Goal: Task Accomplishment & Management: Use online tool/utility

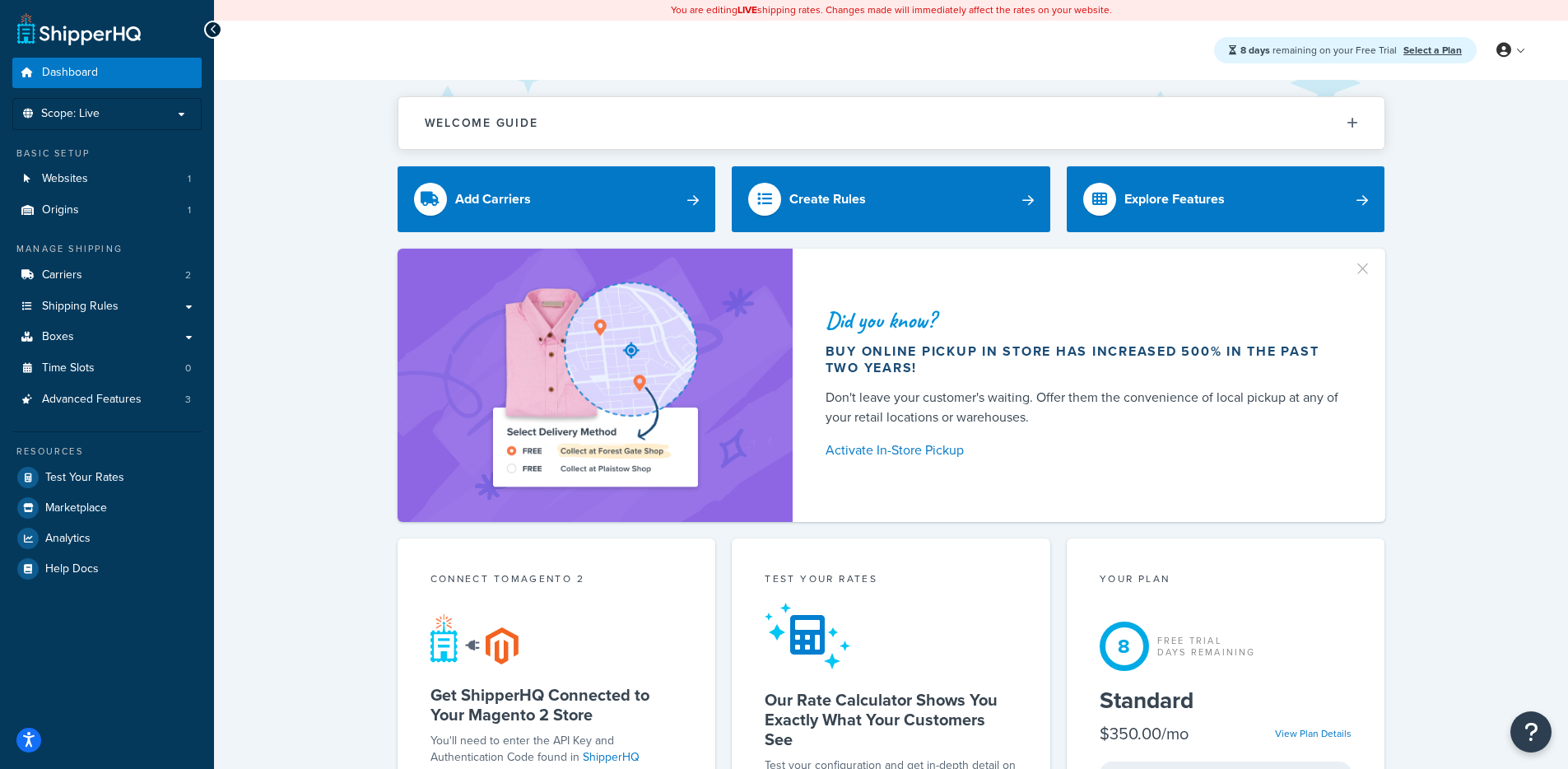
click at [341, 326] on div "Did you know? Buy online pickup in store has increased 500% in the past two yea…" at bounding box center [891, 385] width 1288 height 273
click at [117, 181] on link "Websites 1" at bounding box center [107, 179] width 189 height 31
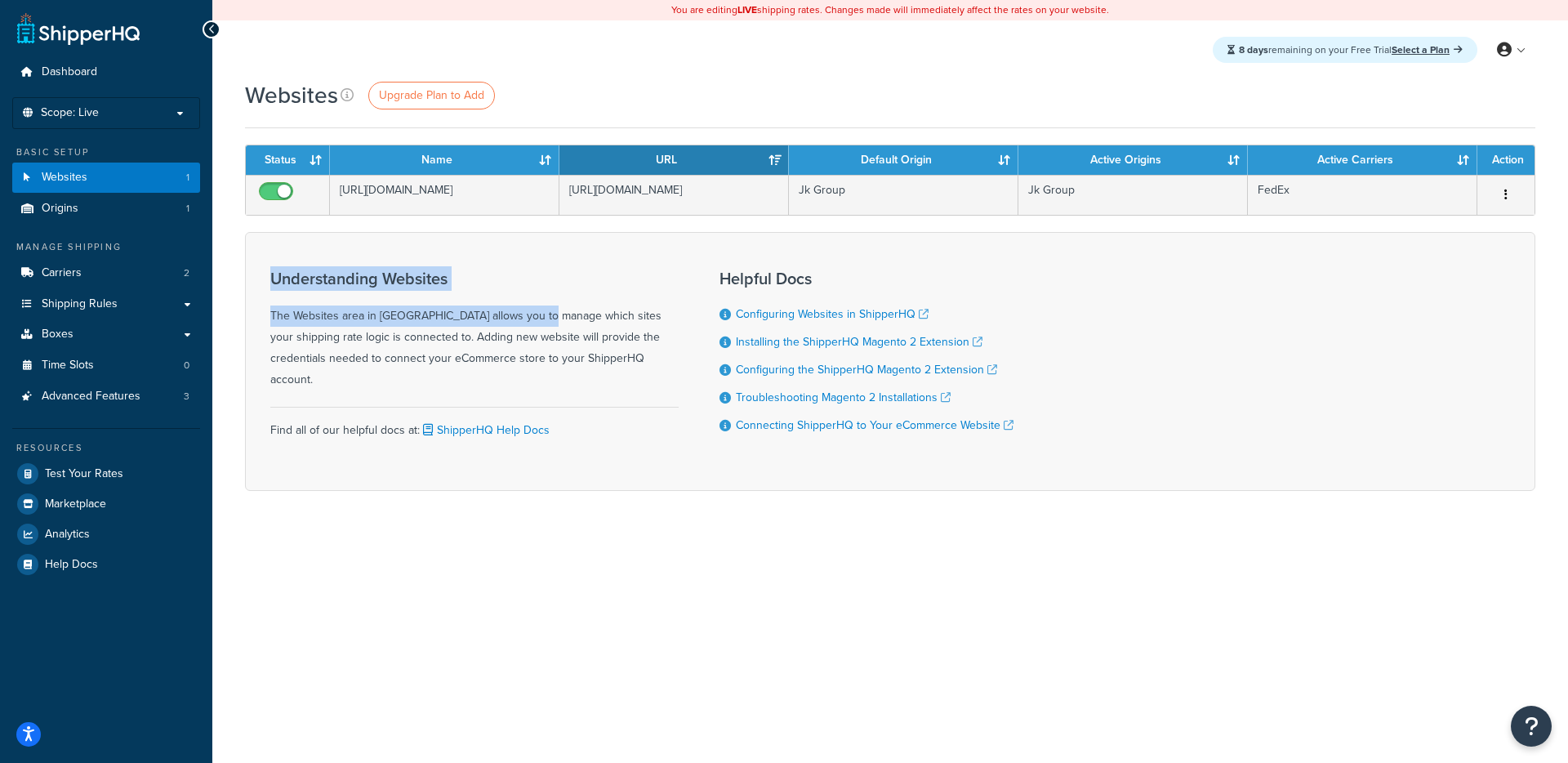
drag, startPoint x: 487, startPoint y: 307, endPoint x: 213, endPoint y: 281, distance: 275.2
click at [212, 280] on div "Websites Upgrade Plan to Add Contact Us Send Us A Message Contact Information N…" at bounding box center [890, 313] width 1356 height 469
click at [220, 281] on div "Websites Upgrade Plan to Add Contact Us Send Us A Message Contact Information N…" at bounding box center [890, 313] width 1356 height 469
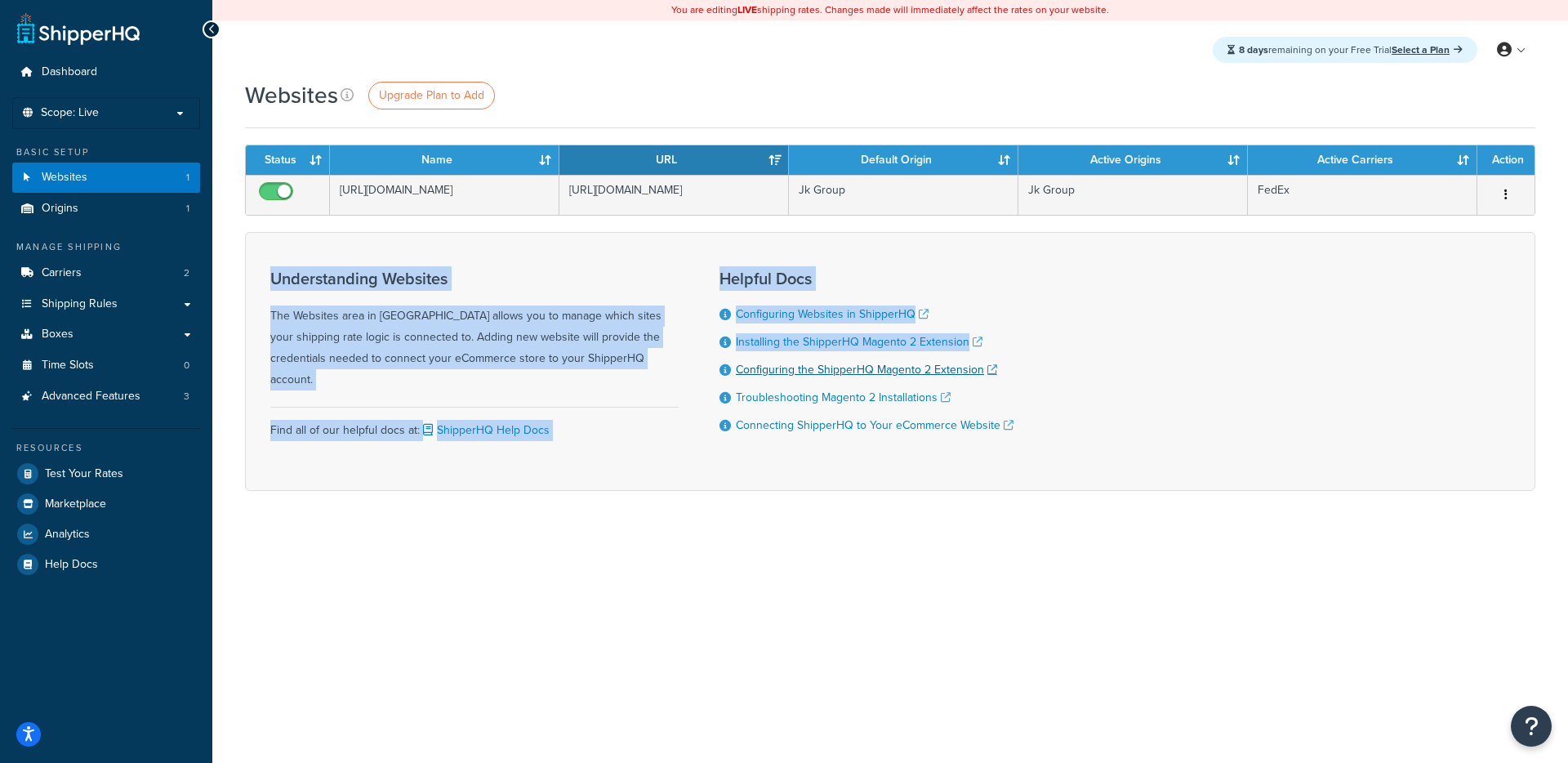
drag, startPoint x: 307, startPoint y: 277, endPoint x: 735, endPoint y: 365, distance: 437.0
click at [735, 365] on div "Understanding Websites The Websites area in ShipperHQ allows you to manage whic…" at bounding box center [890, 362] width 1290 height 259
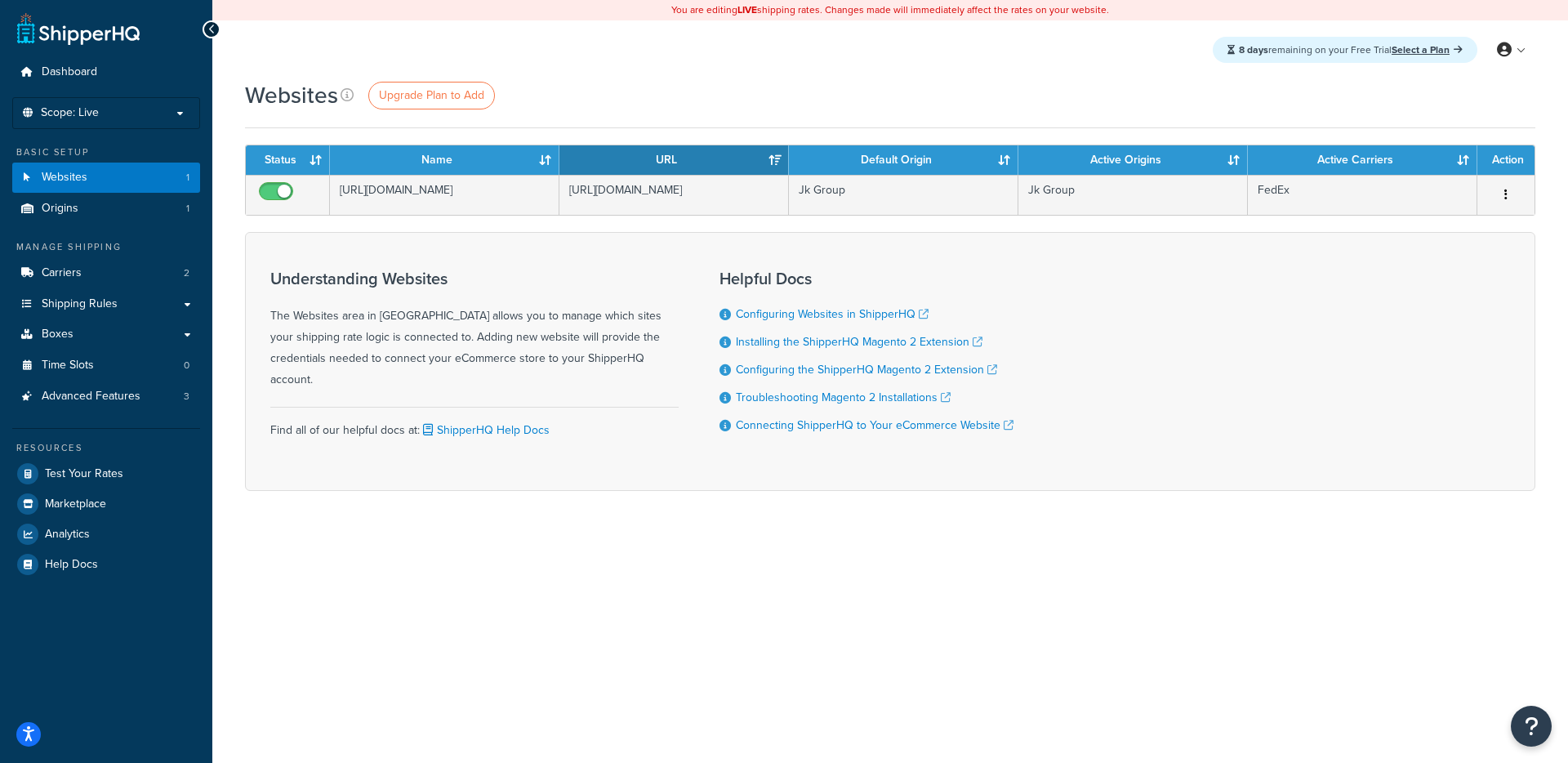
click at [628, 363] on div "Understanding Websites The Websites area in ShipperHQ allows you to manage whic…" at bounding box center [474, 330] width 409 height 121
drag, startPoint x: 603, startPoint y: 359, endPoint x: 285, endPoint y: 273, distance: 329.4
click at [285, 272] on div "Understanding Websites The Websites area in ShipperHQ allows you to manage whic…" at bounding box center [474, 330] width 409 height 121
click at [279, 274] on h3 "Understanding Websites" at bounding box center [474, 278] width 409 height 18
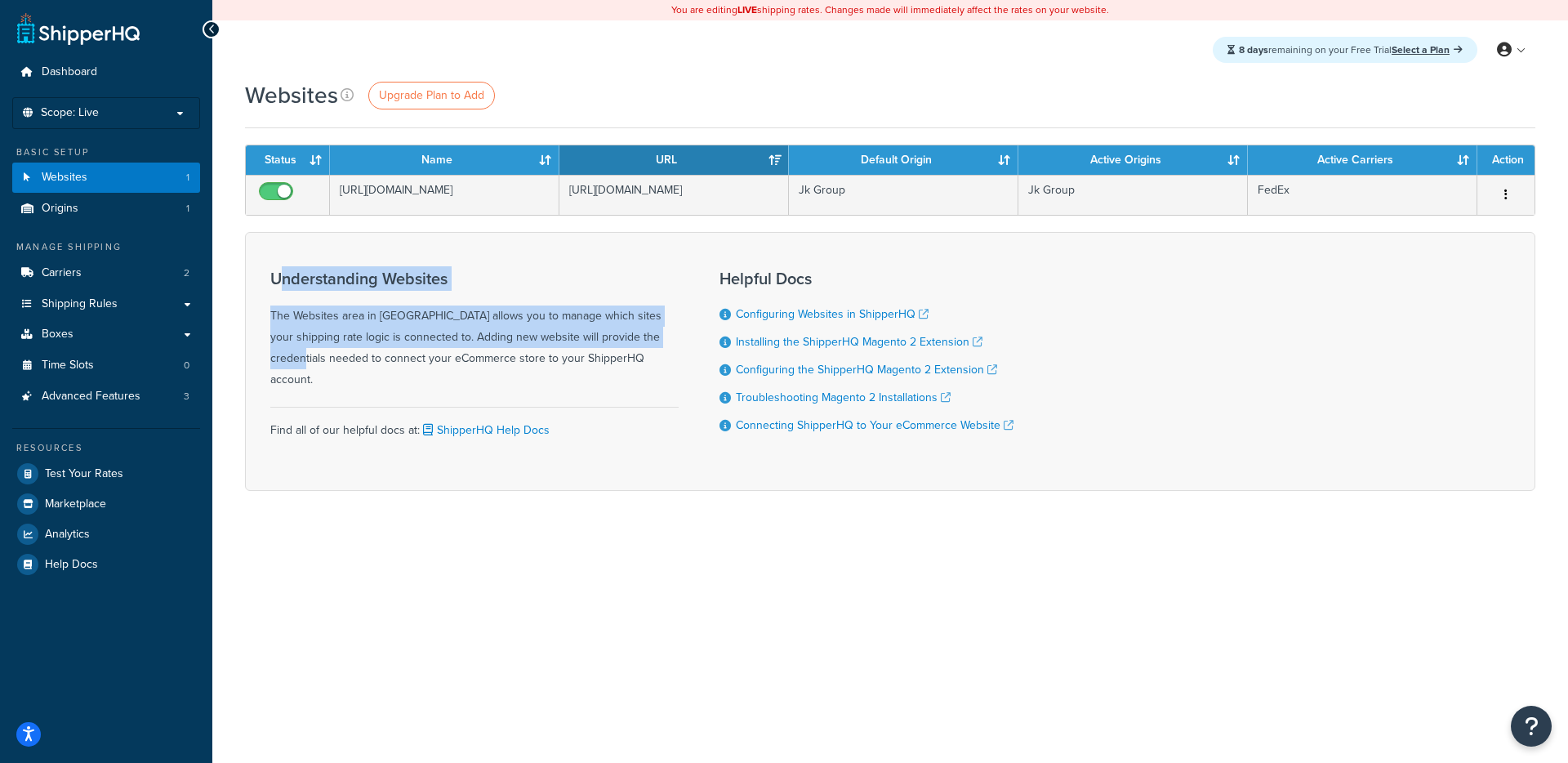
drag, startPoint x: 278, startPoint y: 275, endPoint x: 606, endPoint y: 342, distance: 334.8
click at [605, 341] on div "Understanding Websites The Websites area in ShipperHQ allows you to manage whic…" at bounding box center [474, 330] width 409 height 121
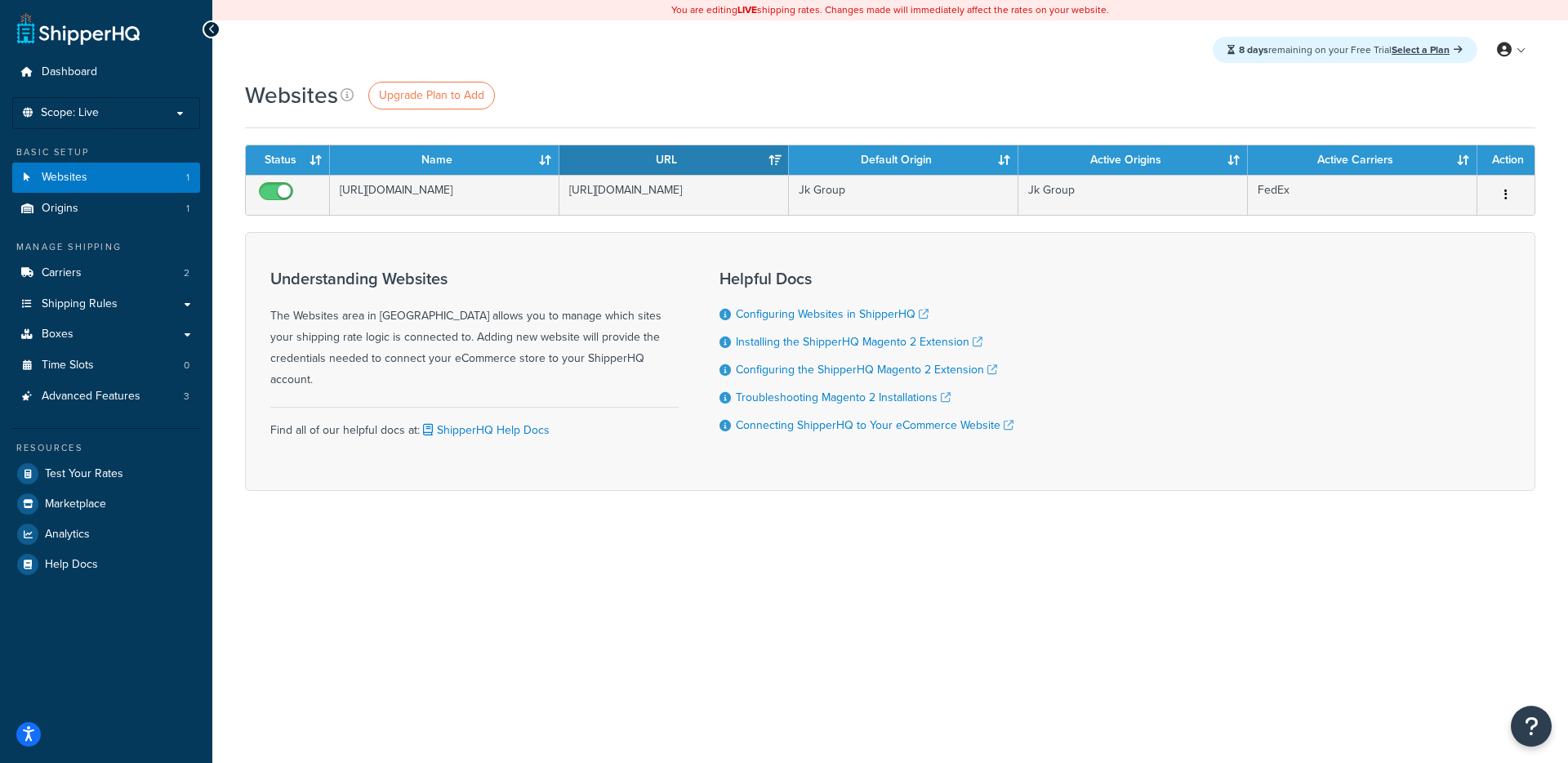
click at [653, 374] on div "Understanding Websites The Websites area in ShipperHQ allows you to manage whic…" at bounding box center [474, 362] width 409 height 209
drag, startPoint x: 638, startPoint y: 352, endPoint x: 328, endPoint y: 301, distance: 314.2
click at [329, 301] on div "Understanding Websites The Websites area in ShipperHQ allows you to manage whic…" at bounding box center [474, 330] width 409 height 121
click at [324, 300] on div "Understanding Websites The Websites area in ShipperHQ allows you to manage whic…" at bounding box center [474, 330] width 409 height 121
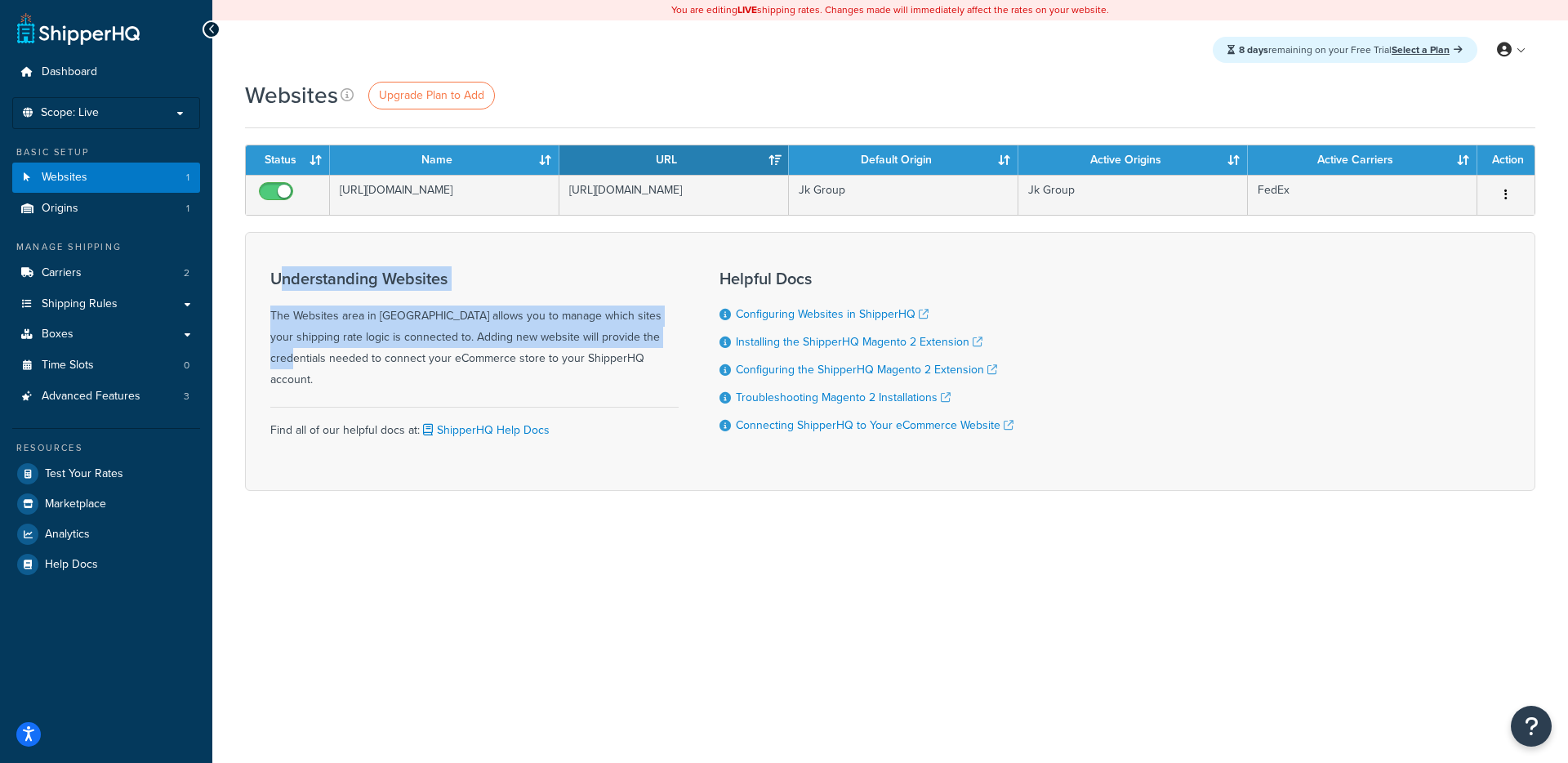
drag, startPoint x: 281, startPoint y: 281, endPoint x: 591, endPoint y: 341, distance: 315.8
click at [590, 341] on div "Understanding Websites The Websites area in ShipperHQ allows you to manage whic…" at bounding box center [474, 330] width 409 height 121
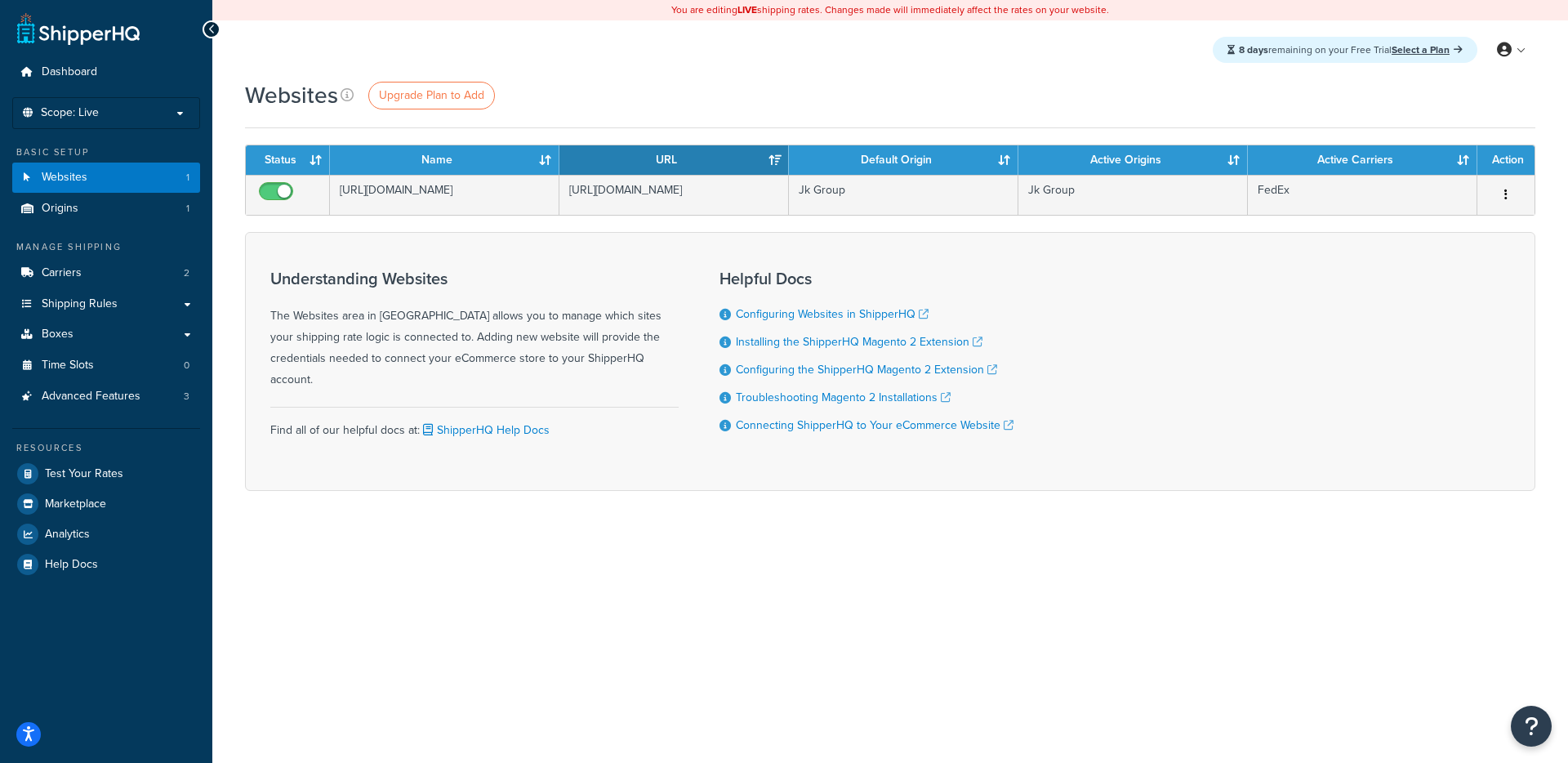
drag, startPoint x: 591, startPoint y: 341, endPoint x: 622, endPoint y: 358, distance: 35.4
click at [591, 342] on div "Understanding Websites The Websites area in ShipperHQ allows you to manage whic…" at bounding box center [474, 330] width 409 height 121
drag, startPoint x: 625, startPoint y: 360, endPoint x: 323, endPoint y: 278, distance: 312.9
click at [301, 273] on div "Understanding Websites The Websites area in ShipperHQ allows you to manage whic…" at bounding box center [474, 330] width 409 height 121
click at [323, 278] on h3 "Understanding Websites" at bounding box center [474, 278] width 409 height 18
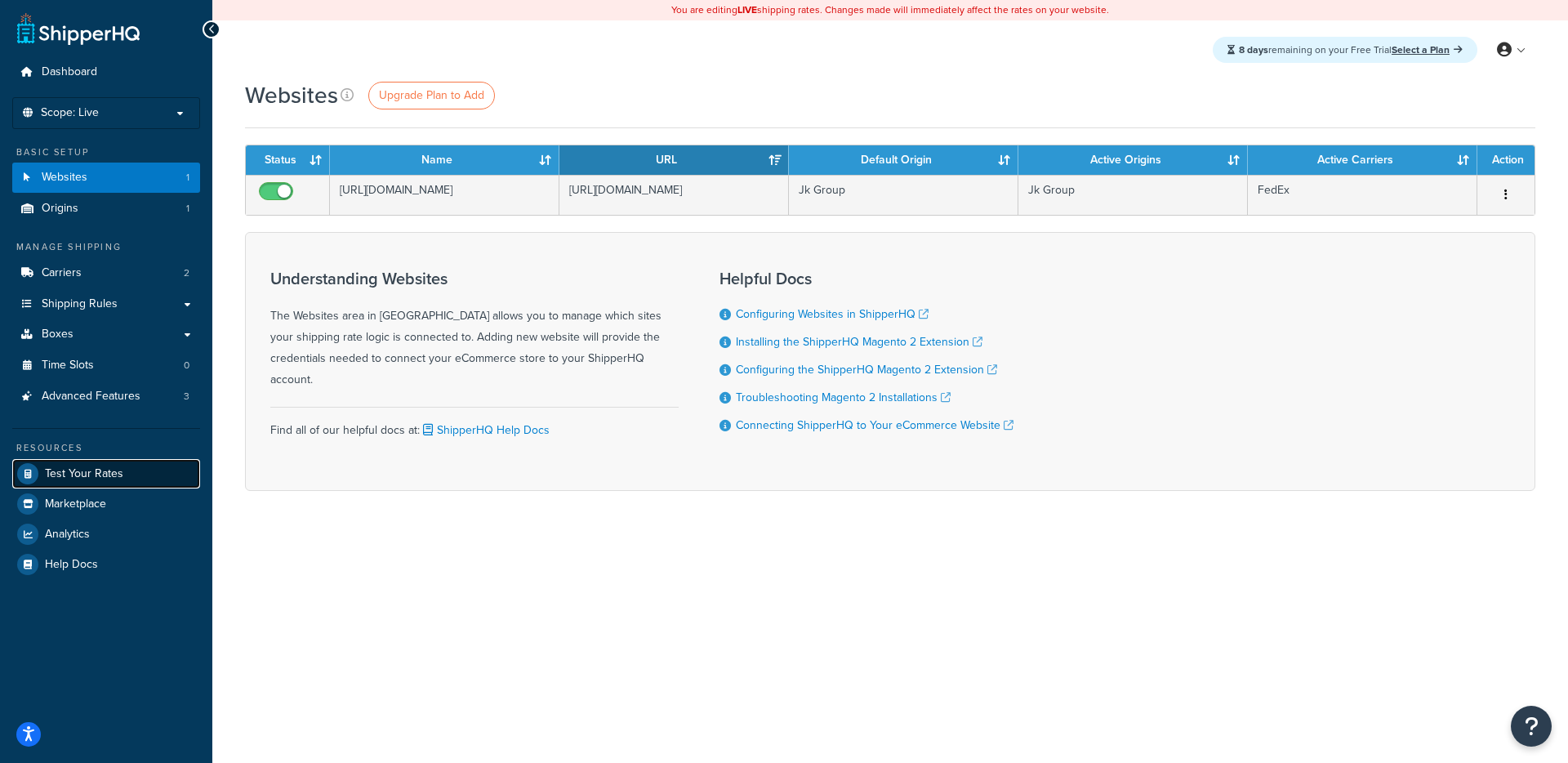
click at [95, 473] on span "Test Your Rates" at bounding box center [83, 474] width 78 height 14
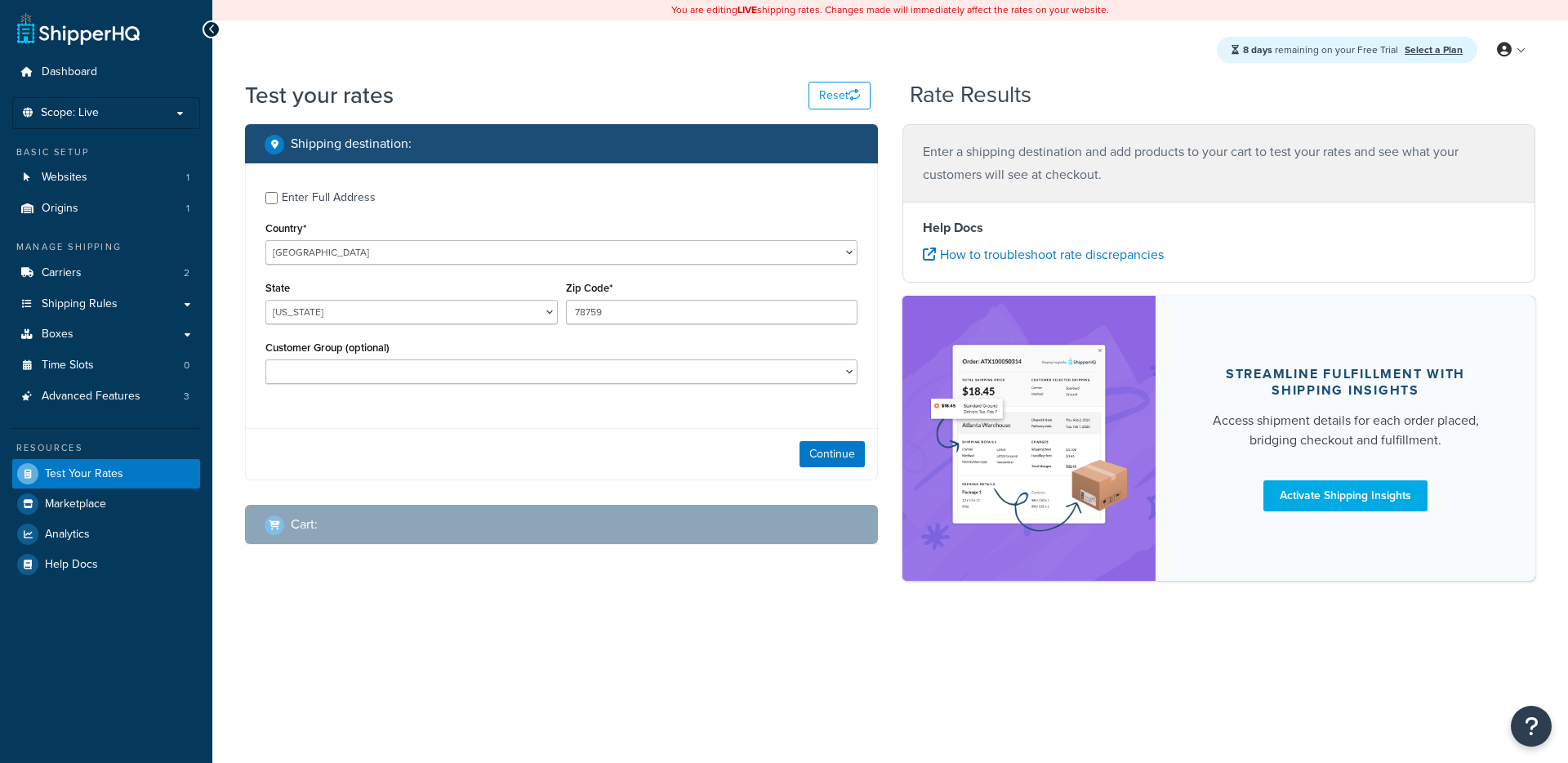
select select "[GEOGRAPHIC_DATA]"
checkbox input "true"
type input "90210"
select select "CA"
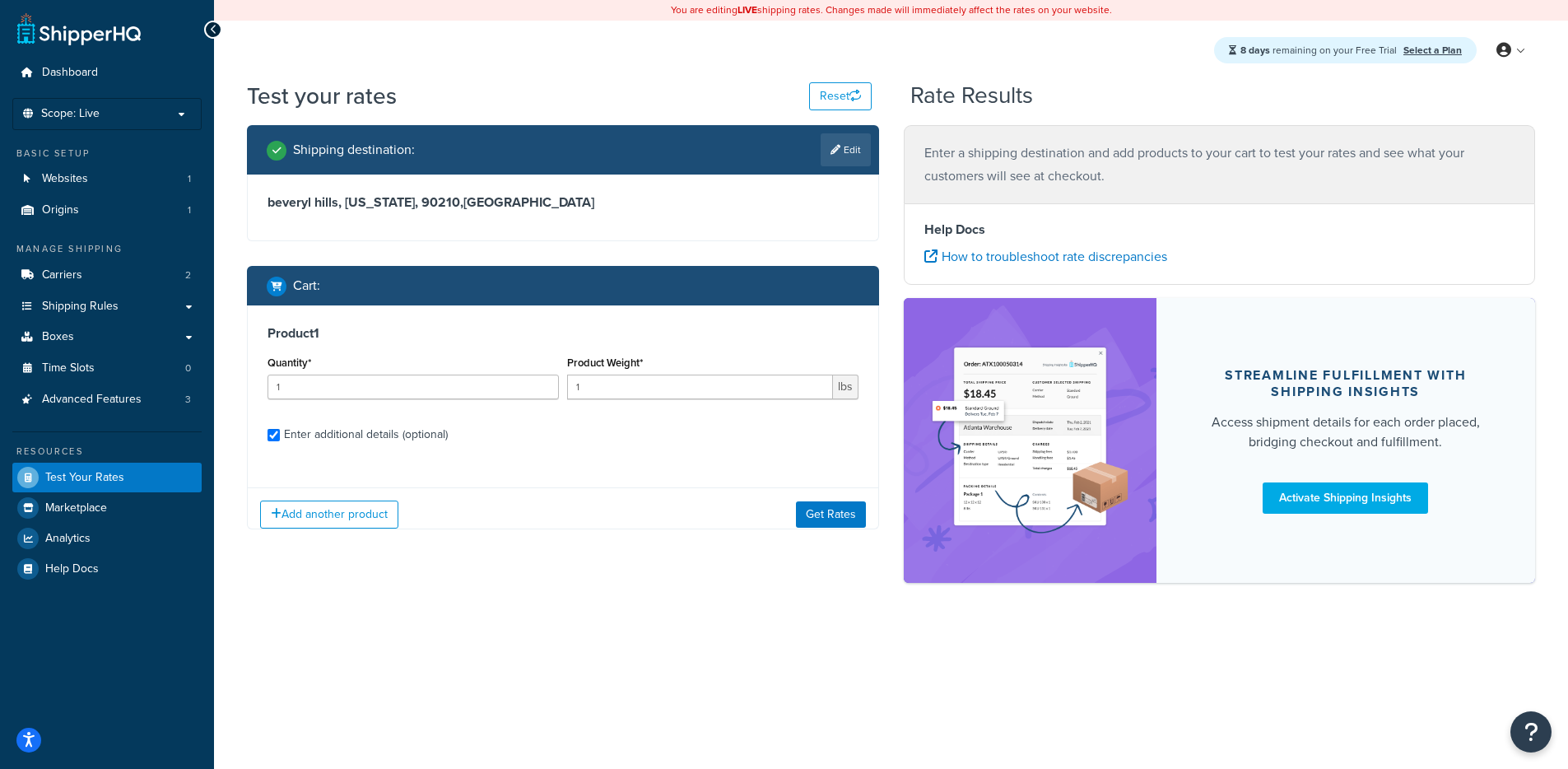
checkbox input "true"
type input "52"
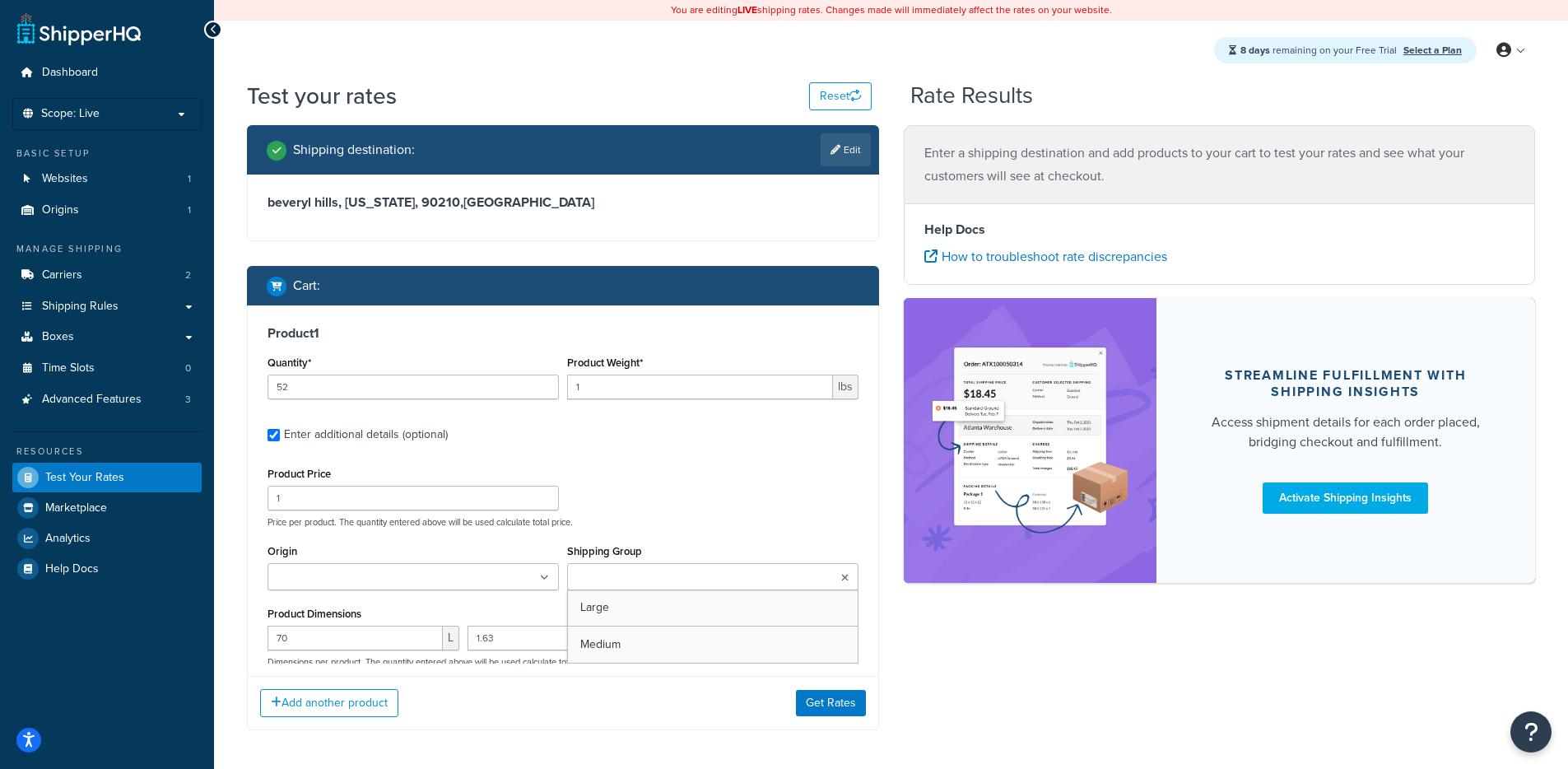
scroll to position [156, 0]
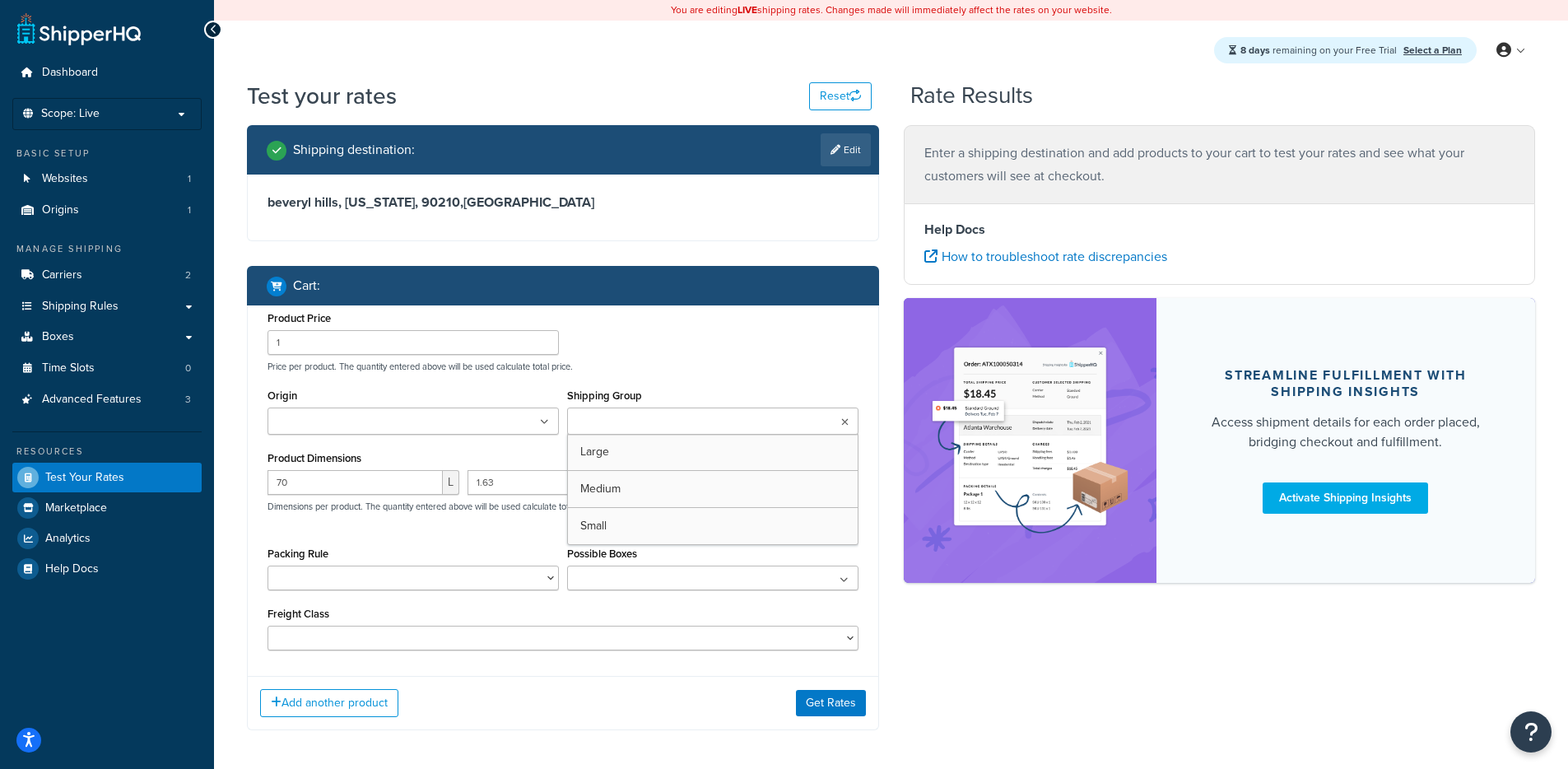
type input "4"
type input "0.2"
type input "1.5"
type input "0.75"
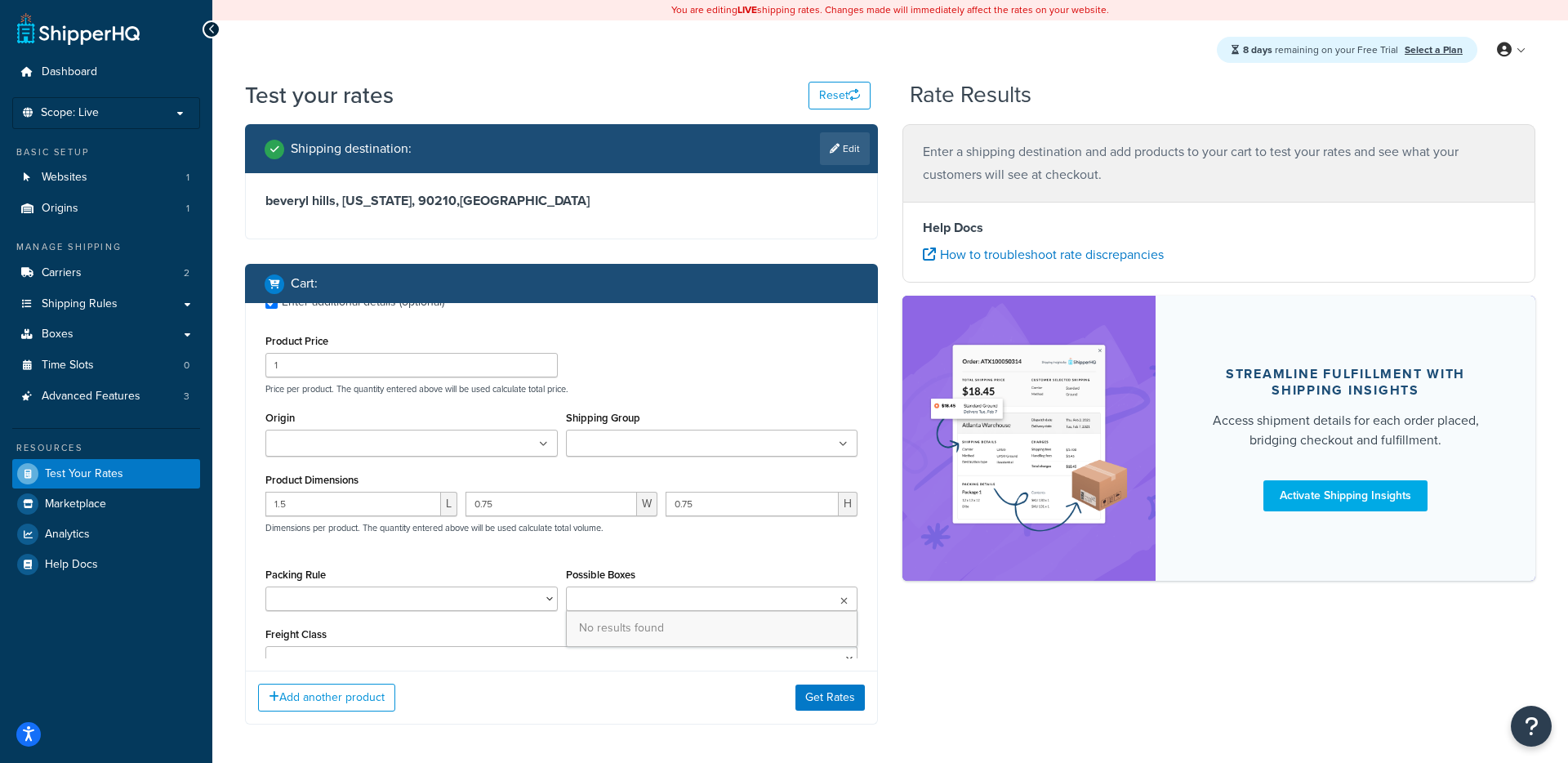
scroll to position [654, 0]
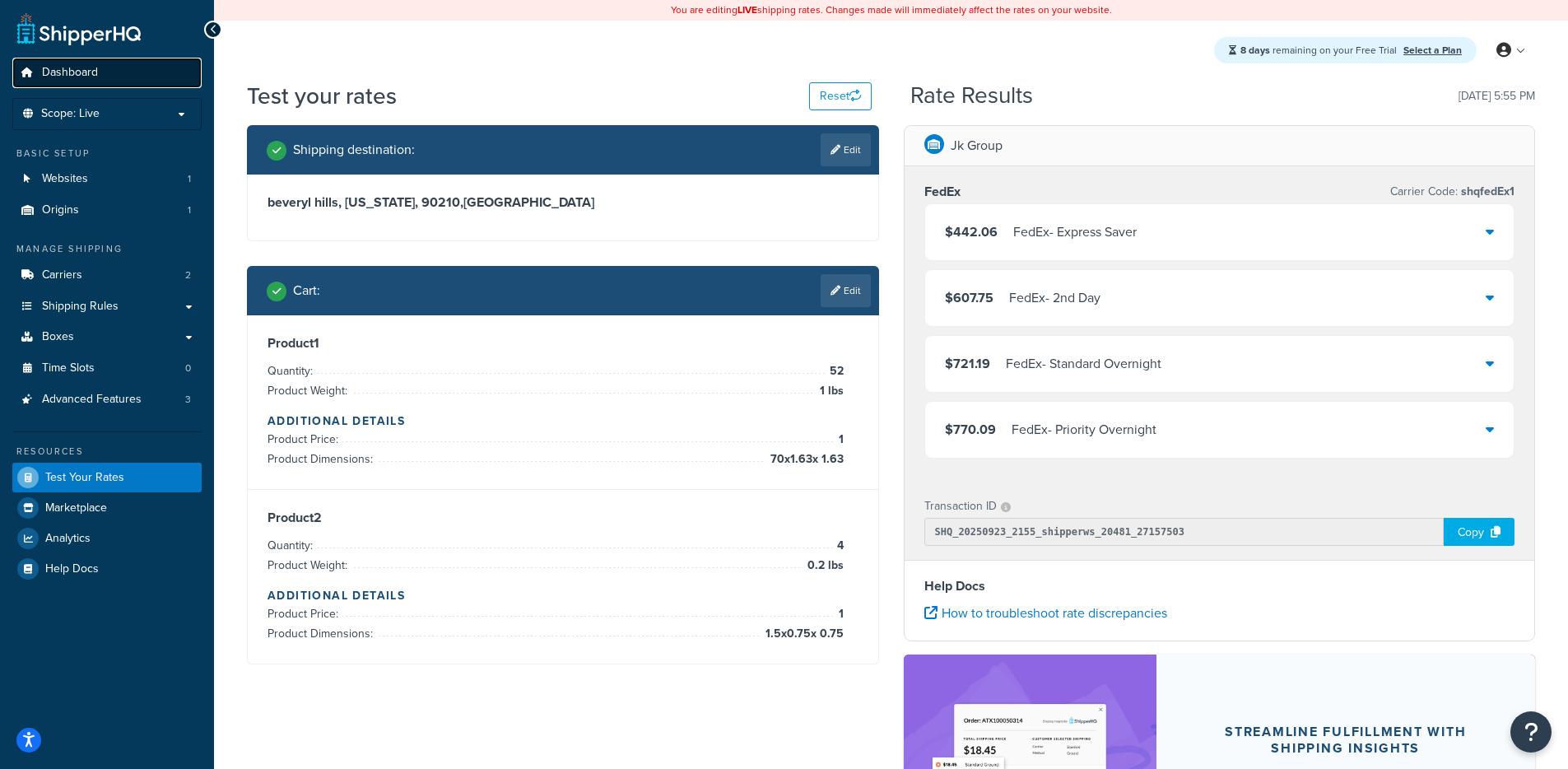
click at [113, 87] on link "Dashboard" at bounding box center [107, 73] width 189 height 31
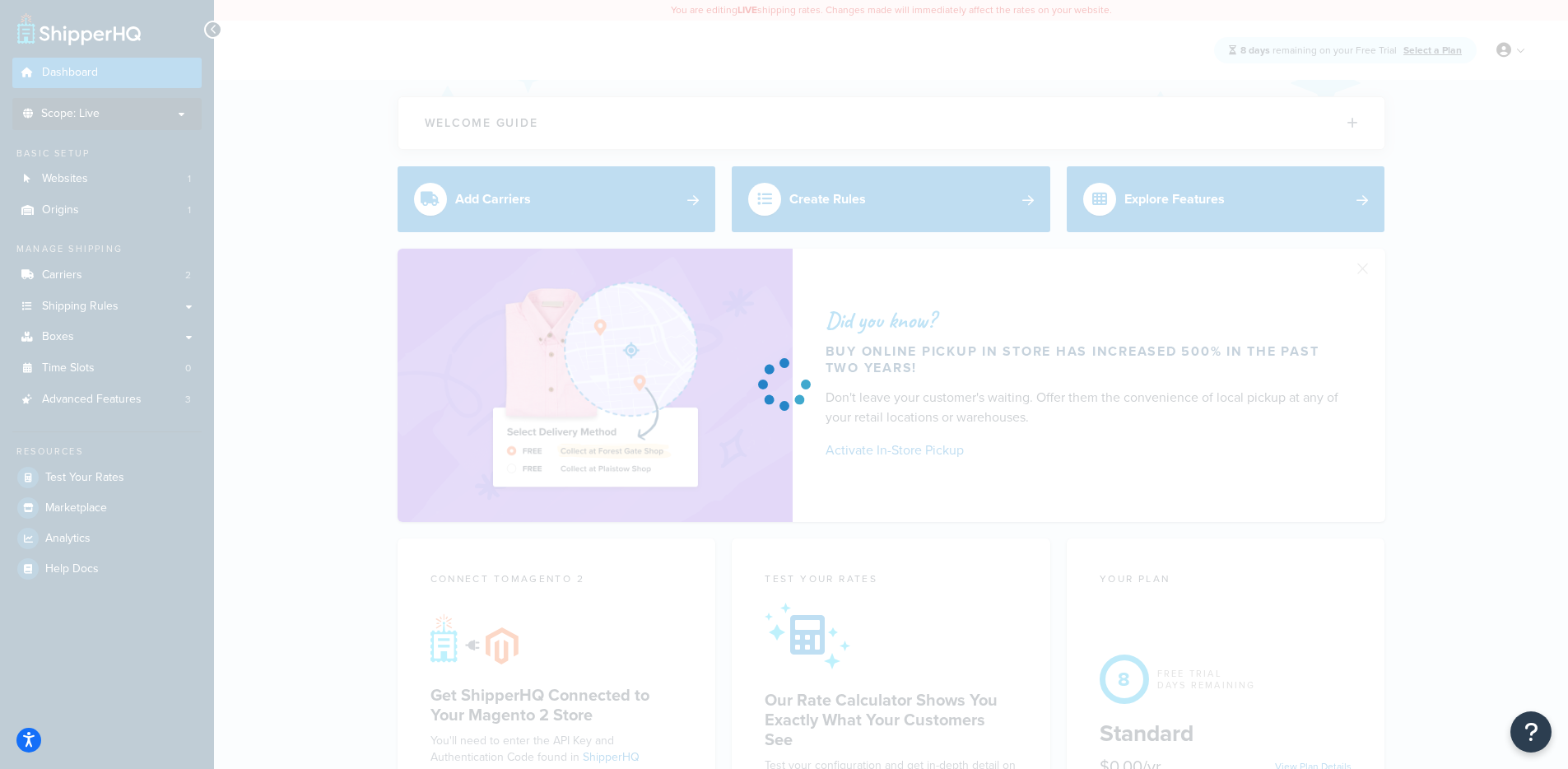
click at [120, 104] on div at bounding box center [784, 384] width 1568 height 769
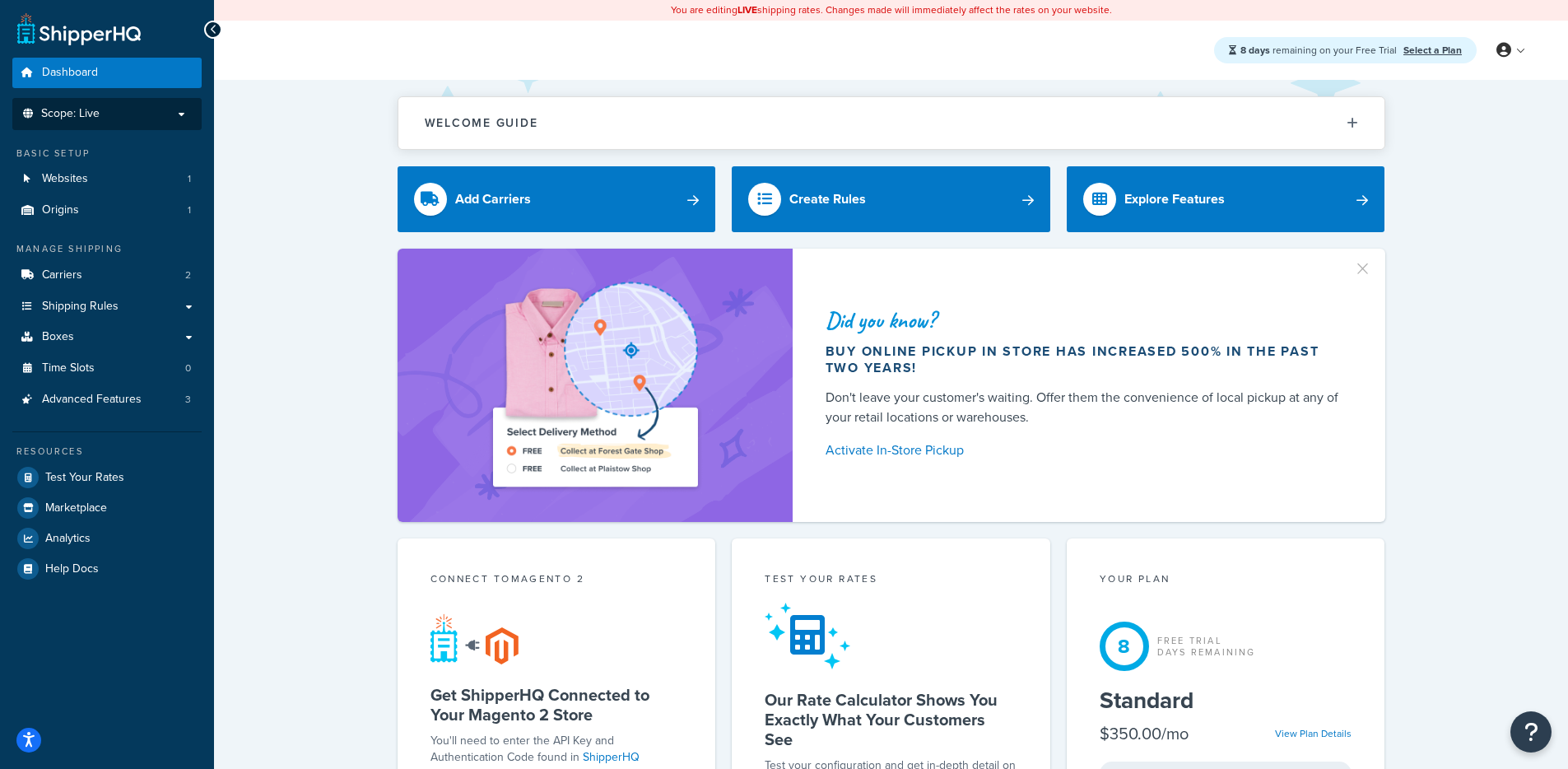
click at [125, 114] on p "Scope: Live" at bounding box center [107, 114] width 175 height 14
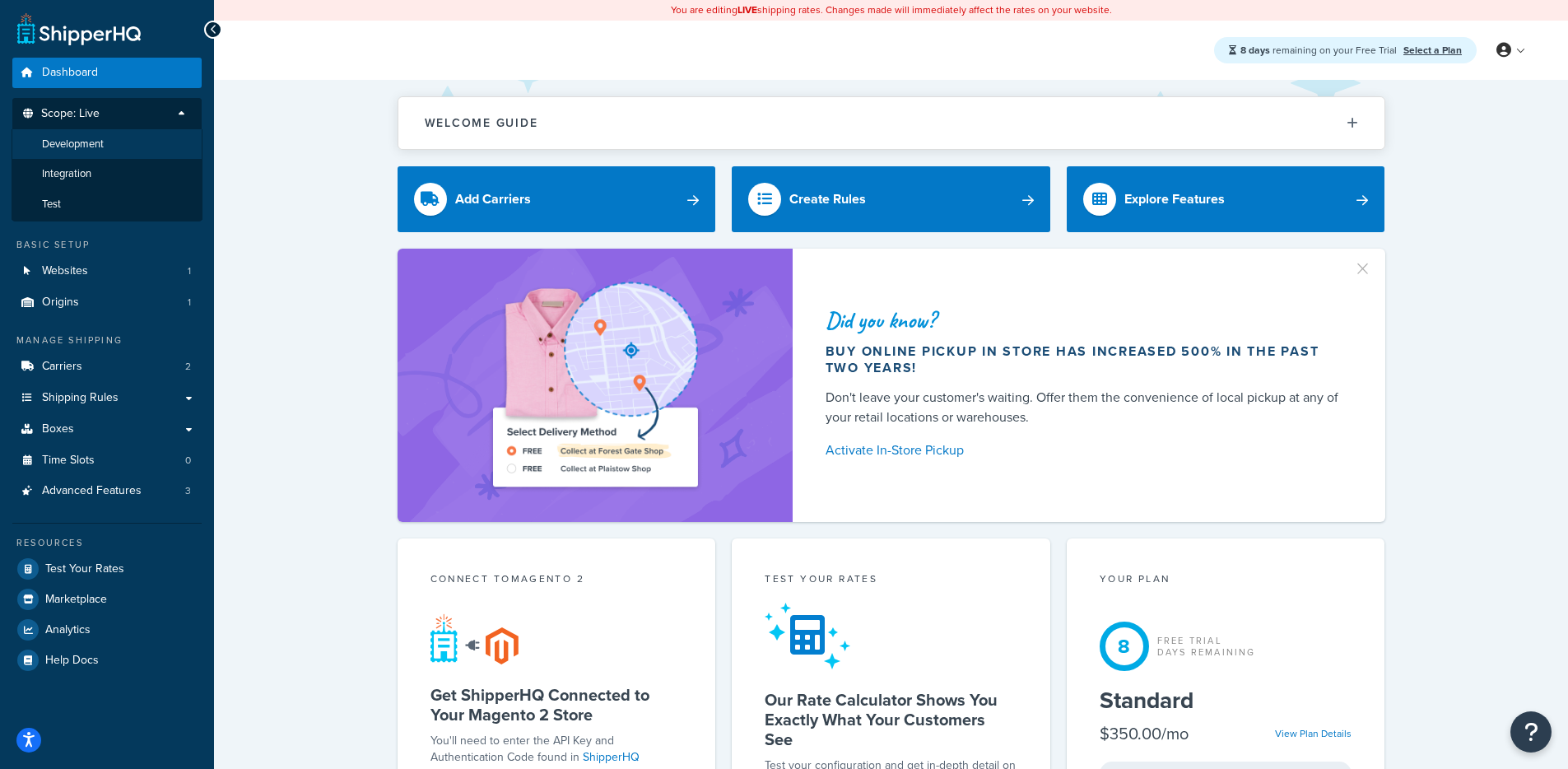
click at [128, 143] on li "Development" at bounding box center [107, 144] width 191 height 31
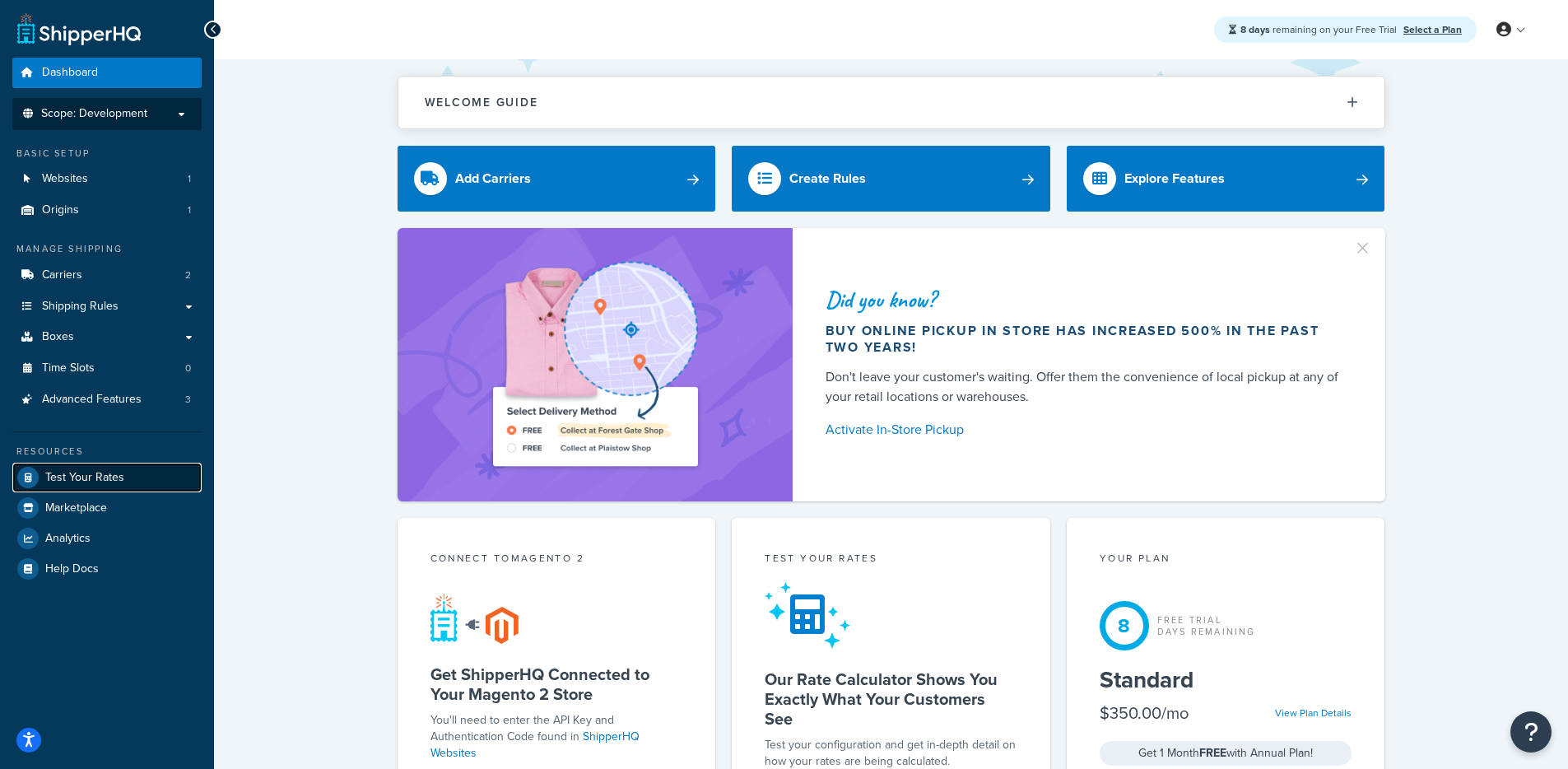
click at [129, 480] on link "Test Your Rates" at bounding box center [107, 477] width 189 height 30
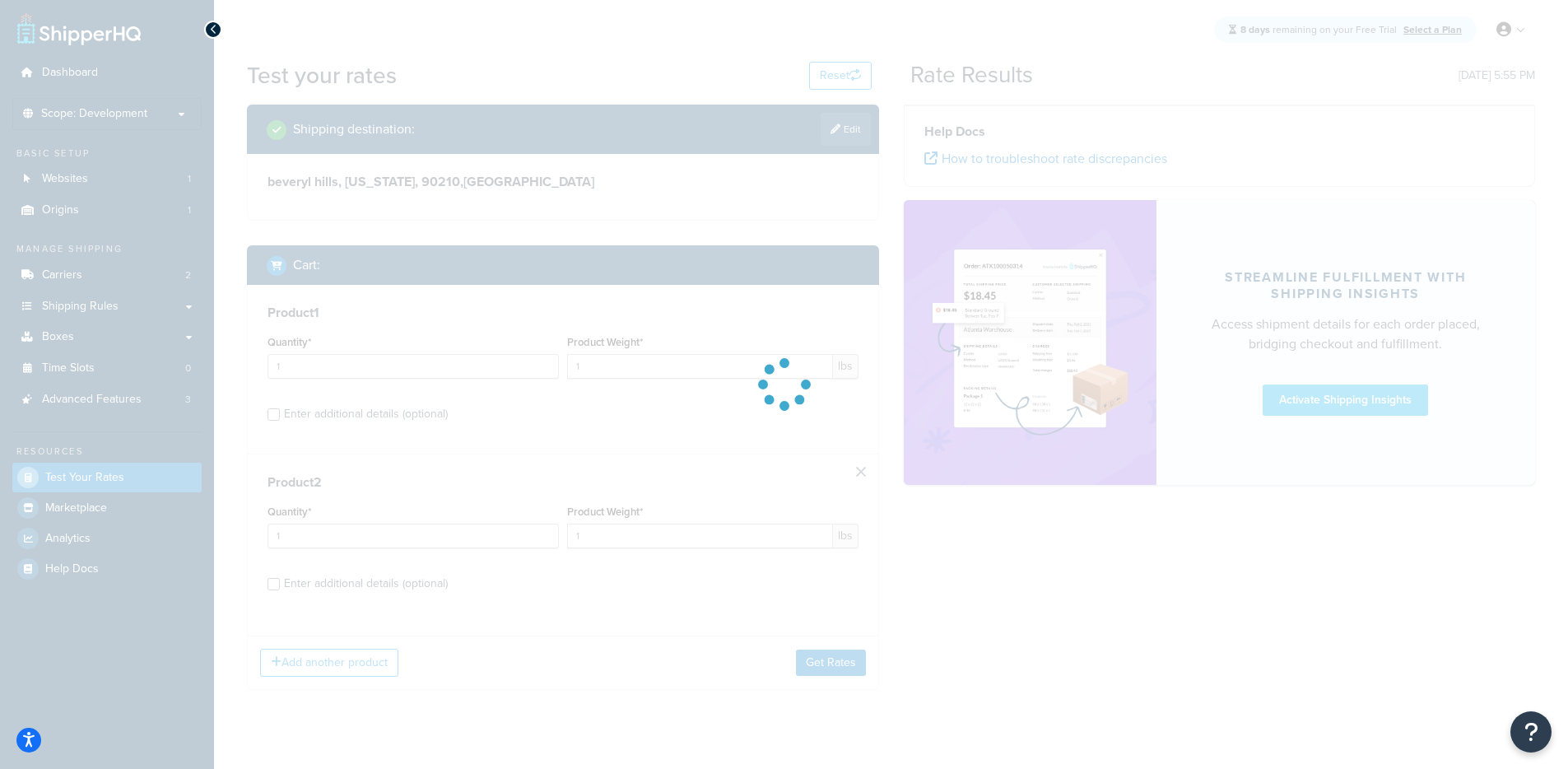
click at [921, 649] on div at bounding box center [784, 384] width 1568 height 769
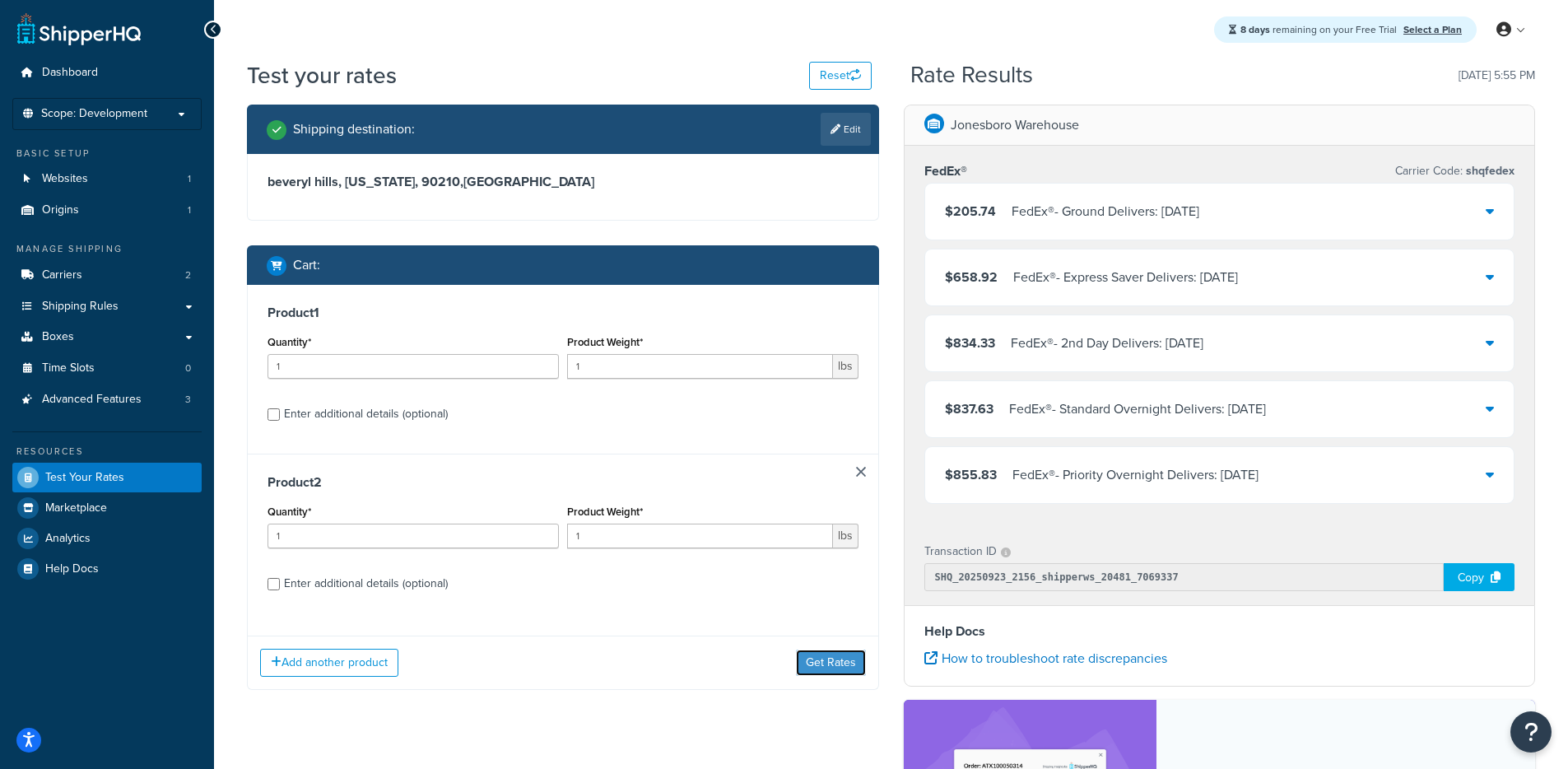
click at [824, 672] on button "Get Rates" at bounding box center [831, 662] width 70 height 26
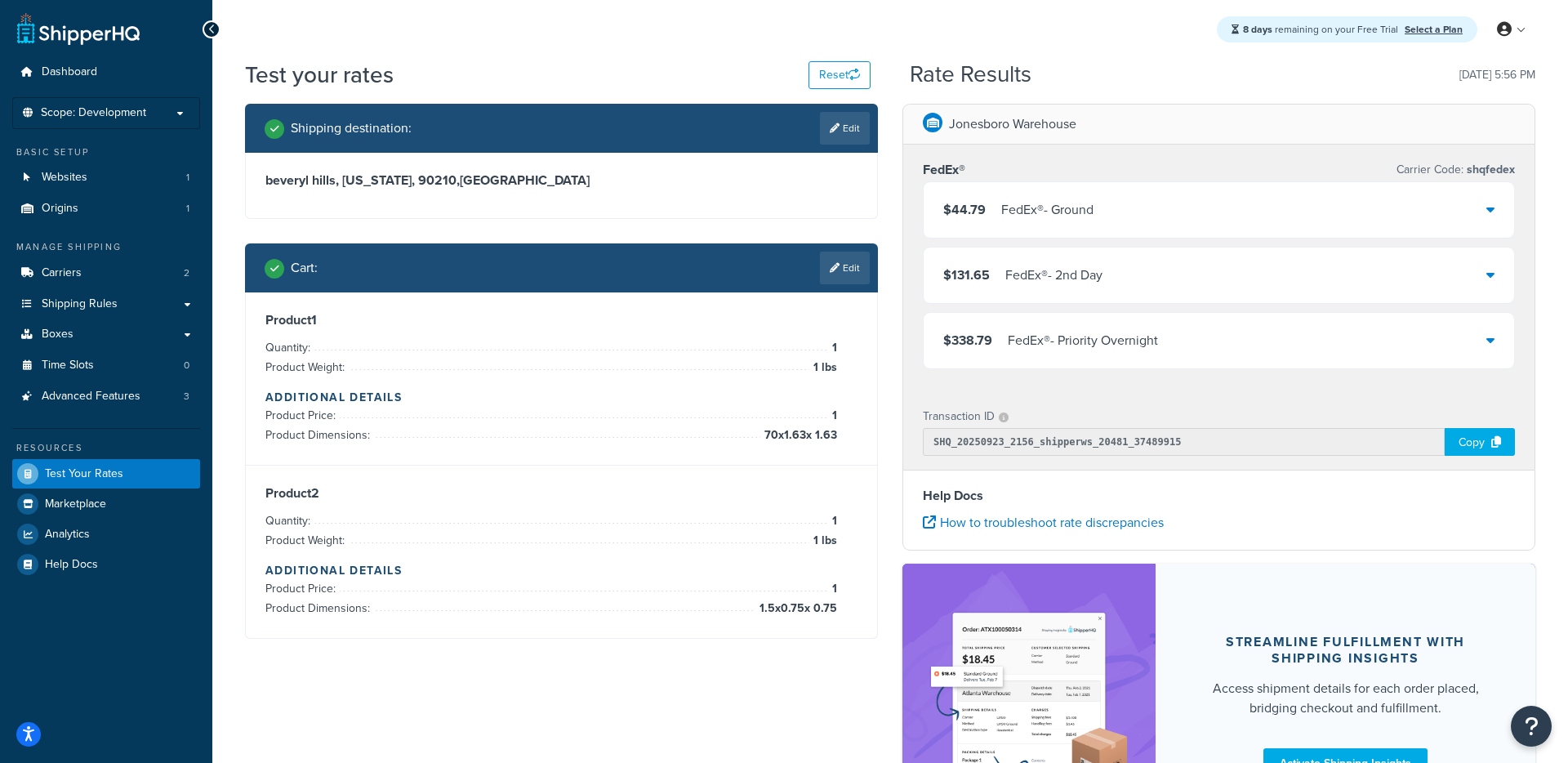
select select "CA"
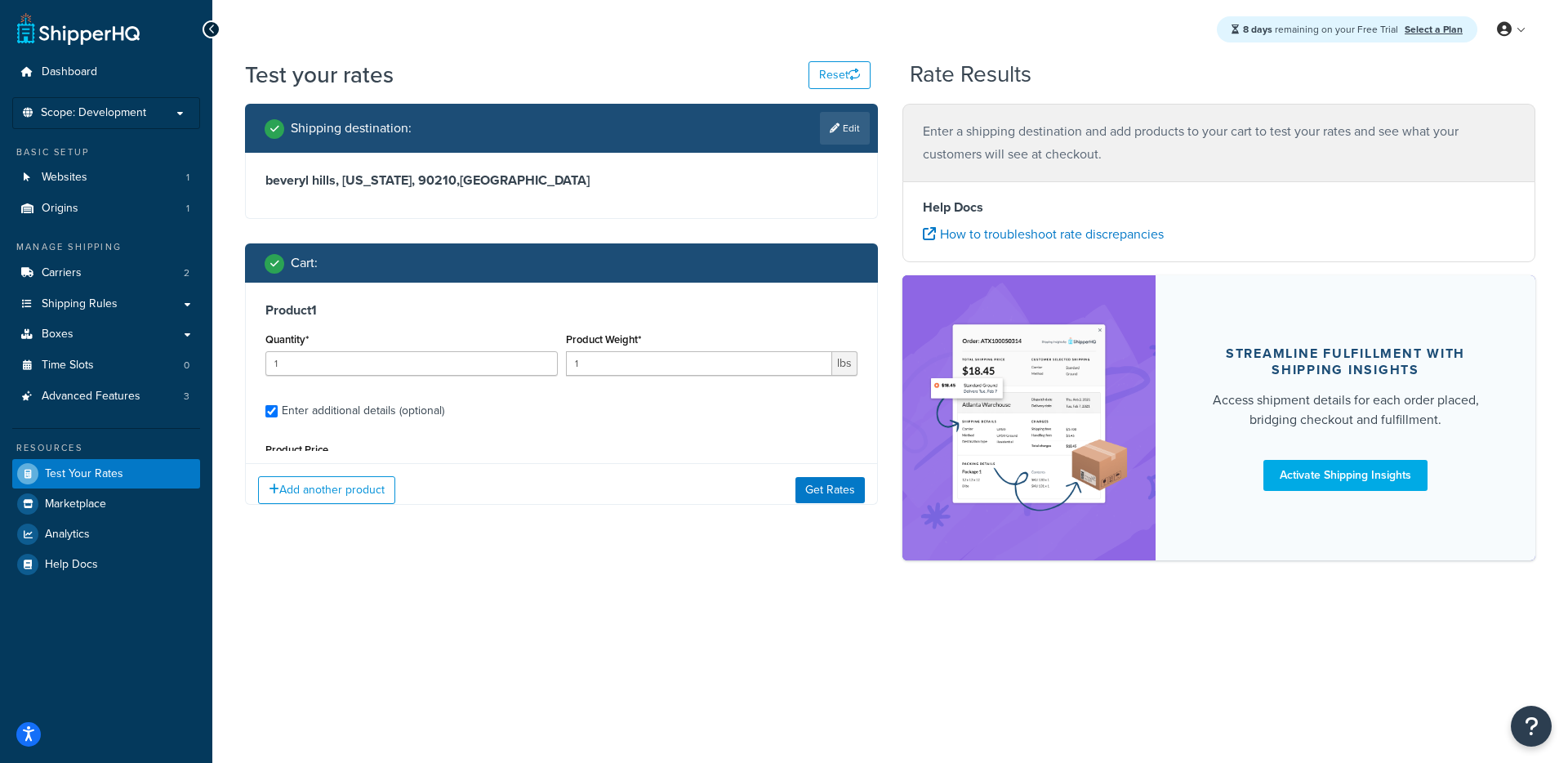
type input "52"
type input "70"
type input "1.63"
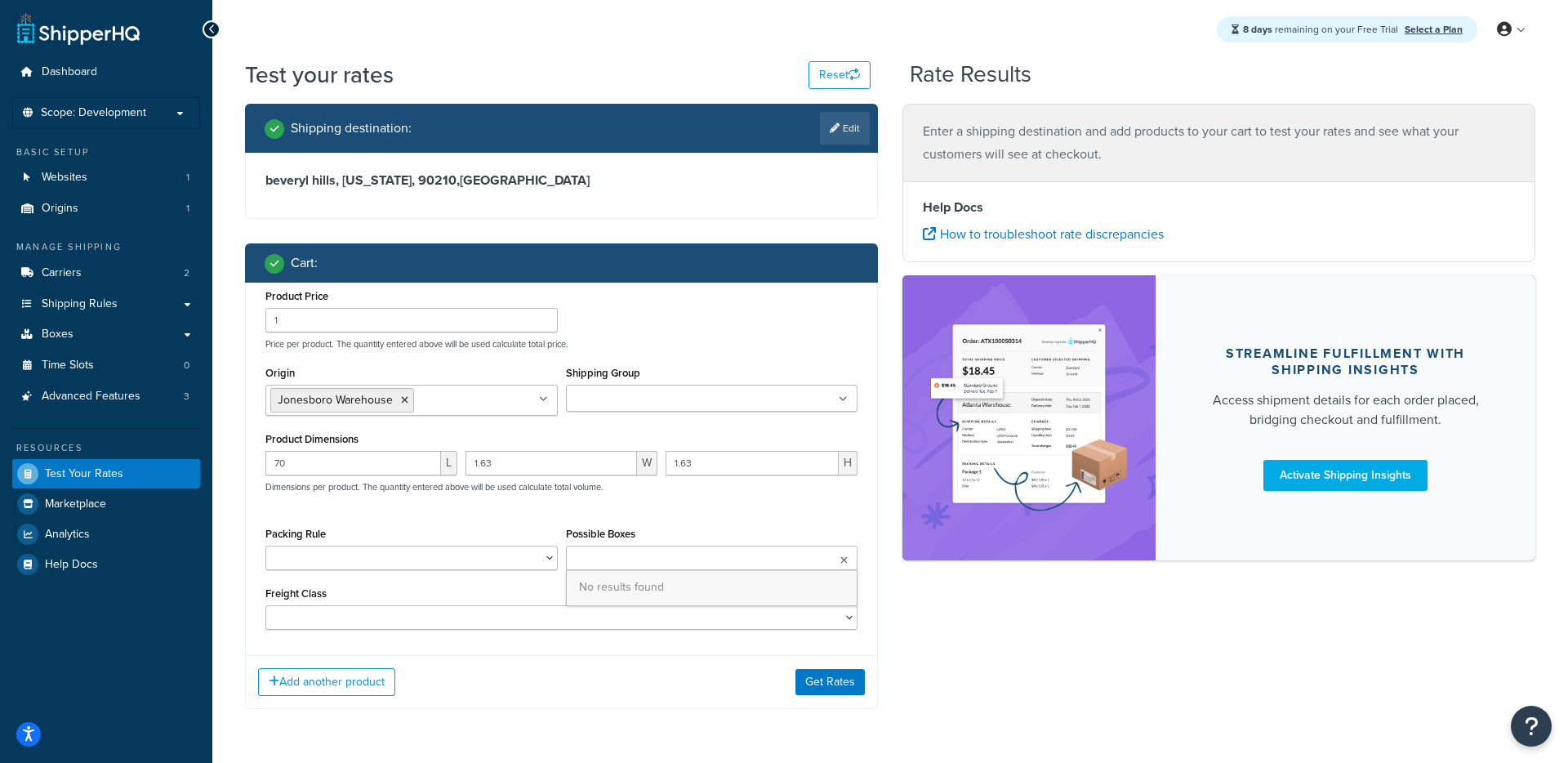
type input "4"
type input "0.2"
type input "1.5"
type input "0.75"
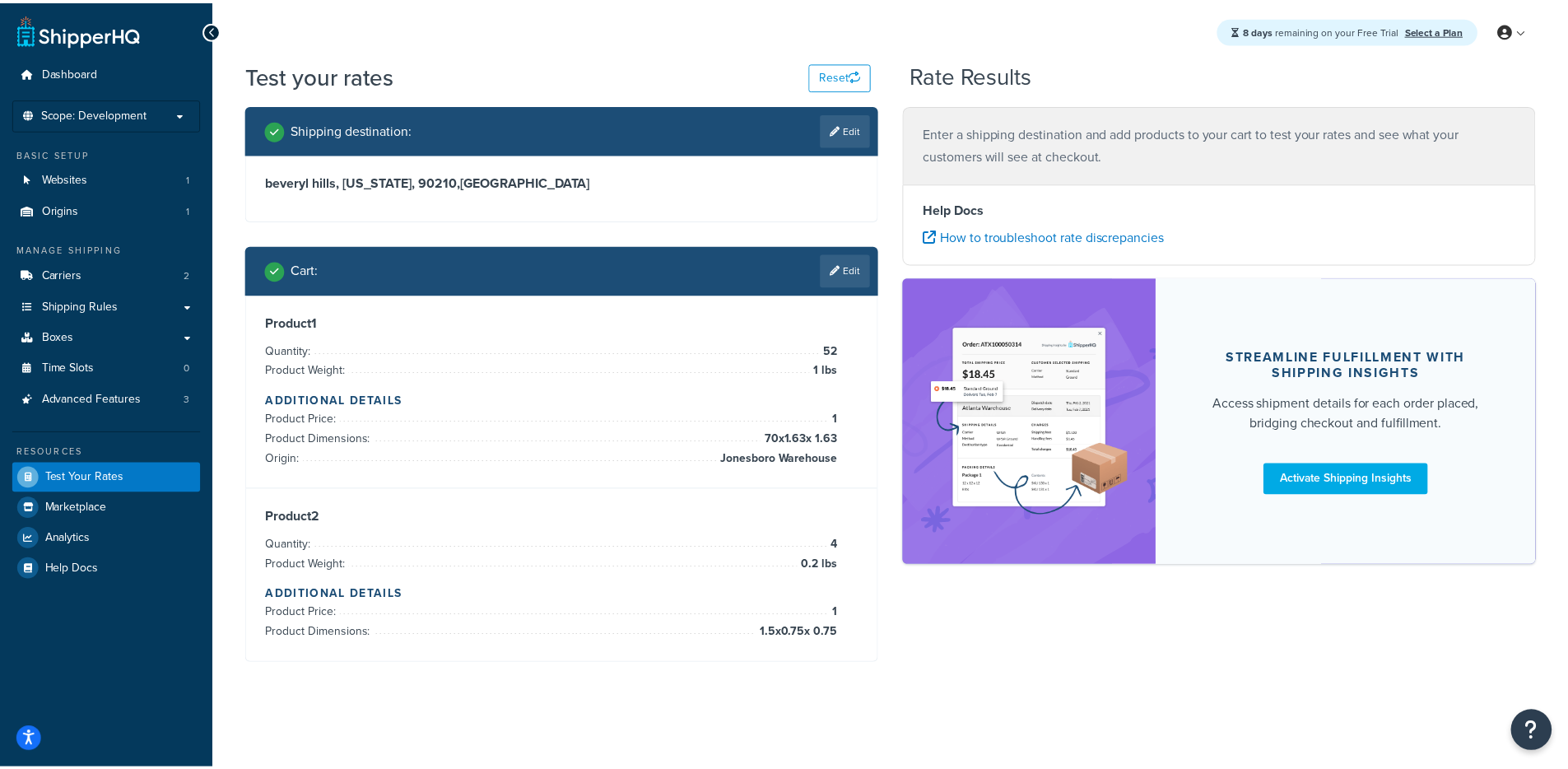
scroll to position [690, 0]
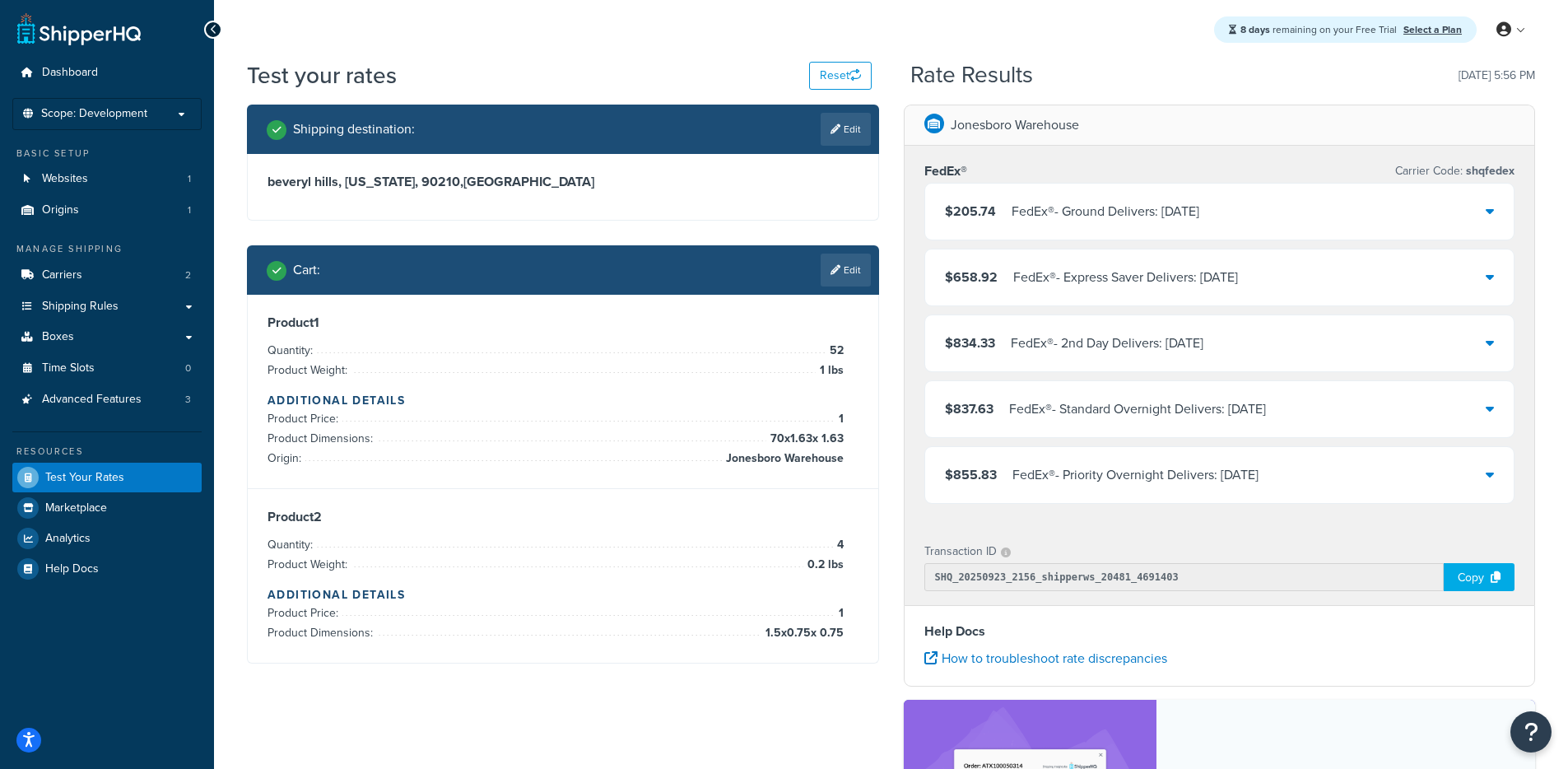
click at [1034, 210] on div "FedEx® - Ground Delivers: Fri, Sep 26" at bounding box center [1104, 211] width 187 height 23
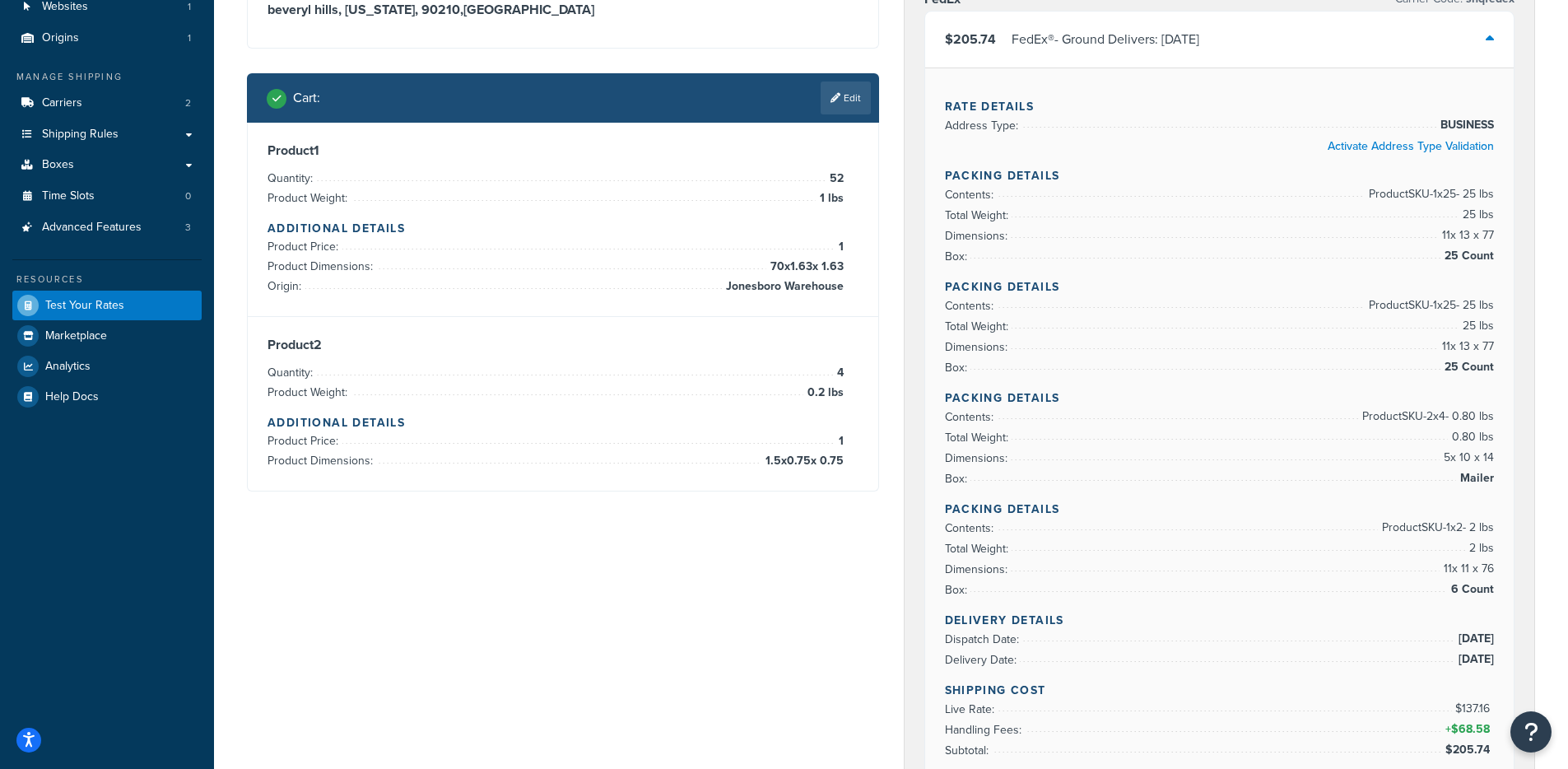
scroll to position [171, 0]
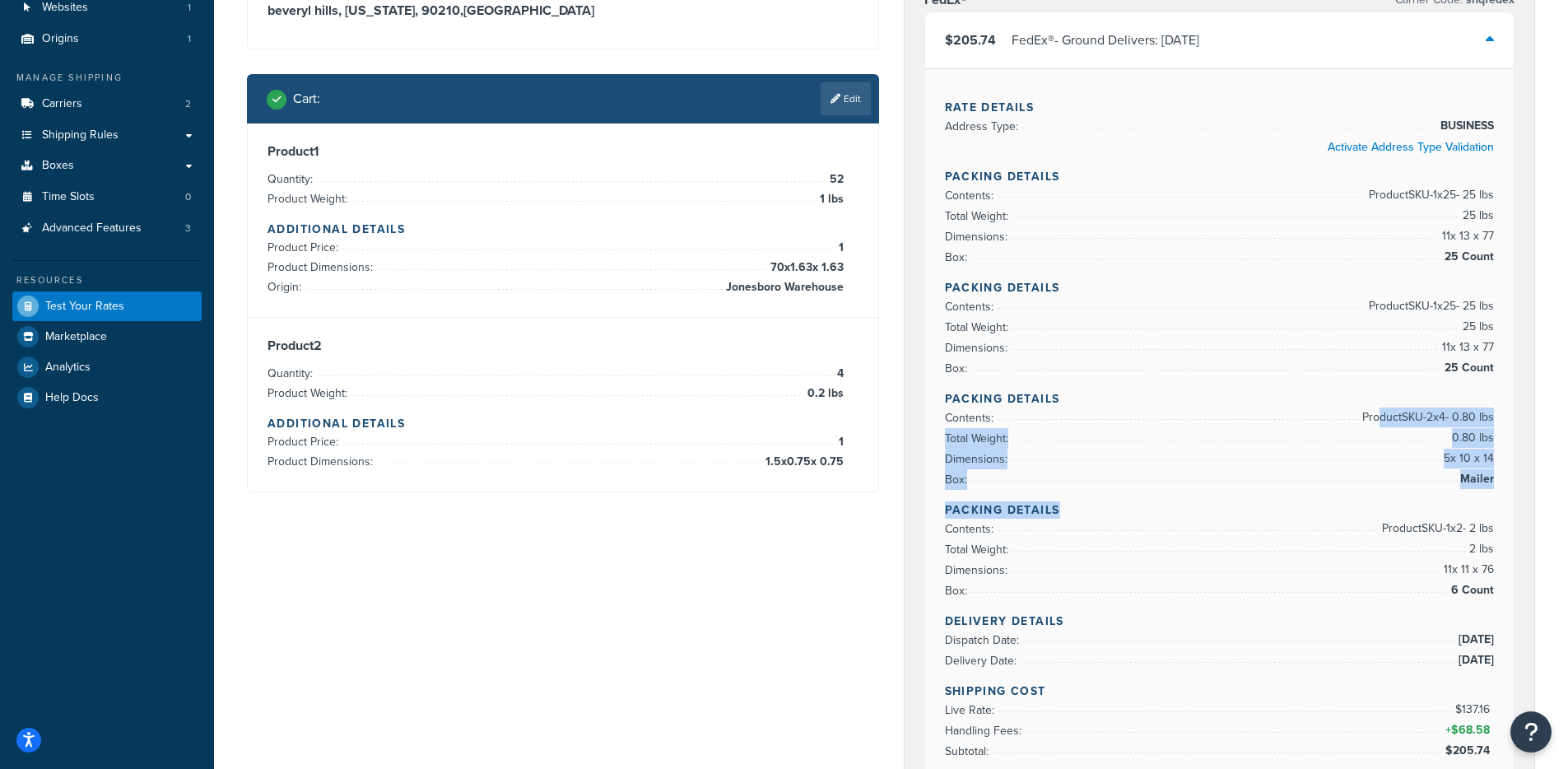
drag, startPoint x: 1440, startPoint y: 438, endPoint x: 1493, endPoint y: 503, distance: 83.9
click at [1493, 503] on div "Rate Details Address Type: BUSINESS Activate Address Type Validation Packing De…" at bounding box center [1219, 459] width 589 height 780
drag, startPoint x: 1492, startPoint y: 492, endPoint x: 1483, endPoint y: 488, distance: 9.8
click at [1492, 491] on div "Rate Details Address Type: BUSINESS Activate Address Type Validation Packing De…" at bounding box center [1219, 459] width 589 height 780
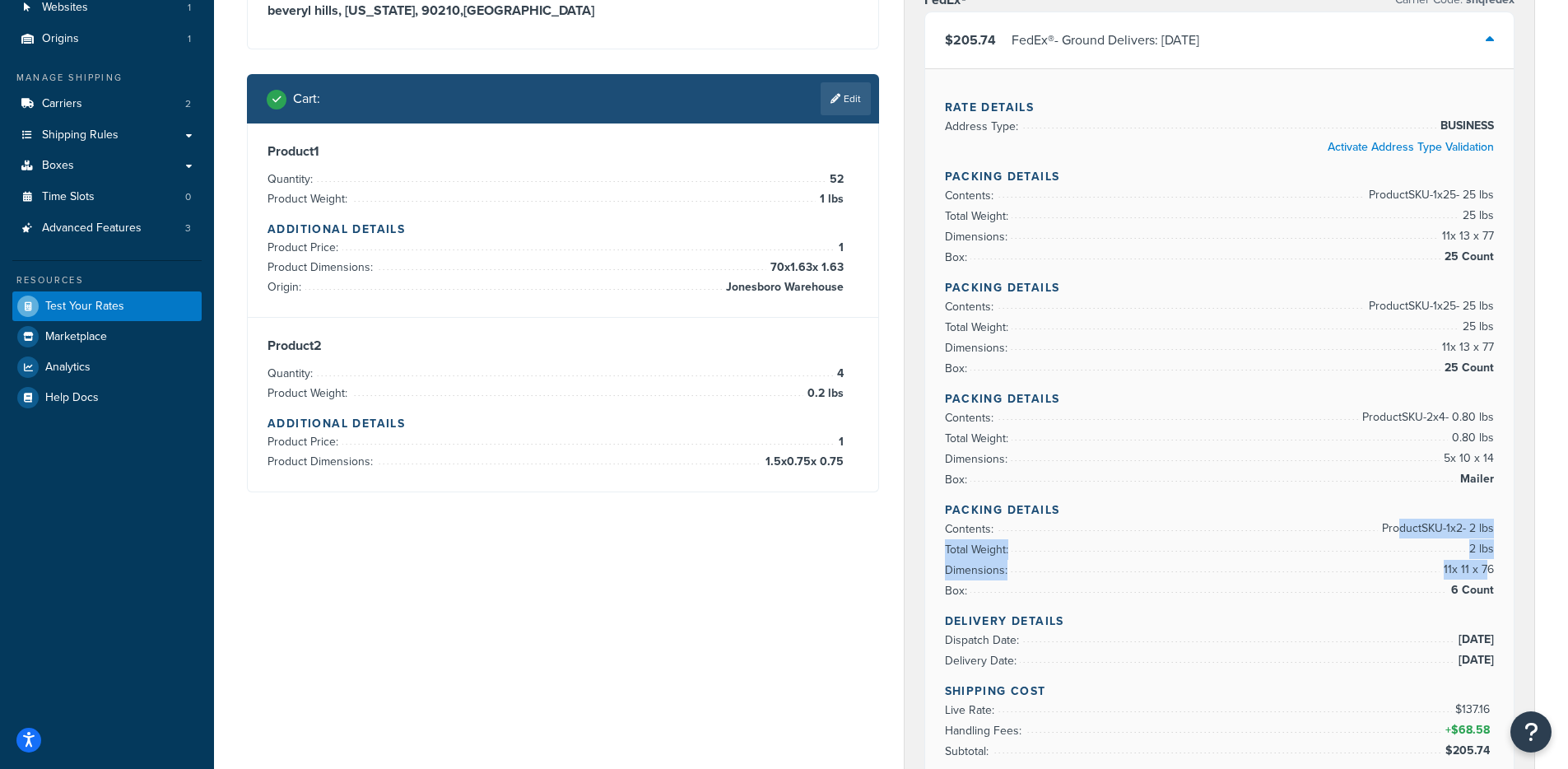
drag, startPoint x: 1398, startPoint y: 527, endPoint x: 1488, endPoint y: 577, distance: 103.0
click at [1488, 577] on ul "Contents: Product SKU-1 x 2 - 2 lbs Total Weight: 2 lbs Dimensions: 11 x 11 x 7…" at bounding box center [1220, 560] width 550 height 82
click at [1474, 566] on span "11 x 11 x 76" at bounding box center [1466, 569] width 54 height 20
drag, startPoint x: 1404, startPoint y: 529, endPoint x: 1451, endPoint y: 534, distance: 47.3
click at [1451, 534] on span "Product SKU-1 x 2 - 2 lbs" at bounding box center [1435, 528] width 116 height 20
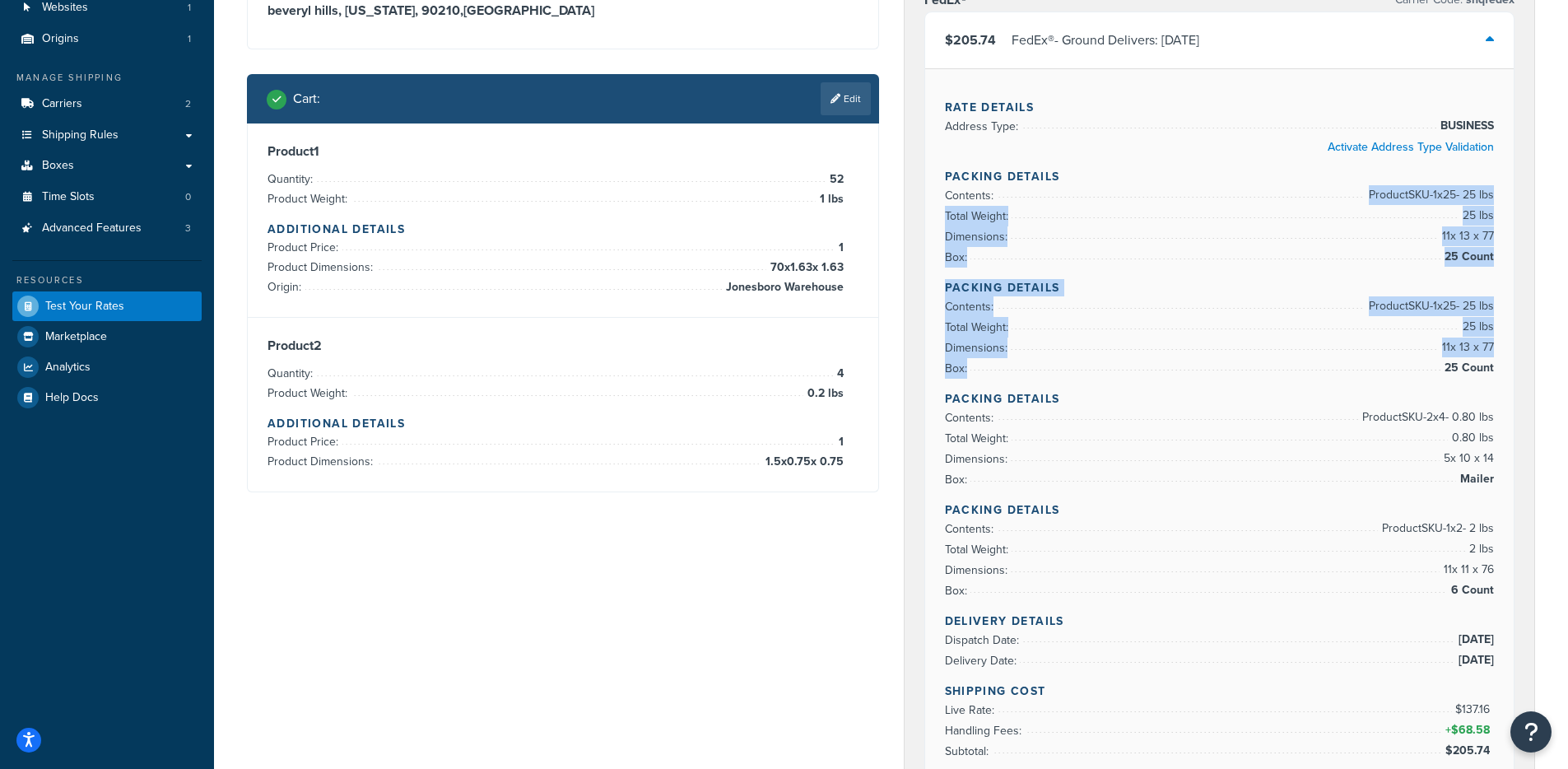
drag, startPoint x: 1354, startPoint y: 192, endPoint x: 1498, endPoint y: 369, distance: 228.2
click at [1498, 369] on div "Rate Details Address Type: BUSINESS Activate Address Type Validation Packing De…" at bounding box center [1219, 459] width 589 height 780
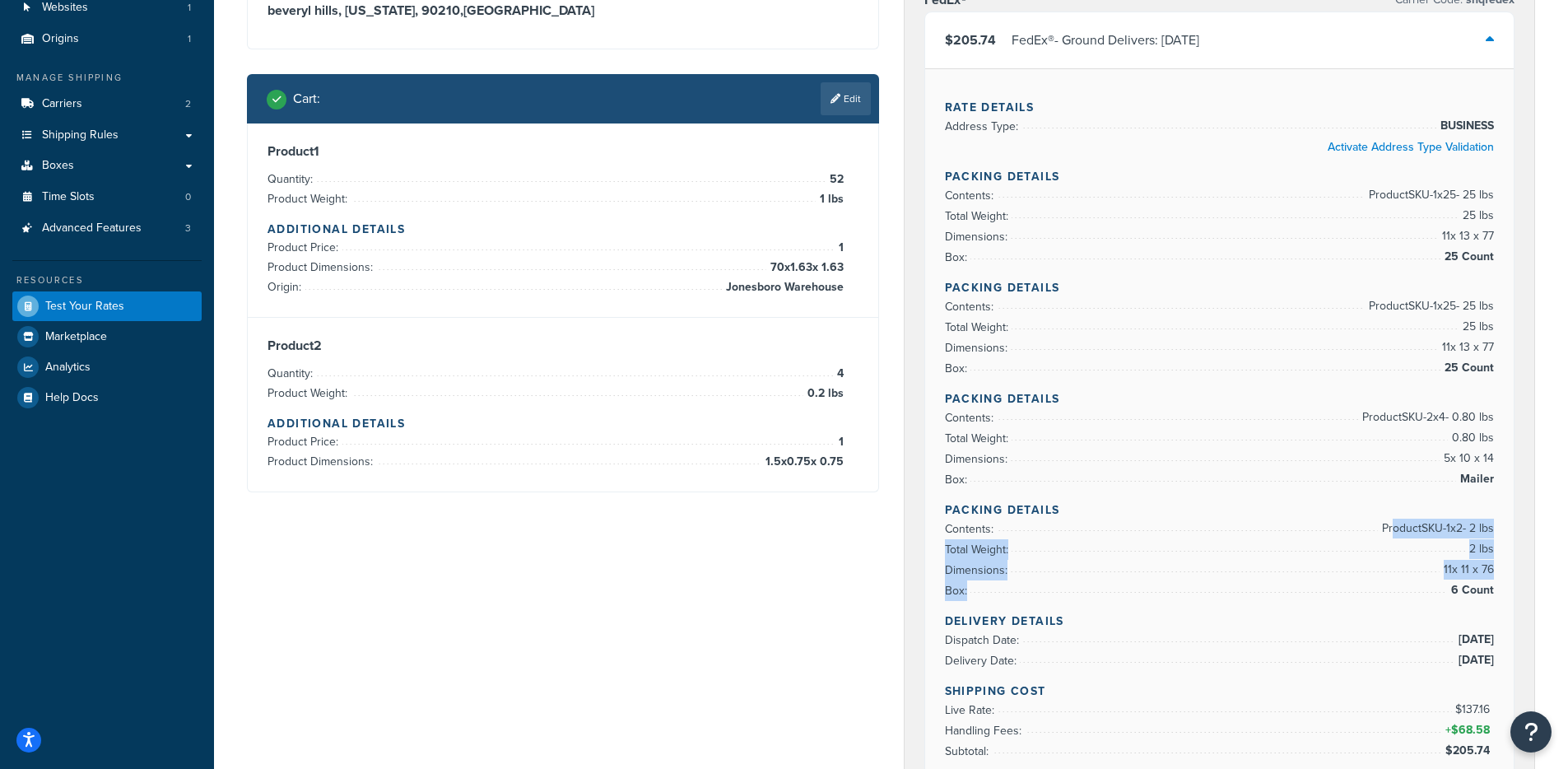
drag, startPoint x: 1382, startPoint y: 525, endPoint x: 1495, endPoint y: 593, distance: 131.9
click at [1495, 593] on div "Rate Details Address Type: BUSINESS Activate Address Type Validation Packing De…" at bounding box center [1219, 459] width 589 height 780
drag, startPoint x: 762, startPoint y: 268, endPoint x: 842, endPoint y: 268, distance: 80.0
click at [842, 268] on span "70 x 1.63 x 1.63" at bounding box center [804, 267] width 77 height 20
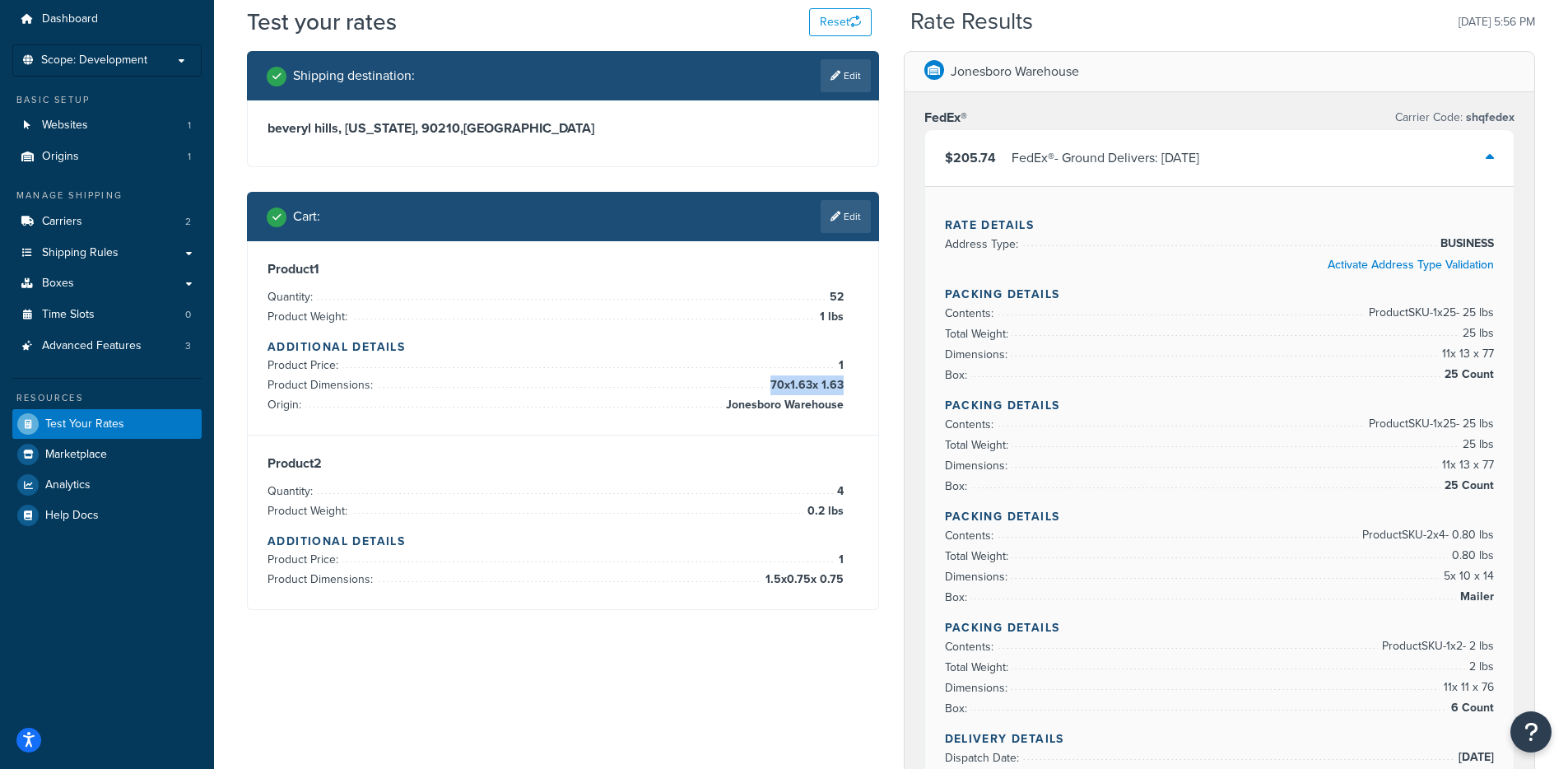
scroll to position [25, 0]
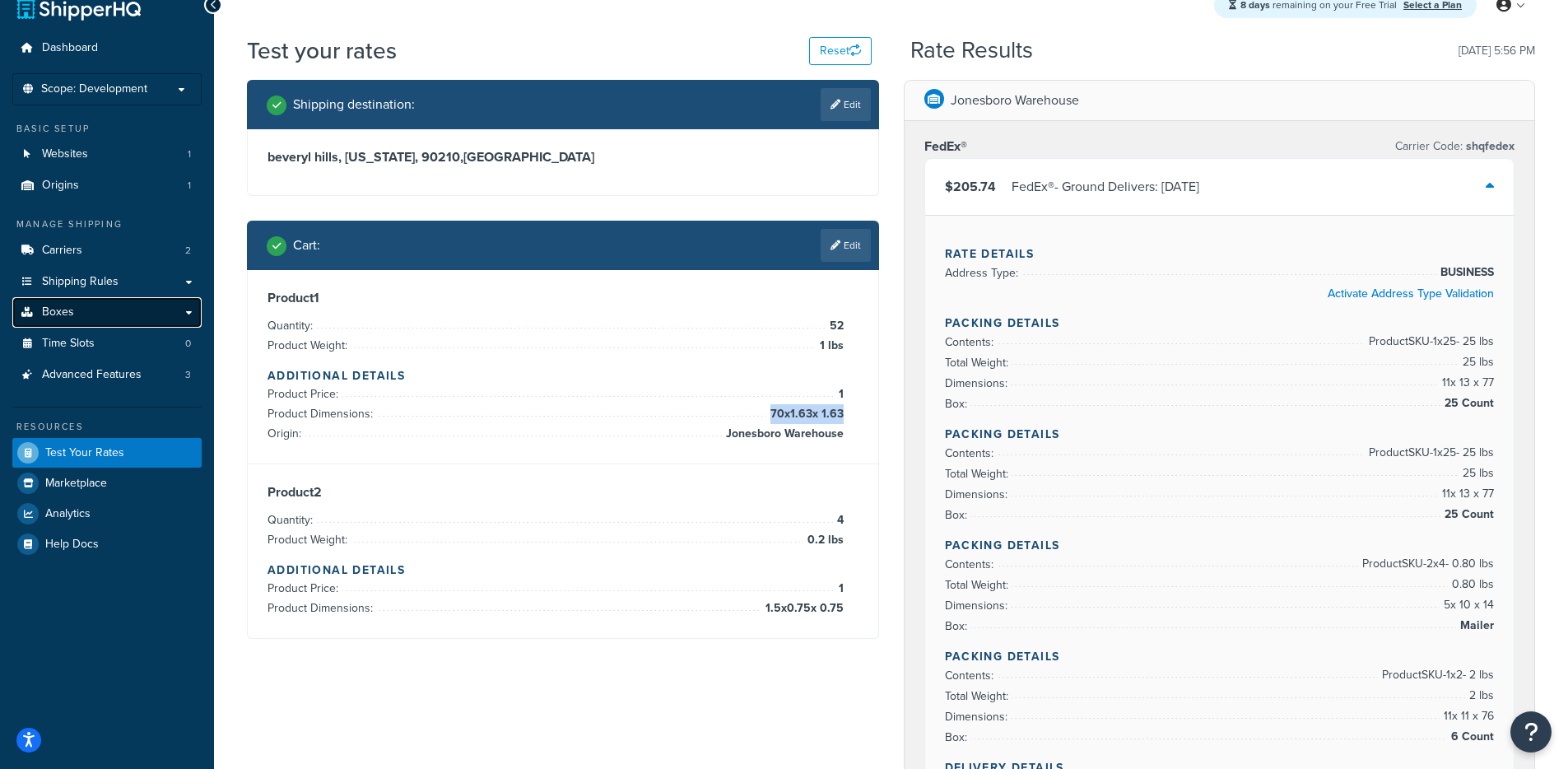
click at [64, 306] on span "Boxes" at bounding box center [58, 312] width 32 height 14
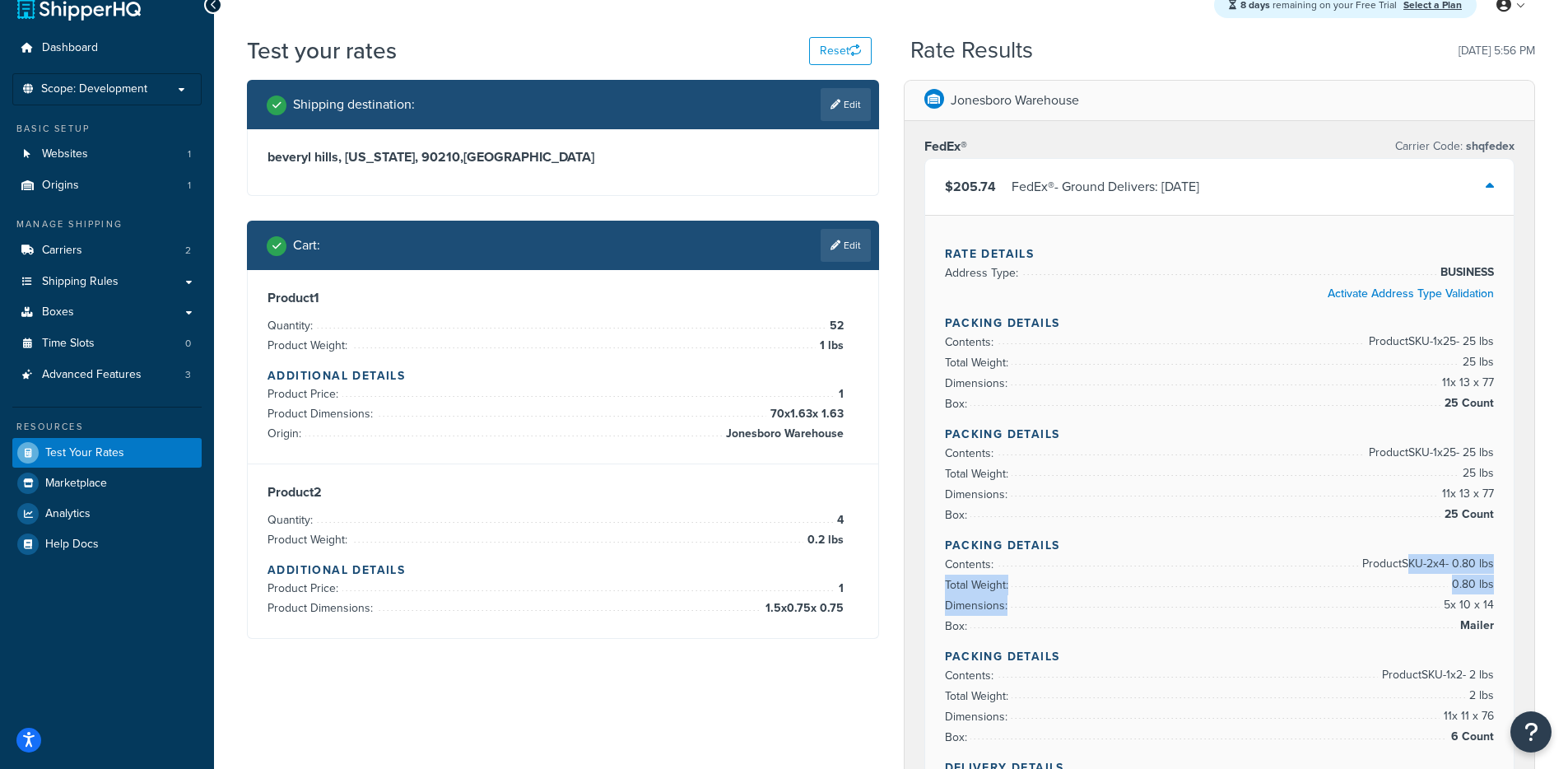
drag, startPoint x: 1401, startPoint y: 568, endPoint x: 1497, endPoint y: 616, distance: 107.3
click at [1497, 616] on div "Rate Details Address Type: BUSINESS Activate Address Type Validation Packing De…" at bounding box center [1219, 605] width 589 height 780
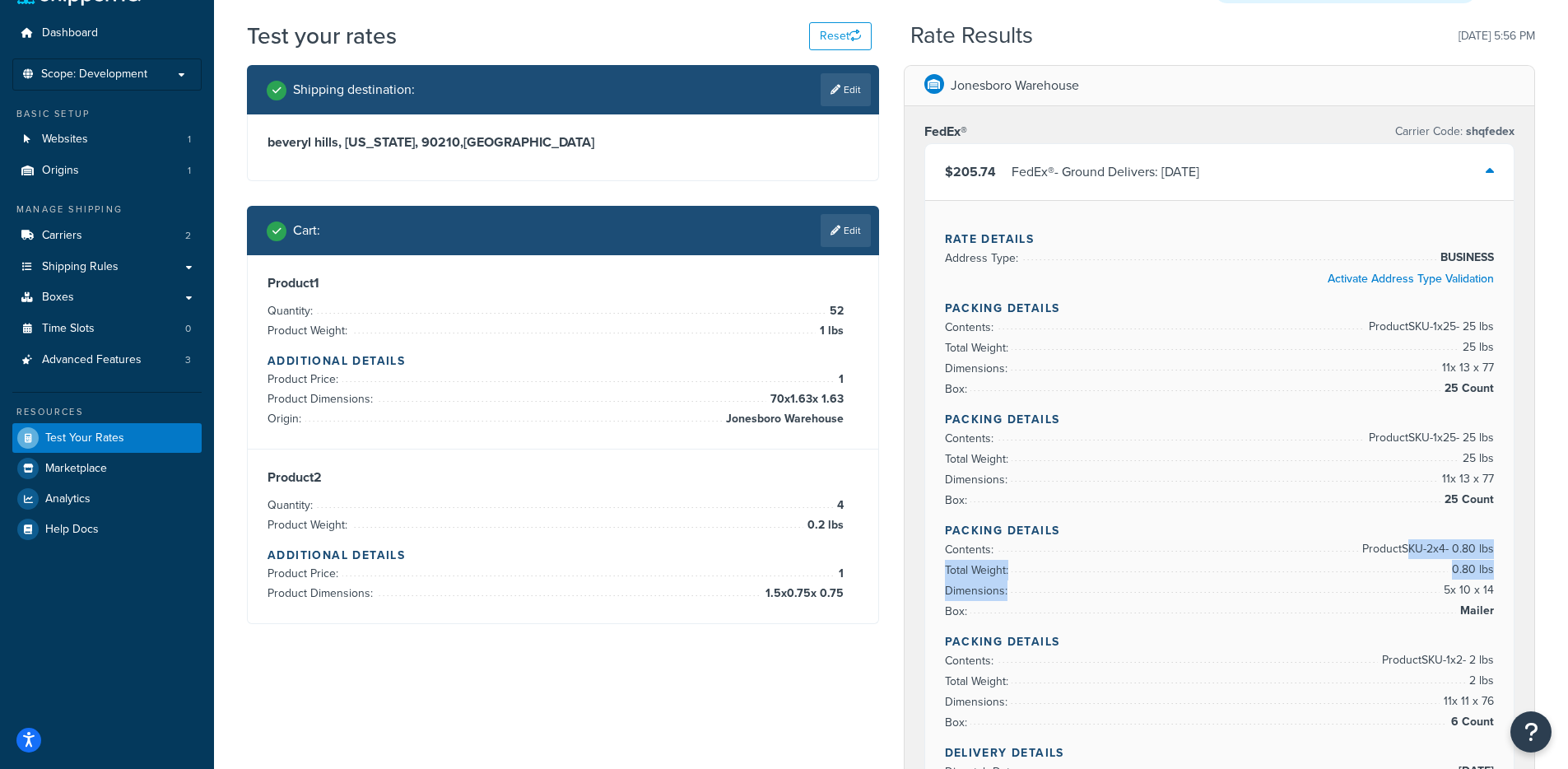
scroll to position [57, 0]
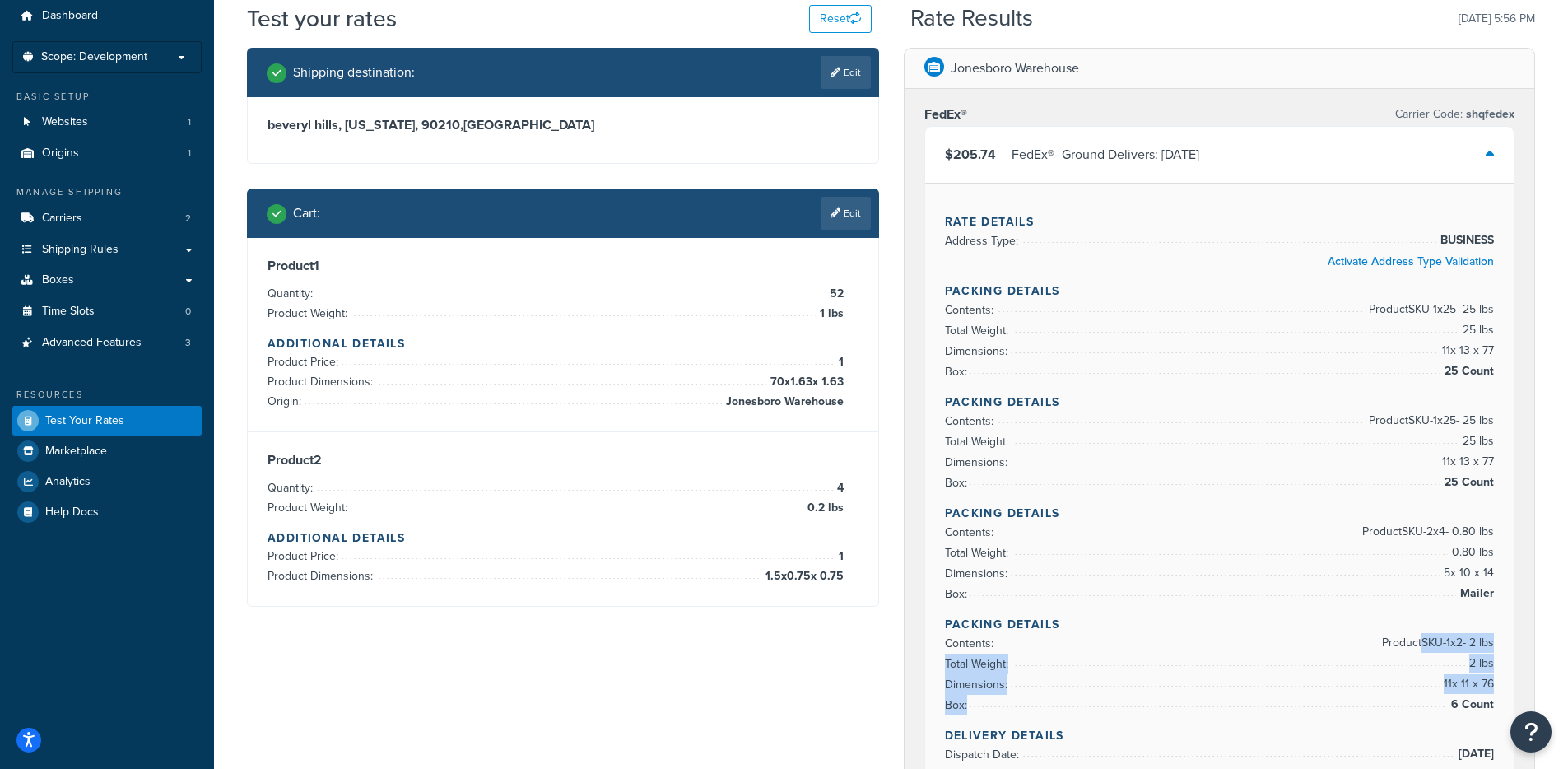
drag, startPoint x: 1415, startPoint y: 644, endPoint x: 1503, endPoint y: 705, distance: 107.1
click at [1503, 705] on div "Rate Details Address Type: BUSINESS Activate Address Type Validation Packing De…" at bounding box center [1219, 573] width 589 height 780
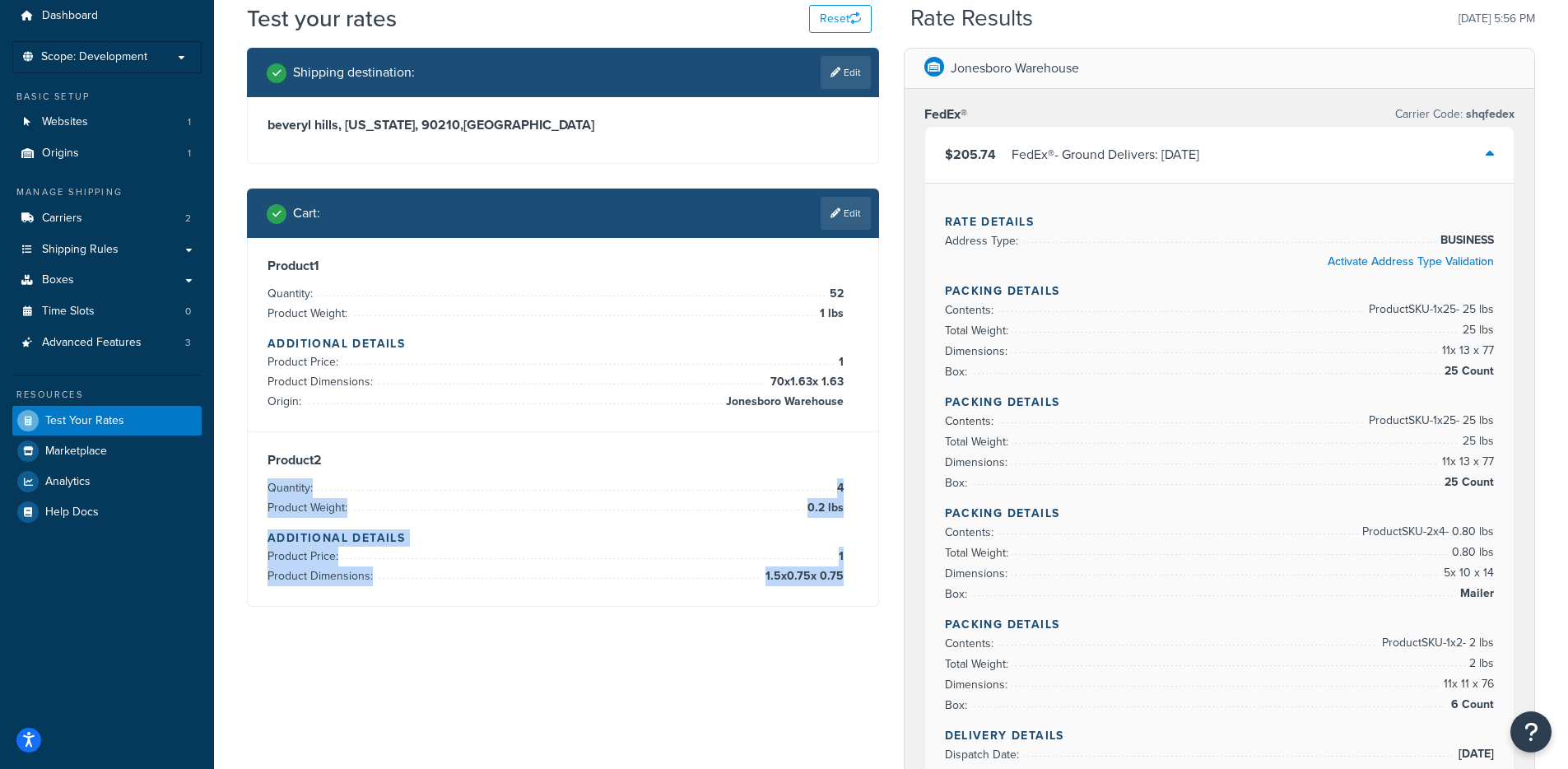
drag, startPoint x: 778, startPoint y: 491, endPoint x: 842, endPoint y: 582, distance: 111.3
click at [841, 583] on div "Product 2 Quantity: 4 Product Weight: 0.2 lbs Additional Details Product Price:…" at bounding box center [563, 519] width 591 height 134
click at [489, 480] on li "Quantity: 4" at bounding box center [556, 488] width 576 height 20
click at [826, 510] on span "0.2 lbs" at bounding box center [824, 507] width 41 height 20
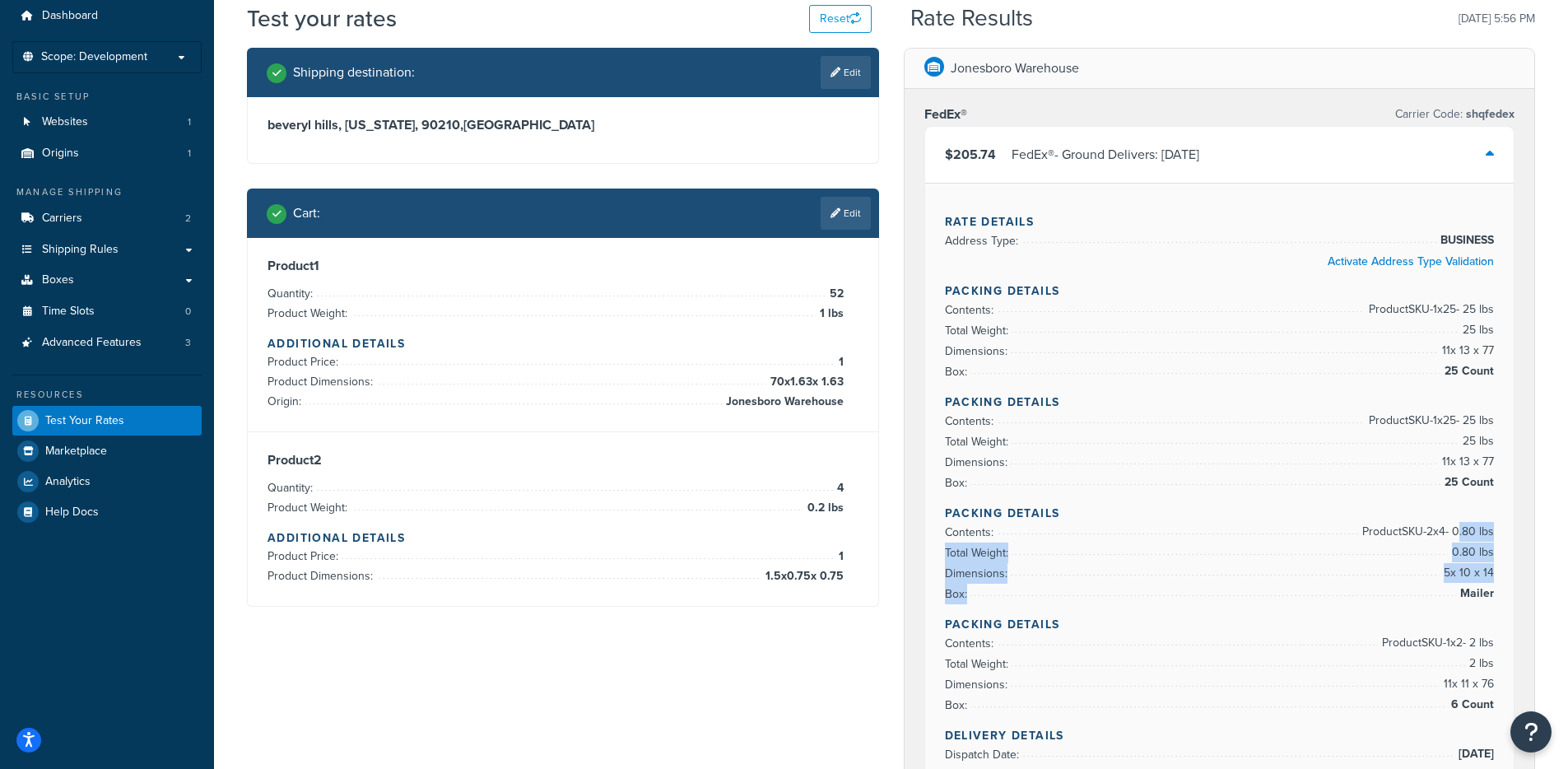
drag, startPoint x: 1460, startPoint y: 531, endPoint x: 1465, endPoint y: 593, distance: 62.2
click at [1465, 593] on ul "Contents: Product SKU-2 x 4 - 0.80 lbs Total Weight: 0.80 lbs Dimensions: 5 x 1…" at bounding box center [1220, 563] width 550 height 82
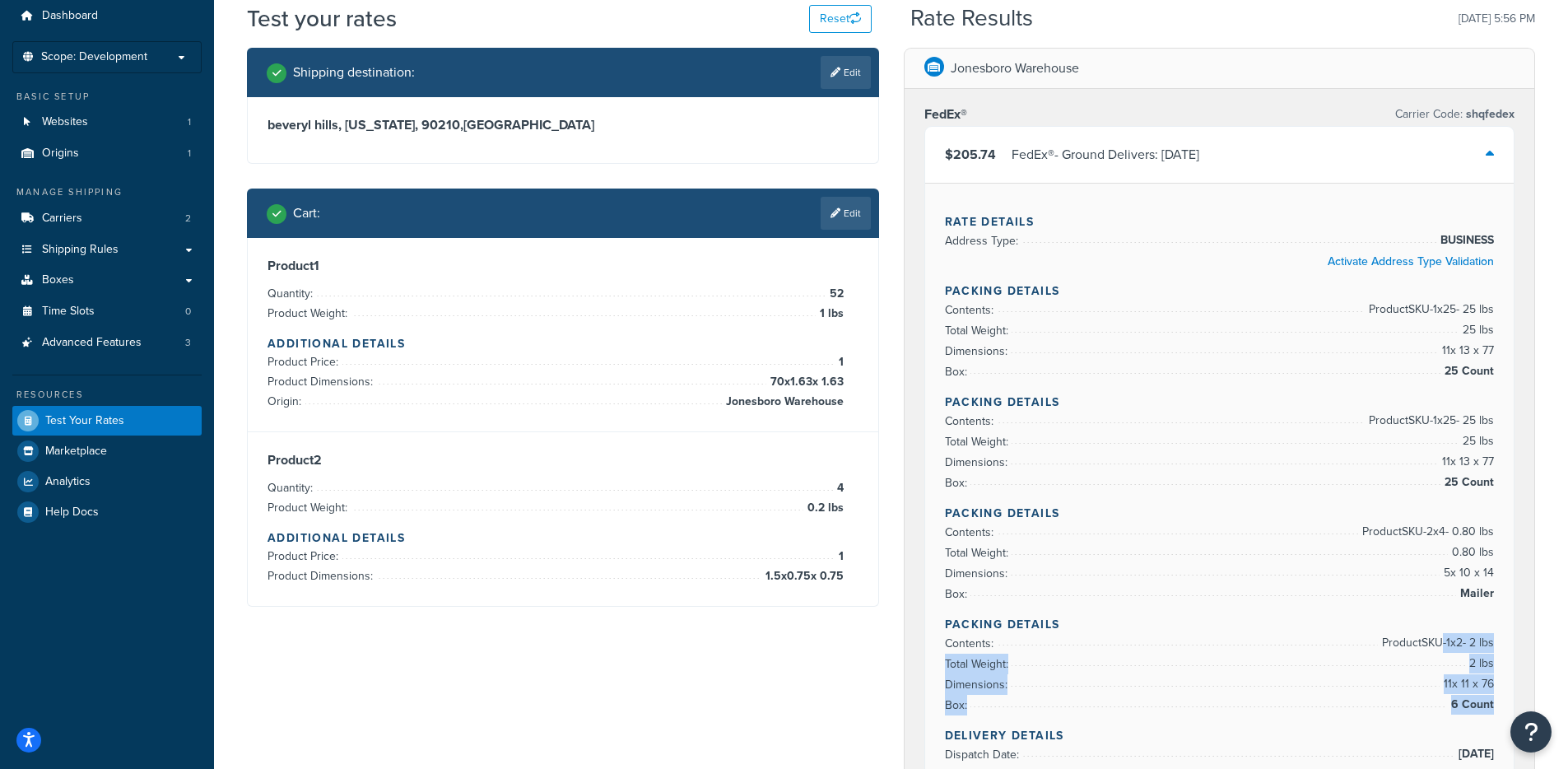
drag, startPoint x: 1434, startPoint y: 651, endPoint x: 1493, endPoint y: 708, distance: 82.0
click at [1493, 708] on ul "Contents: Product SKU-1 x 2 - 2 lbs Total Weight: 2 lbs Dimensions: 11 x 11 x 7…" at bounding box center [1220, 674] width 550 height 82
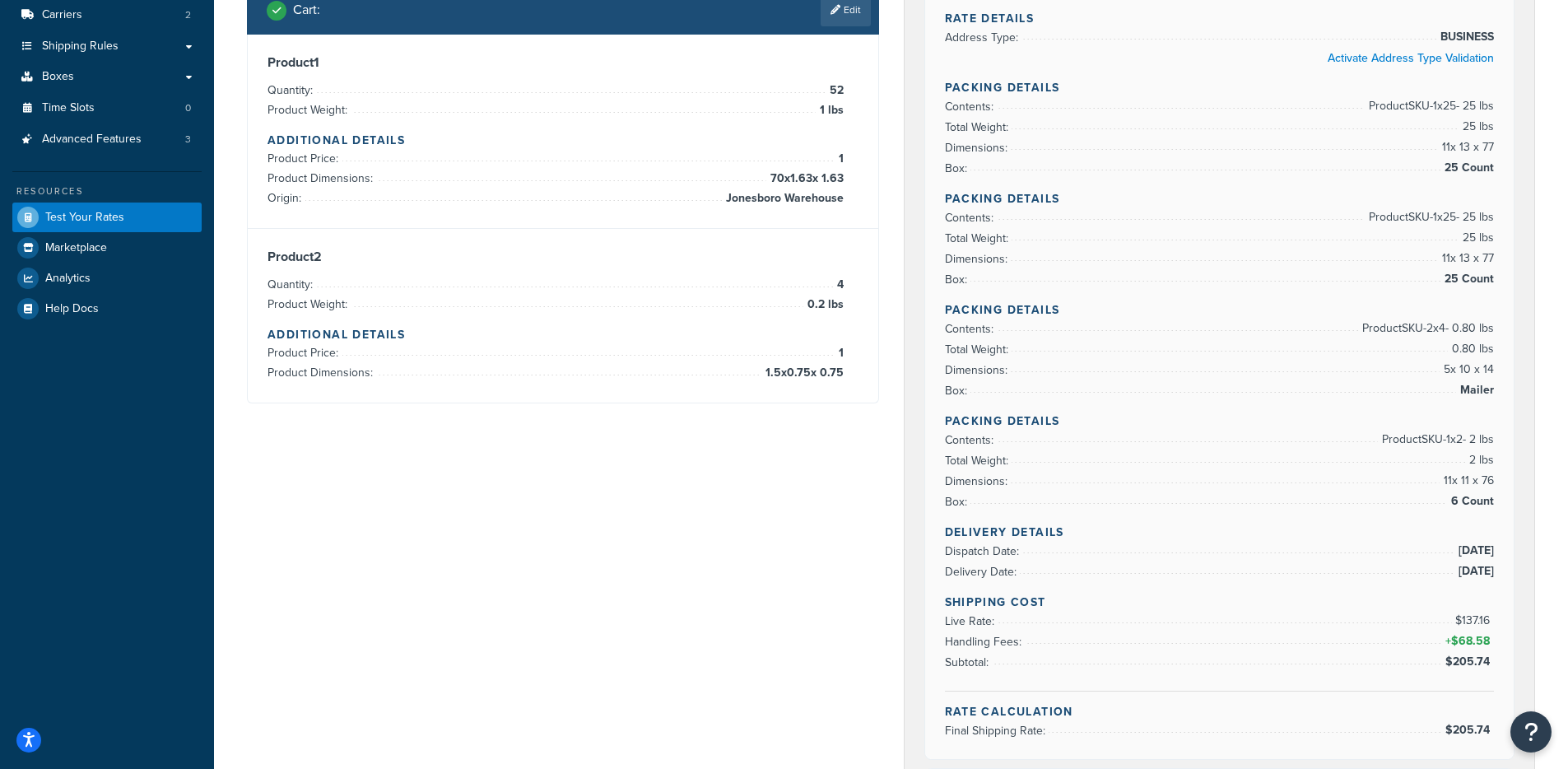
scroll to position [259, 0]
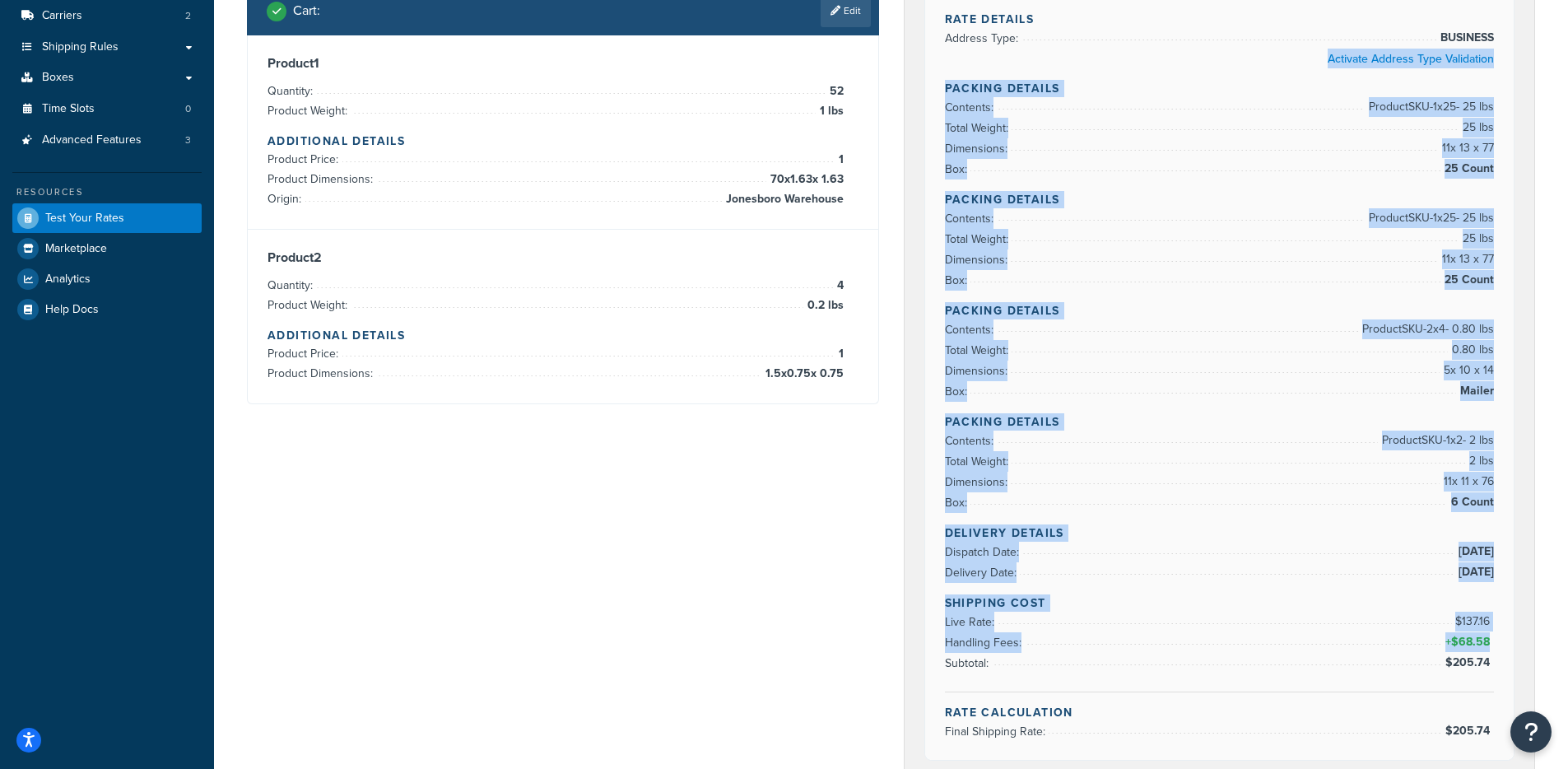
drag, startPoint x: 947, startPoint y: 69, endPoint x: 1353, endPoint y: 504, distance: 595.0
click at [1343, 657] on div "Rate Details Address Type: BUSINESS Activate Address Type Validation Packing De…" at bounding box center [1219, 371] width 589 height 780
click at [1353, 487] on li "Dimensions: 11 x 11 x 76" at bounding box center [1220, 482] width 550 height 20
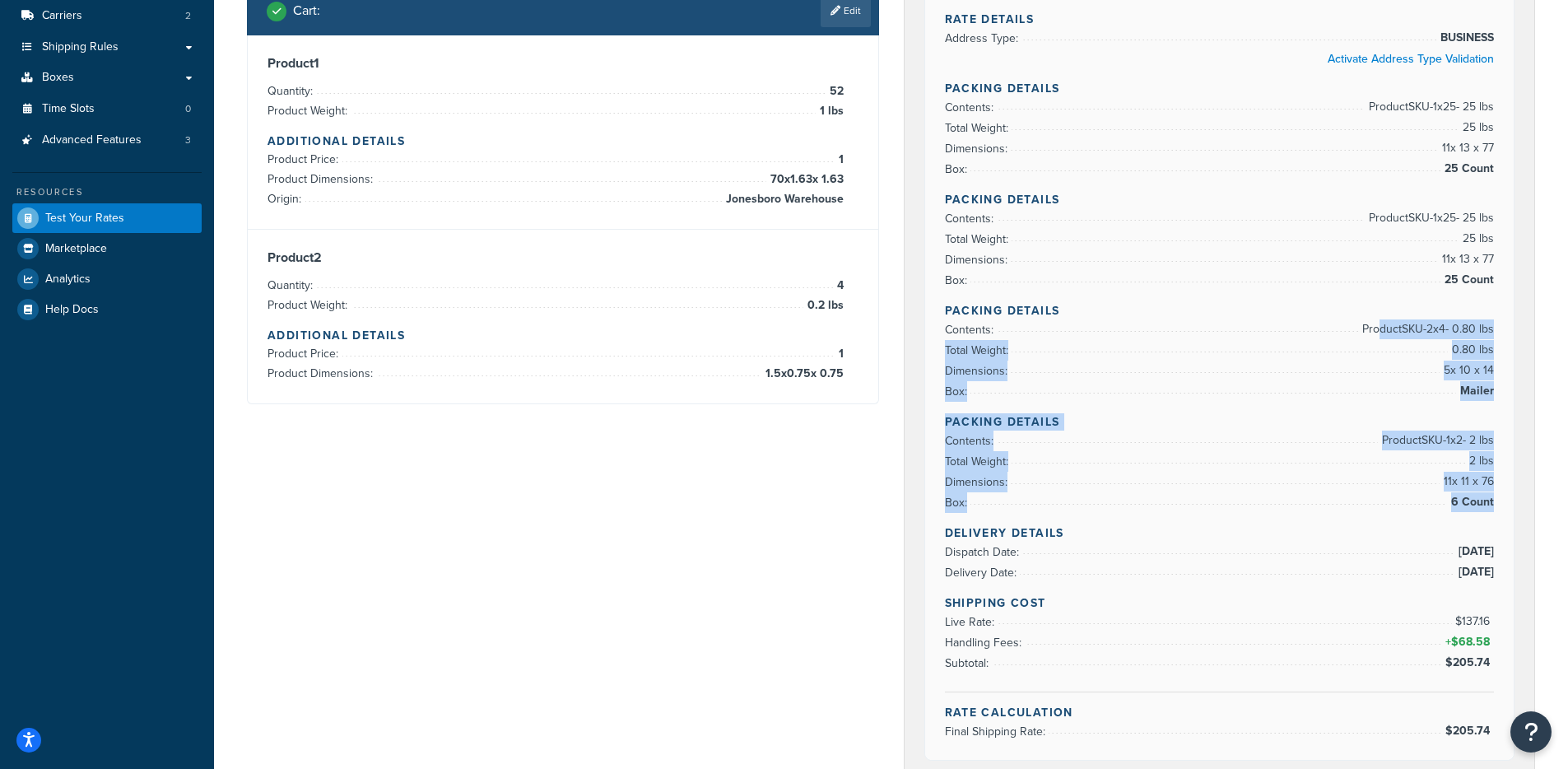
drag, startPoint x: 1390, startPoint y: 332, endPoint x: 1487, endPoint y: 517, distance: 208.9
click at [1487, 517] on div "Rate Details Address Type: BUSINESS Activate Address Type Validation Packing De…" at bounding box center [1219, 371] width 589 height 780
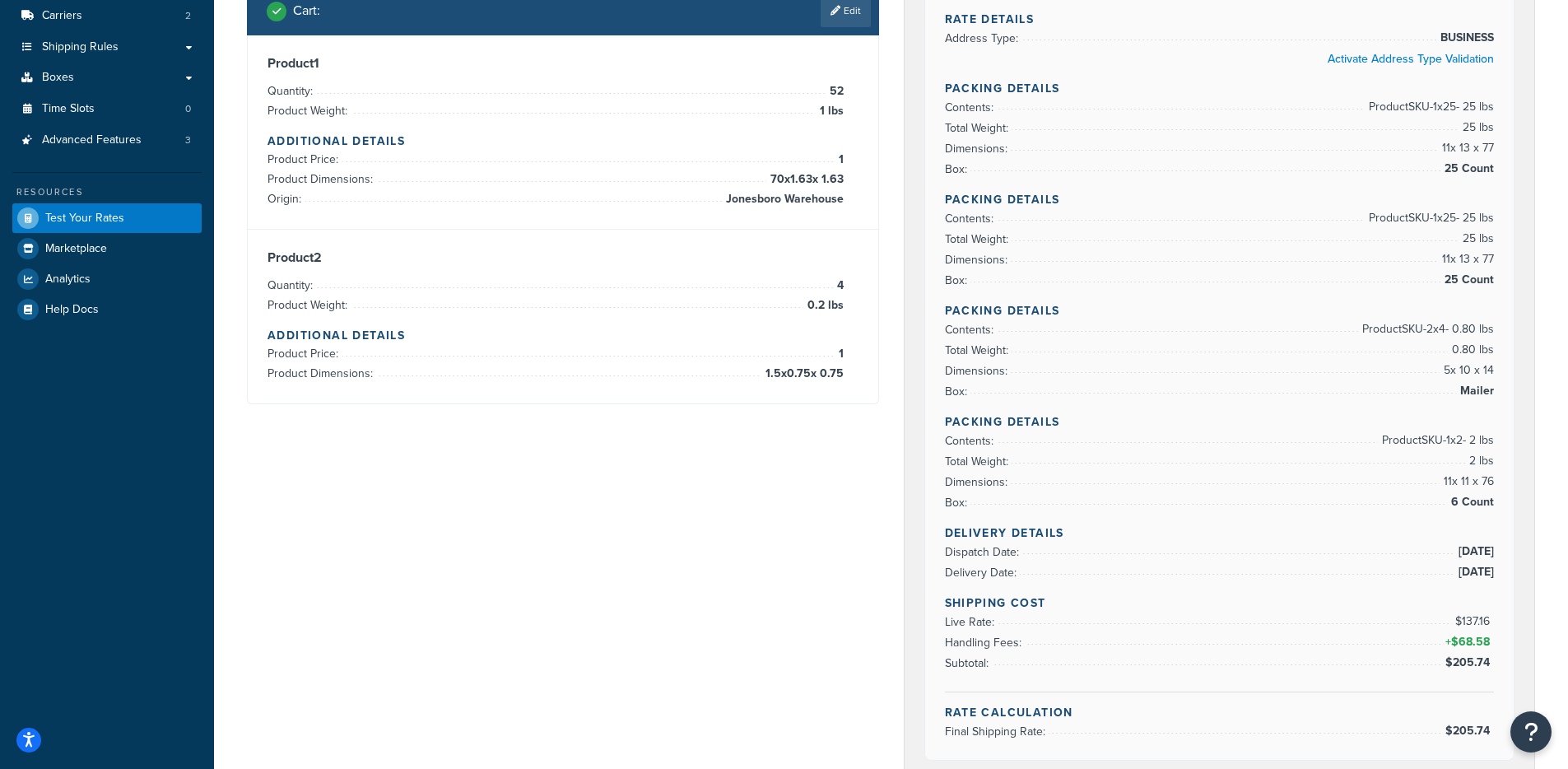
drag, startPoint x: 1344, startPoint y: 108, endPoint x: 1497, endPoint y: 198, distance: 177.5
click at [1497, 186] on div "Rate Details Address Type: BUSINESS Activate Address Type Validation Packing De…" at bounding box center [1219, 371] width 589 height 780
drag, startPoint x: 1381, startPoint y: 222, endPoint x: 1448, endPoint y: 308, distance: 109.0
click at [1448, 308] on div "Rate Details Address Type: BUSINESS Activate Address Type Validation Packing De…" at bounding box center [1219, 371] width 589 height 780
drag, startPoint x: 1293, startPoint y: 327, endPoint x: 1490, endPoint y: 404, distance: 211.5
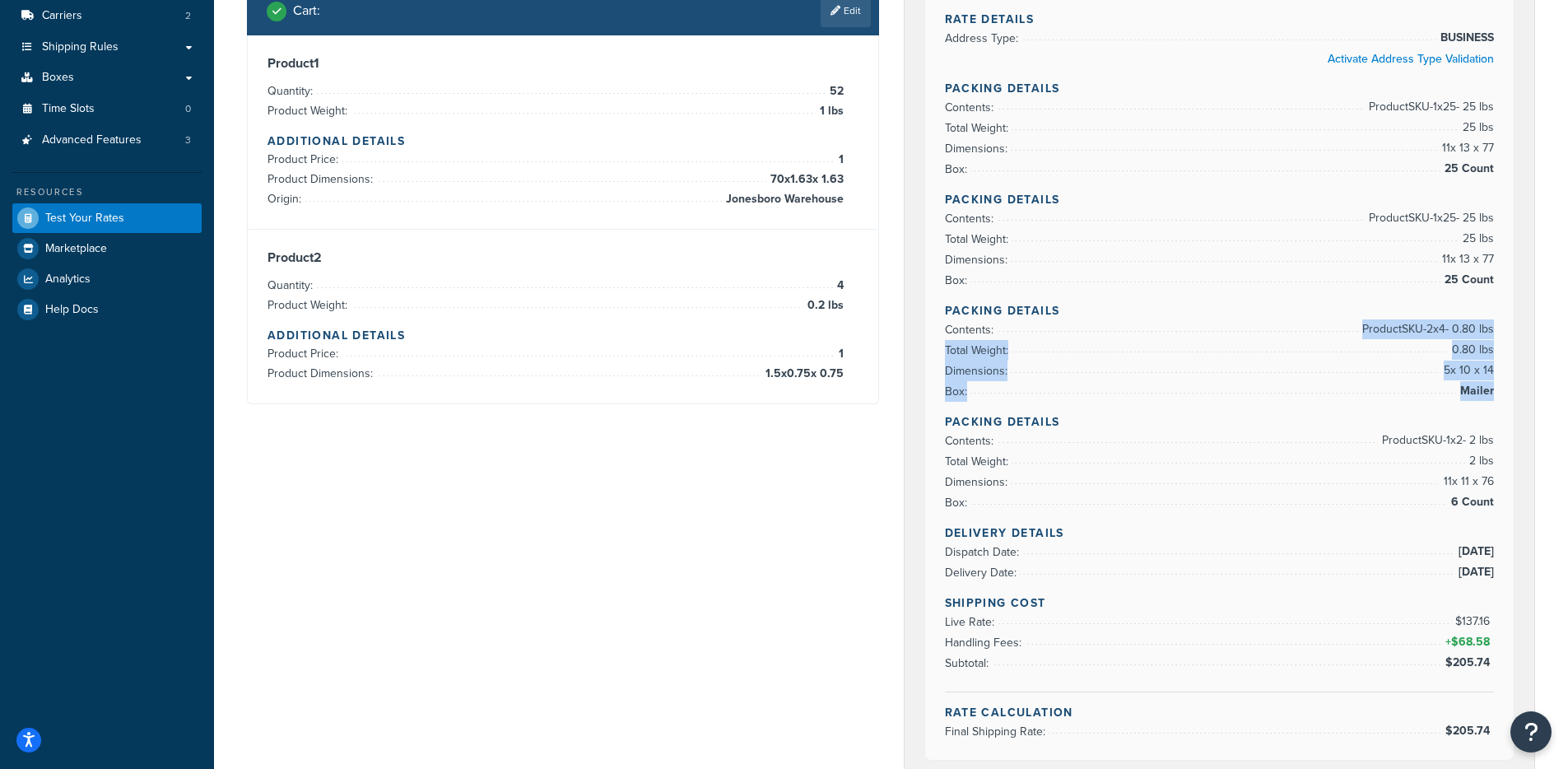
click at [1490, 403] on div "Rate Details Address Type: BUSINESS Activate Address Type Validation Packing De…" at bounding box center [1219, 371] width 589 height 780
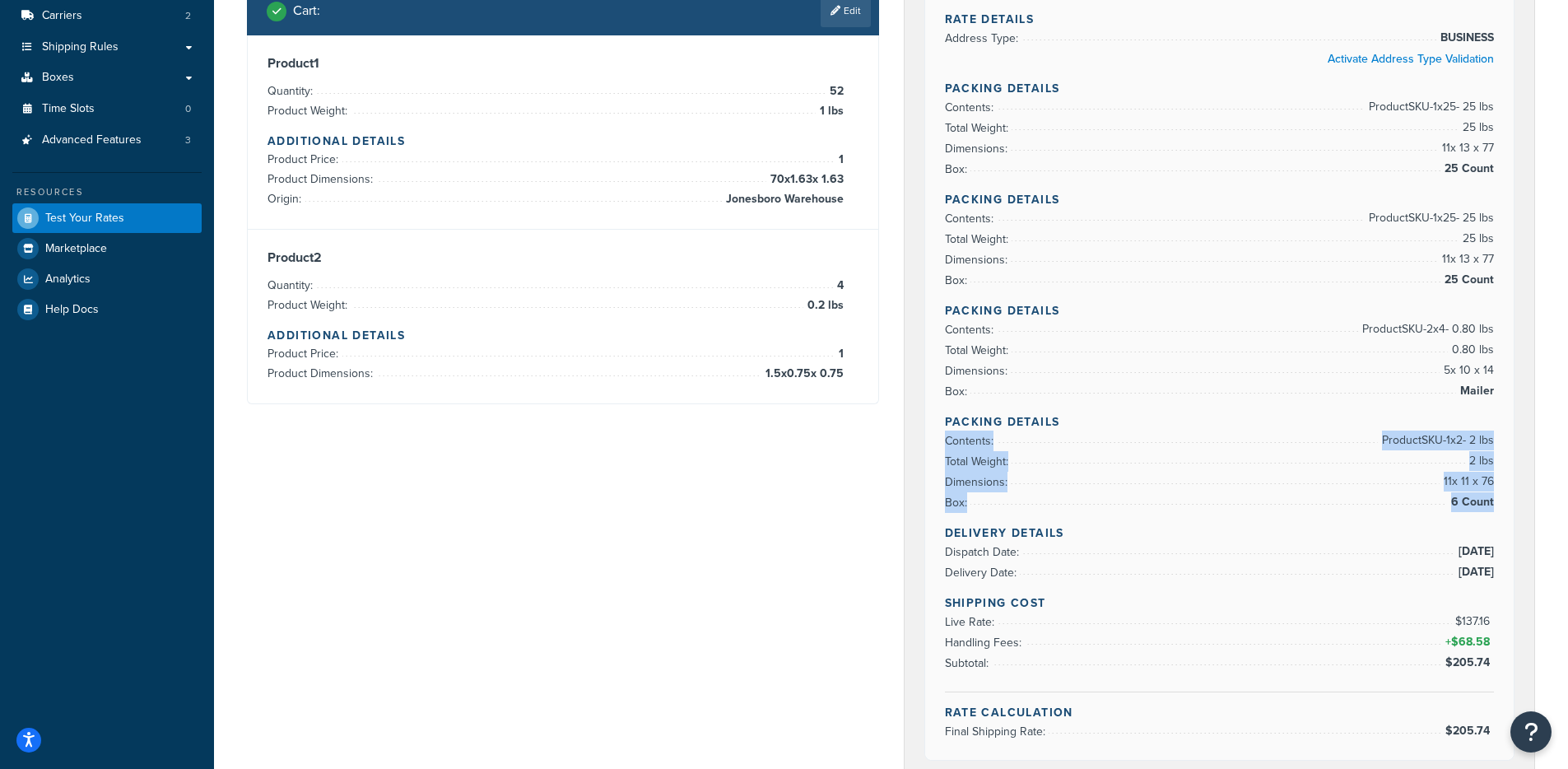
drag, startPoint x: 1348, startPoint y: 440, endPoint x: 1486, endPoint y: 515, distance: 157.1
click at [1486, 515] on div "Rate Details Address Type: BUSINESS Activate Address Type Validation Packing De…" at bounding box center [1219, 371] width 589 height 780
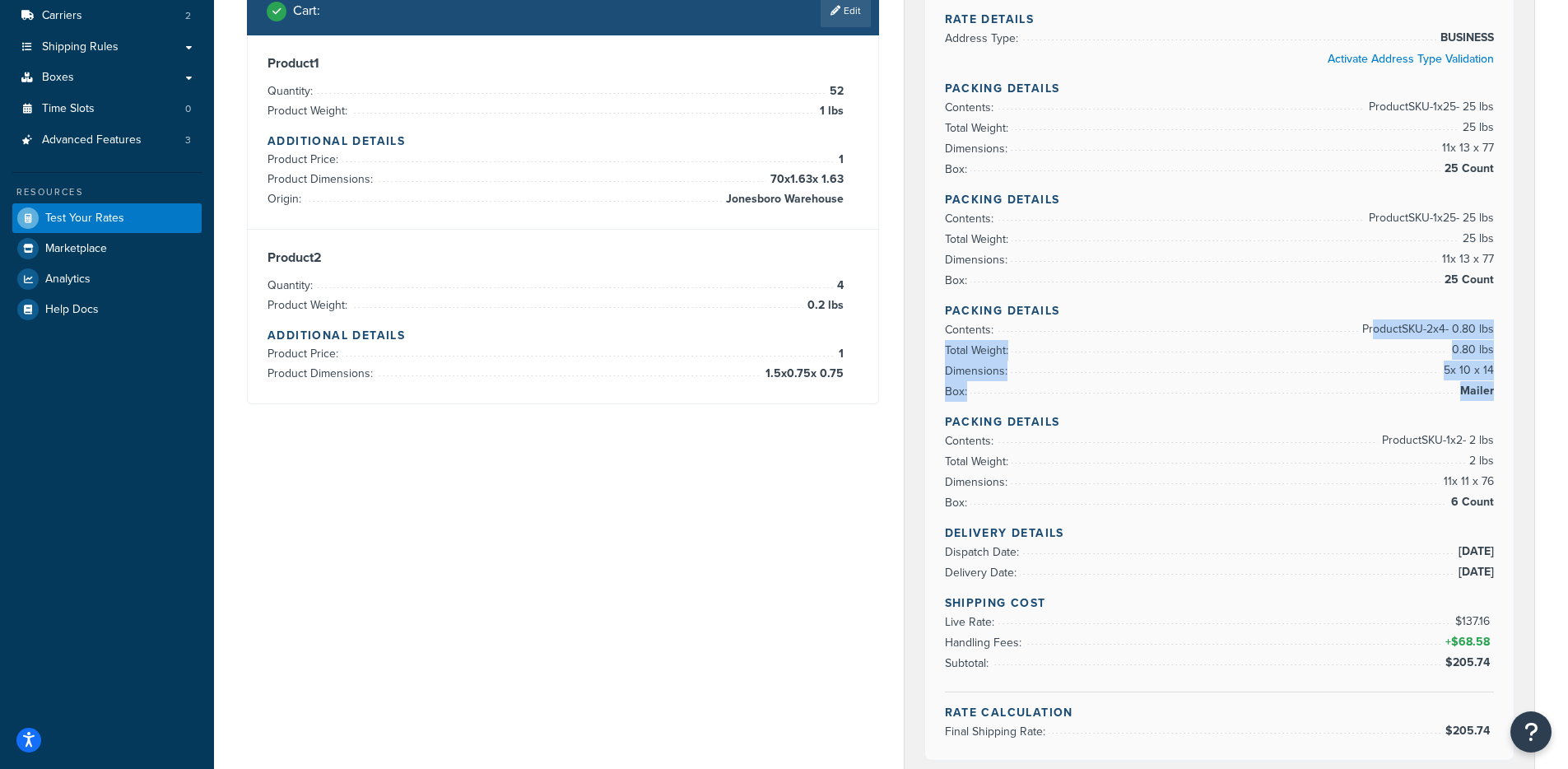
drag, startPoint x: 1361, startPoint y: 320, endPoint x: 1527, endPoint y: 408, distance: 187.9
click at [1527, 408] on div "FedEx® Carrier Code: shqfedex $205.74 FedEx® - Ground Delivers: Fri, Sep 26 Rat…" at bounding box center [1220, 466] width 631 height 1160
click at [1243, 391] on li "Box: Mailer" at bounding box center [1220, 392] width 550 height 20
drag, startPoint x: 1385, startPoint y: 353, endPoint x: 1518, endPoint y: 408, distance: 143.9
click at [1519, 407] on div "FedEx® Carrier Code: shqfedex $205.74 FedEx® - Ground Delivers: Fri, Sep 26 Rat…" at bounding box center [1220, 466] width 631 height 1160
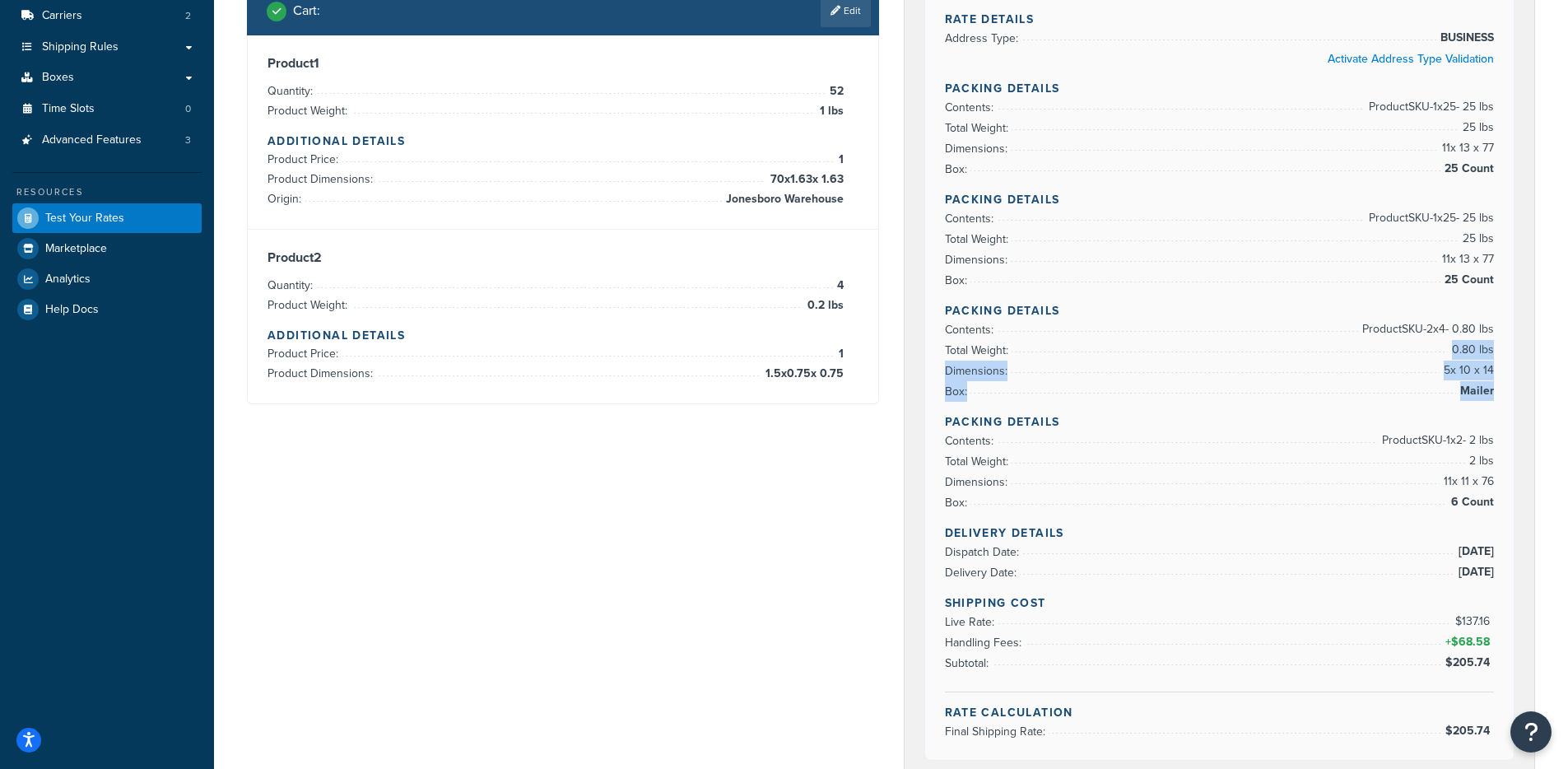
click at [1518, 408] on div "FedEx® Carrier Code: shqfedex $205.74 FedEx® - Ground Delivers: Fri, Sep 26 Rat…" at bounding box center [1220, 466] width 631 height 1160
drag, startPoint x: 1502, startPoint y: 391, endPoint x: 1404, endPoint y: 304, distance: 131.0
click at [1404, 304] on div "Rate Details Address Type: BUSINESS Activate Address Type Validation Packing De…" at bounding box center [1219, 371] width 589 height 780
click at [1396, 308] on h4 "Packing Details" at bounding box center [1220, 310] width 550 height 17
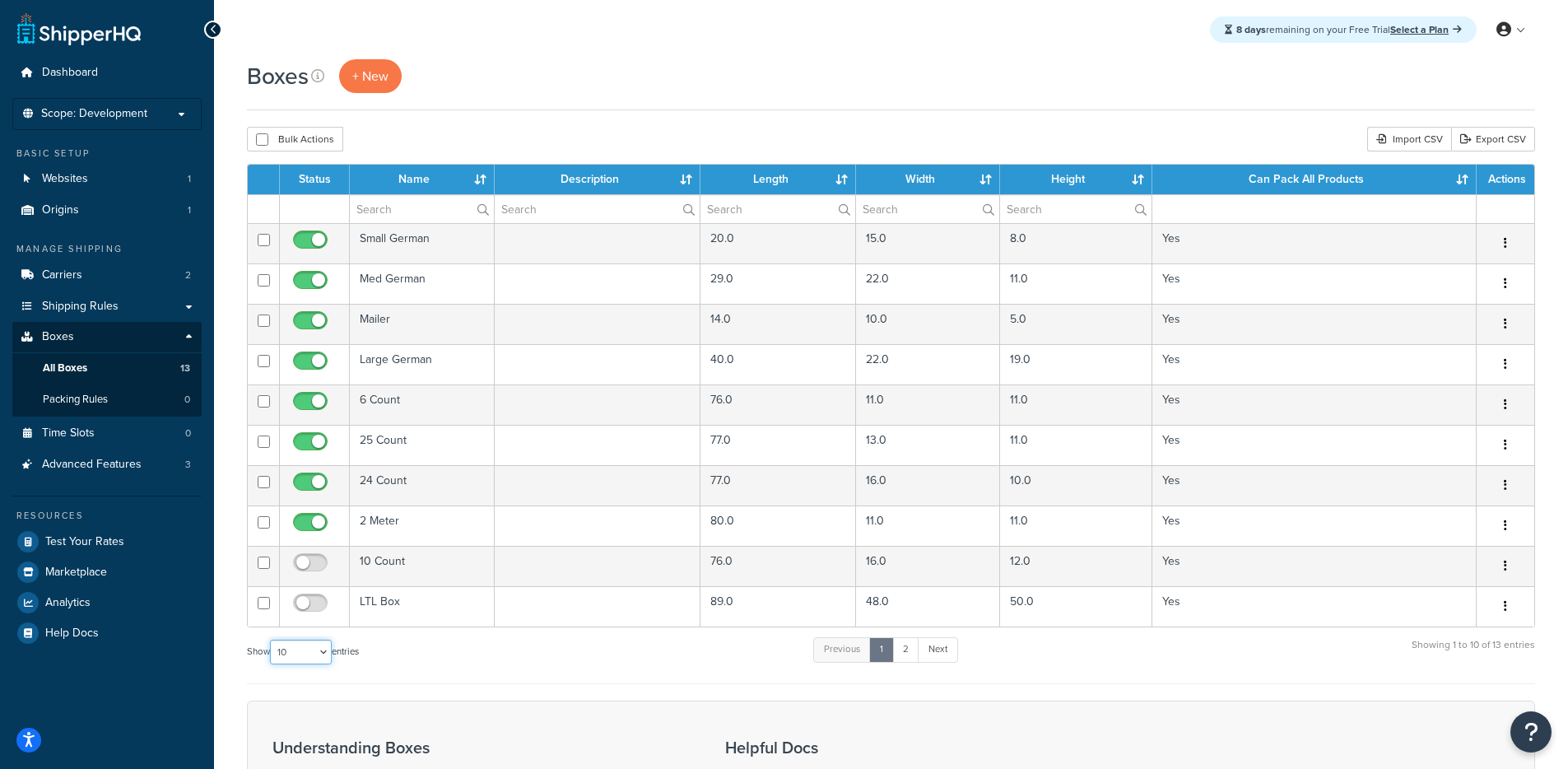
click at [309, 648] on select "10 15 25 50 100 1000" at bounding box center [300, 651] width 62 height 25
select select "25"
click at [271, 640] on select "10 15 25 50 100 1000" at bounding box center [300, 651] width 62 height 25
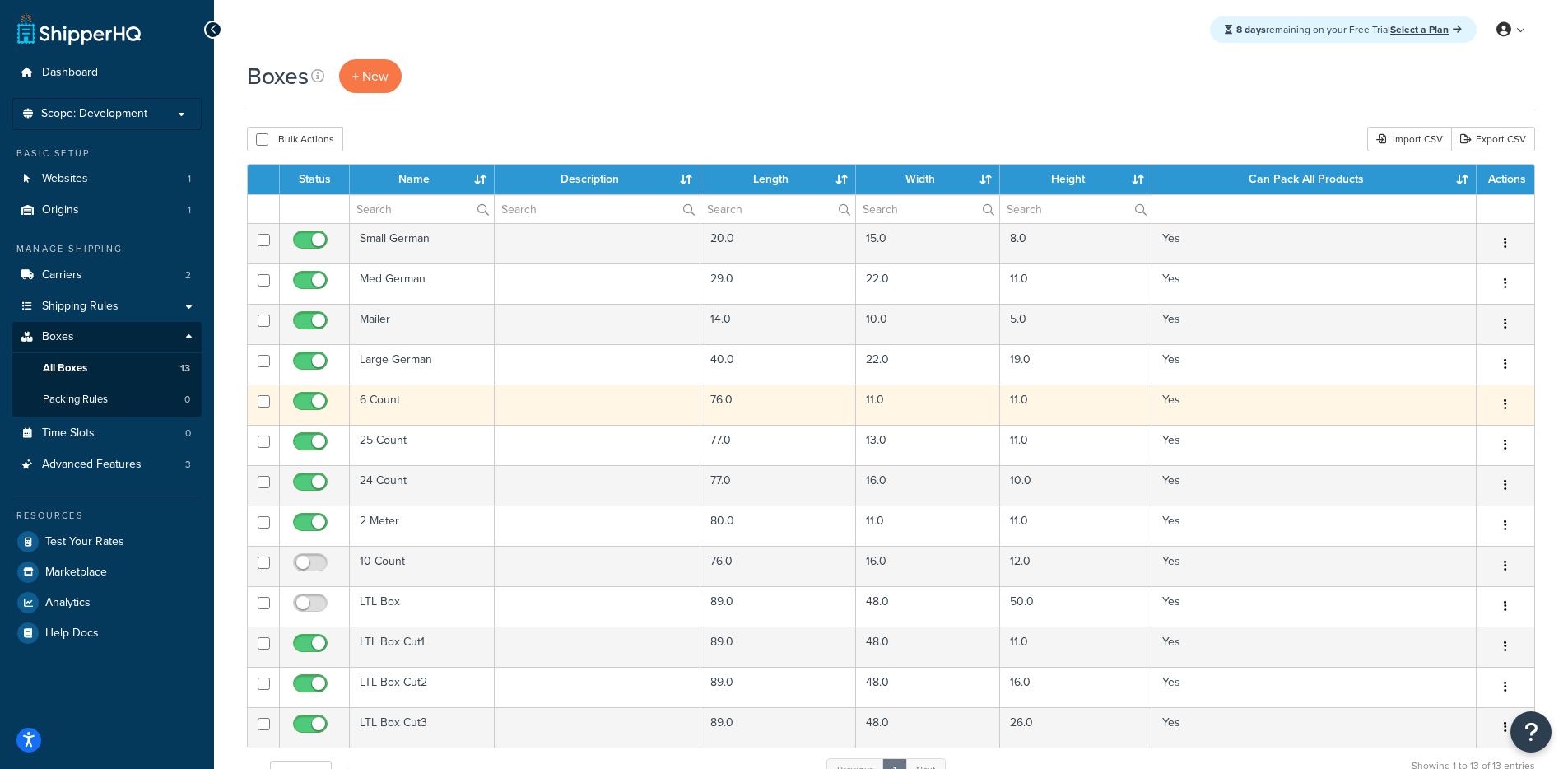
click at [1505, 406] on icon "button" at bounding box center [1505, 404] width 3 height 12
click at [1455, 432] on link "Edit" at bounding box center [1450, 436] width 130 height 34
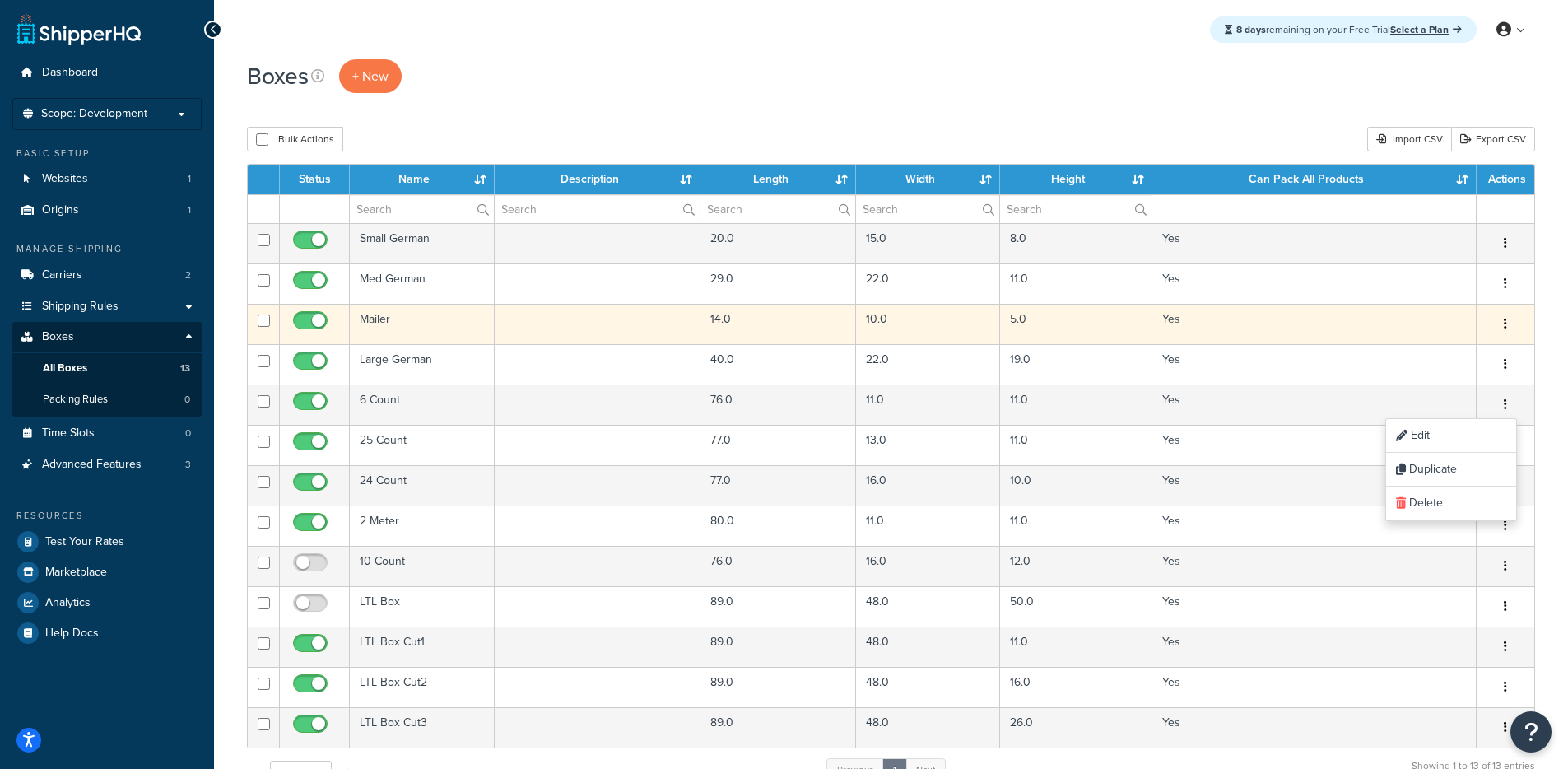
click at [937, 309] on td "10.0" at bounding box center [927, 324] width 143 height 41
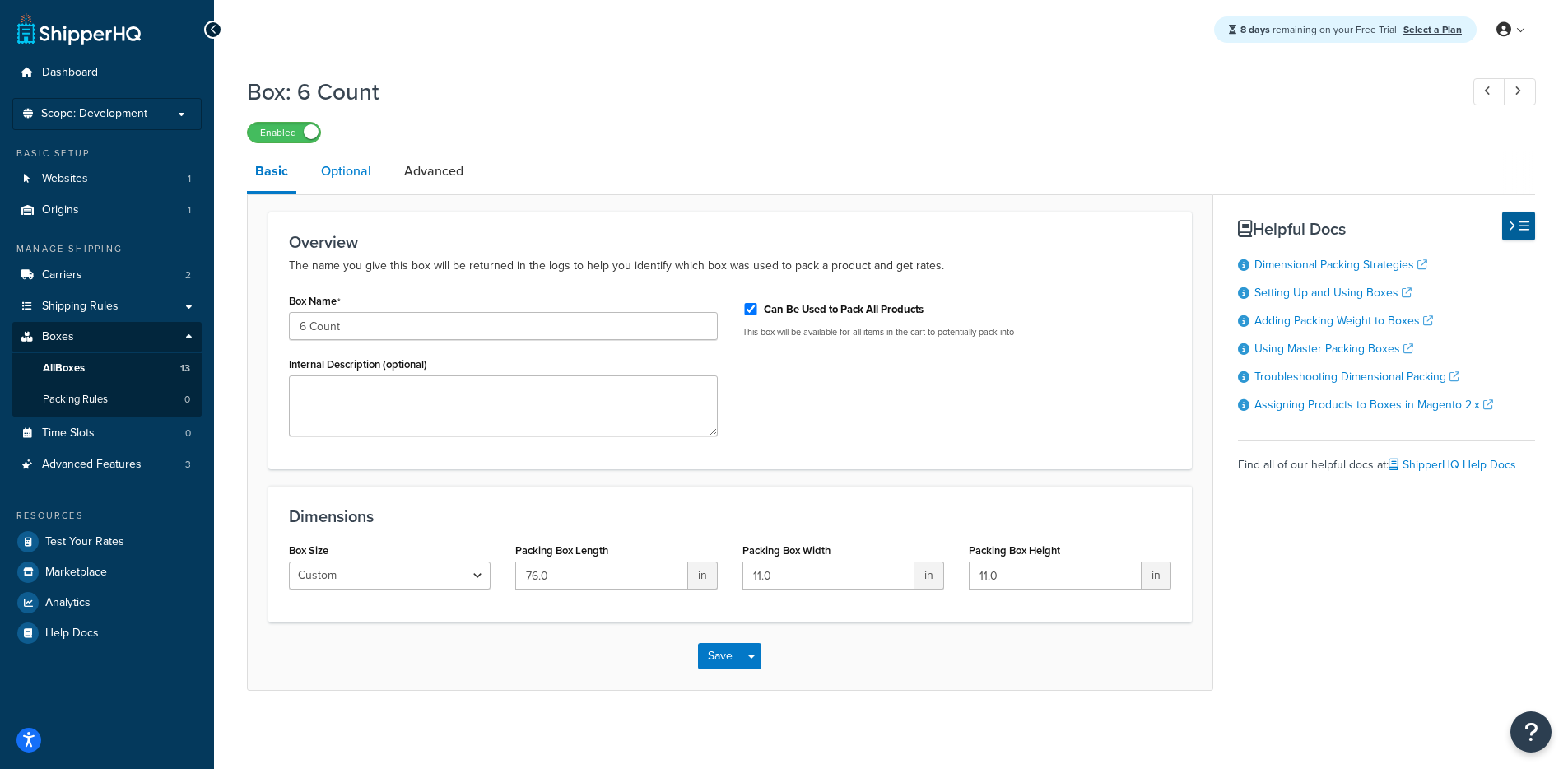
click at [361, 177] on link "Optional" at bounding box center [346, 171] width 67 height 40
click at [364, 170] on link "Optional" at bounding box center [346, 171] width 67 height 40
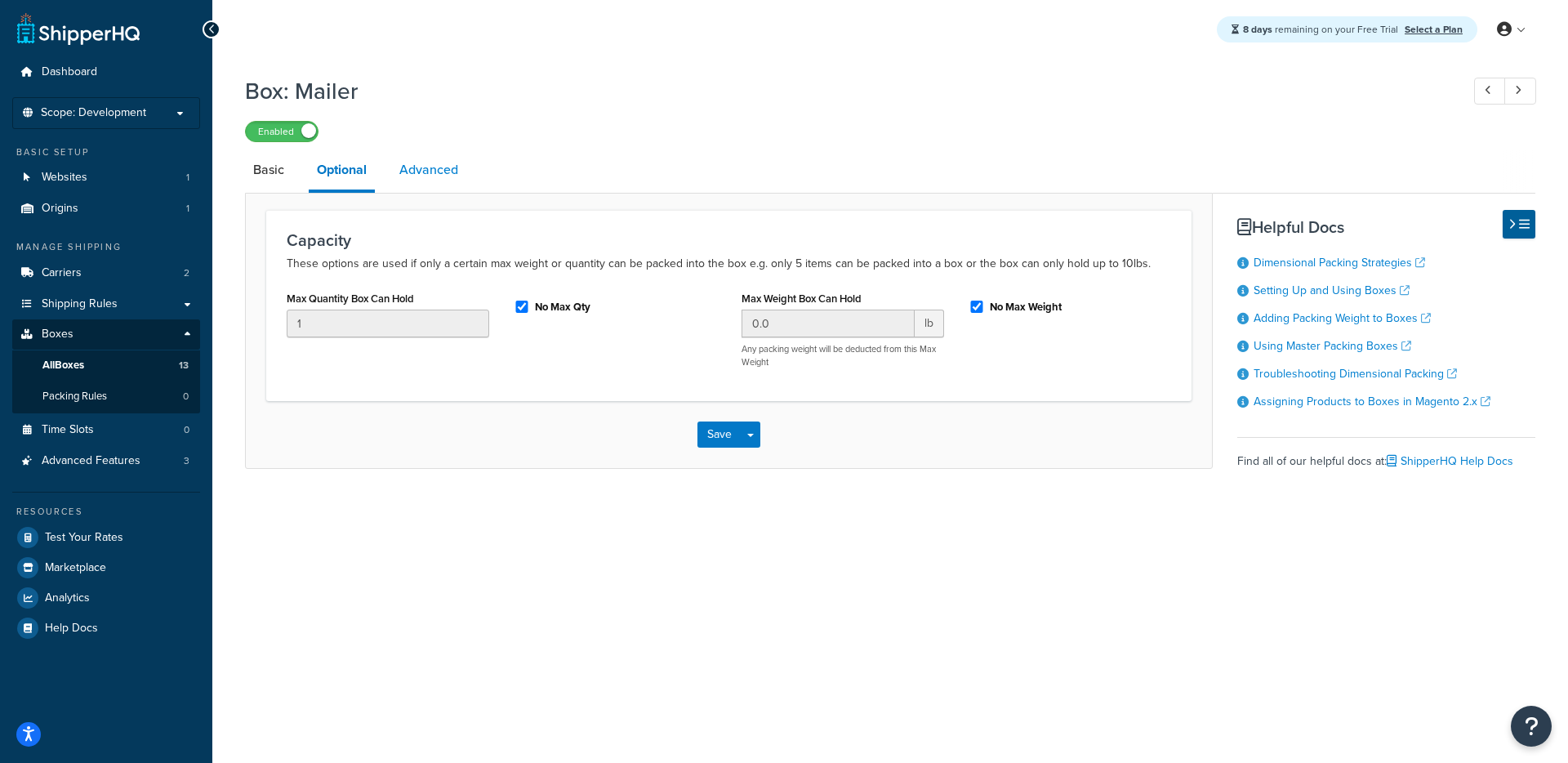
click at [406, 166] on link "Advanced" at bounding box center [428, 170] width 75 height 40
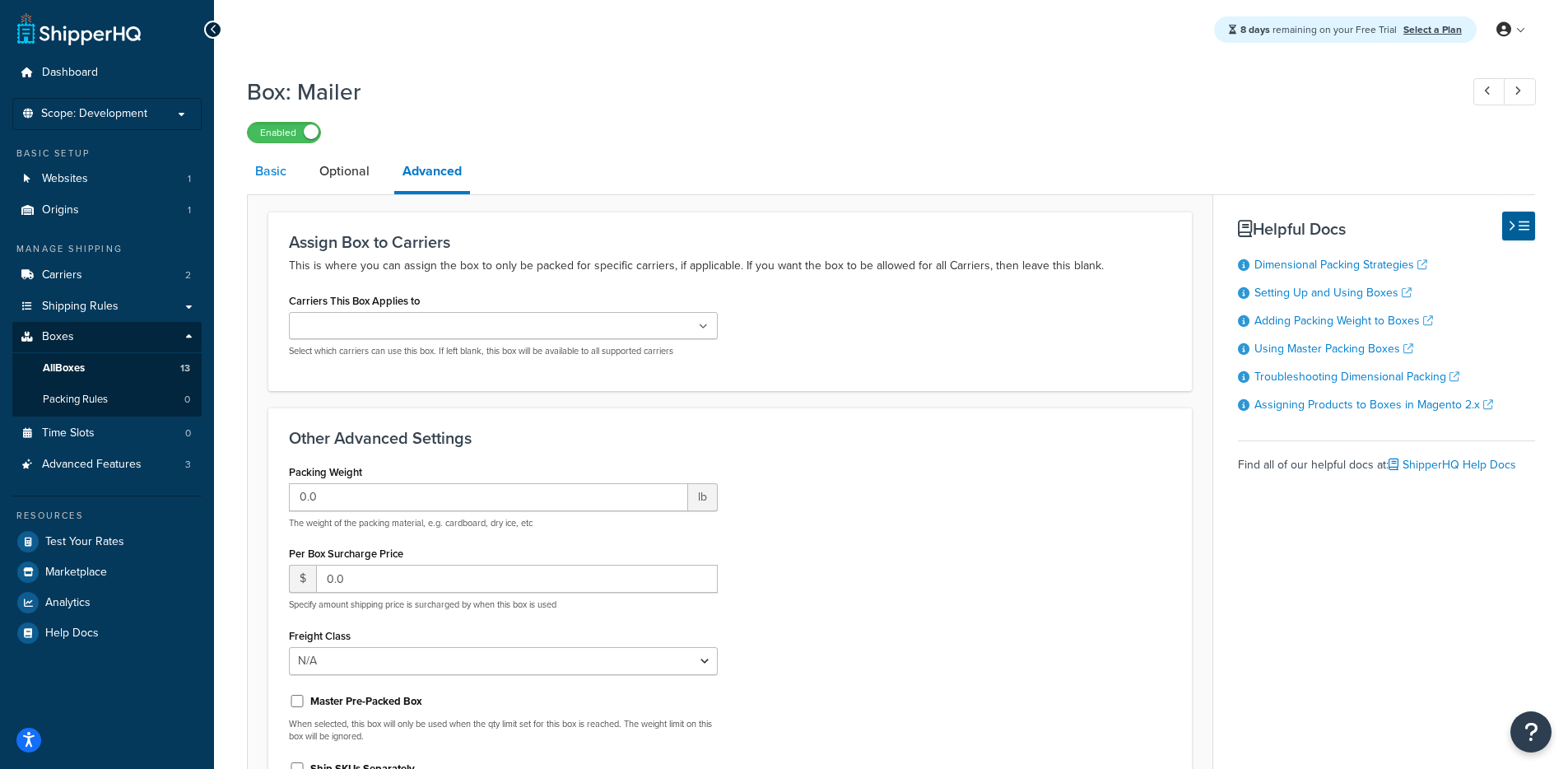
click at [283, 181] on link "Basic" at bounding box center [270, 171] width 47 height 40
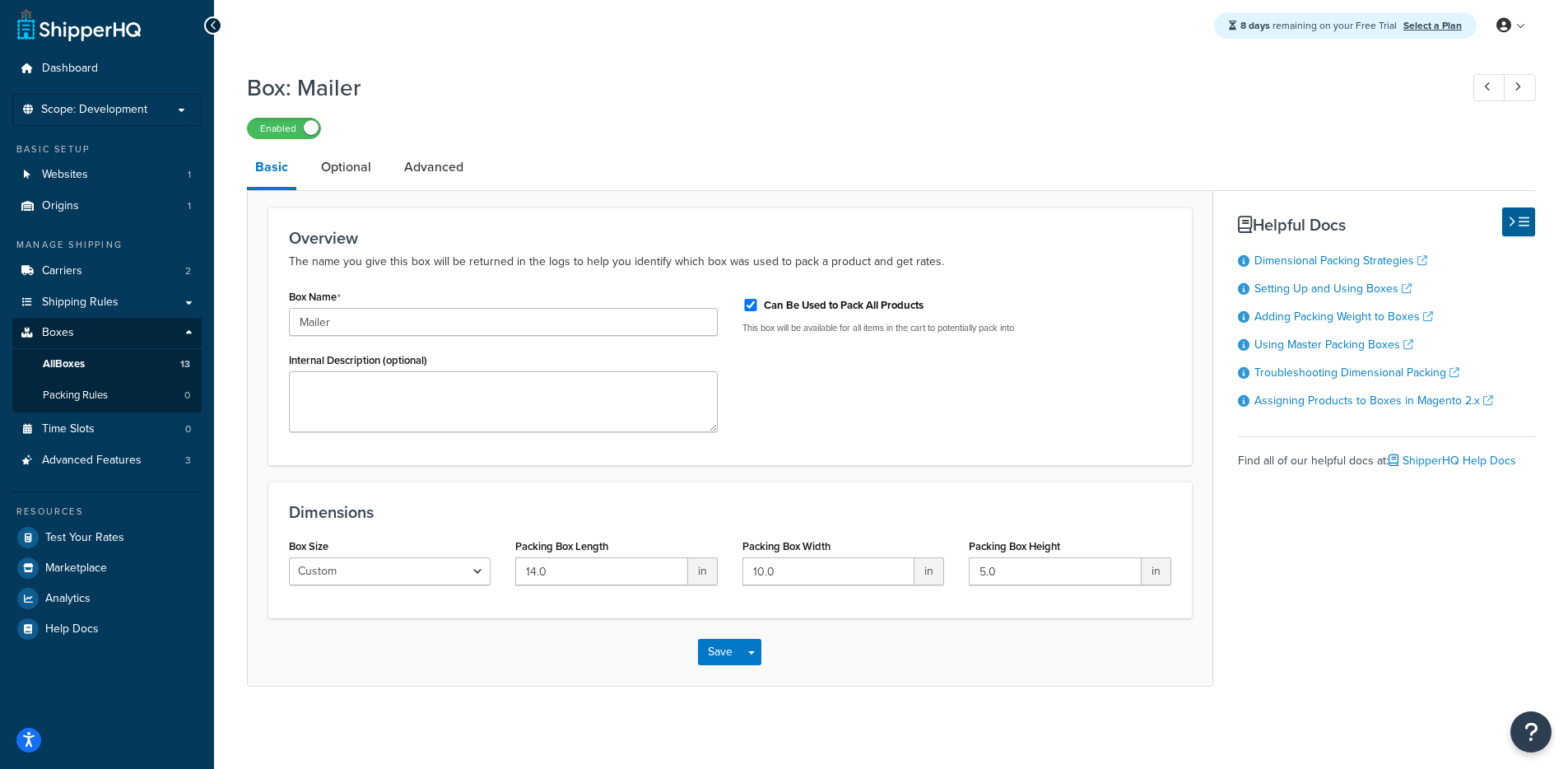
scroll to position [6, 0]
click at [302, 122] on label "Enabled" at bounding box center [283, 128] width 72 height 20
drag, startPoint x: 293, startPoint y: 130, endPoint x: 305, endPoint y: 131, distance: 12.0
click at [293, 129] on label "Disabled" at bounding box center [283, 128] width 72 height 20
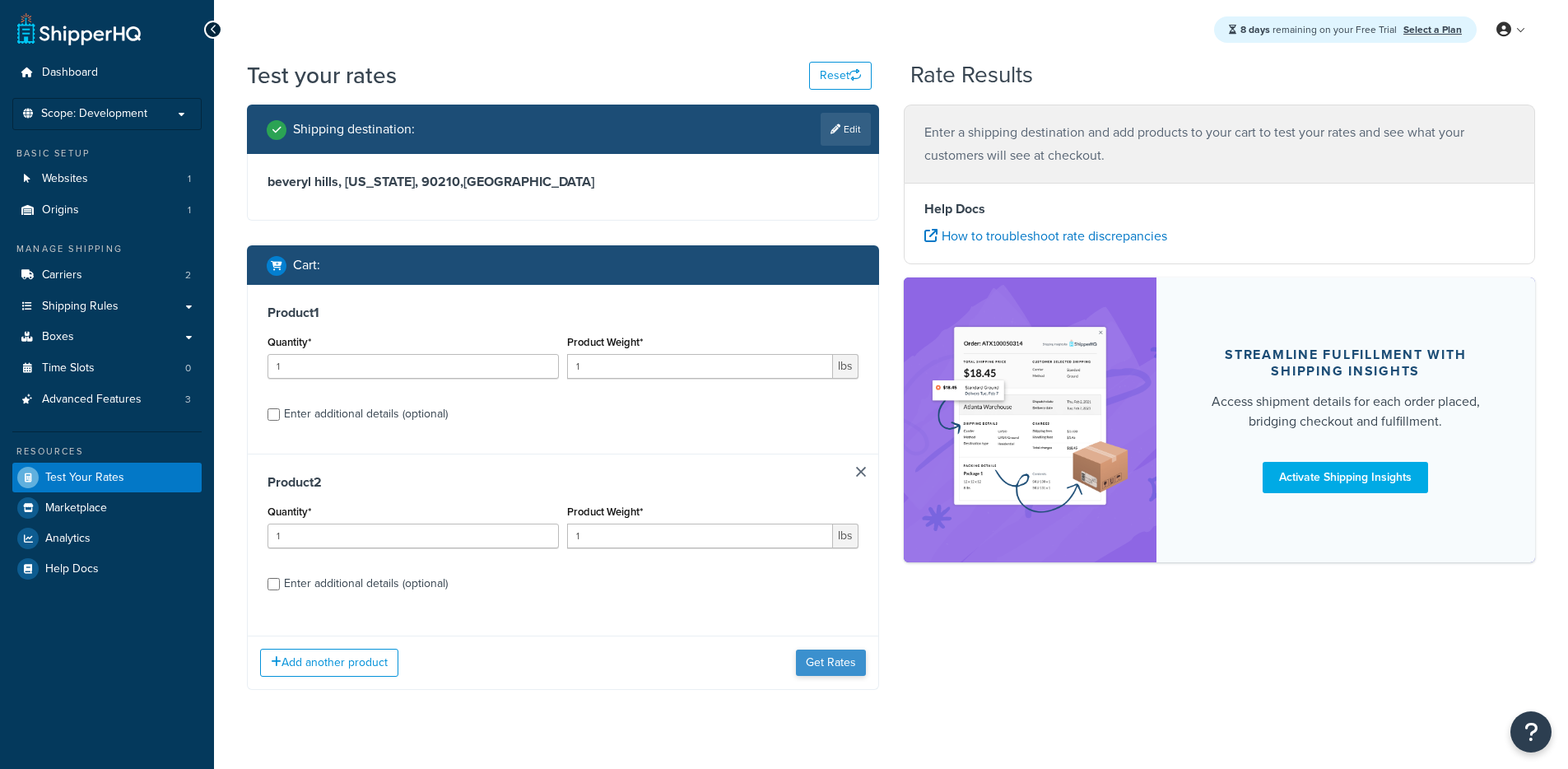
scroll to position [29, 0]
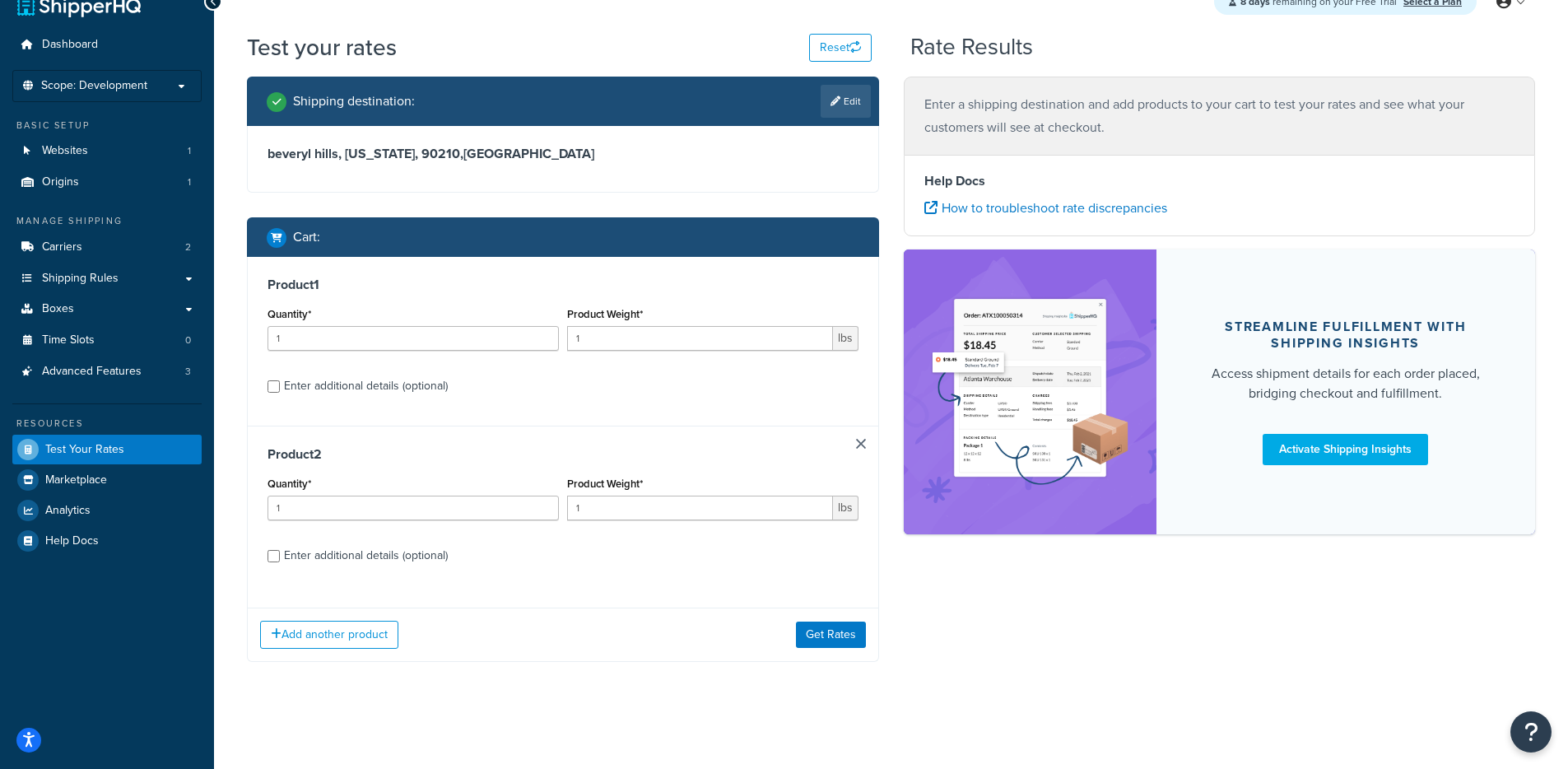
select select "CA"
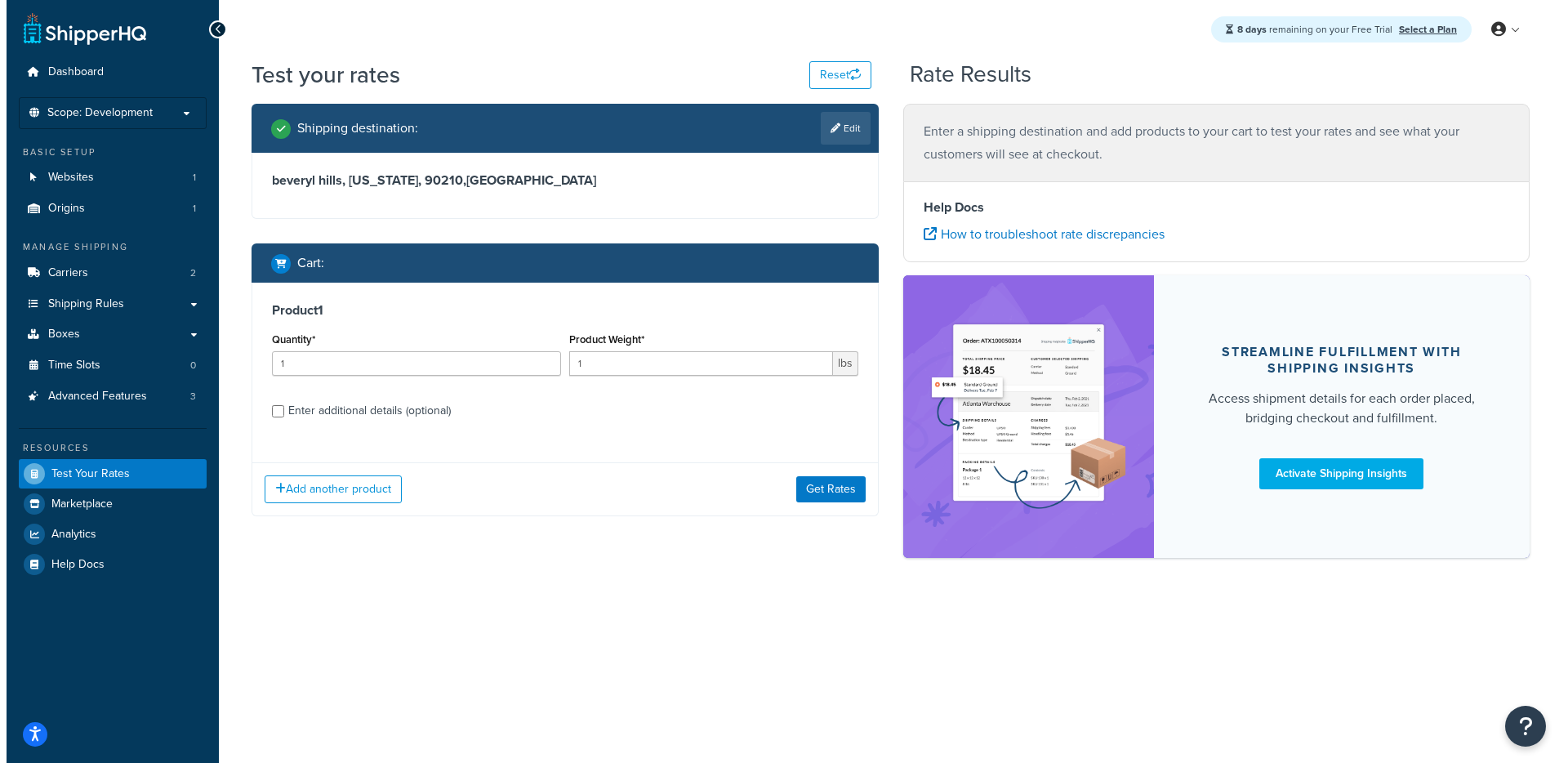
scroll to position [0, 0]
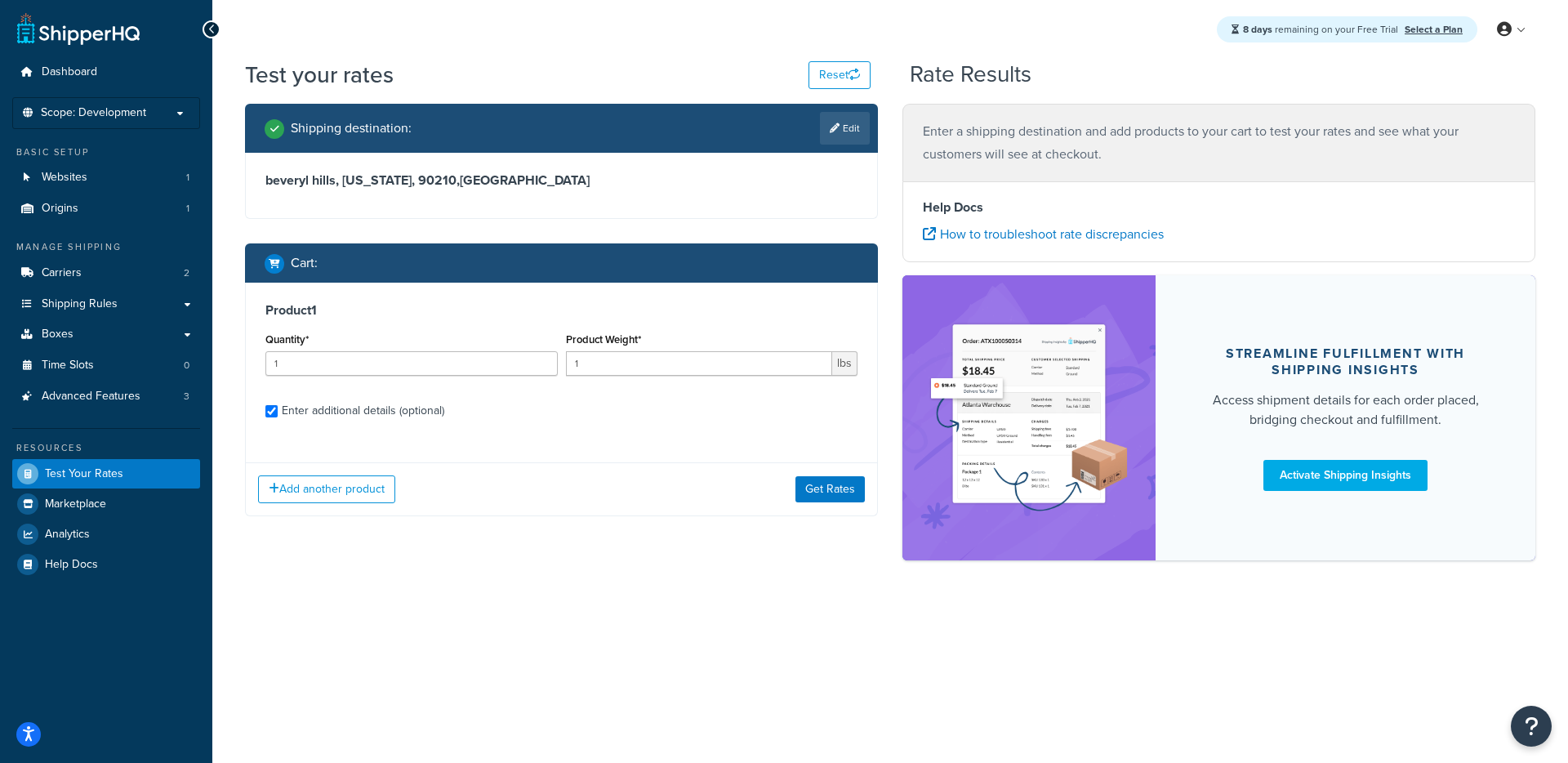
checkbox input "true"
type input "52"
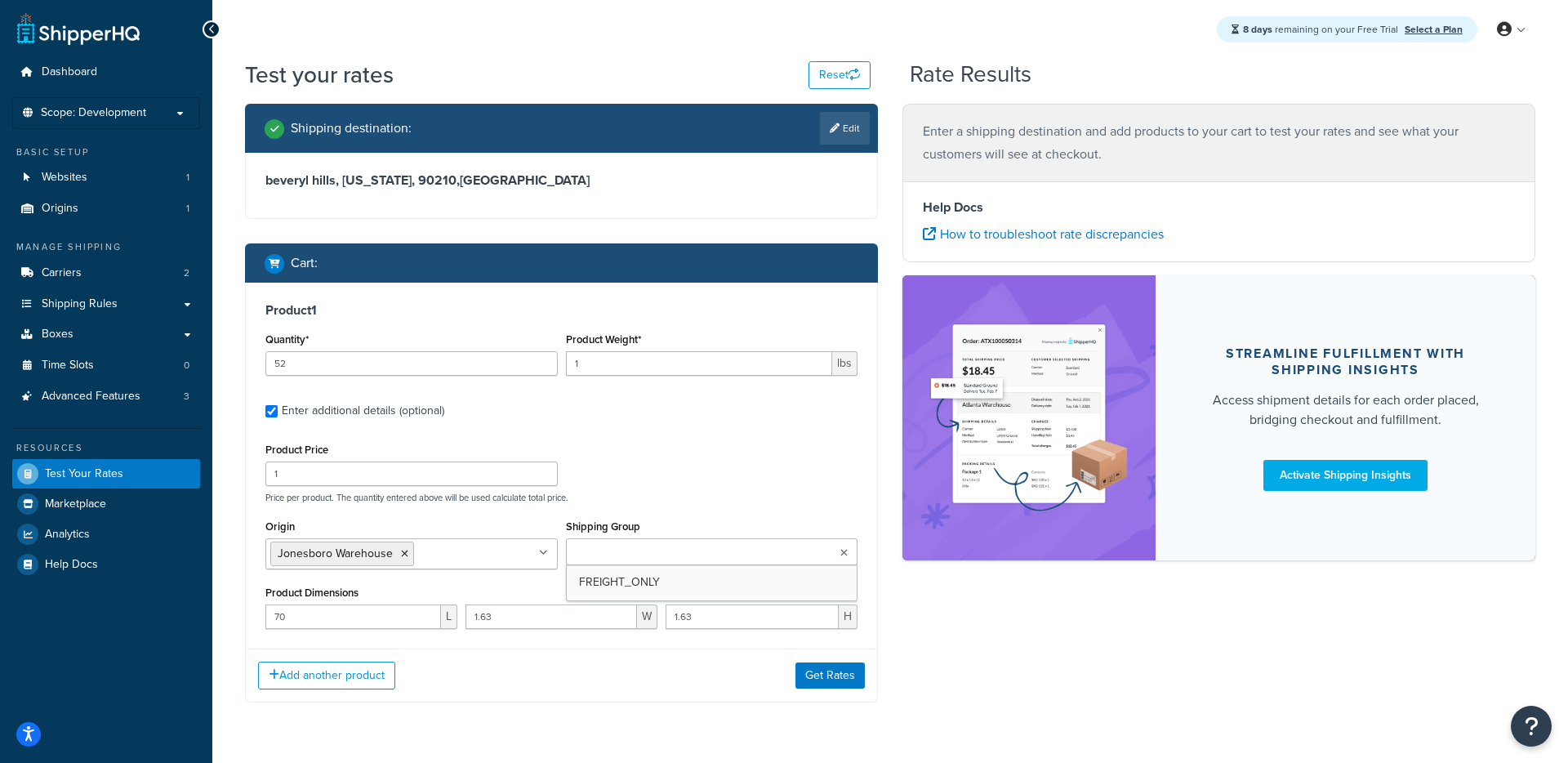
type input "4"
type input "0.2"
type input "1.5"
type input "0.75"
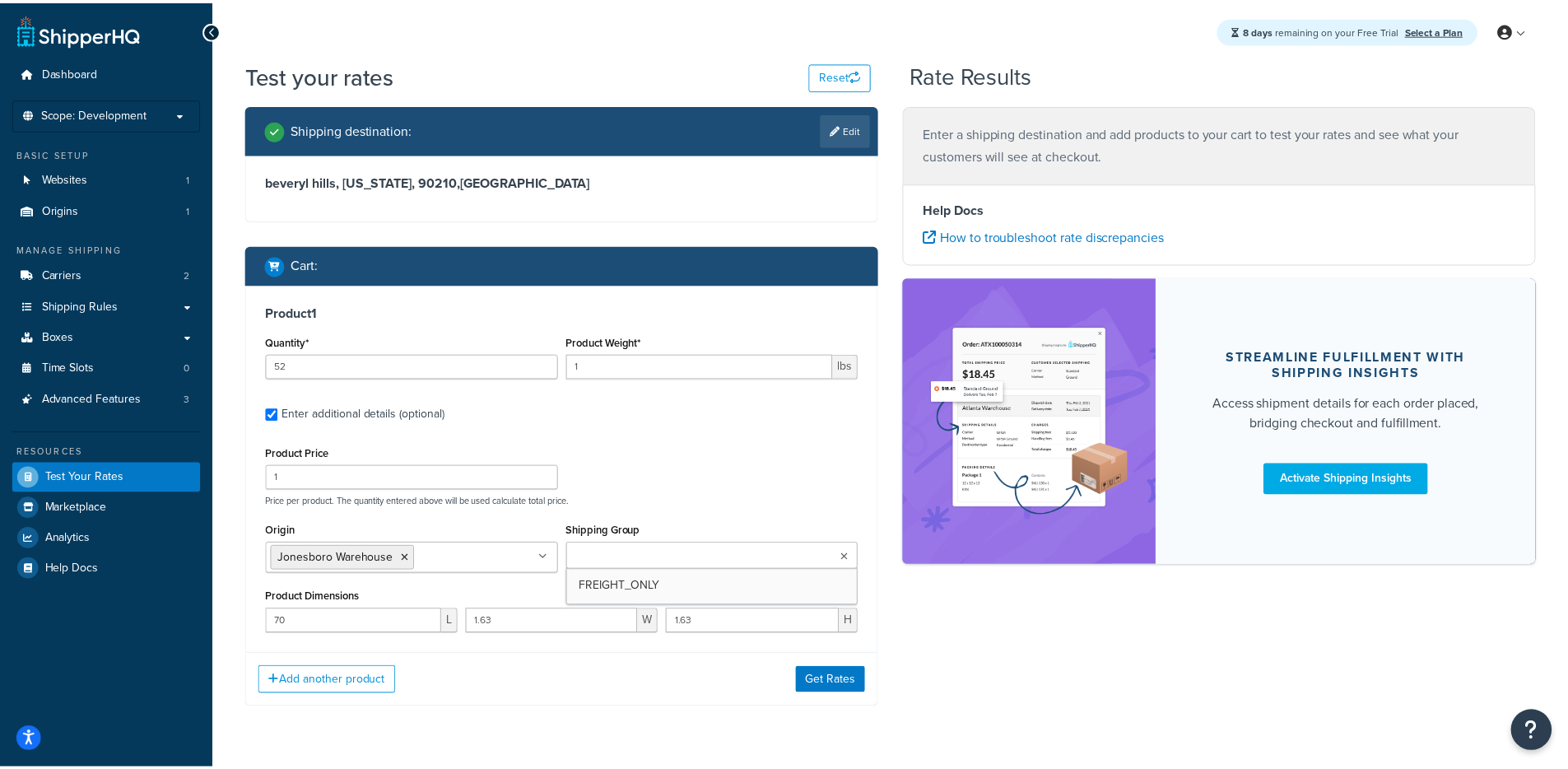
scroll to position [514, 0]
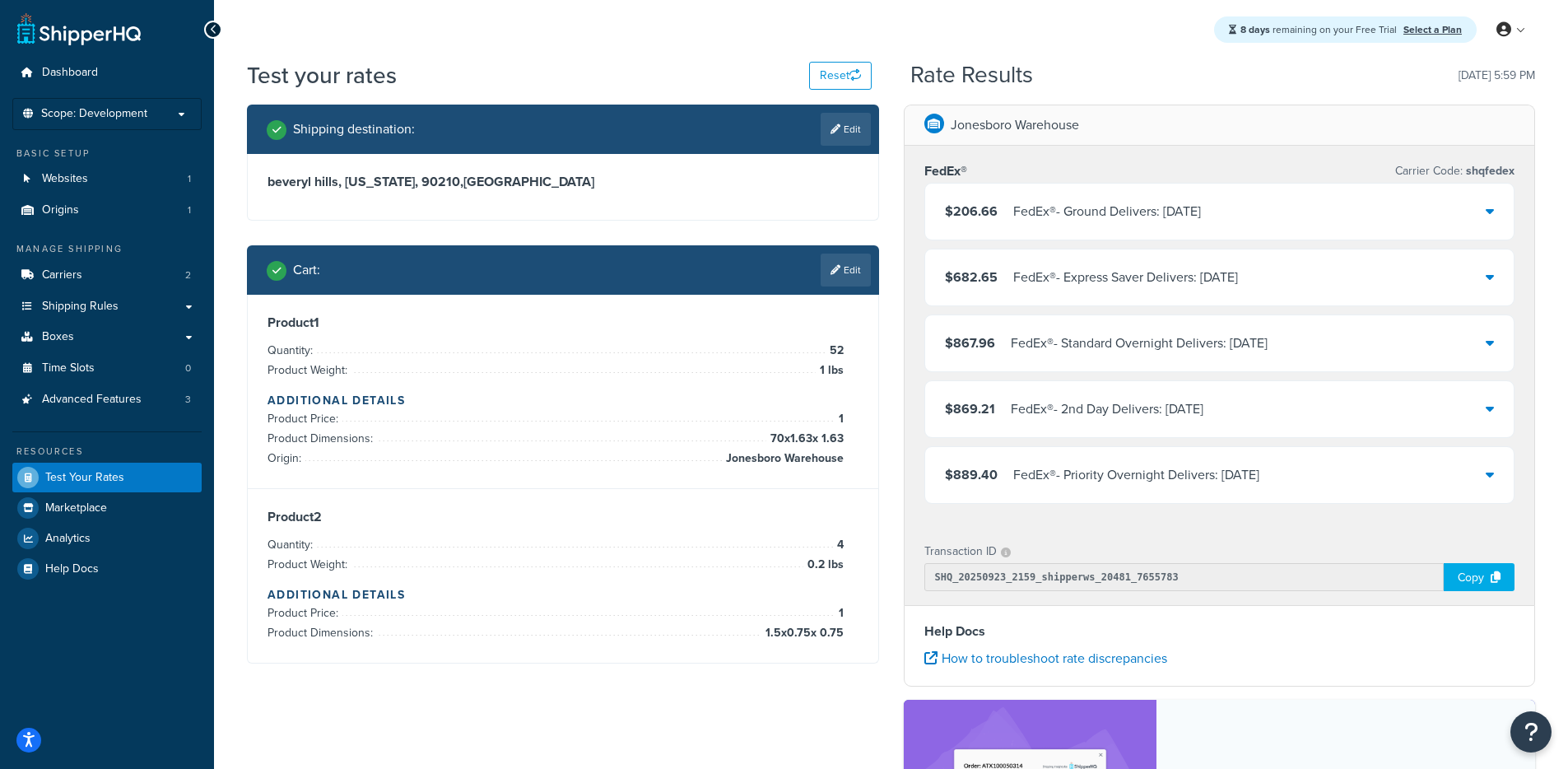
click at [1236, 198] on div "$206.66 FedEx® - Ground Delivers: Fri, Sep 26" at bounding box center [1219, 212] width 589 height 56
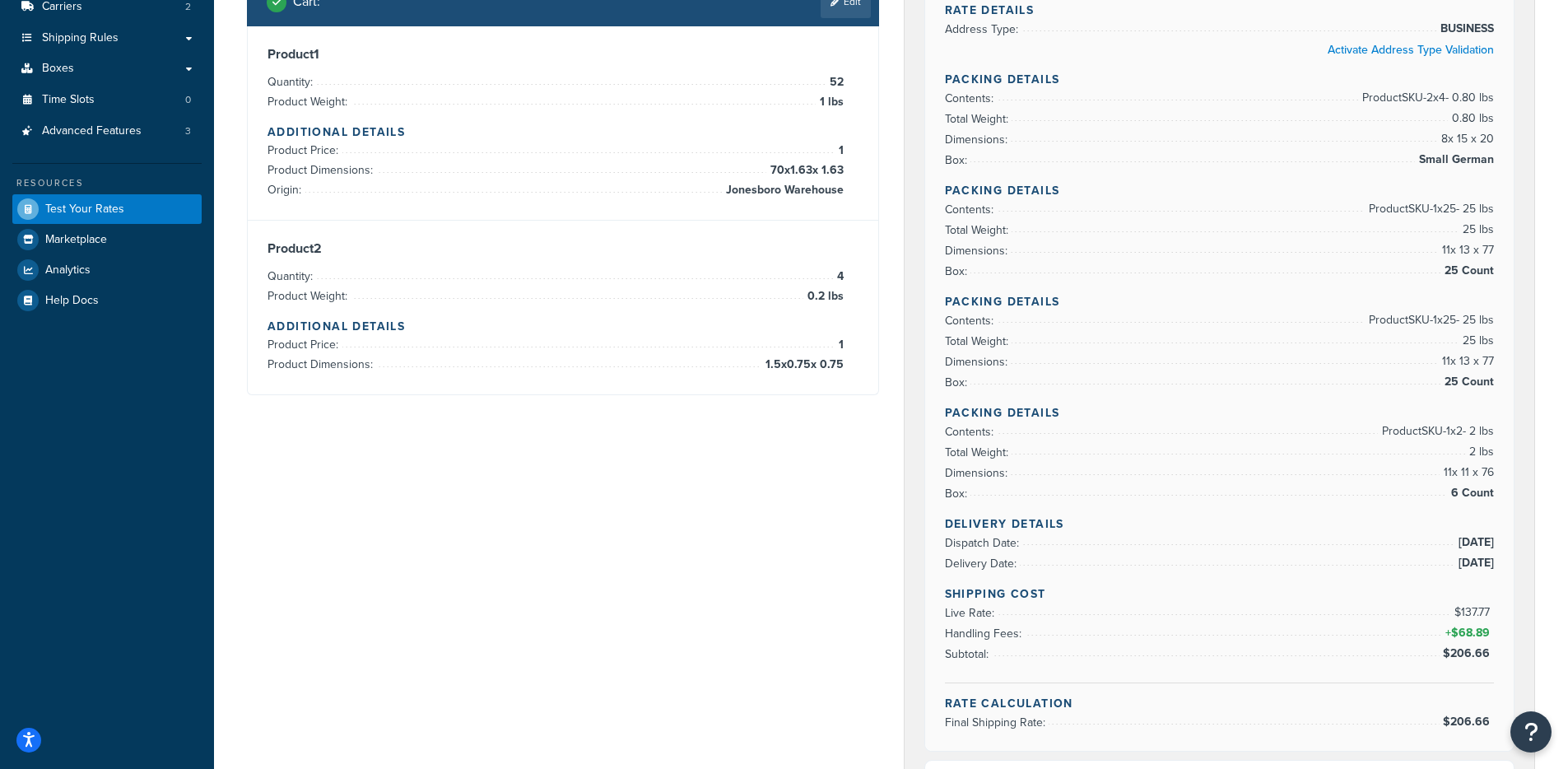
scroll to position [284, 0]
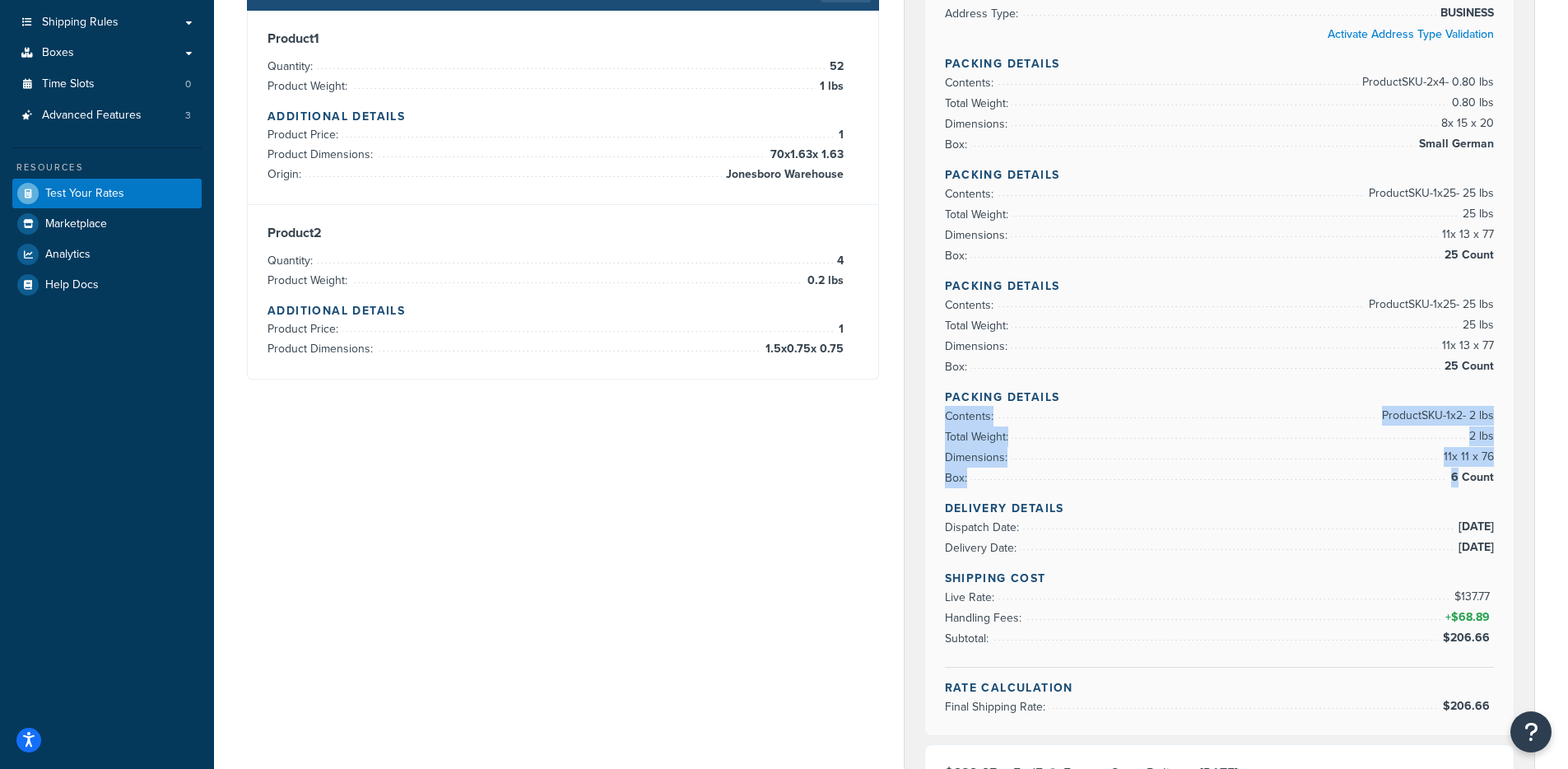
drag, startPoint x: 1364, startPoint y: 403, endPoint x: 1444, endPoint y: 422, distance: 82.2
click at [1460, 488] on div "Rate Details Address Type: BUSINESS Activate Address Type Validation Packing De…" at bounding box center [1219, 346] width 589 height 780
drag, startPoint x: 1377, startPoint y: 310, endPoint x: 1467, endPoint y: 350, distance: 98.5
click at [1467, 350] on ul "Contents: Product SKU-1 x 25 - 25 lbs Total Weight: 25 lbs Dimensions: 11 x 13 …" at bounding box center [1220, 336] width 550 height 82
drag, startPoint x: 1370, startPoint y: 411, endPoint x: 1492, endPoint y: 488, distance: 144.3
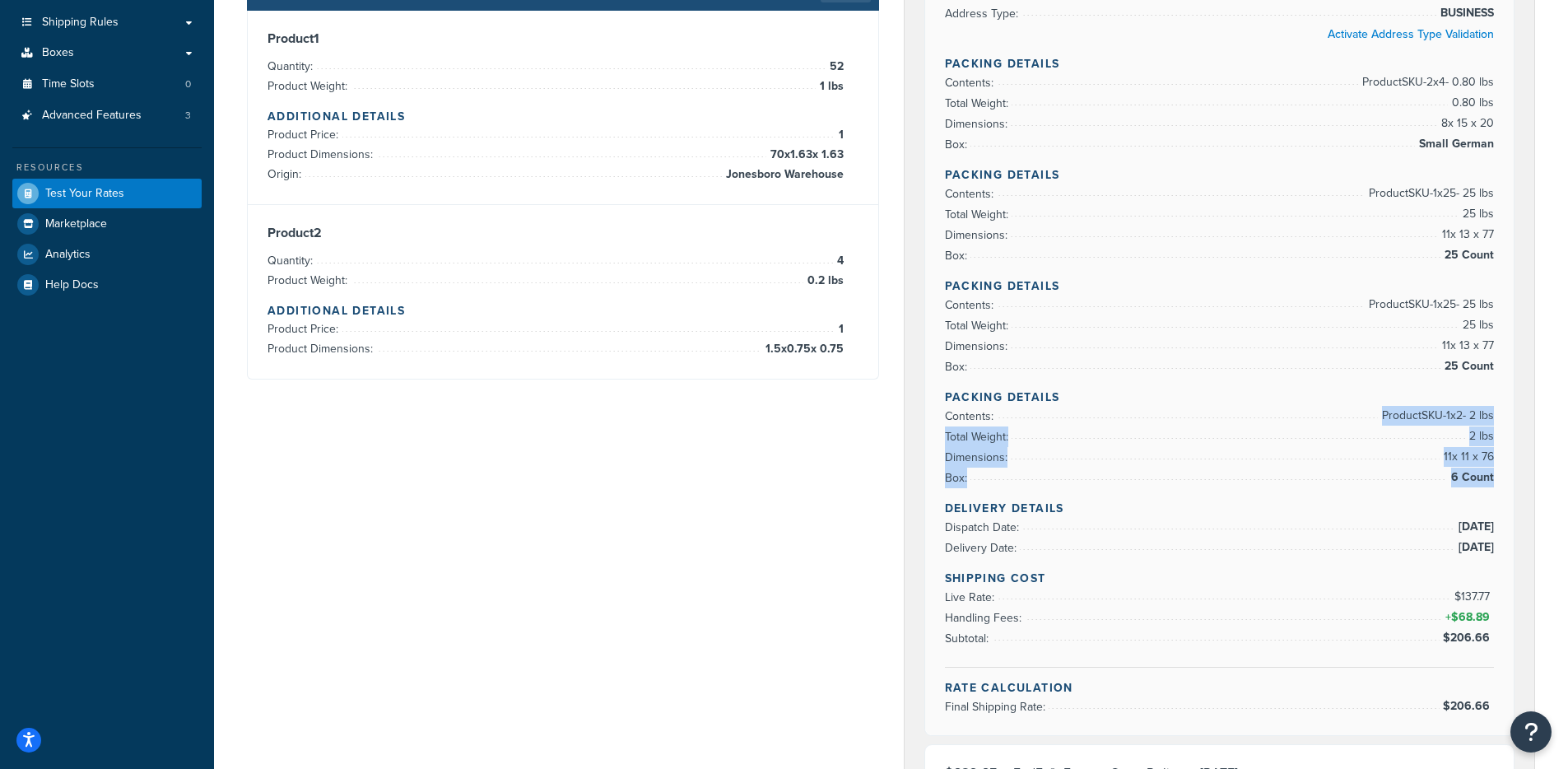
click at [1492, 488] on div "Rate Details Address Type: BUSINESS Activate Address Type Validation Packing De…" at bounding box center [1219, 346] width 589 height 780
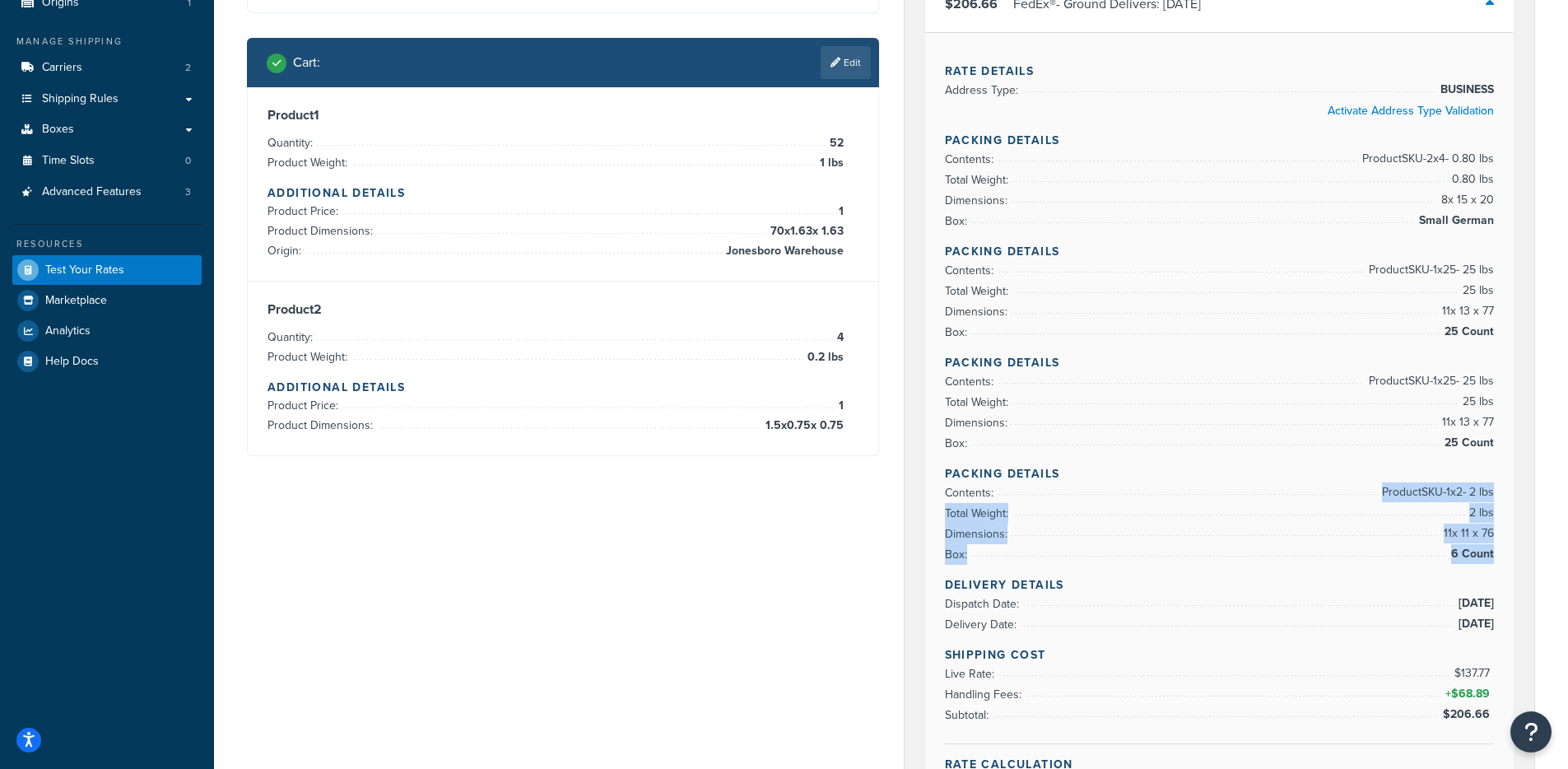
scroll to position [186, 0]
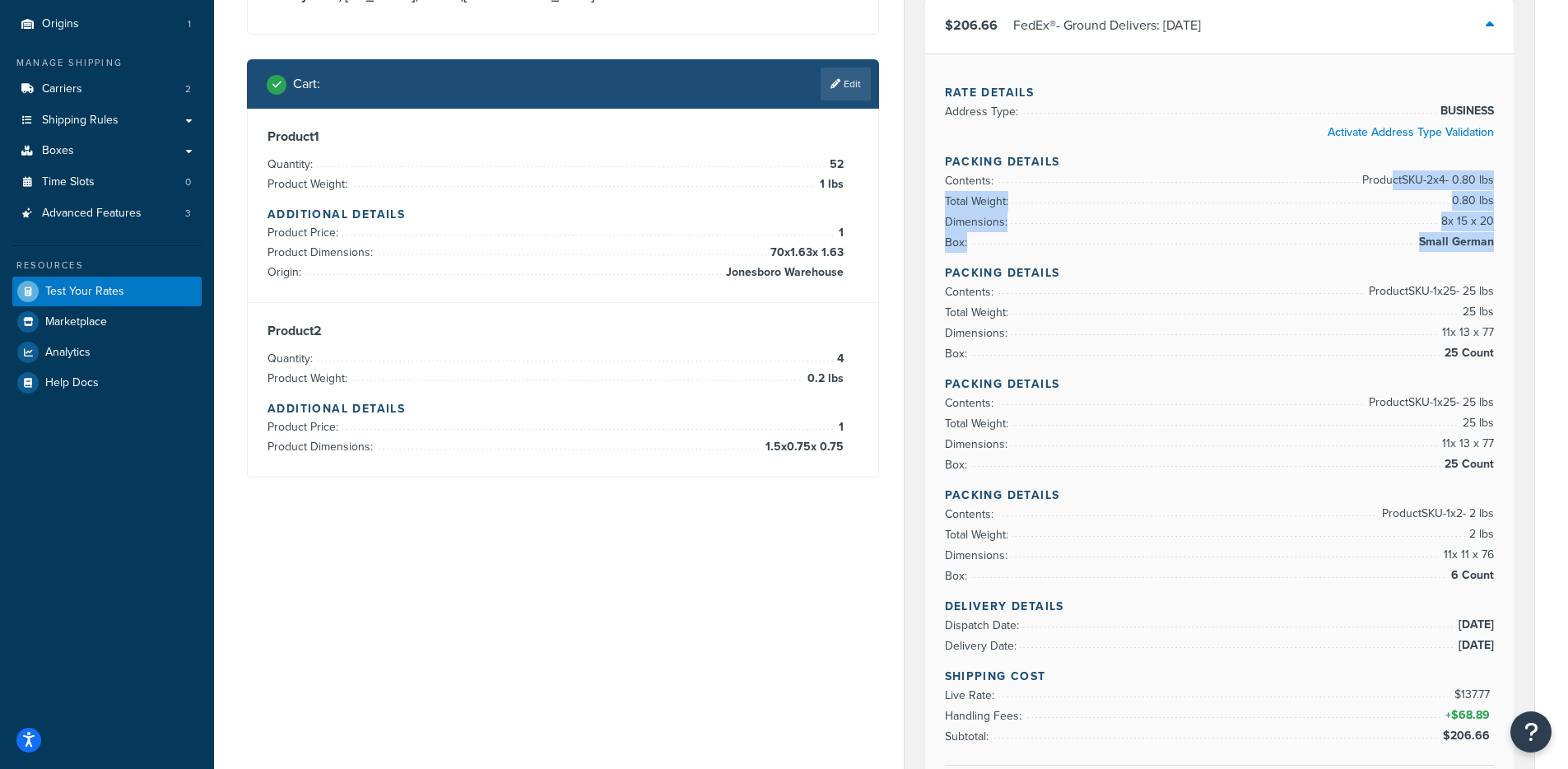
drag, startPoint x: 1405, startPoint y: 188, endPoint x: 1493, endPoint y: 246, distance: 105.4
click at [1493, 246] on div "Rate Details Address Type: BUSINESS Activate Address Type Validation Packing De…" at bounding box center [1219, 443] width 589 height 780
click at [1253, 466] on li "Box: 25 Count" at bounding box center [1220, 465] width 550 height 20
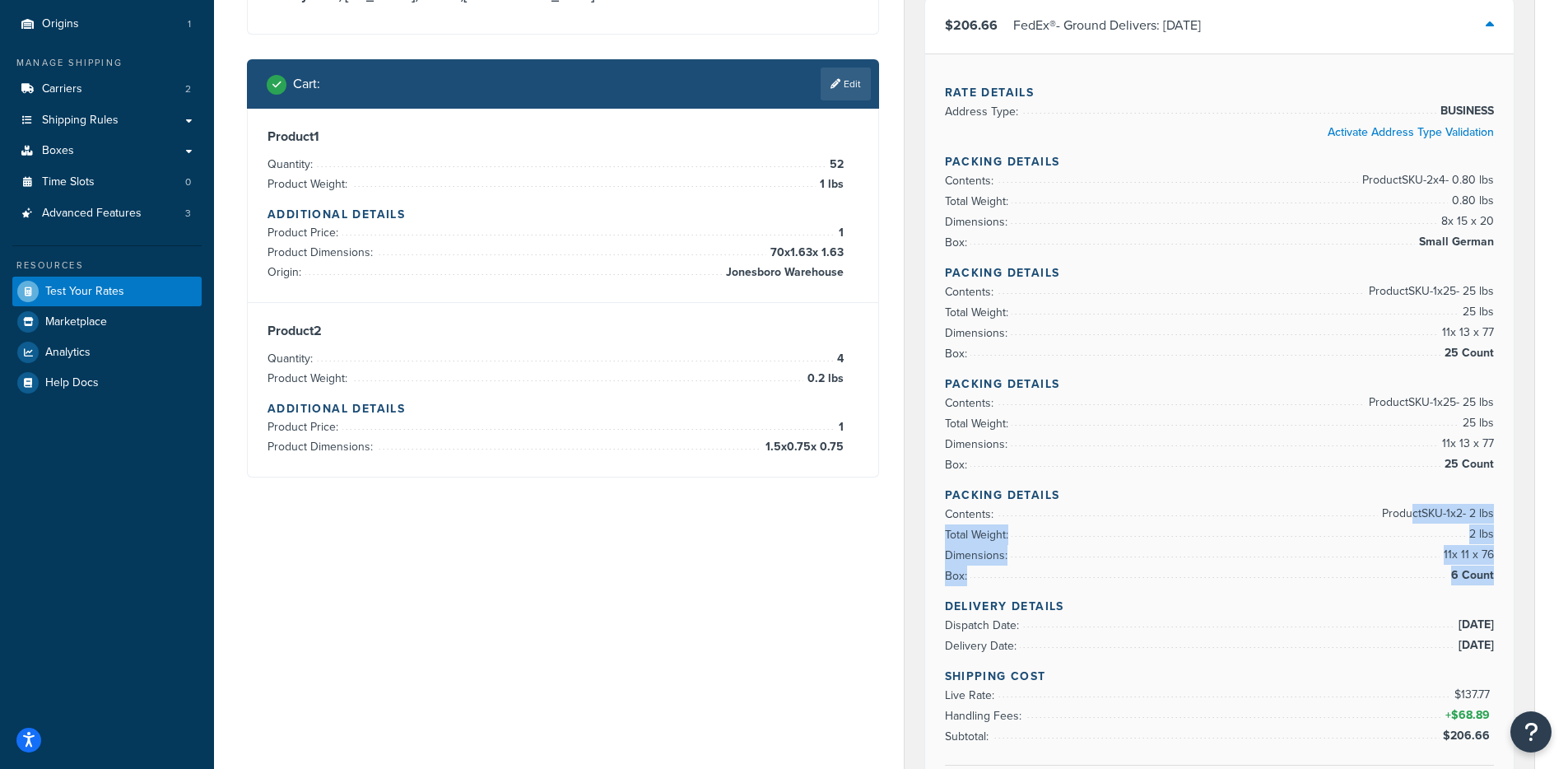
drag, startPoint x: 1398, startPoint y: 515, endPoint x: 1489, endPoint y: 593, distance: 119.9
click at [1489, 593] on div "Rate Details Address Type: BUSINESS Activate Address Type Validation Packing De…" at bounding box center [1219, 443] width 589 height 780
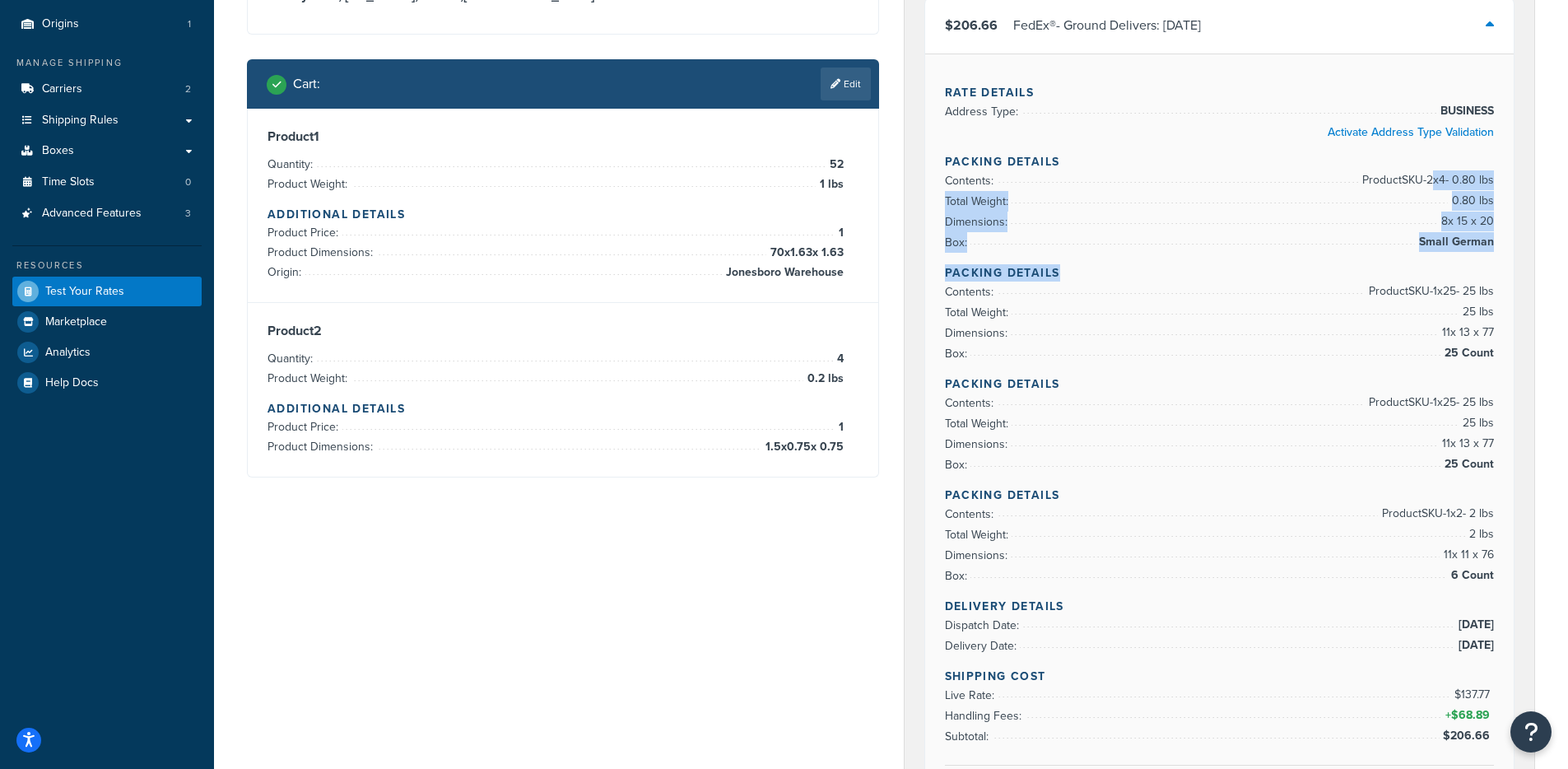
drag, startPoint x: 1426, startPoint y: 176, endPoint x: 1491, endPoint y: 265, distance: 110.2
click at [1491, 265] on div "Rate Details Address Type: BUSINESS Activate Address Type Validation Packing De…" at bounding box center [1219, 443] width 589 height 780
click at [1015, 276] on h4 "Packing Details" at bounding box center [1220, 273] width 550 height 17
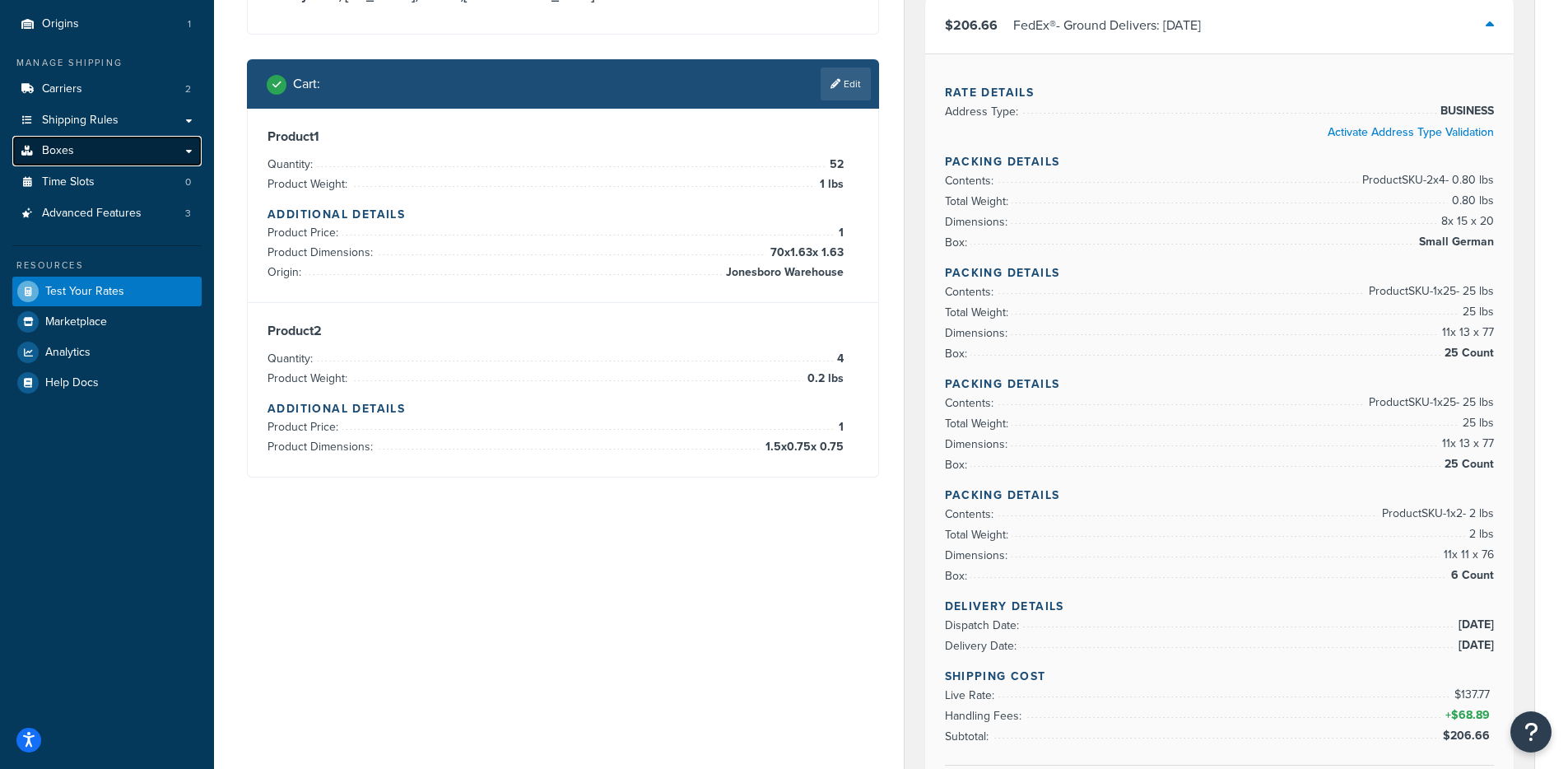
click at [80, 160] on link "Boxes" at bounding box center [107, 151] width 189 height 31
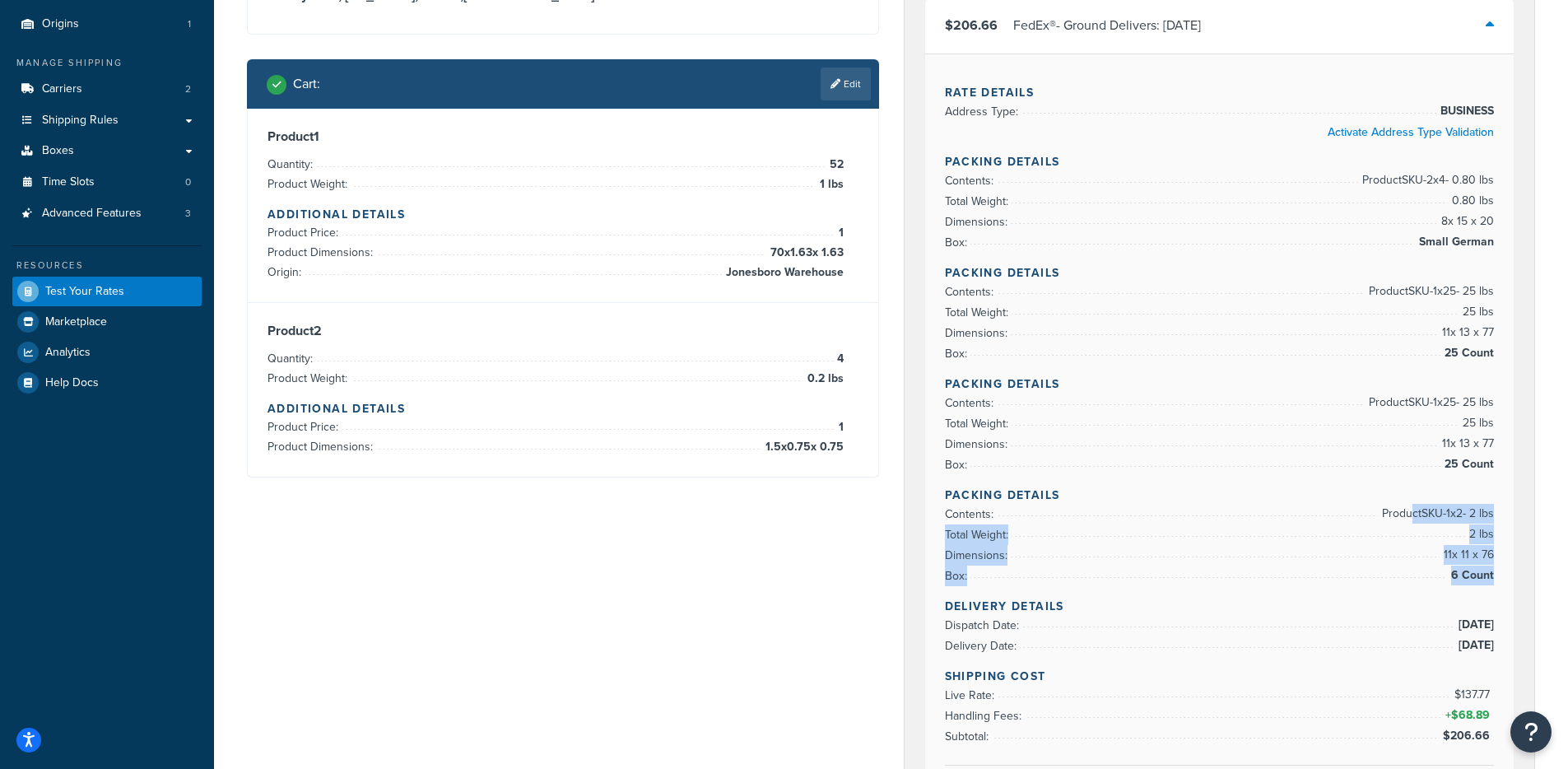
drag, startPoint x: 1400, startPoint y: 506, endPoint x: 1487, endPoint y: 598, distance: 126.6
click at [1487, 598] on div "Rate Details Address Type: BUSINESS Activate Address Type Validation Packing De…" at bounding box center [1219, 443] width 589 height 780
drag, startPoint x: 1487, startPoint y: 592, endPoint x: 1486, endPoint y: 560, distance: 32.0
click at [1487, 591] on div "Rate Details Address Type: BUSINESS Activate Address Type Validation Packing De…" at bounding box center [1219, 443] width 589 height 780
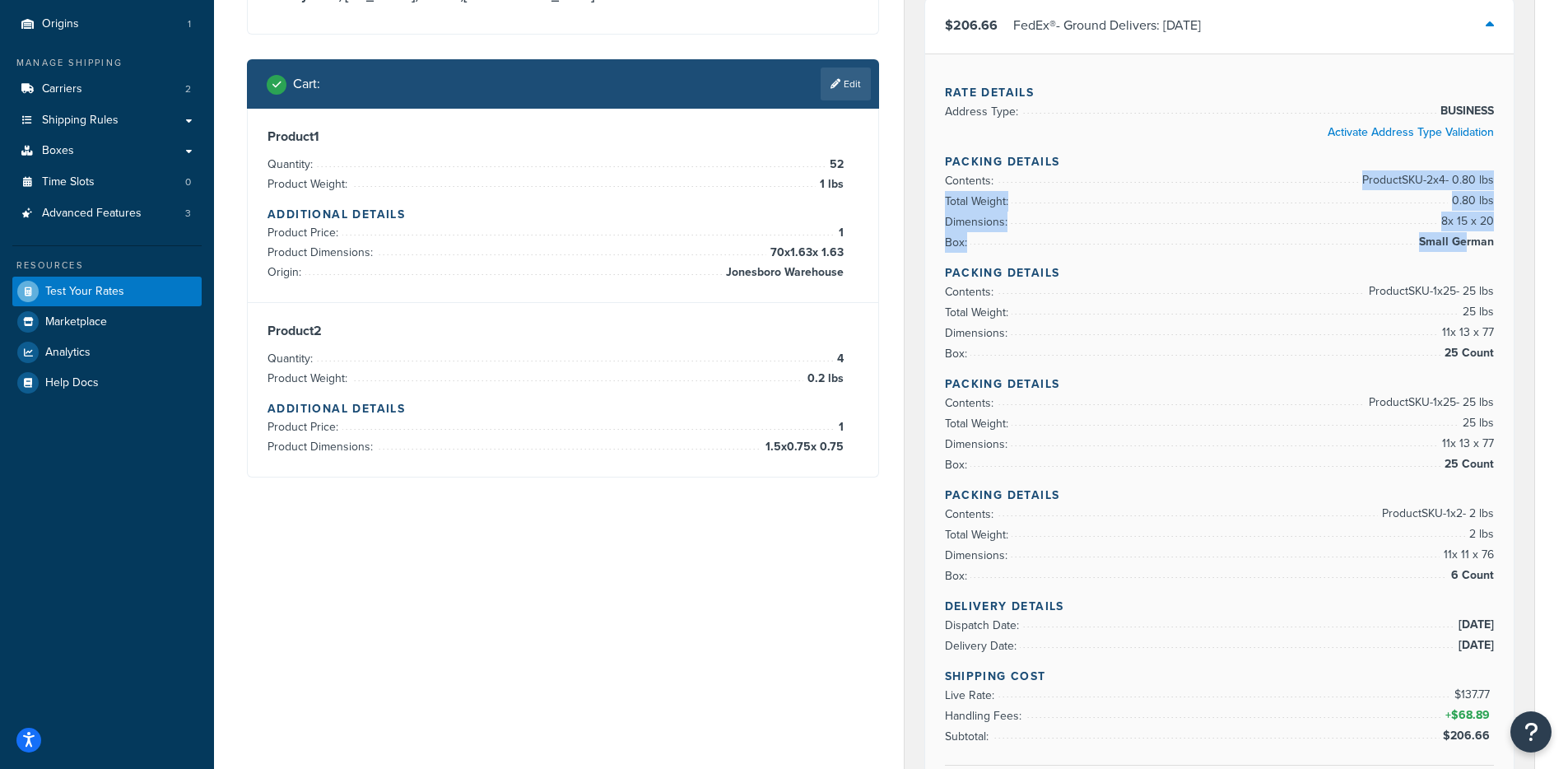
drag, startPoint x: 1333, startPoint y: 187, endPoint x: 1466, endPoint y: 242, distance: 143.9
click at [1466, 242] on ul "Contents: Product SKU-2 x 4 - 0.80 lbs Total Weight: 0.80 lbs Dimensions: 8 x 1…" at bounding box center [1220, 211] width 550 height 82
click at [1365, 272] on h4 "Packing Details" at bounding box center [1220, 273] width 550 height 17
drag, startPoint x: 1487, startPoint y: 246, endPoint x: 1371, endPoint y: 172, distance: 137.6
click at [1376, 171] on ul "Contents: Product SKU-2 x 4 - 0.80 lbs Total Weight: 0.80 lbs Dimensions: 8 x 1…" at bounding box center [1220, 211] width 550 height 82
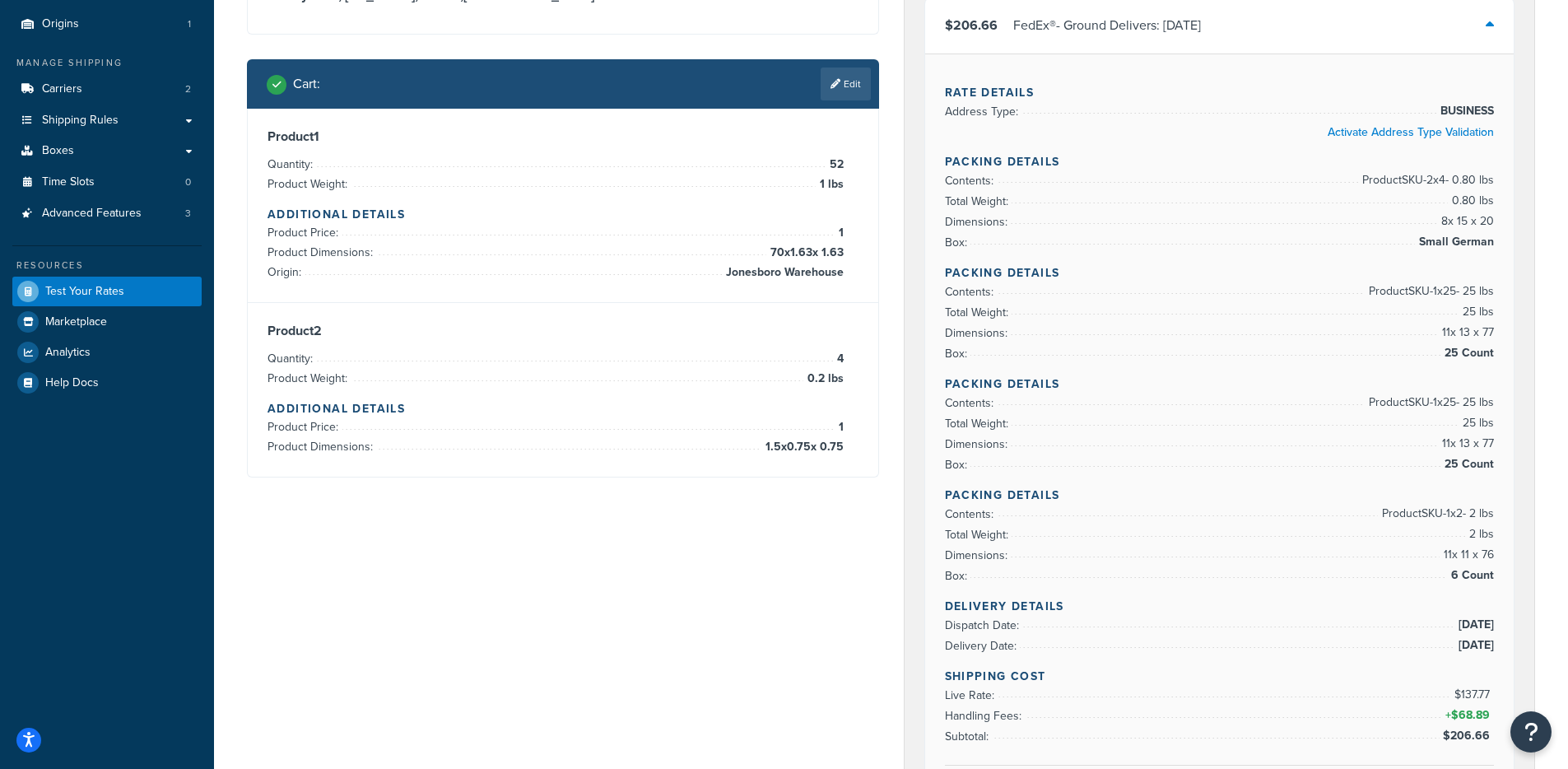
drag, startPoint x: 1293, startPoint y: 177, endPoint x: 1137, endPoint y: 182, distance: 156.1
click at [1283, 178] on li "Contents: Product SKU-2 x 4 - 0.80 lbs" at bounding box center [1220, 181] width 550 height 20
drag, startPoint x: 938, startPoint y: 175, endPoint x: 1493, endPoint y: 270, distance: 563.1
click at [1492, 244] on div "Rate Details Address Type: BUSINESS Activate Address Type Validation Packing De…" at bounding box center [1219, 443] width 589 height 780
click at [911, 290] on div "FedEx® Carrier Code: shqfedex $206.66 FedEx® - Ground Delivers: Fri, Sep 26 Rat…" at bounding box center [1220, 539] width 631 height 1160
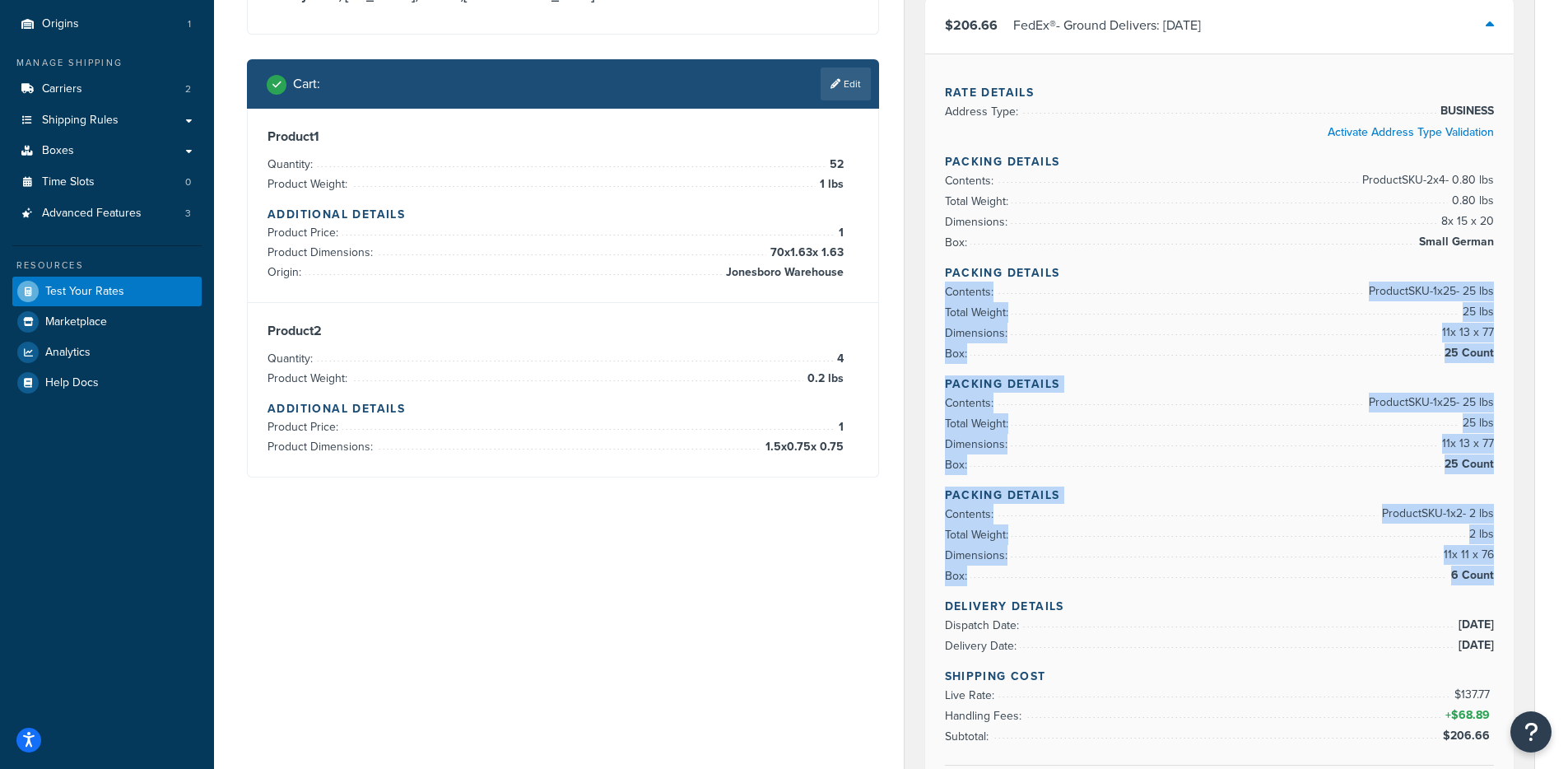
drag, startPoint x: 1021, startPoint y: 298, endPoint x: 1498, endPoint y: 589, distance: 558.8
click at [1498, 589] on div "Rate Details Address Type: BUSINESS Activate Address Type Validation Packing De…" at bounding box center [1219, 443] width 589 height 780
drag, startPoint x: 939, startPoint y: 271, endPoint x: 1493, endPoint y: 577, distance: 632.9
click at [1493, 577] on div "Rate Details Address Type: BUSINESS Activate Address Type Validation Packing De…" at bounding box center [1219, 443] width 589 height 780
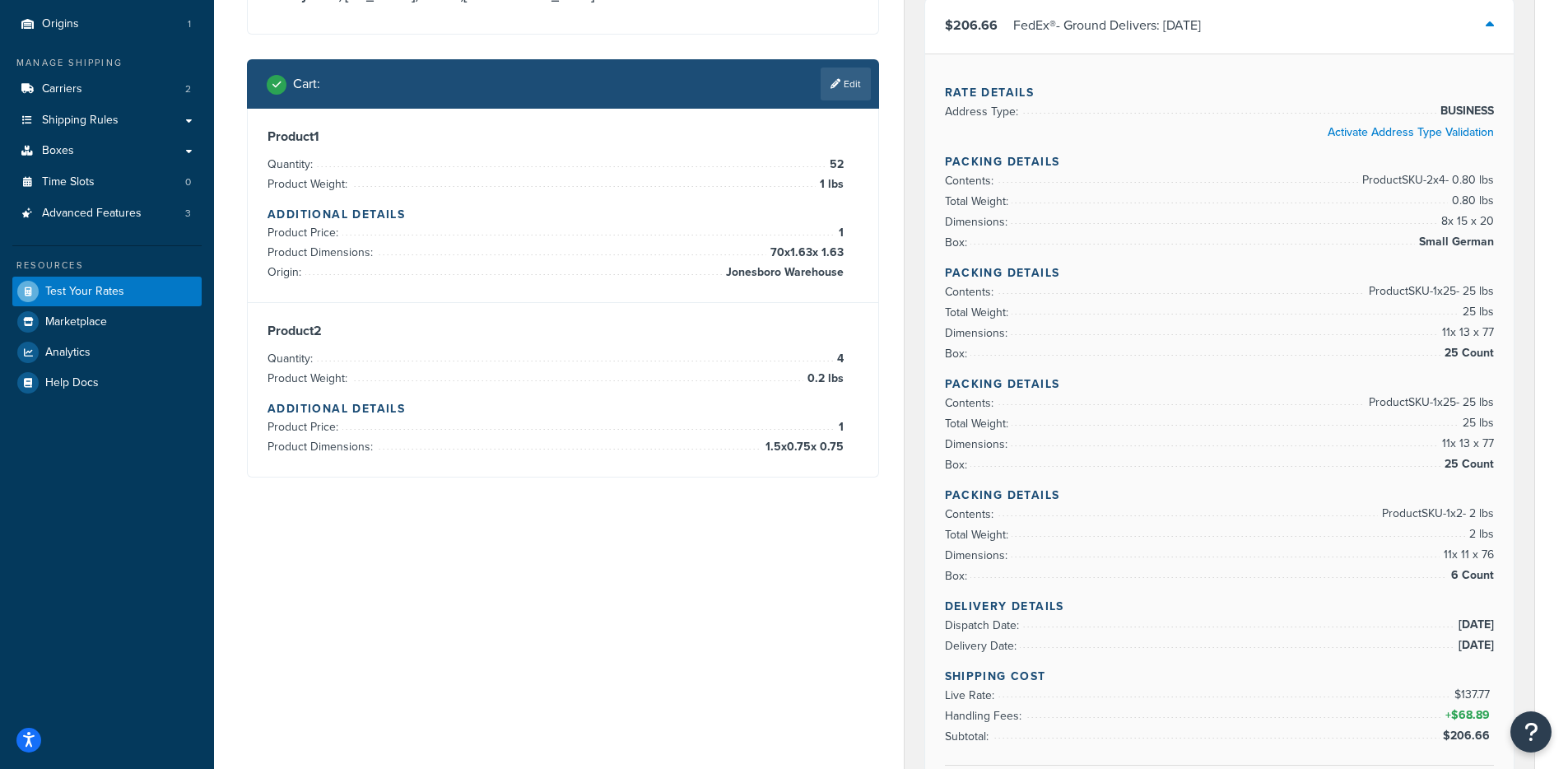
click at [786, 345] on div "Product 2 Quantity: 4 Product Weight: 0.2 lbs Additional Details Product Price:…" at bounding box center [563, 390] width 591 height 134
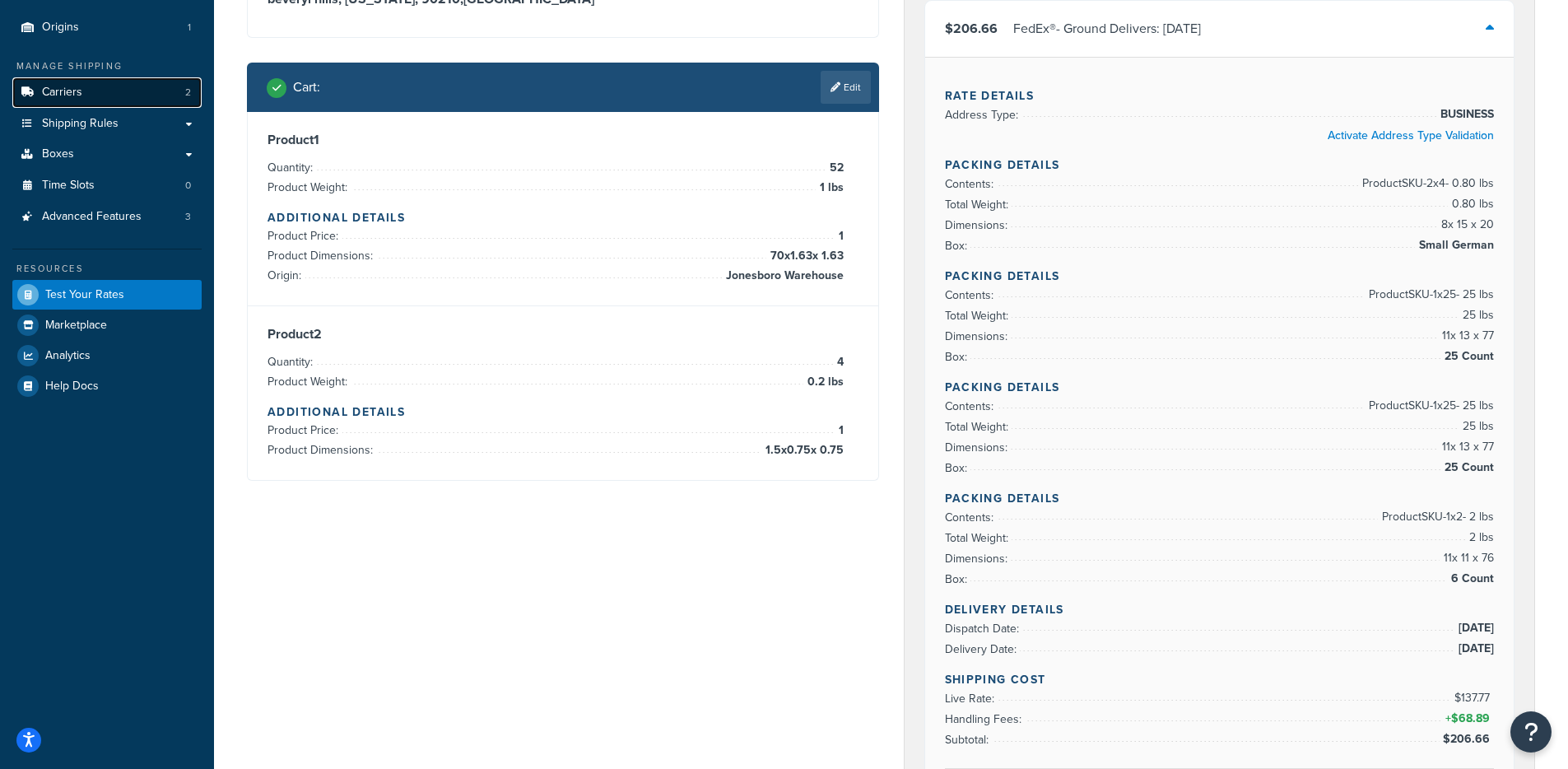
click at [135, 98] on link "Carriers 2" at bounding box center [107, 92] width 189 height 31
drag, startPoint x: 757, startPoint y: 247, endPoint x: 842, endPoint y: 254, distance: 85.3
click at [842, 254] on li "Product Dimensions: 70 x 1.63 x 1.63" at bounding box center [556, 255] width 576 height 20
click at [844, 416] on h4 "Additional Details" at bounding box center [563, 412] width 591 height 17
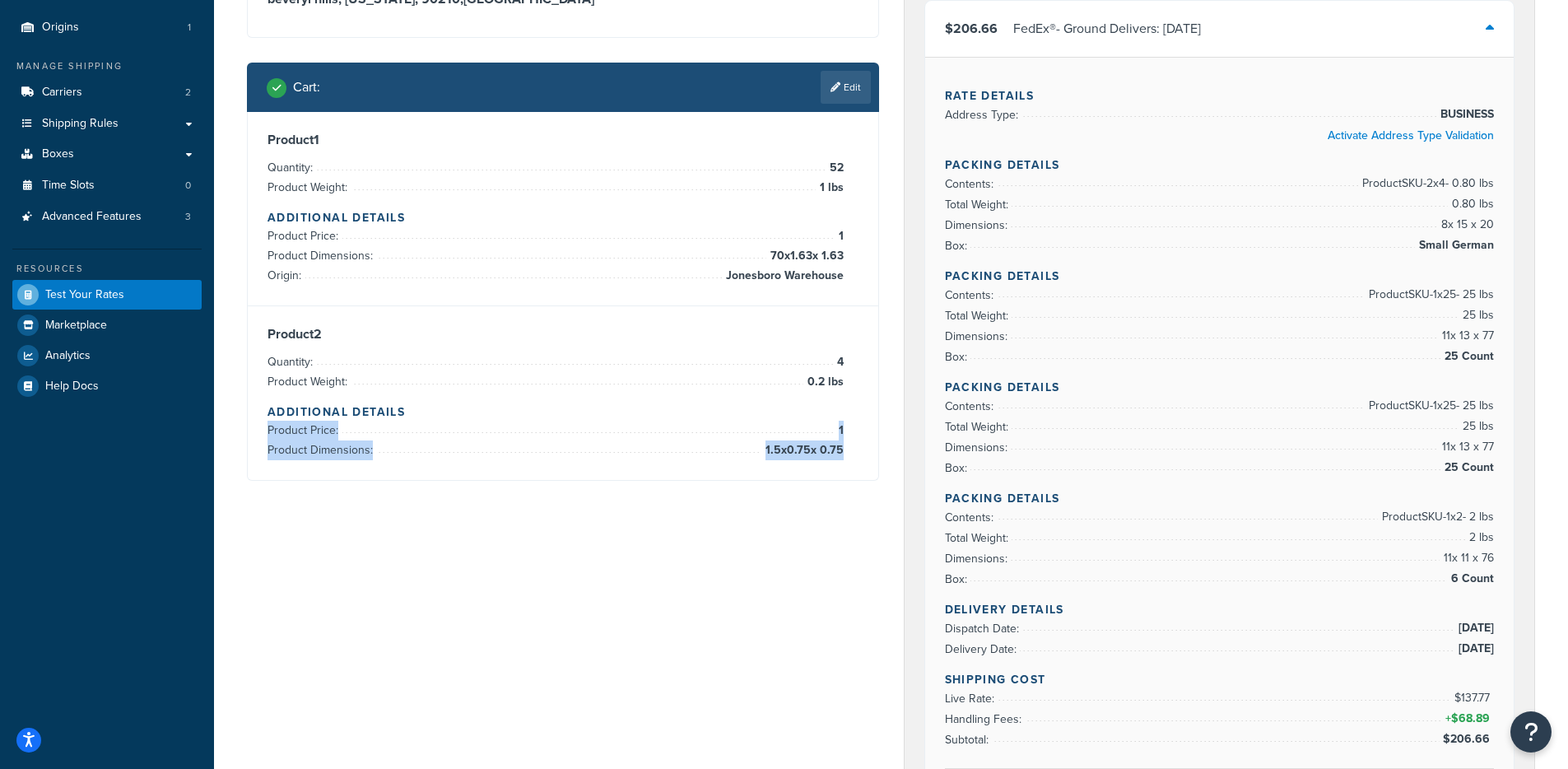
drag, startPoint x: 842, startPoint y: 449, endPoint x: 730, endPoint y: 258, distance: 221.4
click at [757, 338] on div "Product 2 Quantity: 4 Product Weight: 0.2 lbs Additional Details Product Price:…" at bounding box center [563, 393] width 591 height 134
click at [719, 307] on div "Product 2 Quantity: 4 Product Weight: 0.2 lbs Additional Details Product Price:…" at bounding box center [563, 393] width 631 height 174
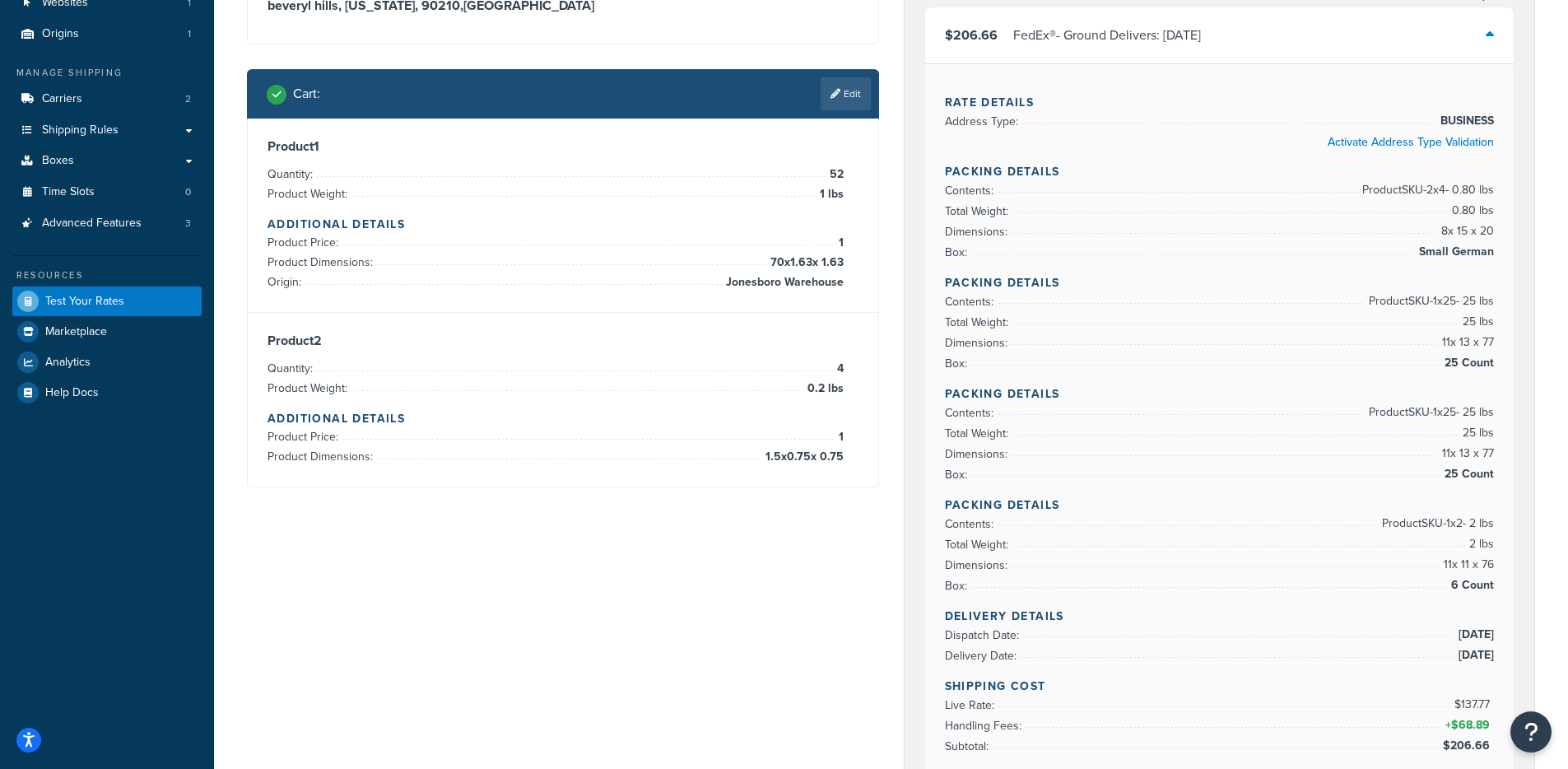
scroll to position [158, 0]
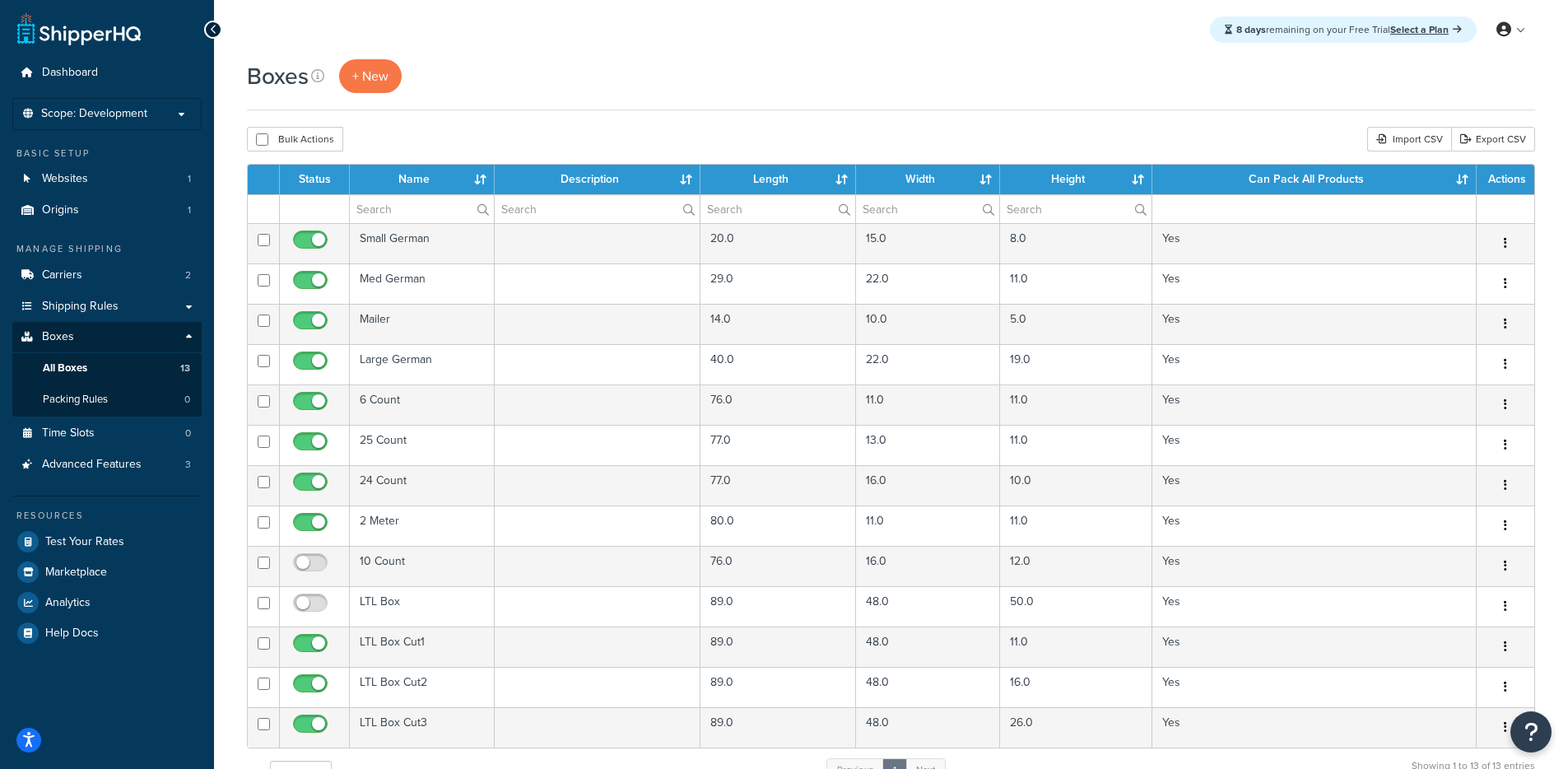
select select "25"
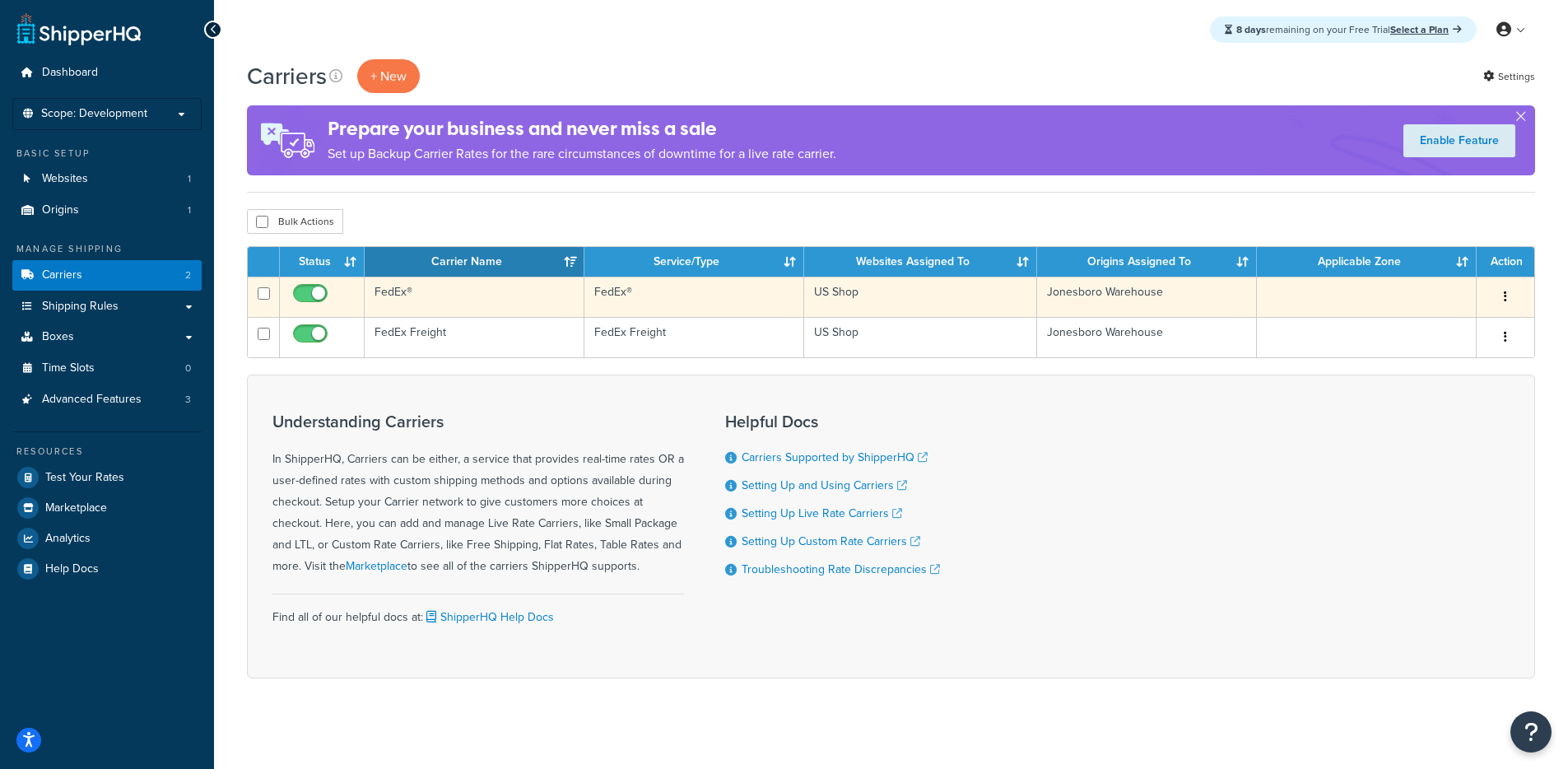
click at [521, 304] on td "FedEx®" at bounding box center [474, 297] width 220 height 41
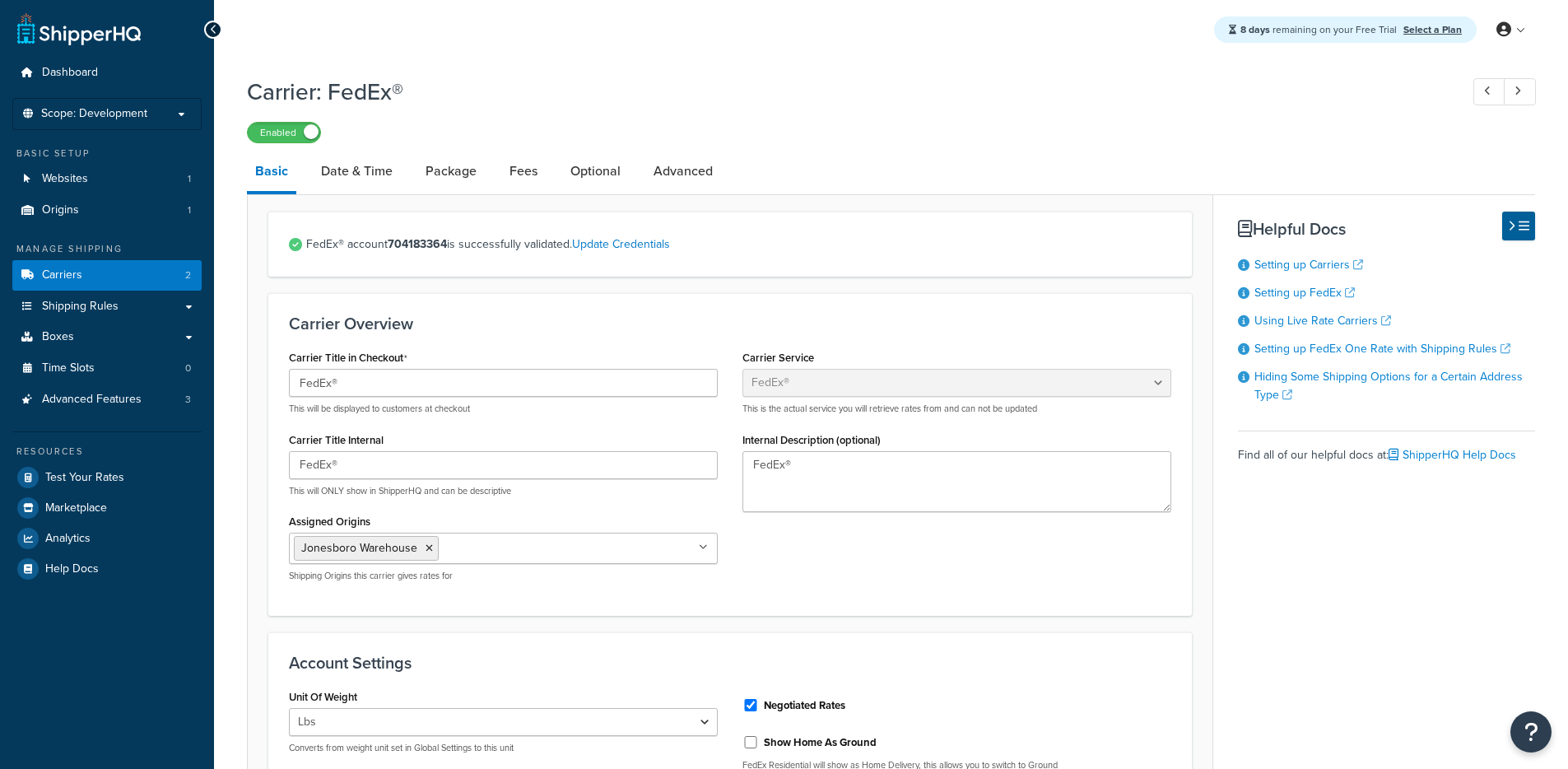
select select "fedEx"
select select "REGULAR_PICKUP"
select select "YOUR_PACKAGING"
click at [370, 162] on link "Date & Time" at bounding box center [357, 171] width 88 height 40
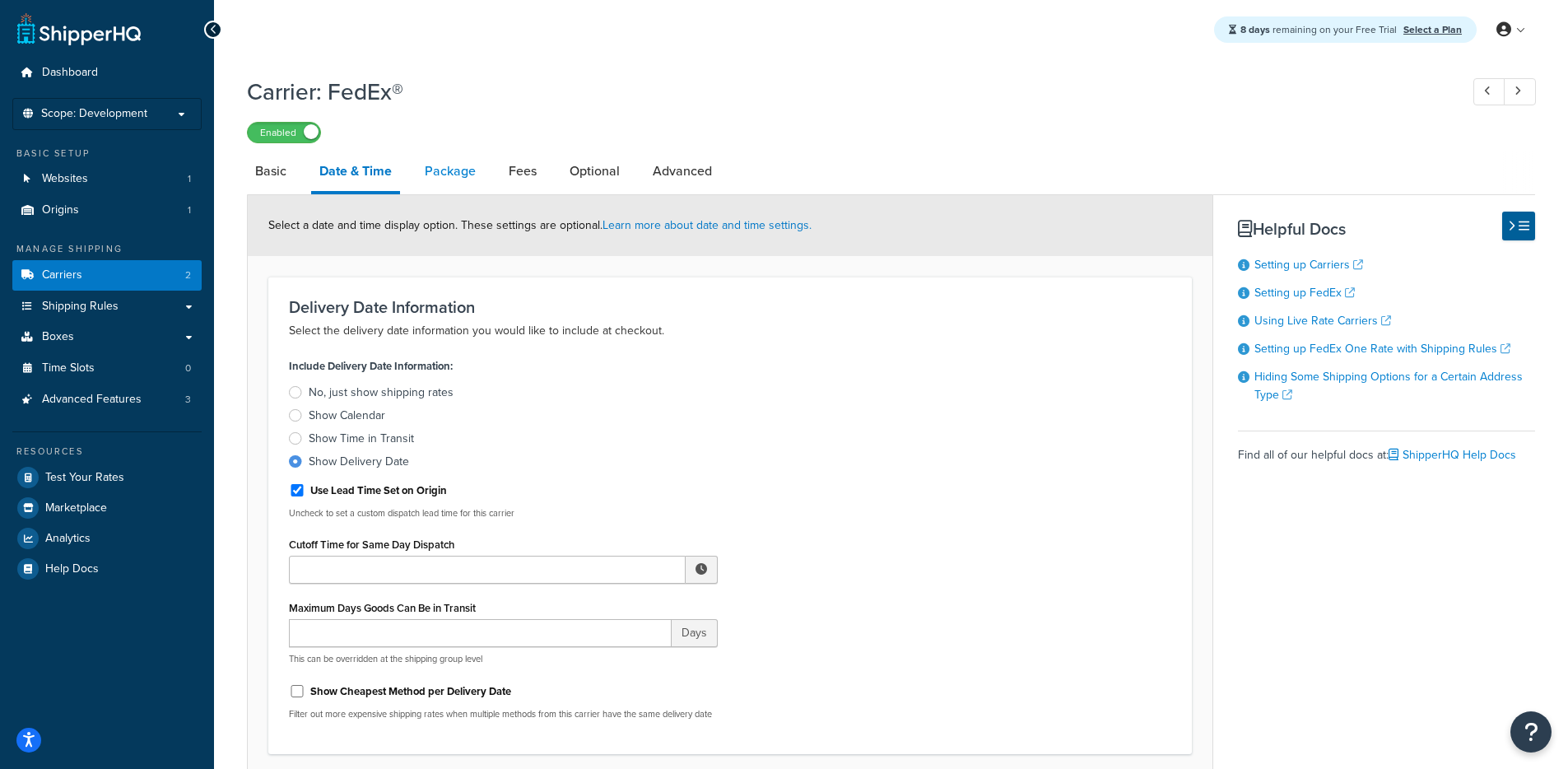
click at [448, 170] on link "Package" at bounding box center [450, 171] width 68 height 40
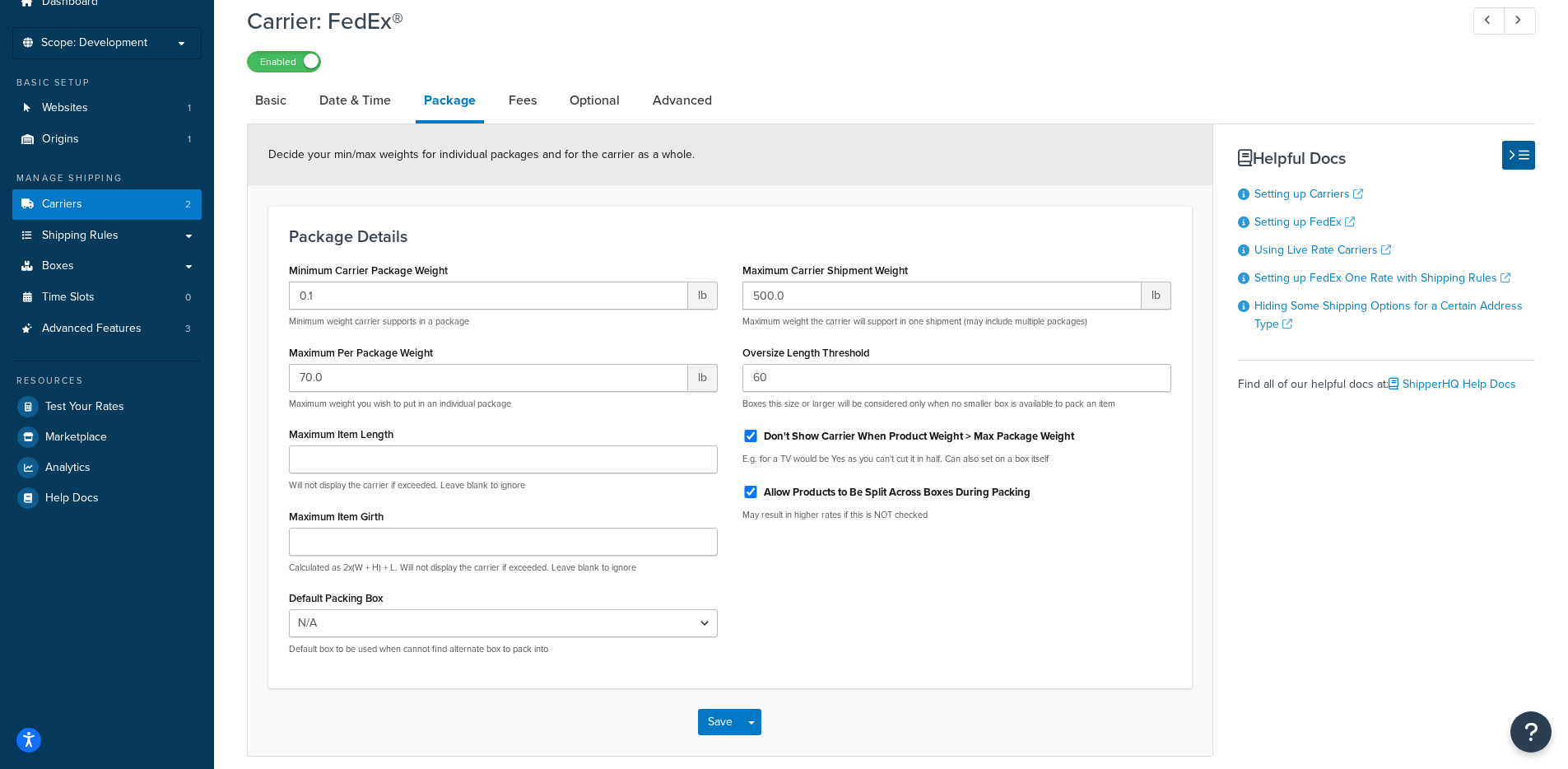
scroll to position [143, 0]
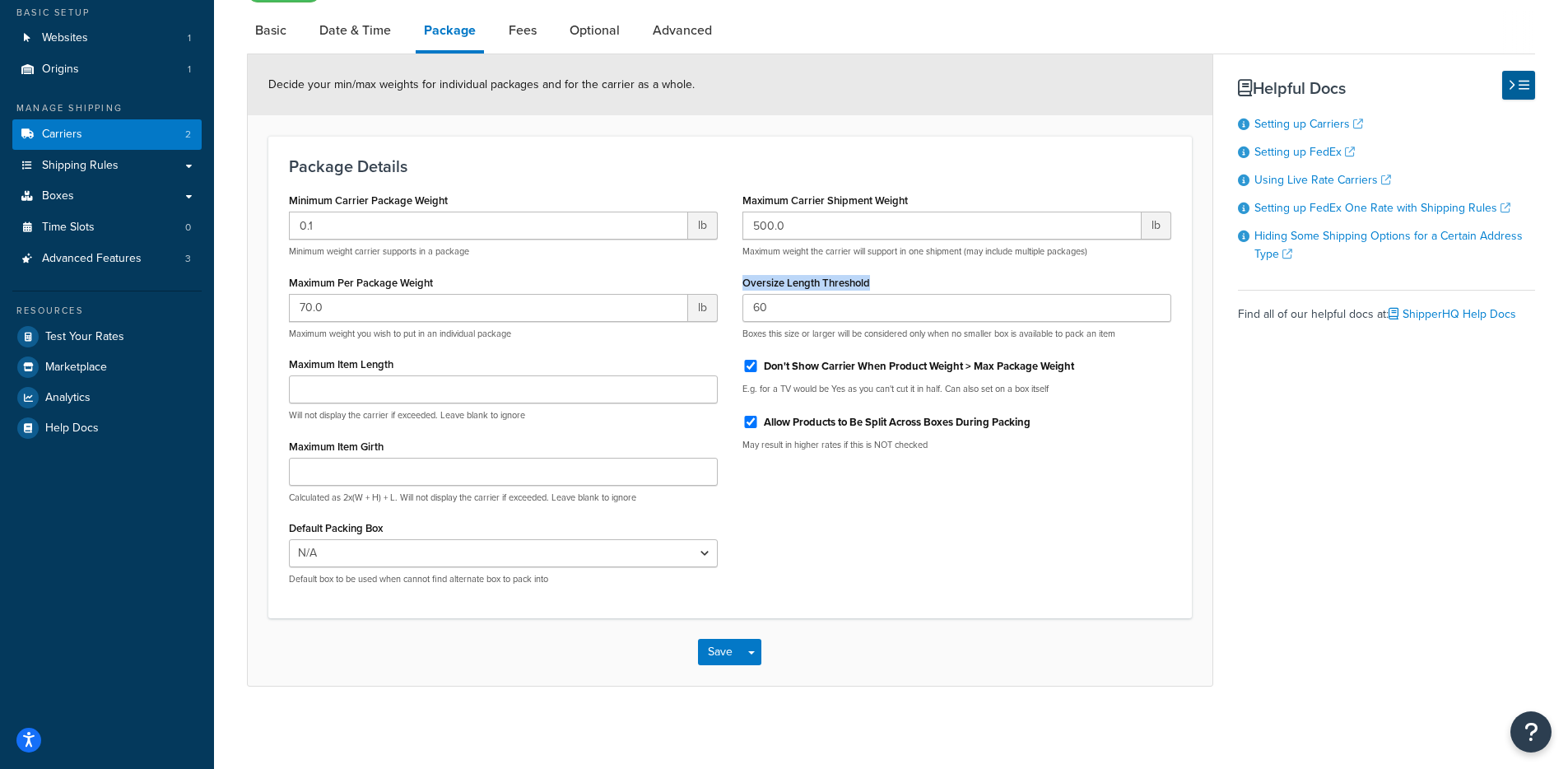
drag, startPoint x: 867, startPoint y: 283, endPoint x: 731, endPoint y: 284, distance: 136.0
click at [731, 284] on div "Maximum Carrier Shipment Weight 500.0 lb Maximum weight the carrier will suppor…" at bounding box center [956, 326] width 453 height 275
click at [957, 578] on div "Minimum Carrier Package Weight 0.1 lb Minimum weight carrier supports in a pack…" at bounding box center [730, 393] width 907 height 410
drag, startPoint x: 798, startPoint y: 315, endPoint x: 671, endPoint y: 305, distance: 127.4
click at [671, 306] on div "Minimum Carrier Package Weight 0.1 lb Minimum weight carrier supports in a pack…" at bounding box center [730, 393] width 907 height 410
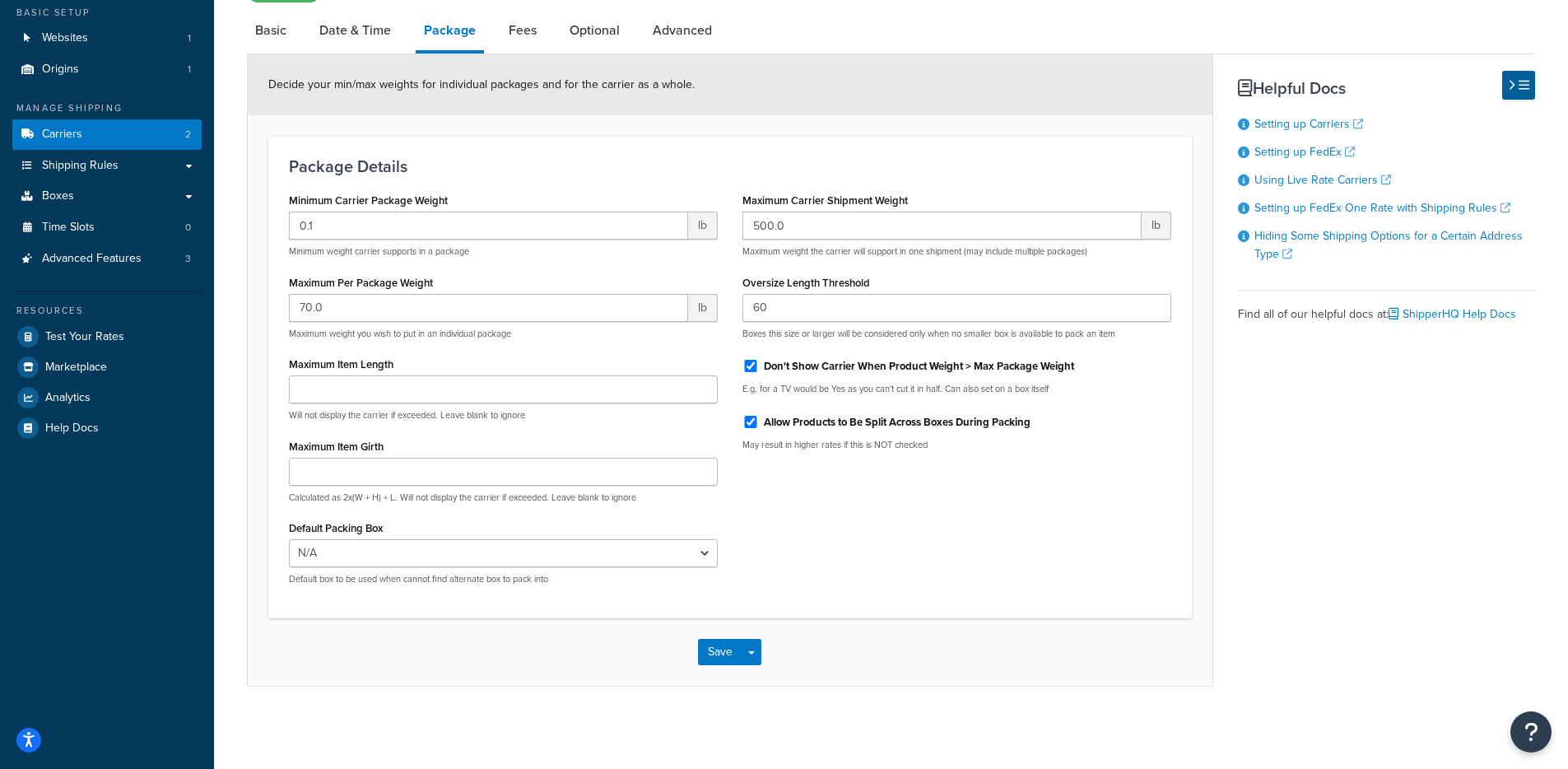
click at [1041, 601] on div "Package Details Minimum Carrier Package Weight 0.1 lb Minimum weight carrier su…" at bounding box center [730, 376] width 923 height 482
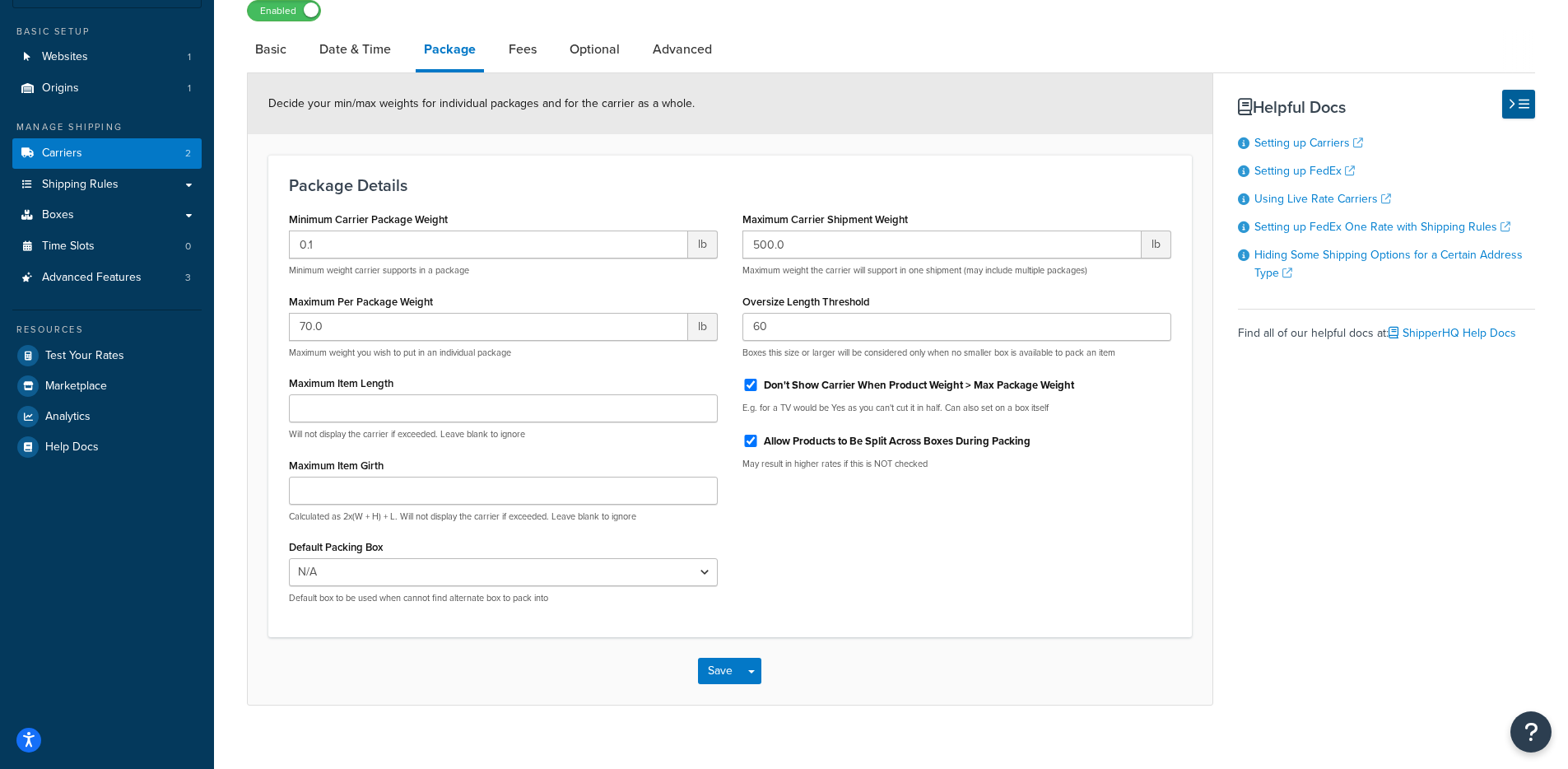
scroll to position [120, 0]
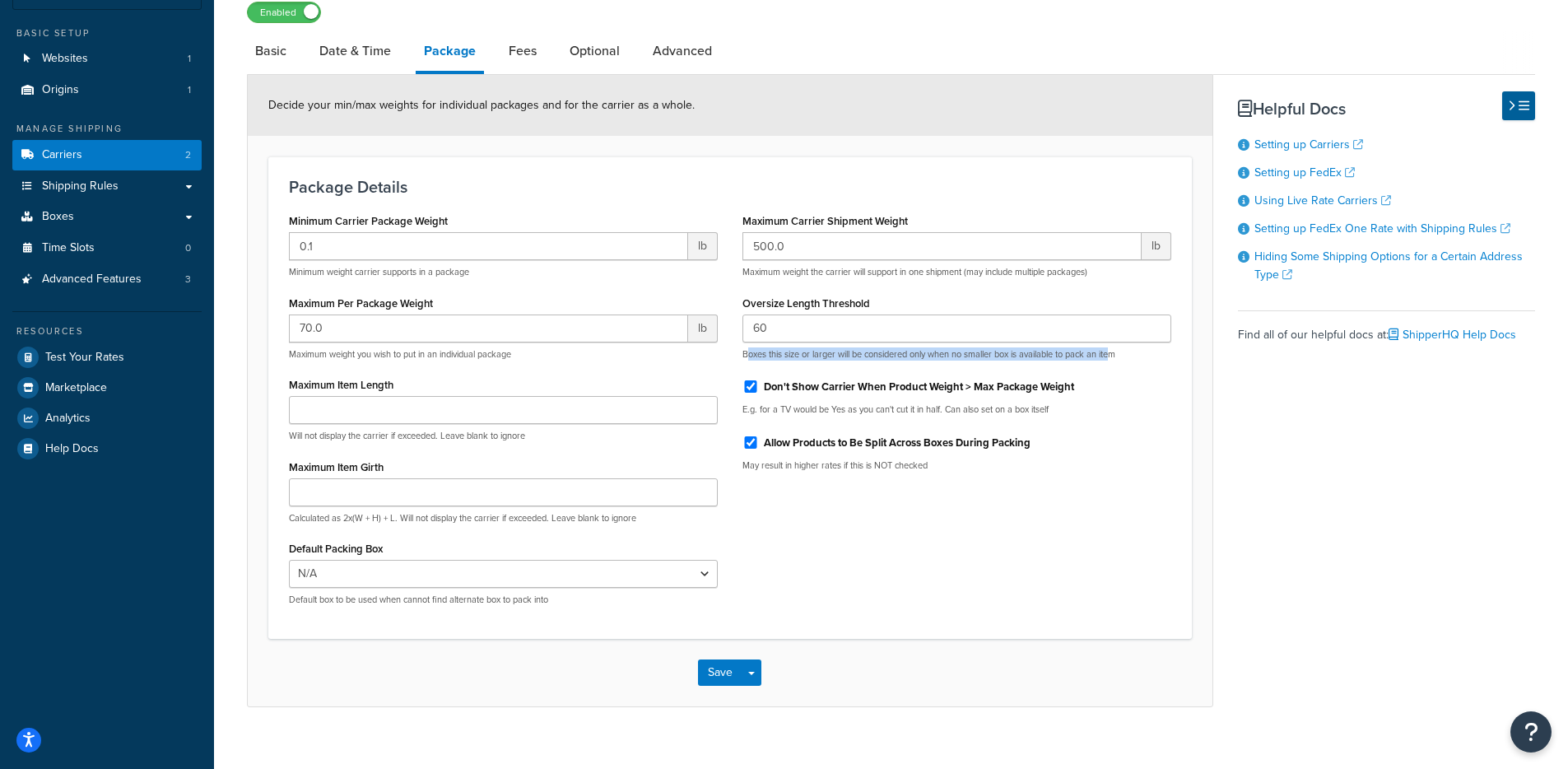
drag, startPoint x: 748, startPoint y: 354, endPoint x: 1114, endPoint y: 466, distance: 382.8
click at [1121, 362] on div "Maximum Carrier Shipment Weight 500.0 lb Maximum weight the carrier will suppor…" at bounding box center [956, 347] width 453 height 275
click at [1055, 601] on div "Minimum Carrier Package Weight 0.1 lb Minimum weight carrier supports in a pack…" at bounding box center [730, 414] width 907 height 410
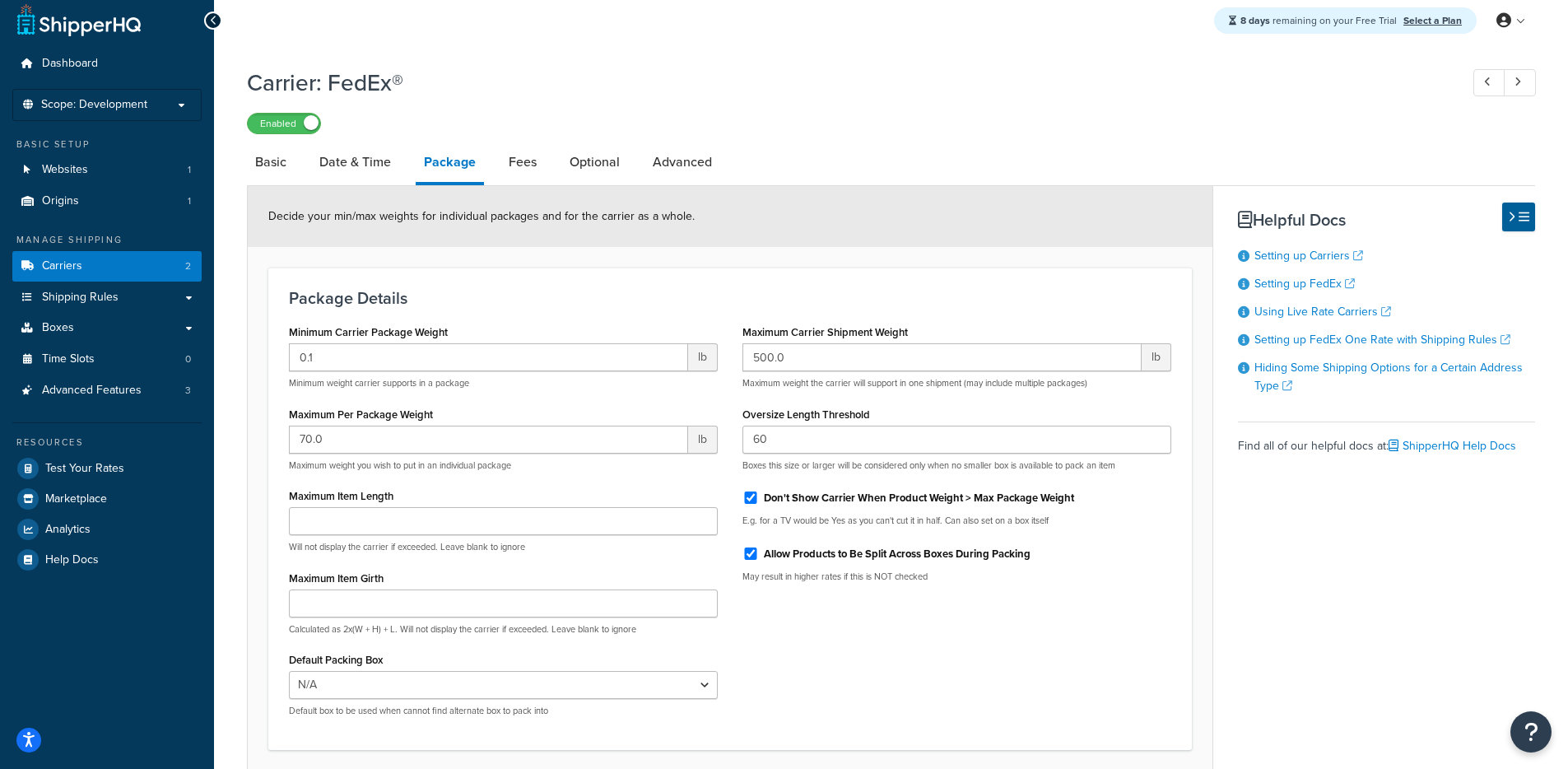
scroll to position [22, 0]
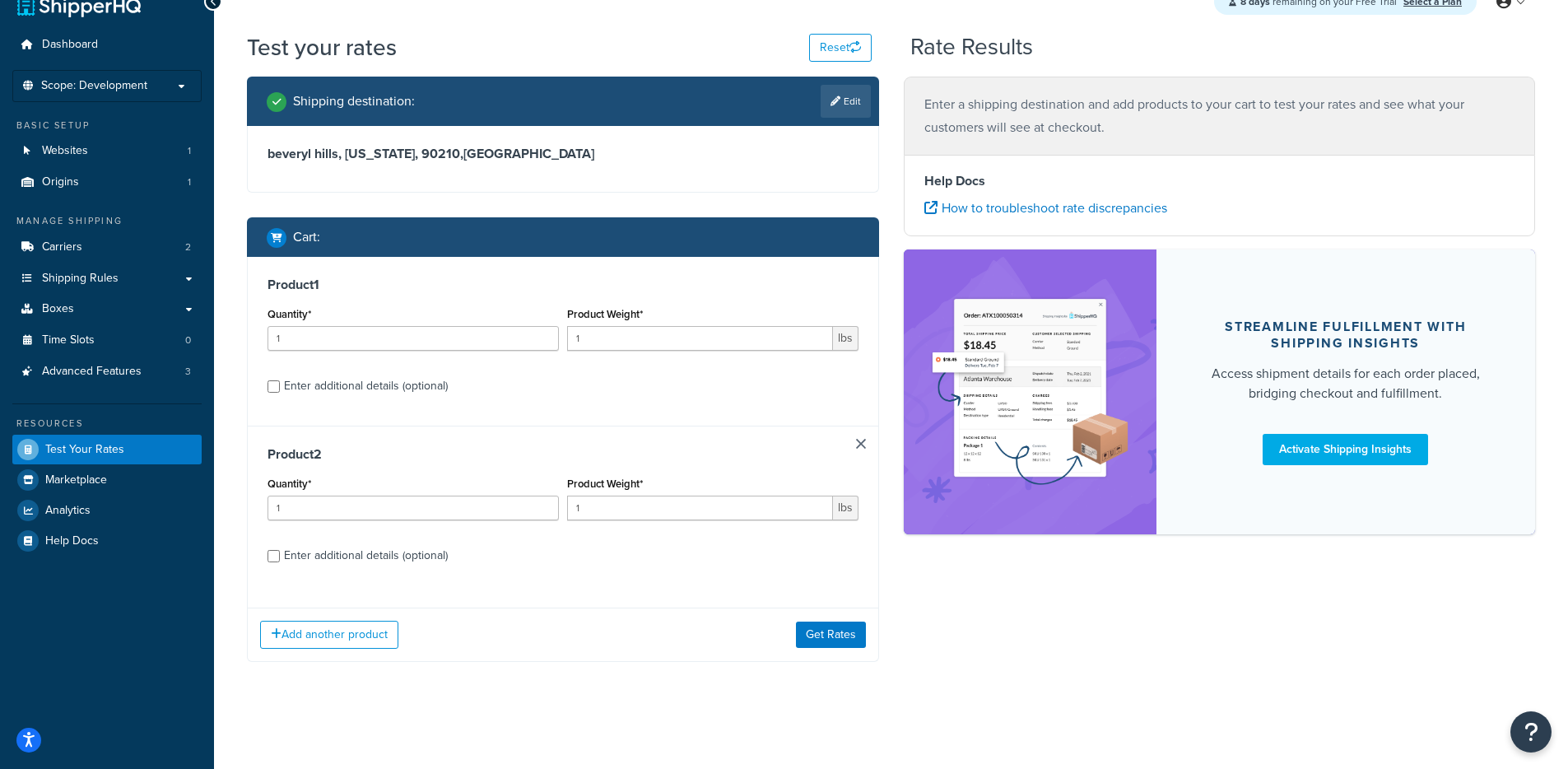
select select "TX"
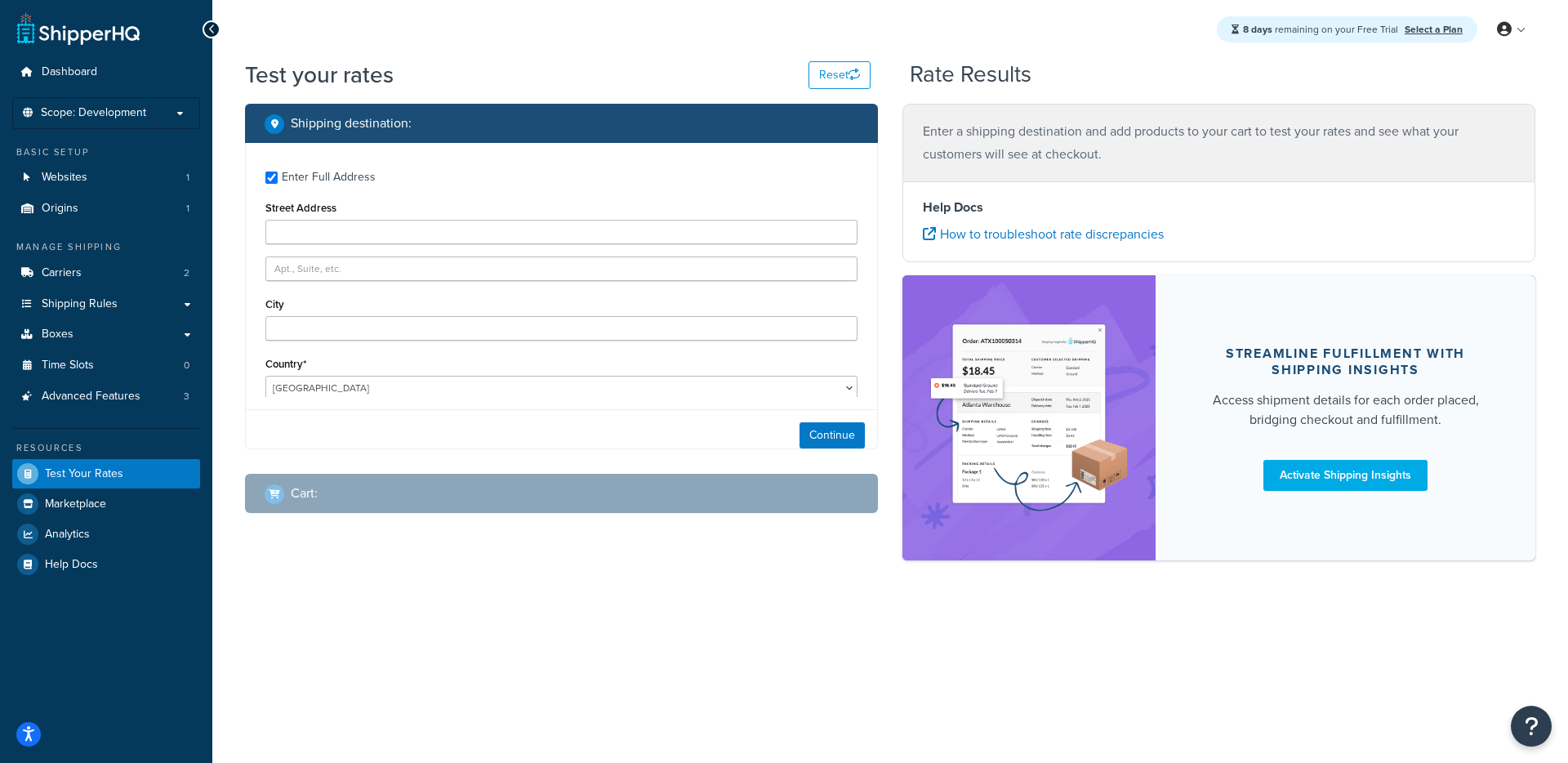
type input "beveryl hills"
type input "90210"
select select "CA"
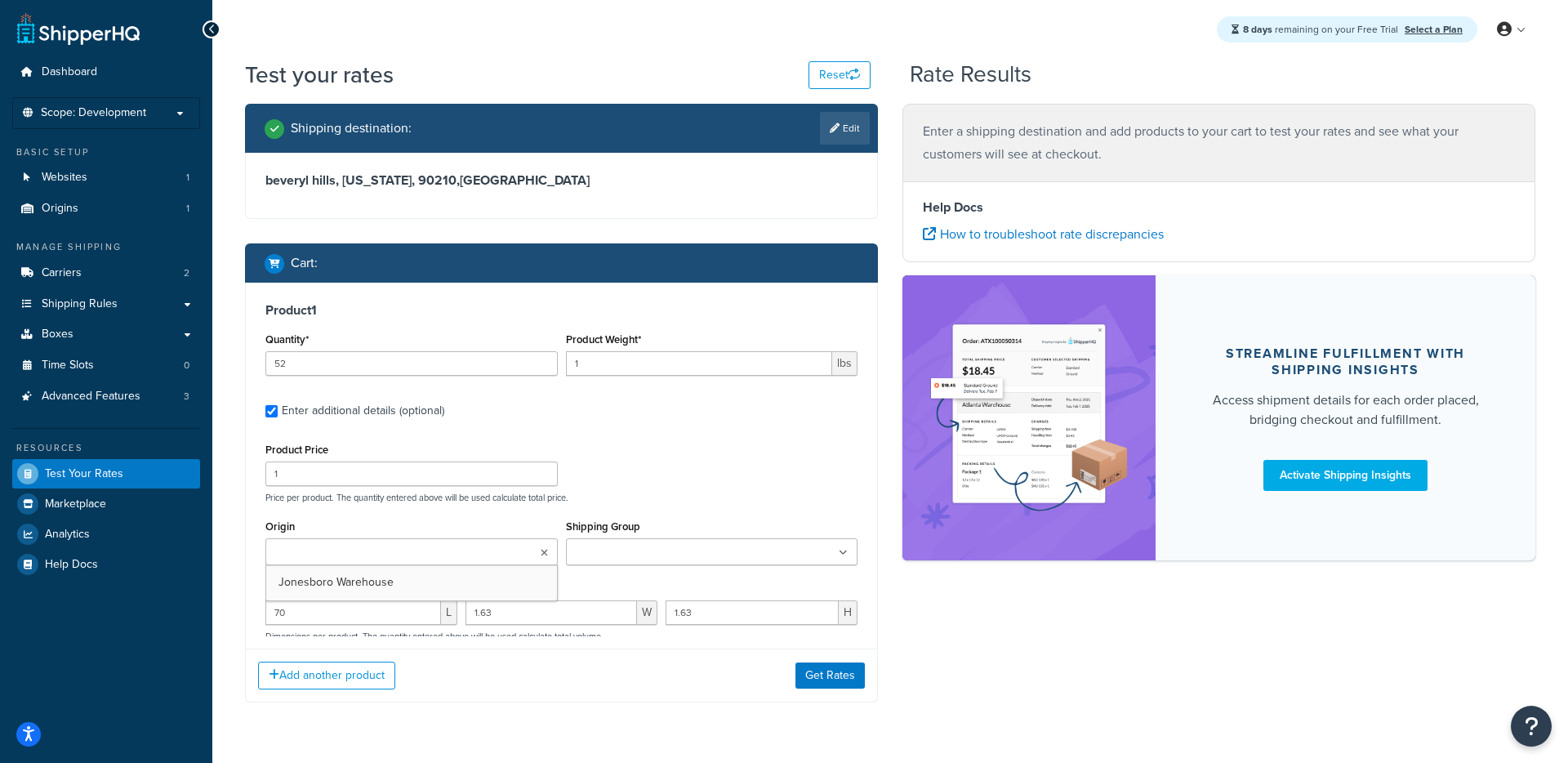
scroll to position [113, 0]
type input "4"
type input "0.2"
type input "1.5"
type input "0.75"
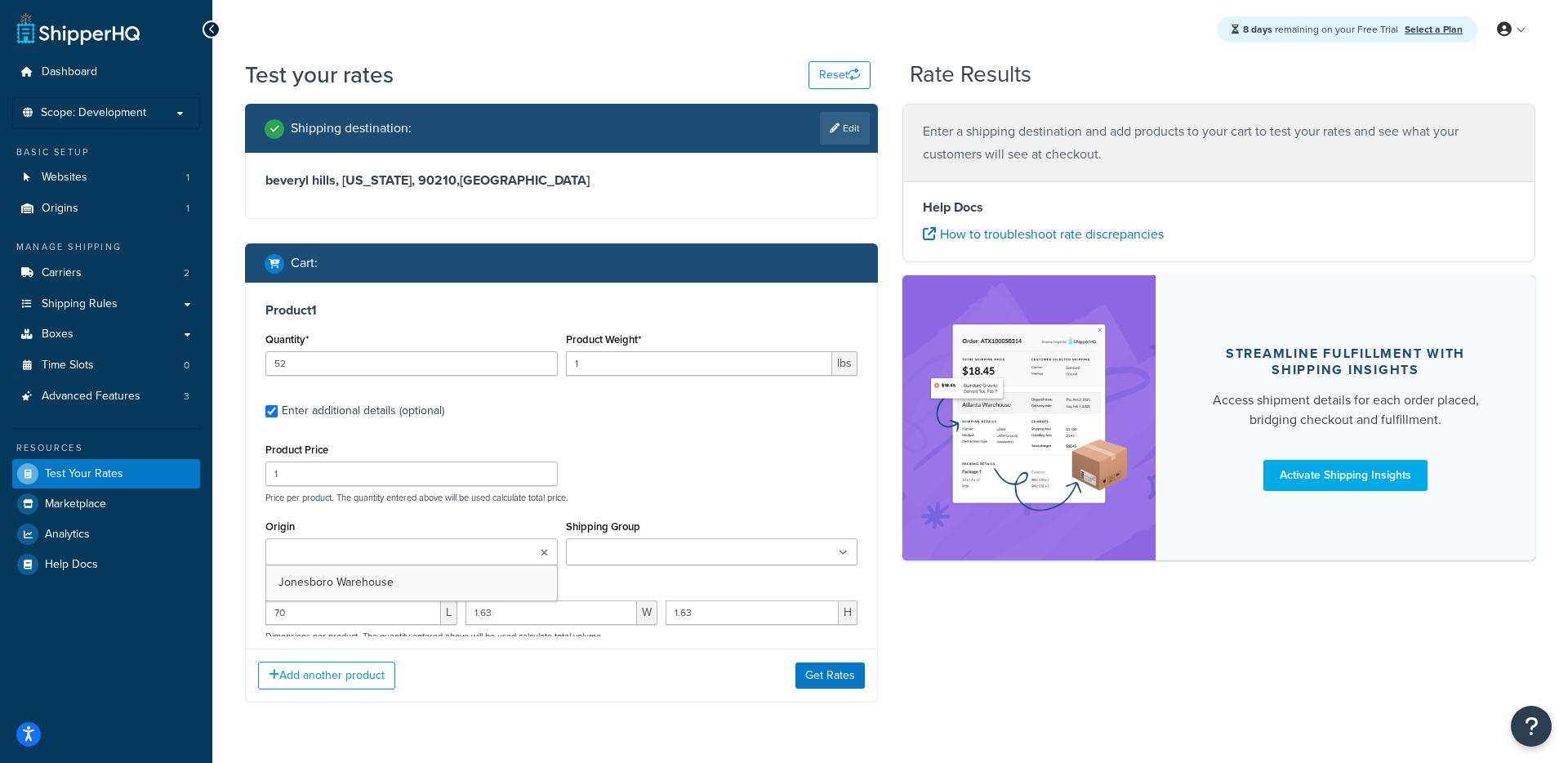
type input "0.75"
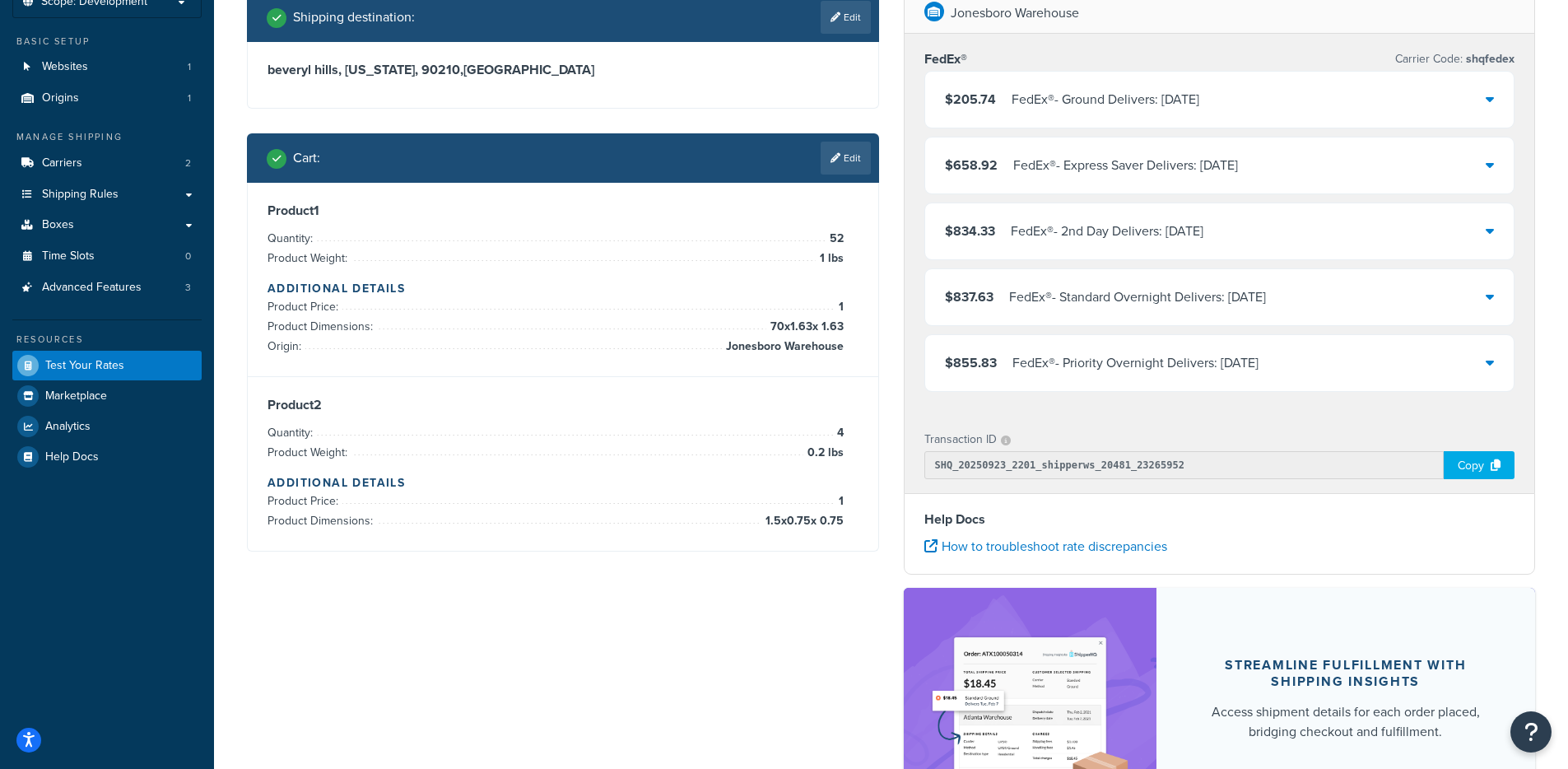
scroll to position [110, 0]
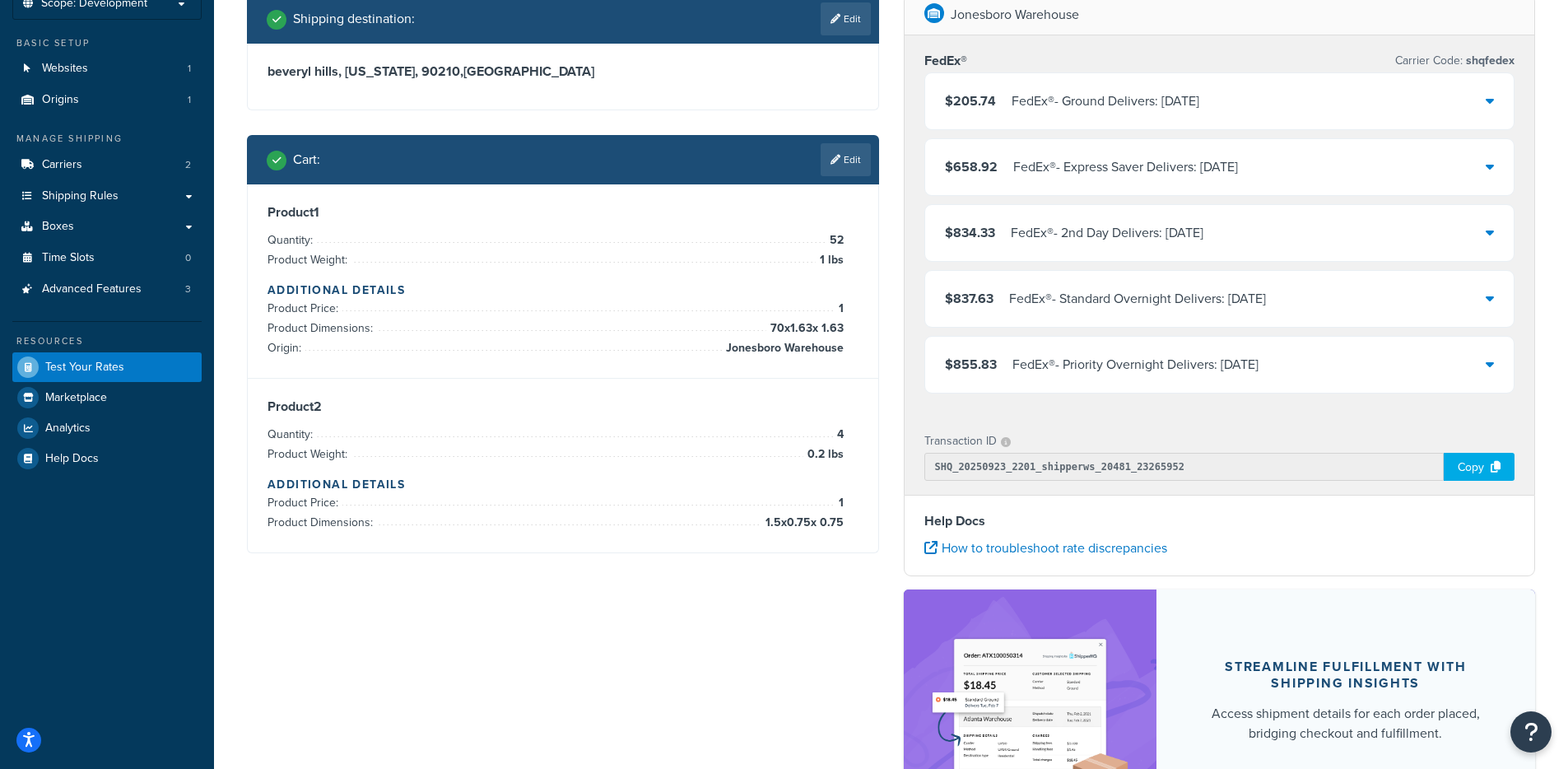
click at [1009, 117] on div "$205.74 FedEx® - Ground Delivers: Fri, Sep 26" at bounding box center [1219, 101] width 589 height 56
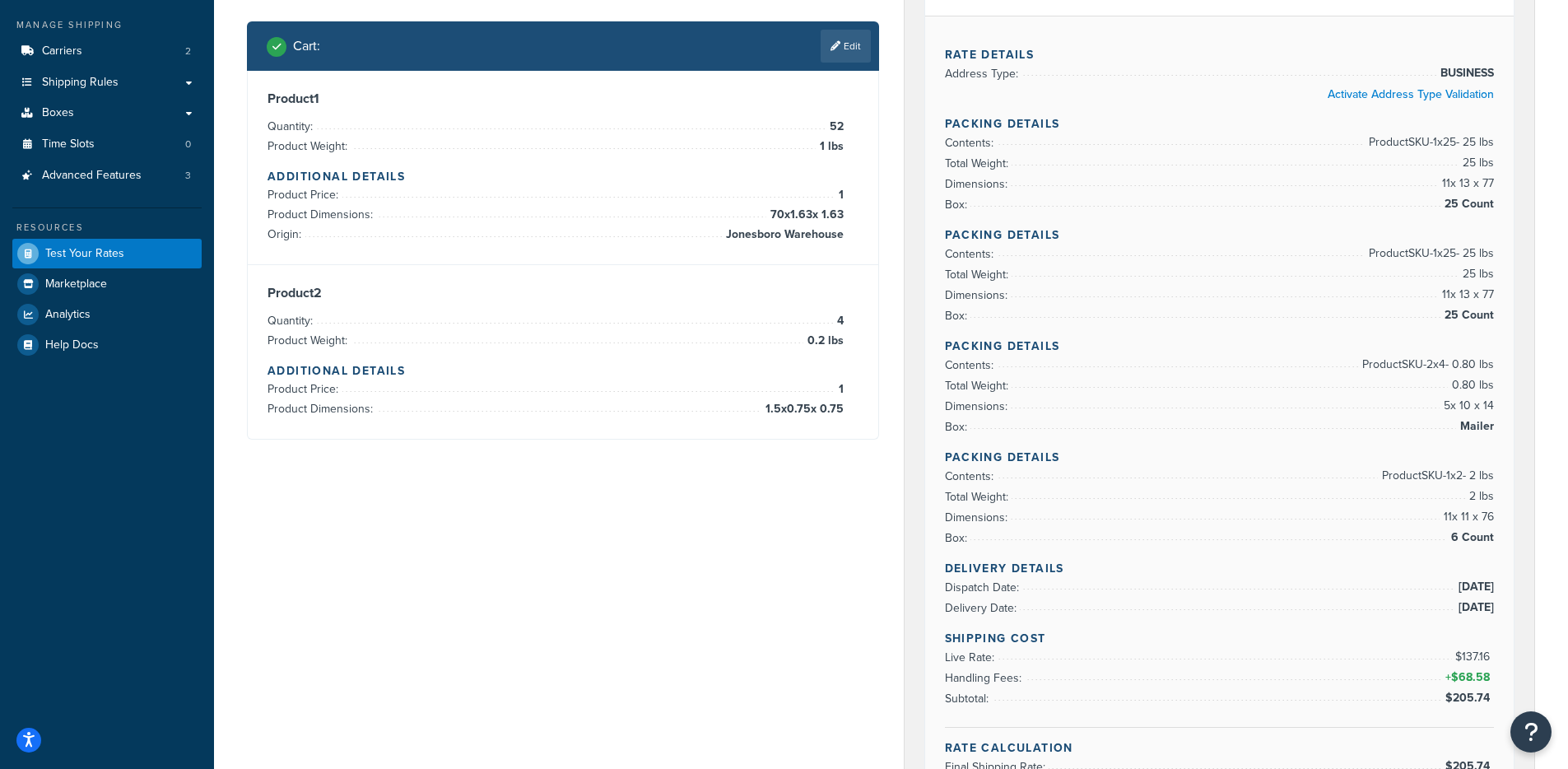
scroll to position [225, 0]
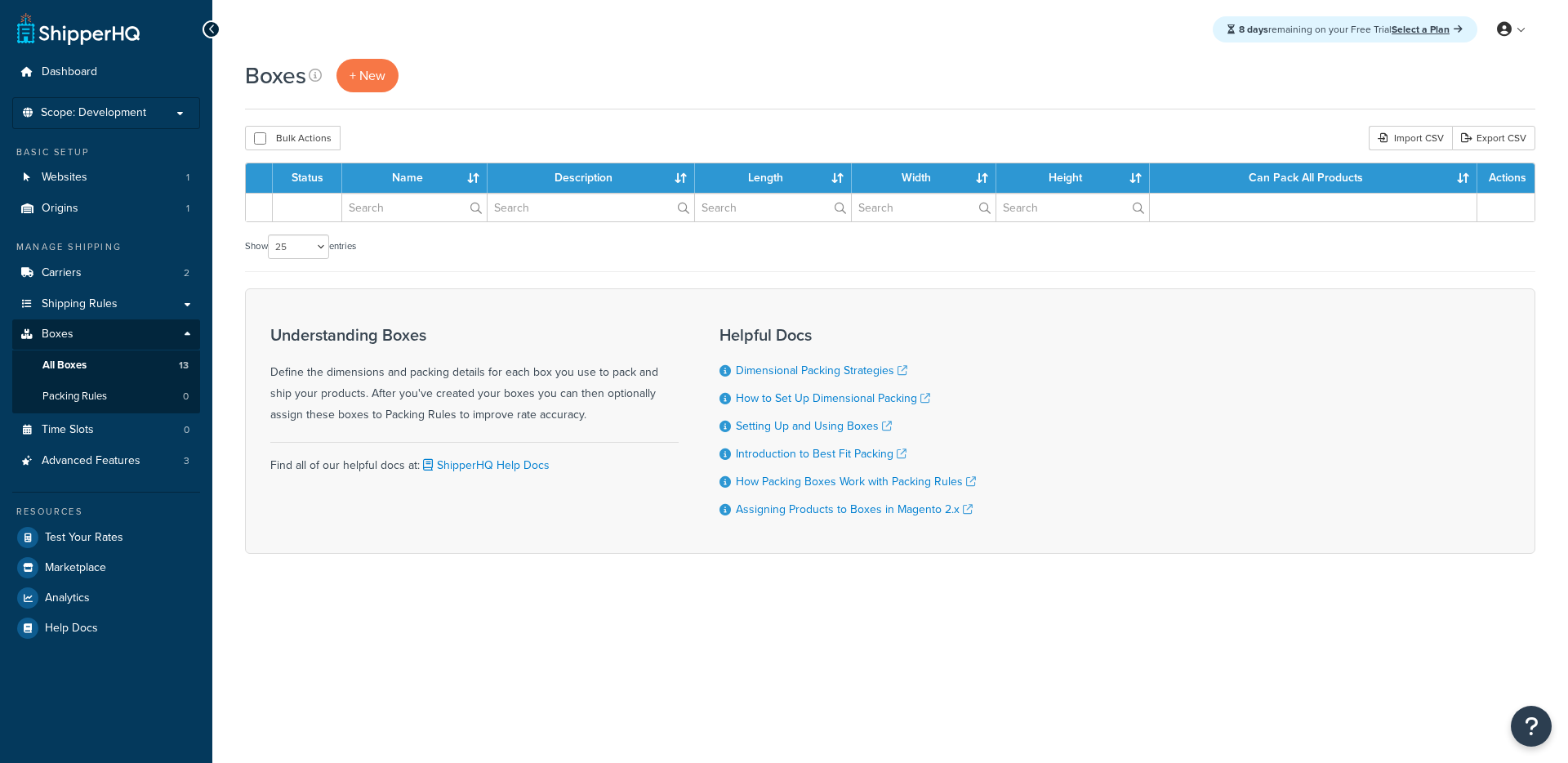
select select "25"
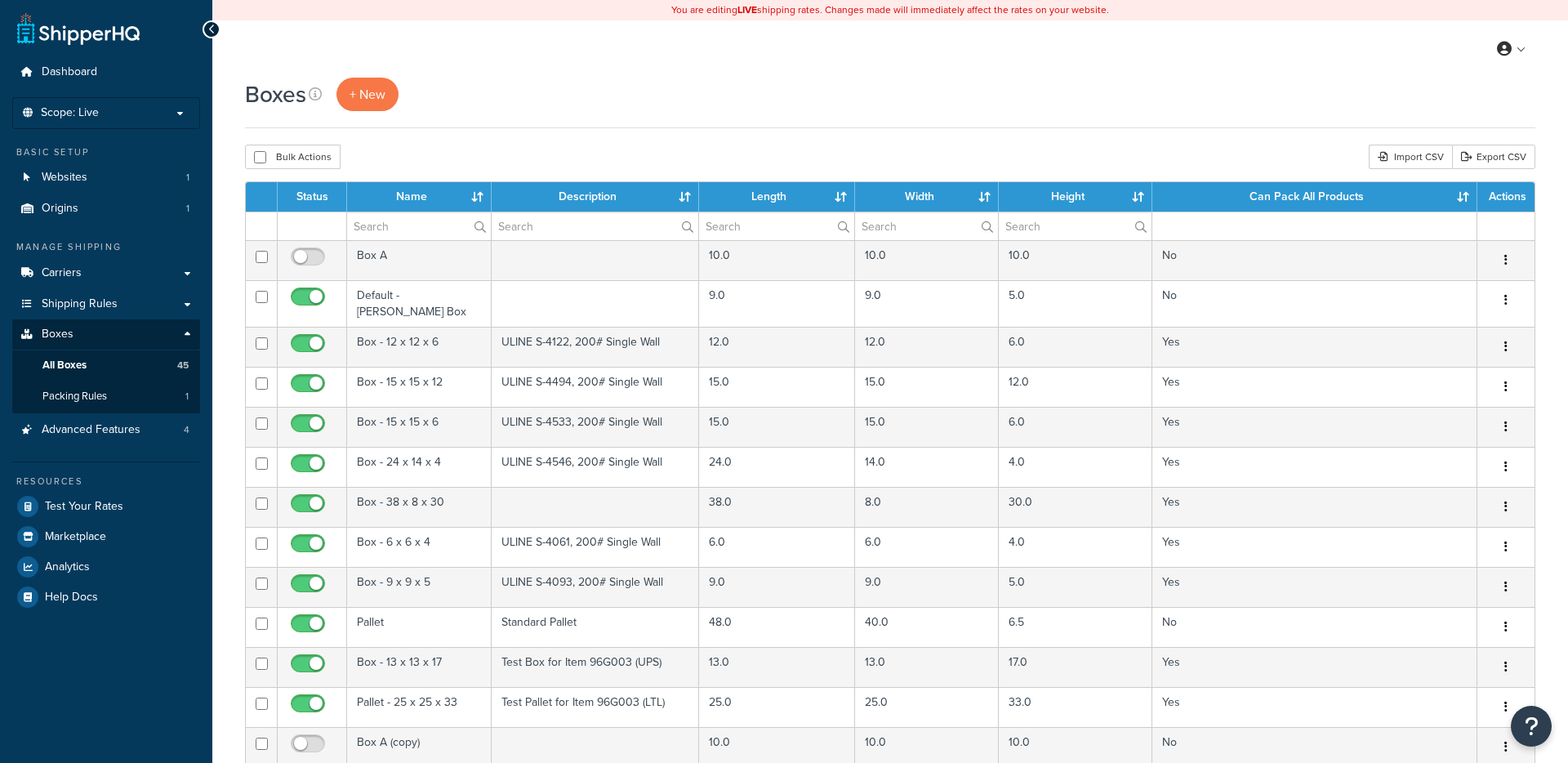
select select "25"
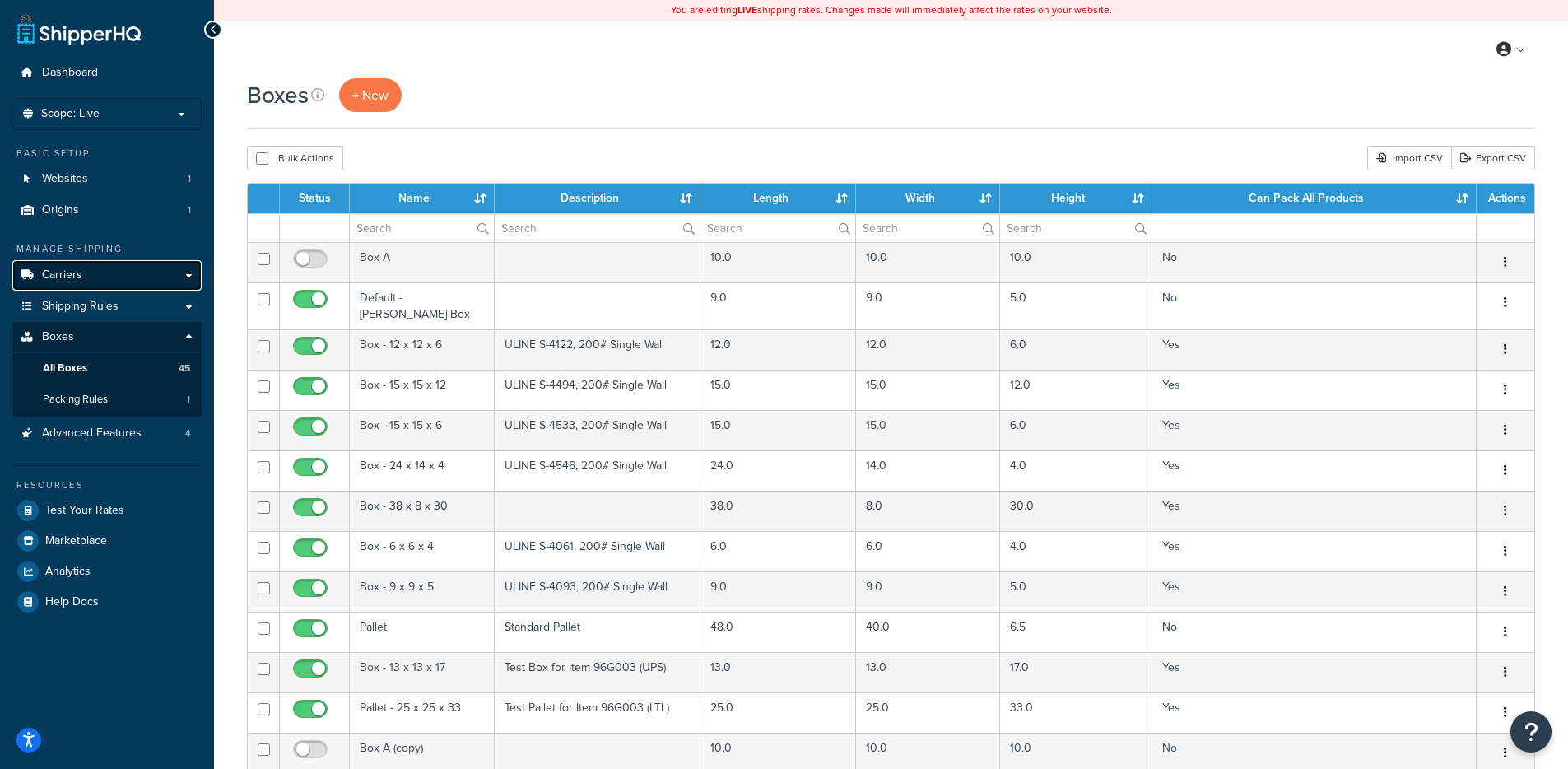
click at [84, 274] on link "Carriers" at bounding box center [107, 276] width 189 height 31
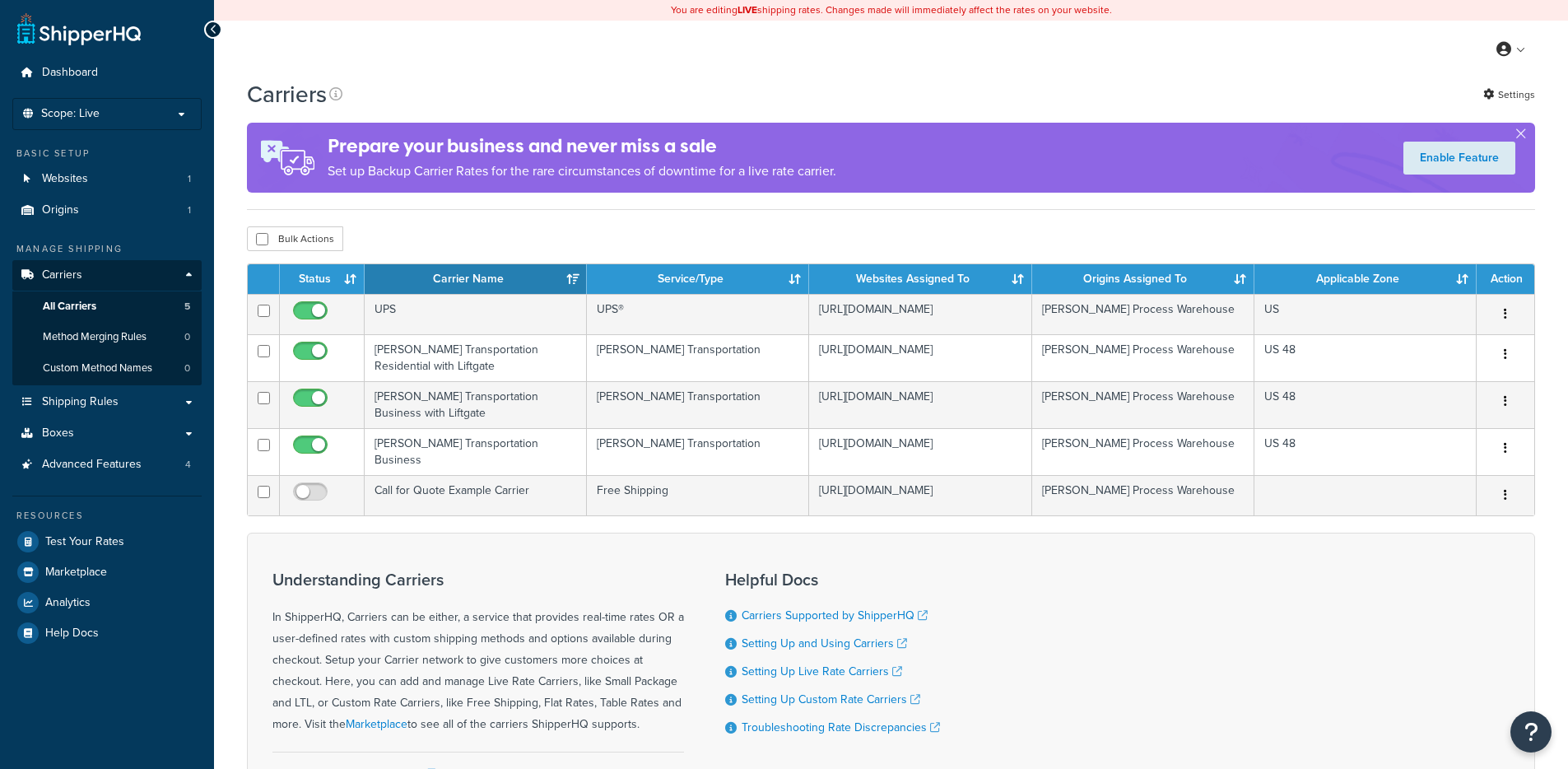
click at [114, 180] on link "Websites 1" at bounding box center [107, 179] width 189 height 31
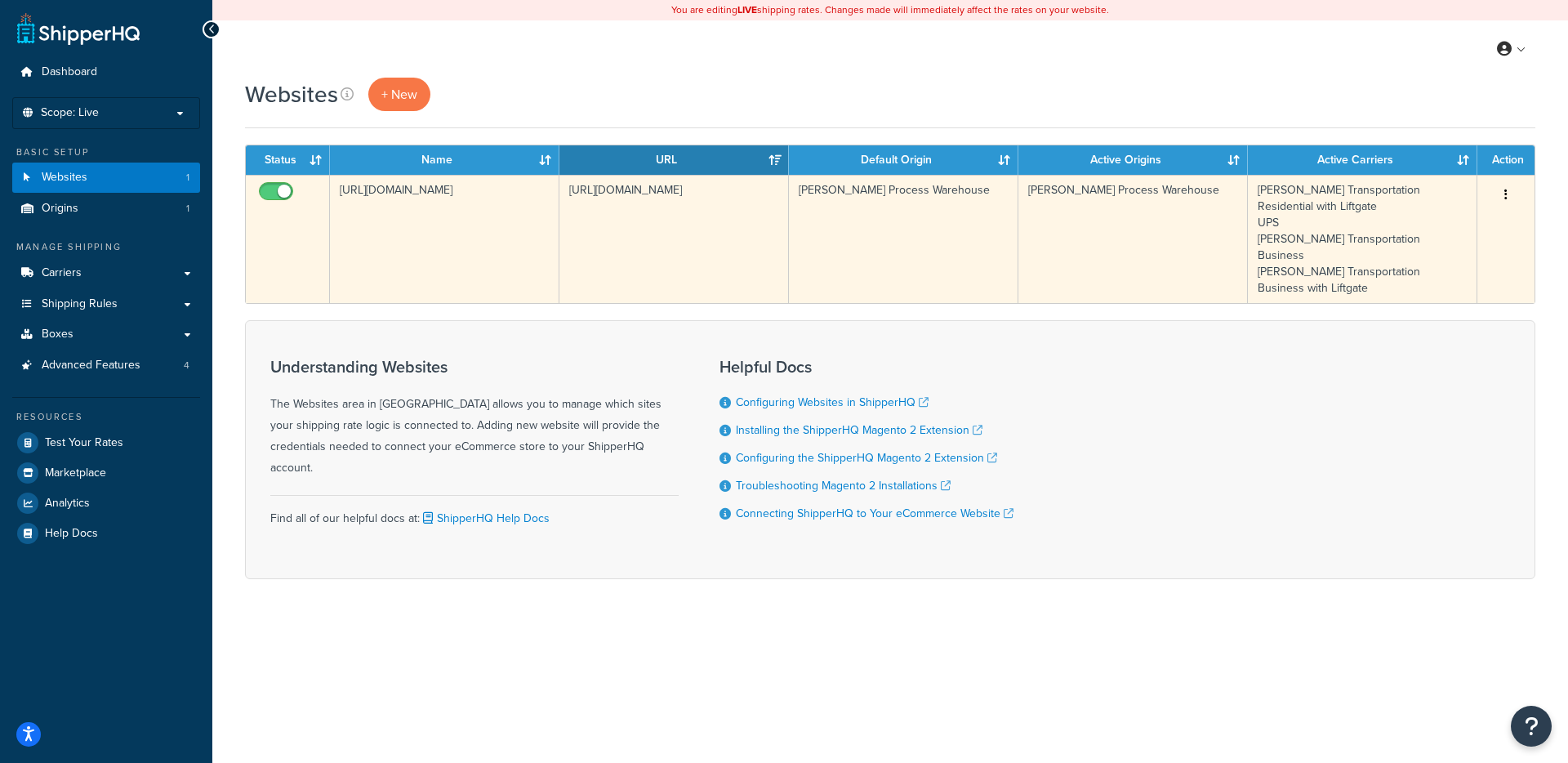
click at [748, 226] on td "[URL][DOMAIN_NAME]" at bounding box center [674, 239] width 230 height 128
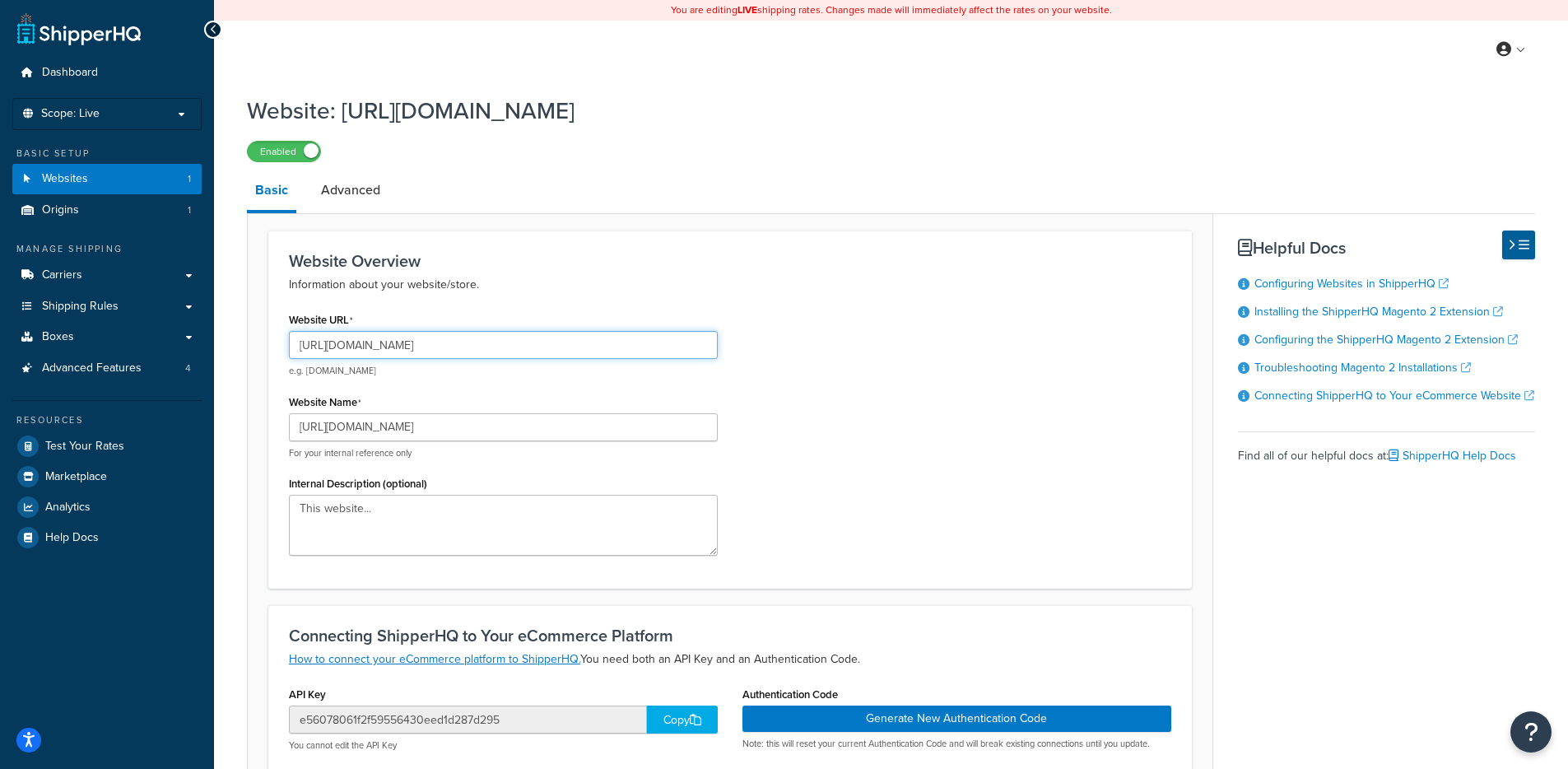
drag, startPoint x: 494, startPoint y: 343, endPoint x: 336, endPoint y: 348, distance: 158.1
click at [336, 348] on input "[URL][DOMAIN_NAME]" at bounding box center [503, 344] width 429 height 28
click at [119, 268] on link "Carriers" at bounding box center [107, 276] width 189 height 31
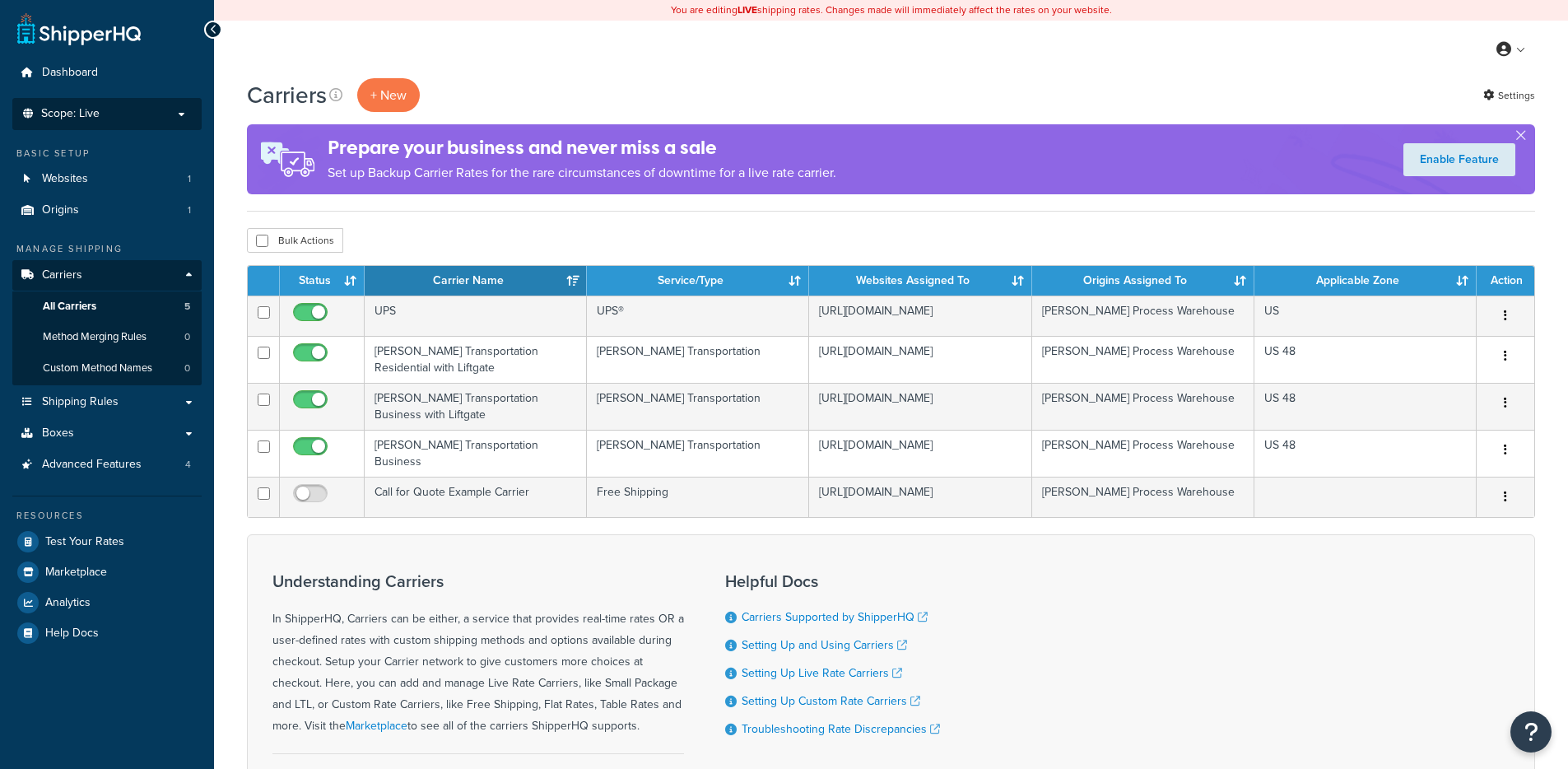
click at [120, 120] on li "Scope: Live Development Integration Test" at bounding box center [107, 114] width 189 height 32
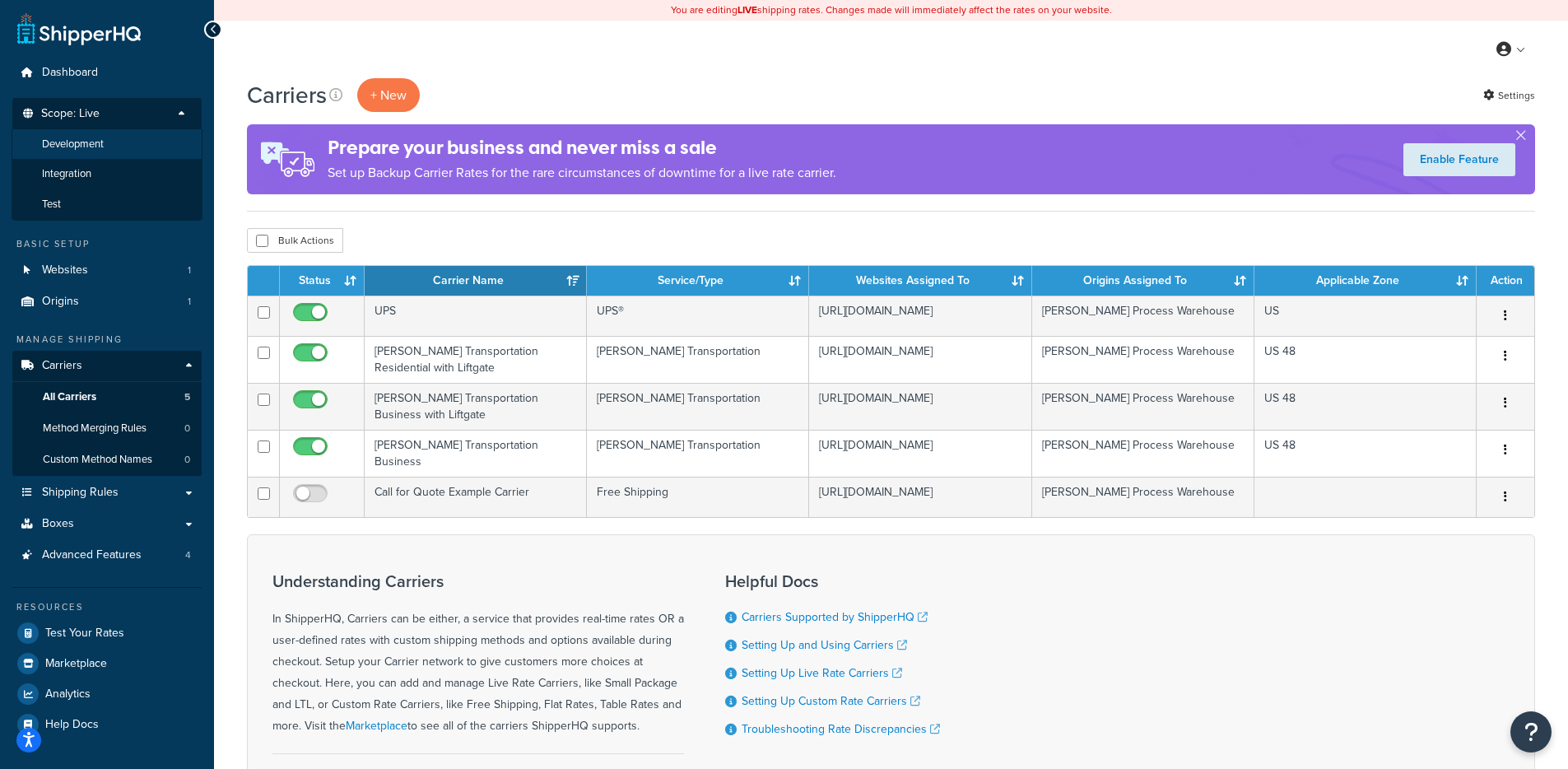
click at [119, 154] on li "Development" at bounding box center [107, 144] width 191 height 31
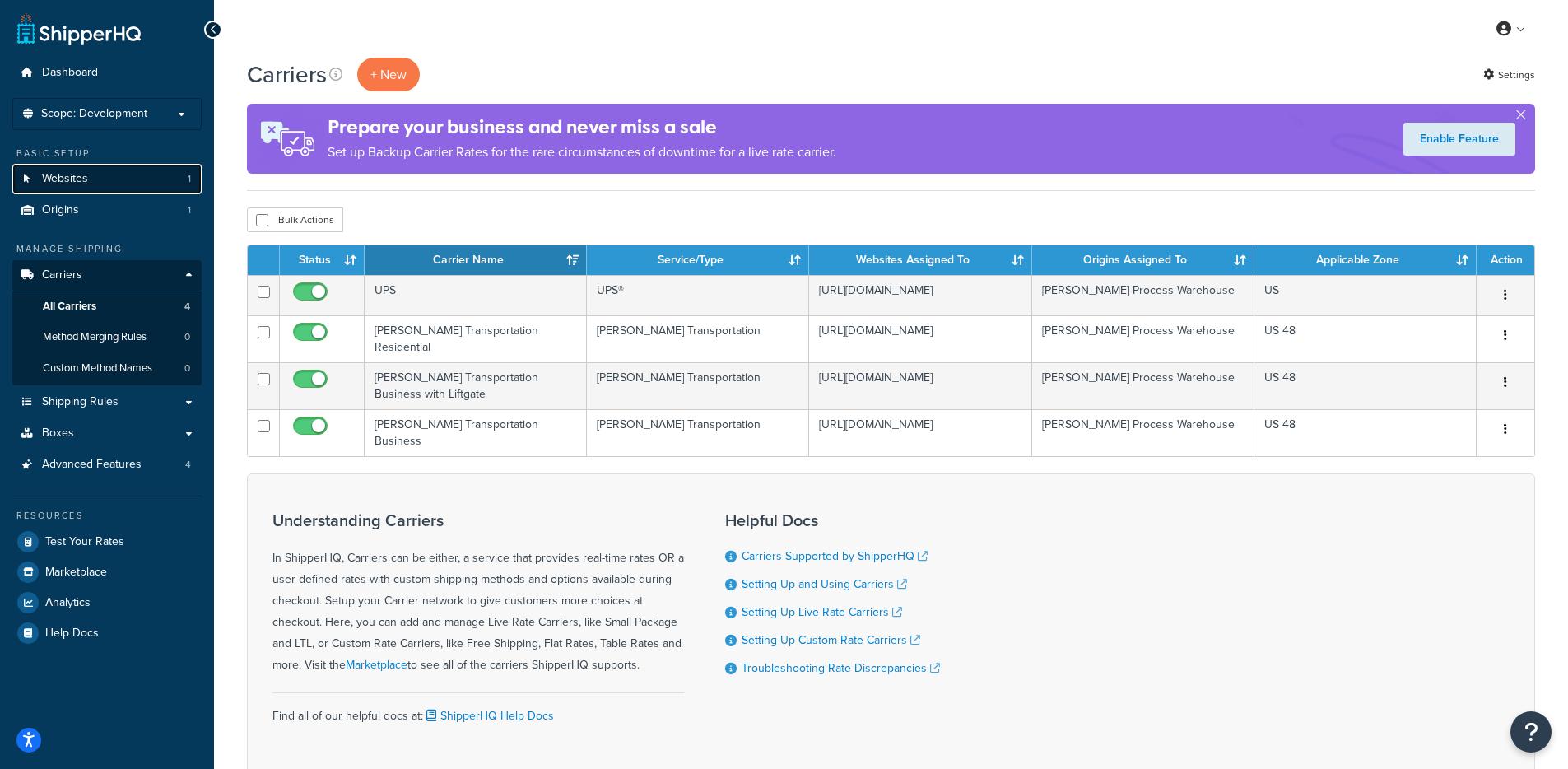
click at [133, 171] on link "Websites 1" at bounding box center [107, 179] width 189 height 31
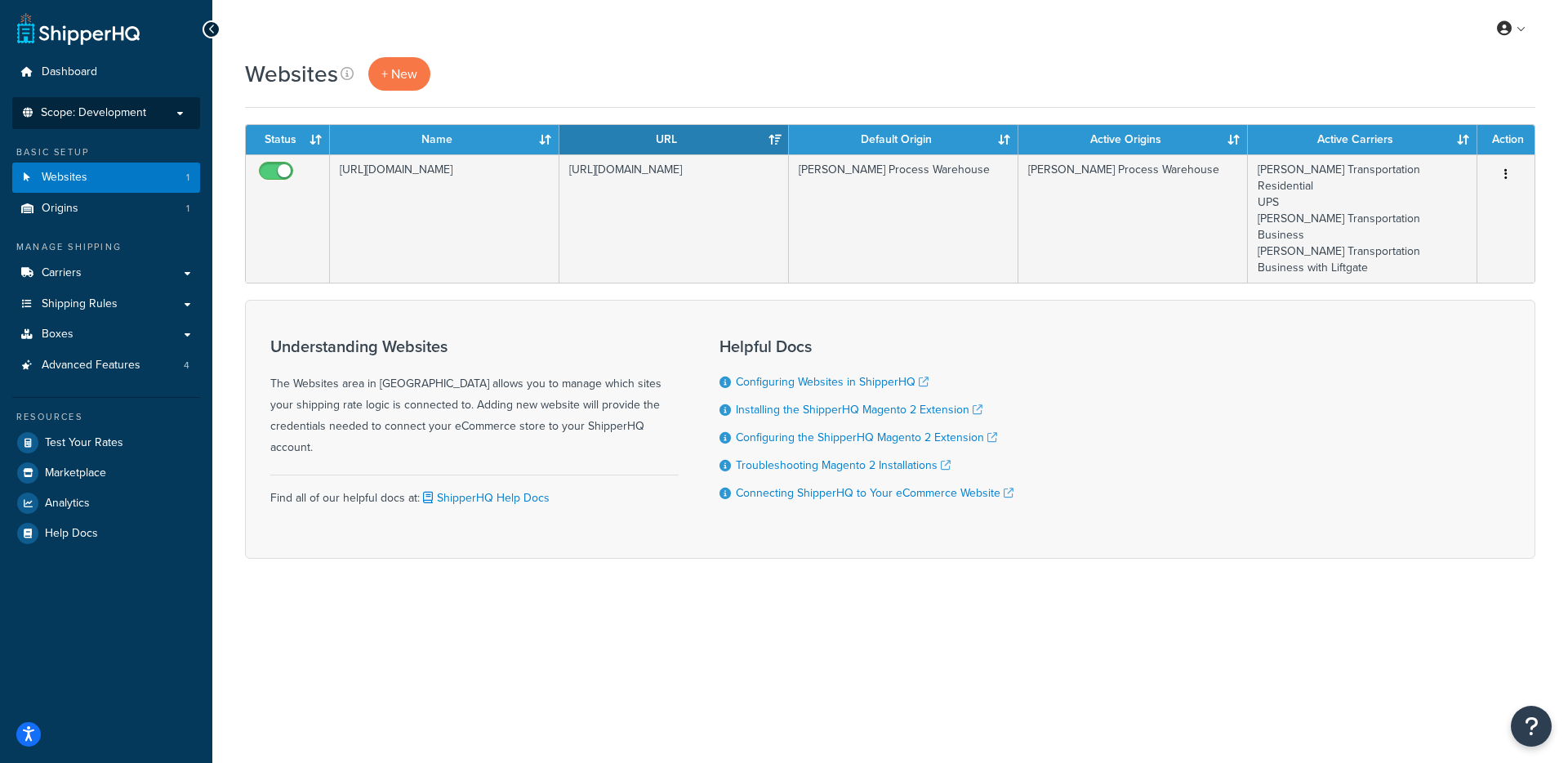
click at [150, 120] on li "Scope: Development Live Integration Test" at bounding box center [106, 114] width 188 height 32
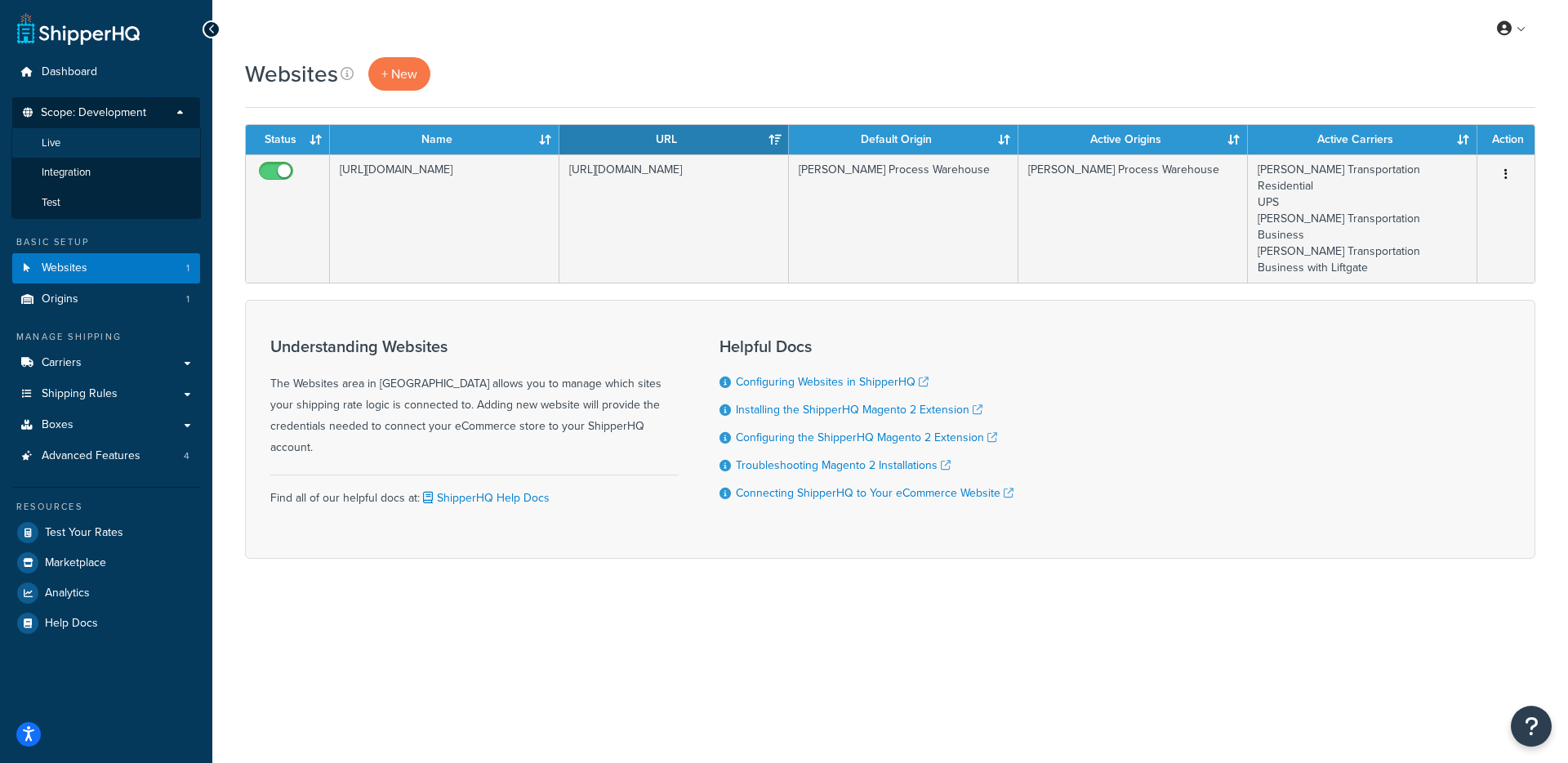
click at [129, 142] on li "Live" at bounding box center [106, 143] width 189 height 30
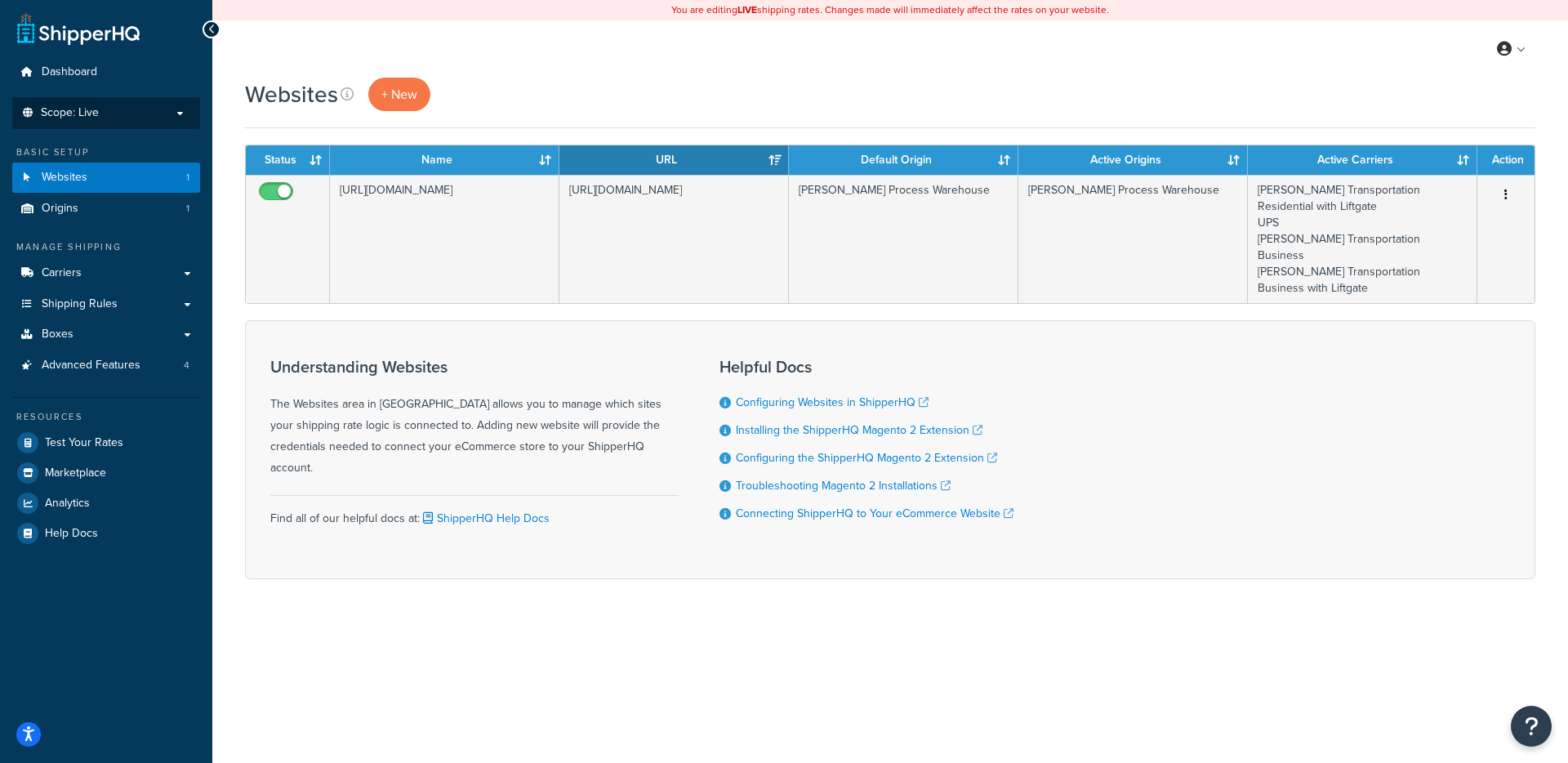
click at [139, 113] on p "Scope: Live" at bounding box center [106, 113] width 173 height 14
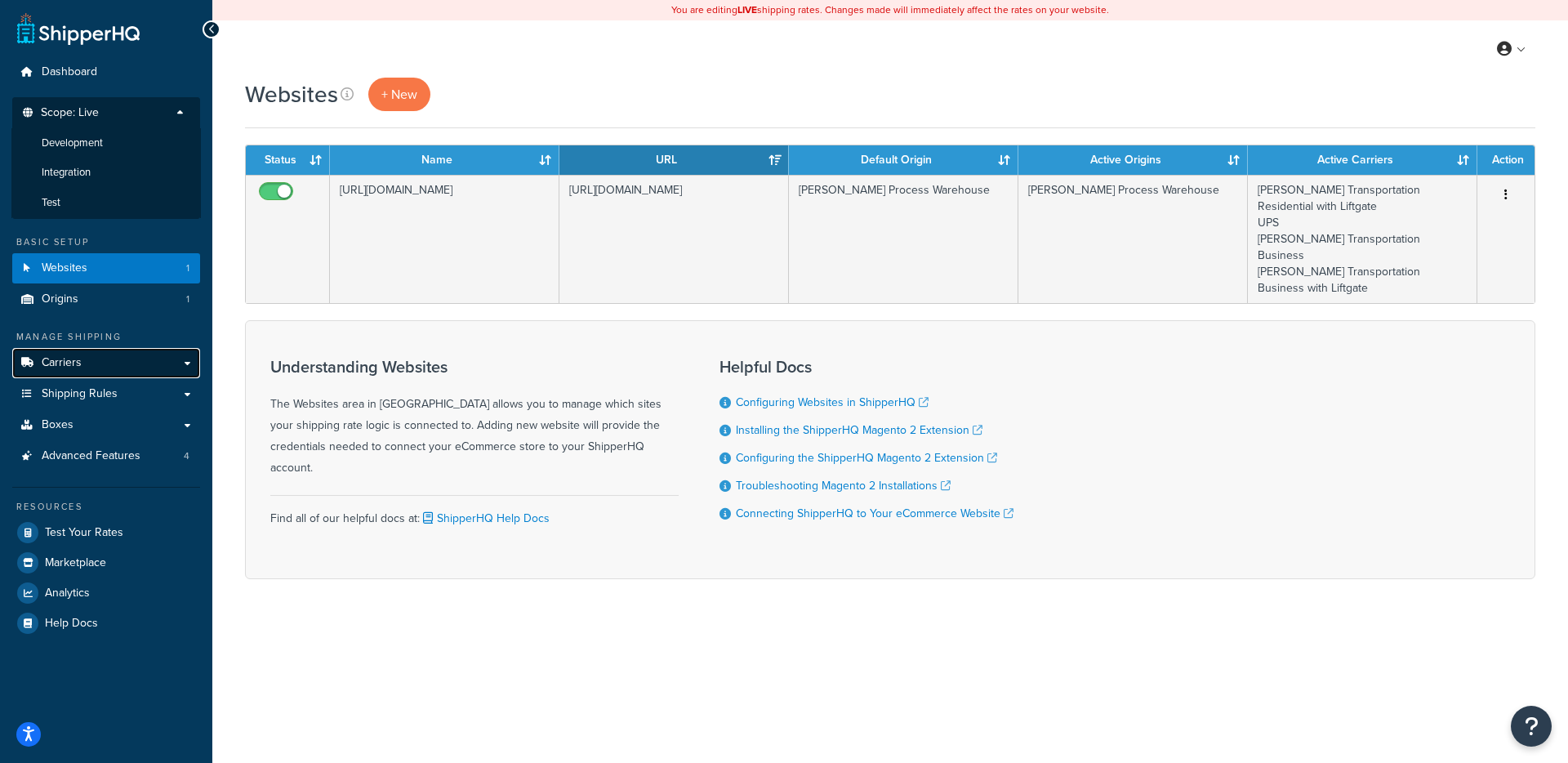
click at [167, 370] on link "Carriers" at bounding box center [106, 363] width 188 height 30
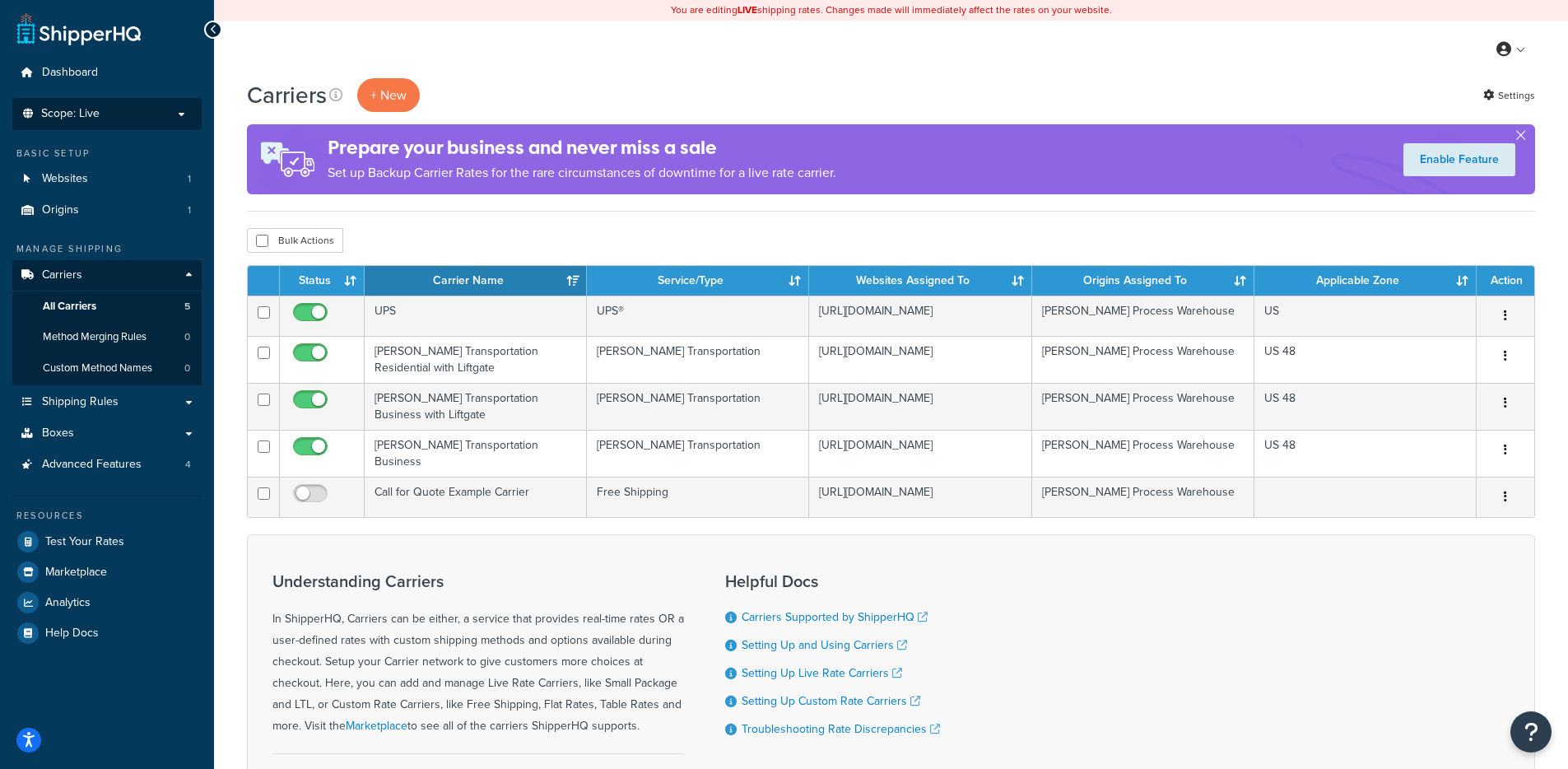
click at [128, 109] on p "Scope: Live" at bounding box center [107, 114] width 175 height 14
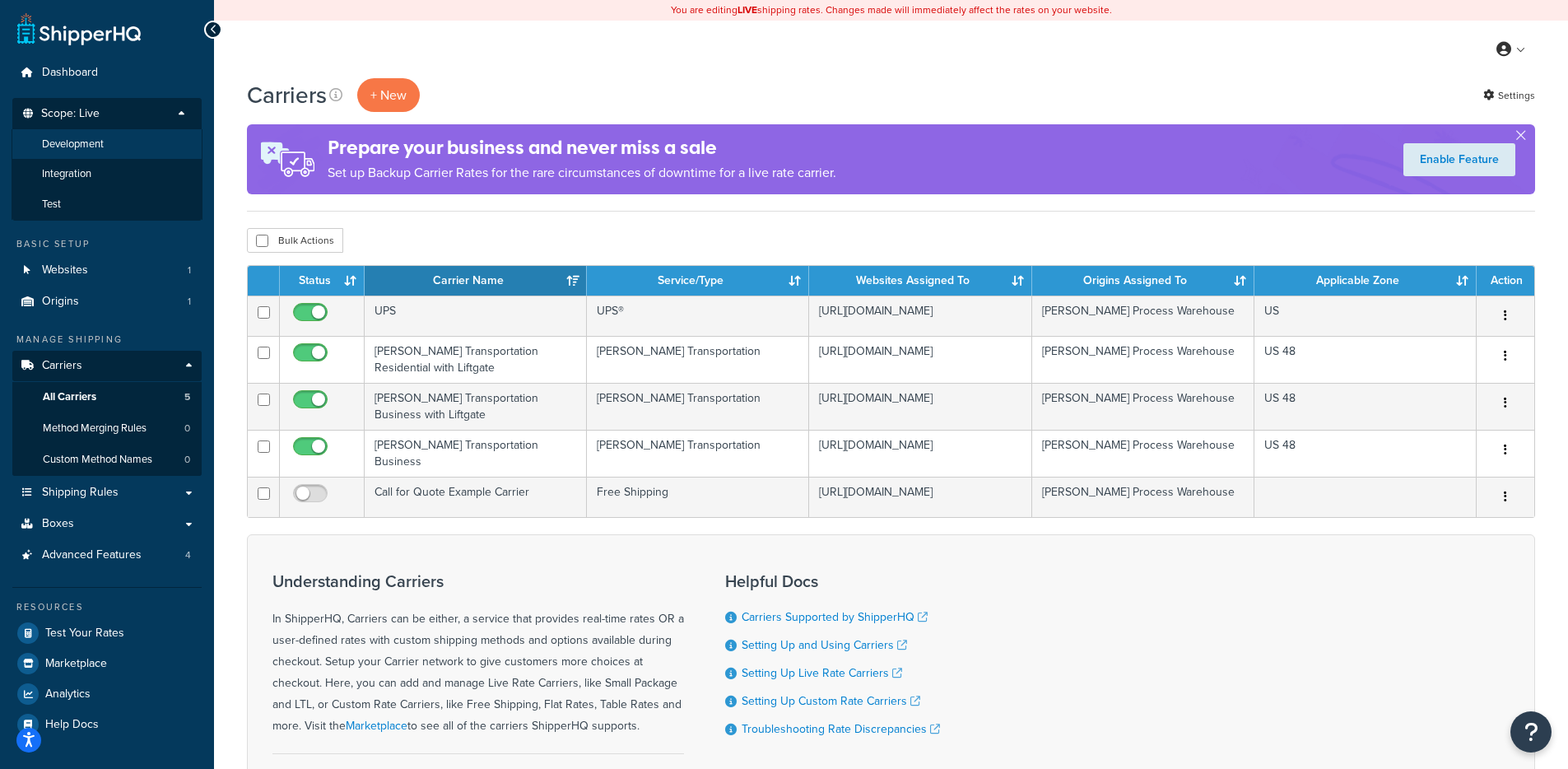
click at [121, 142] on li "Development" at bounding box center [107, 144] width 191 height 31
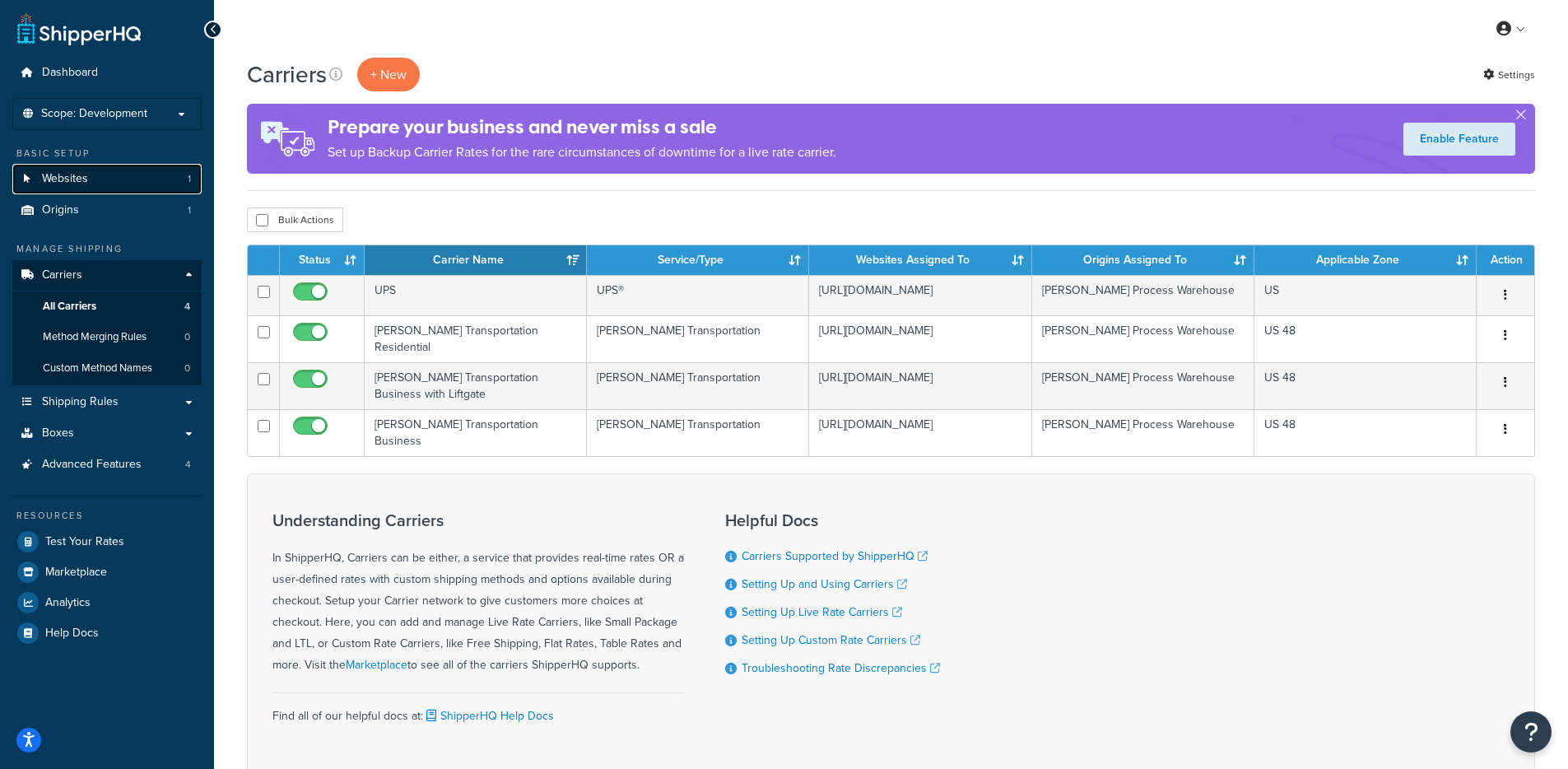
click at [108, 176] on link "Websites 1" at bounding box center [107, 179] width 189 height 31
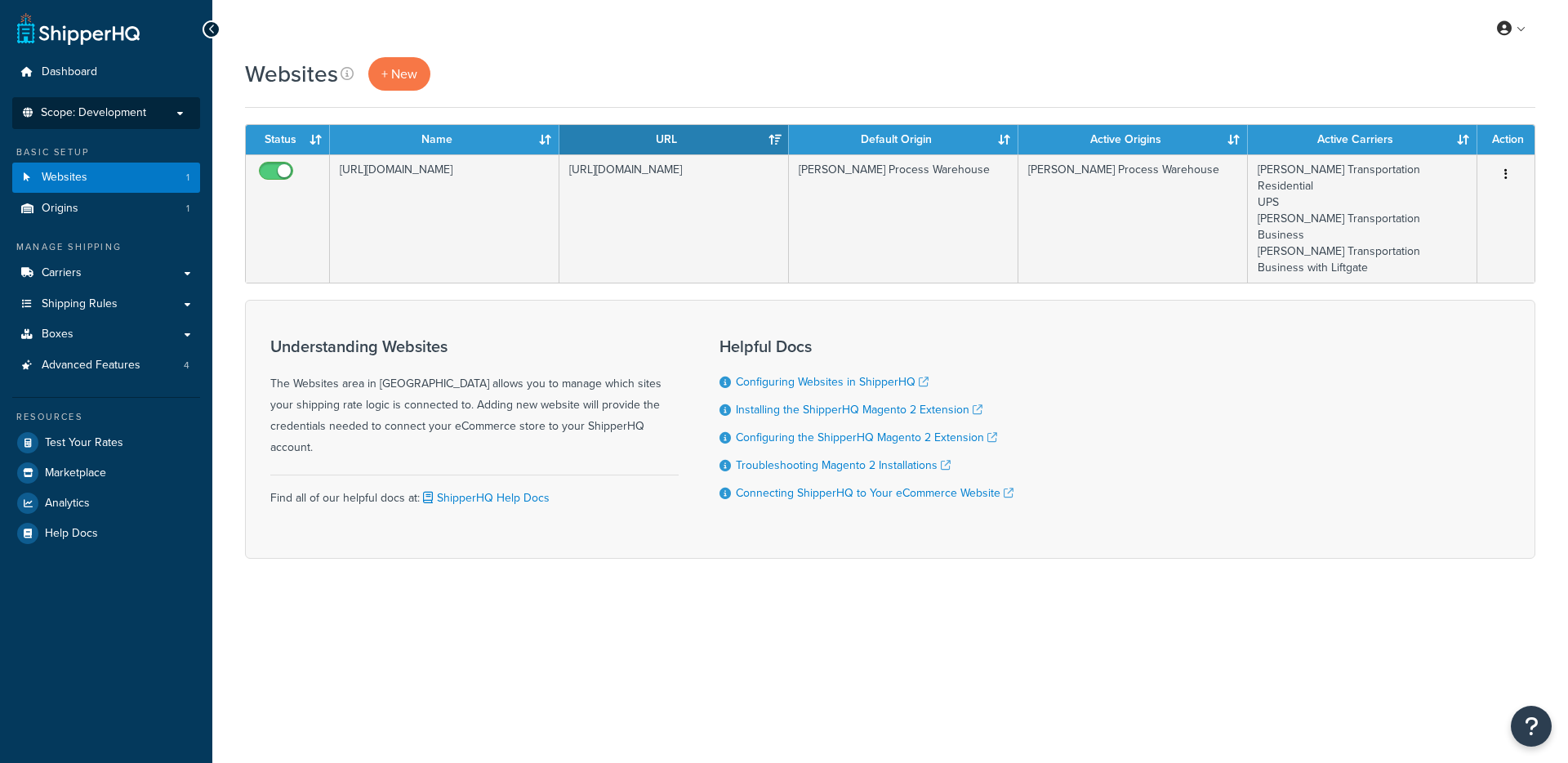
click at [142, 111] on span "Scope: Development" at bounding box center [93, 113] width 105 height 14
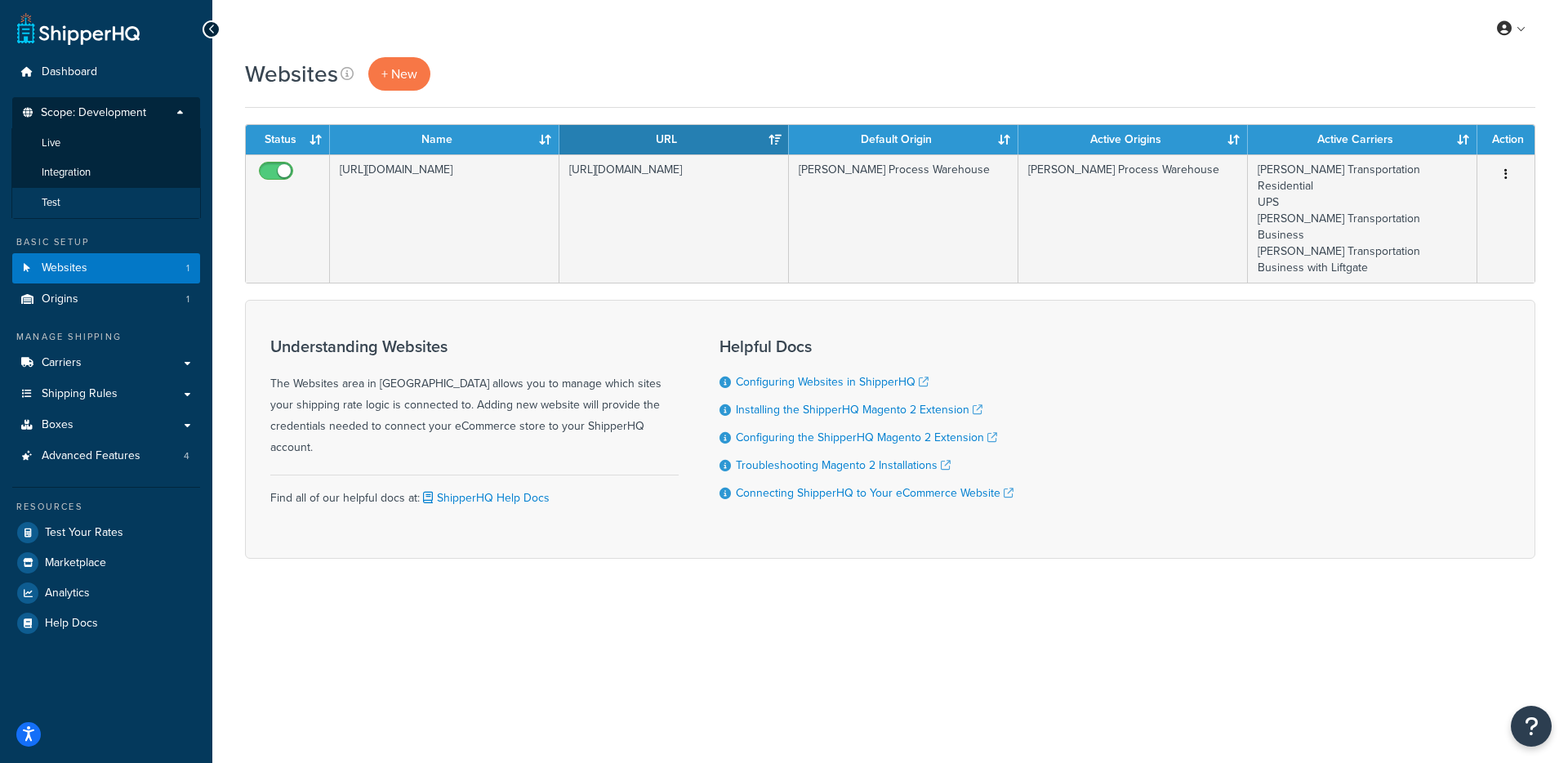
click at [93, 193] on li "Test" at bounding box center [106, 203] width 189 height 30
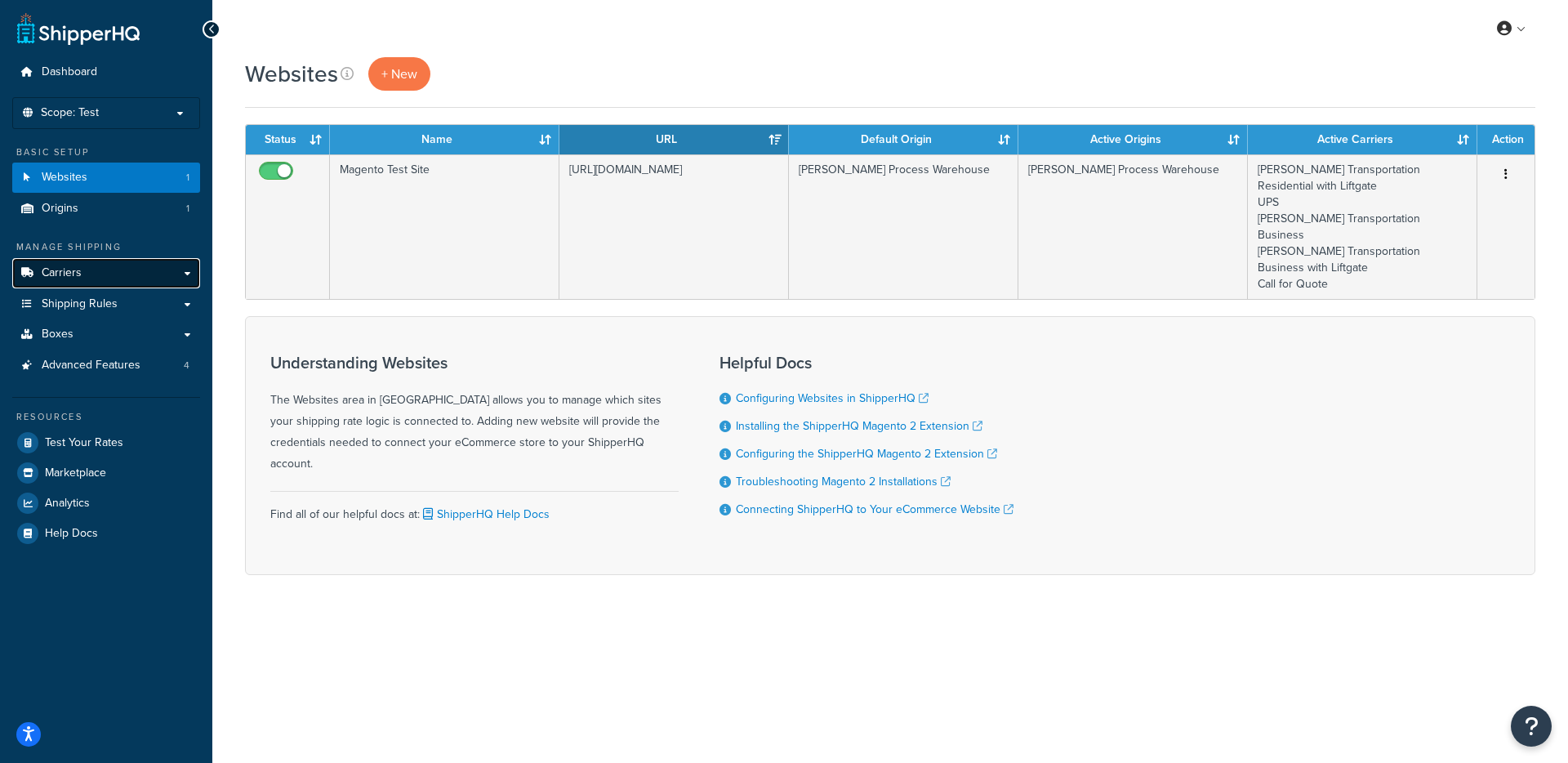
click at [121, 266] on link "Carriers" at bounding box center [106, 273] width 188 height 30
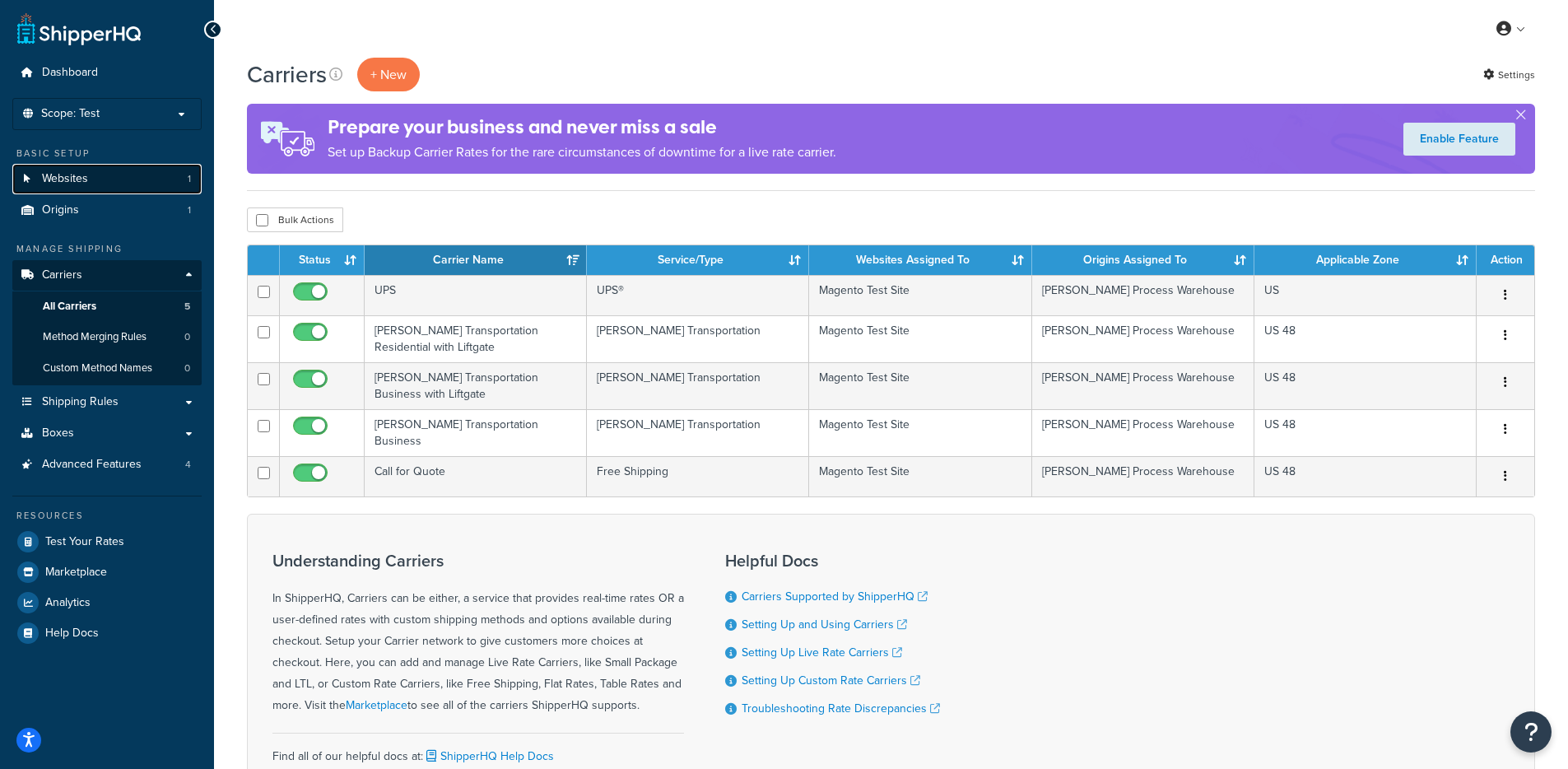
click at [131, 169] on link "Websites 1" at bounding box center [107, 179] width 189 height 31
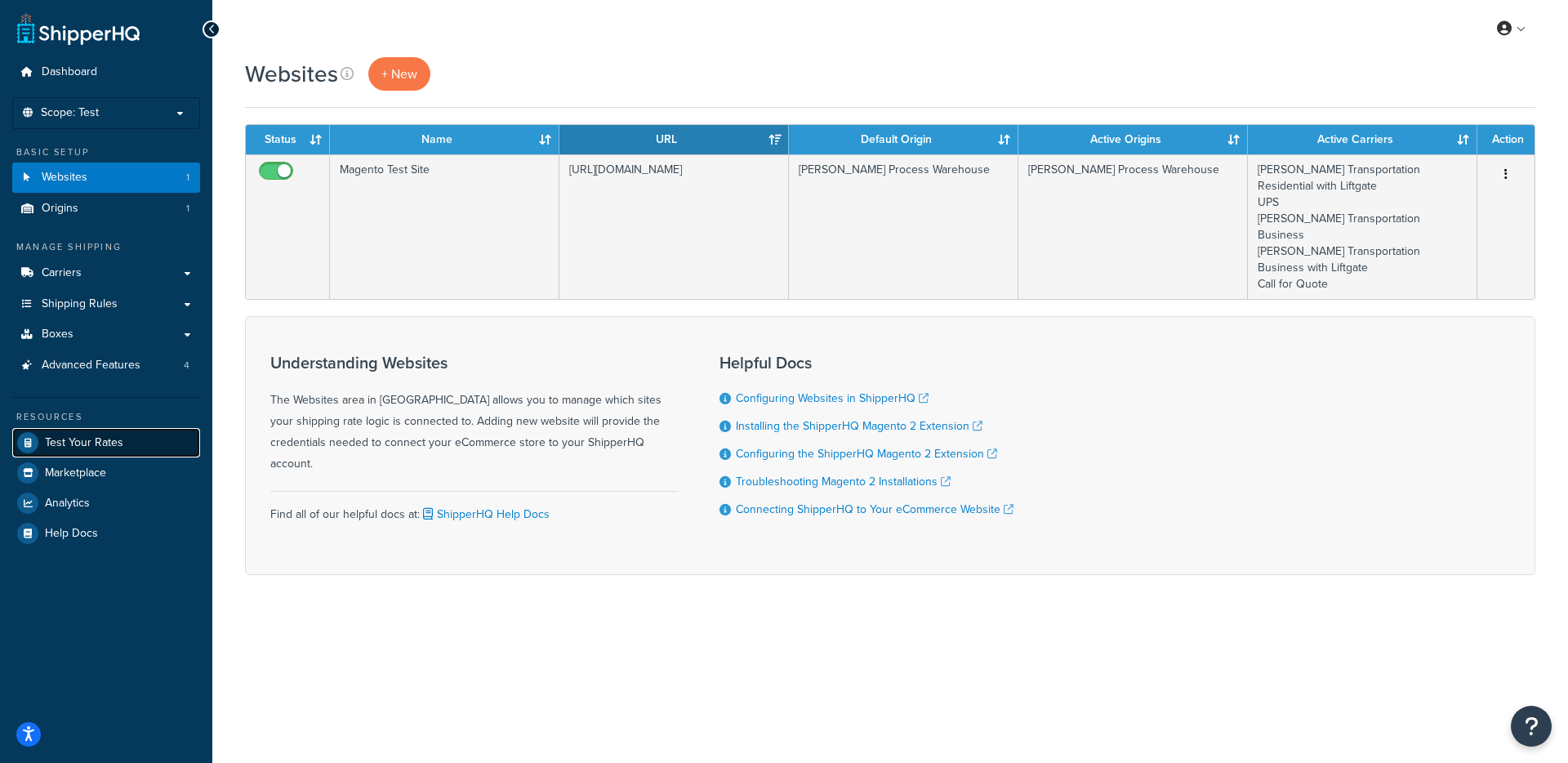
drag, startPoint x: 84, startPoint y: 448, endPoint x: 120, endPoint y: 437, distance: 37.6
click at [84, 448] on span "Test Your Rates" at bounding box center [83, 443] width 78 height 14
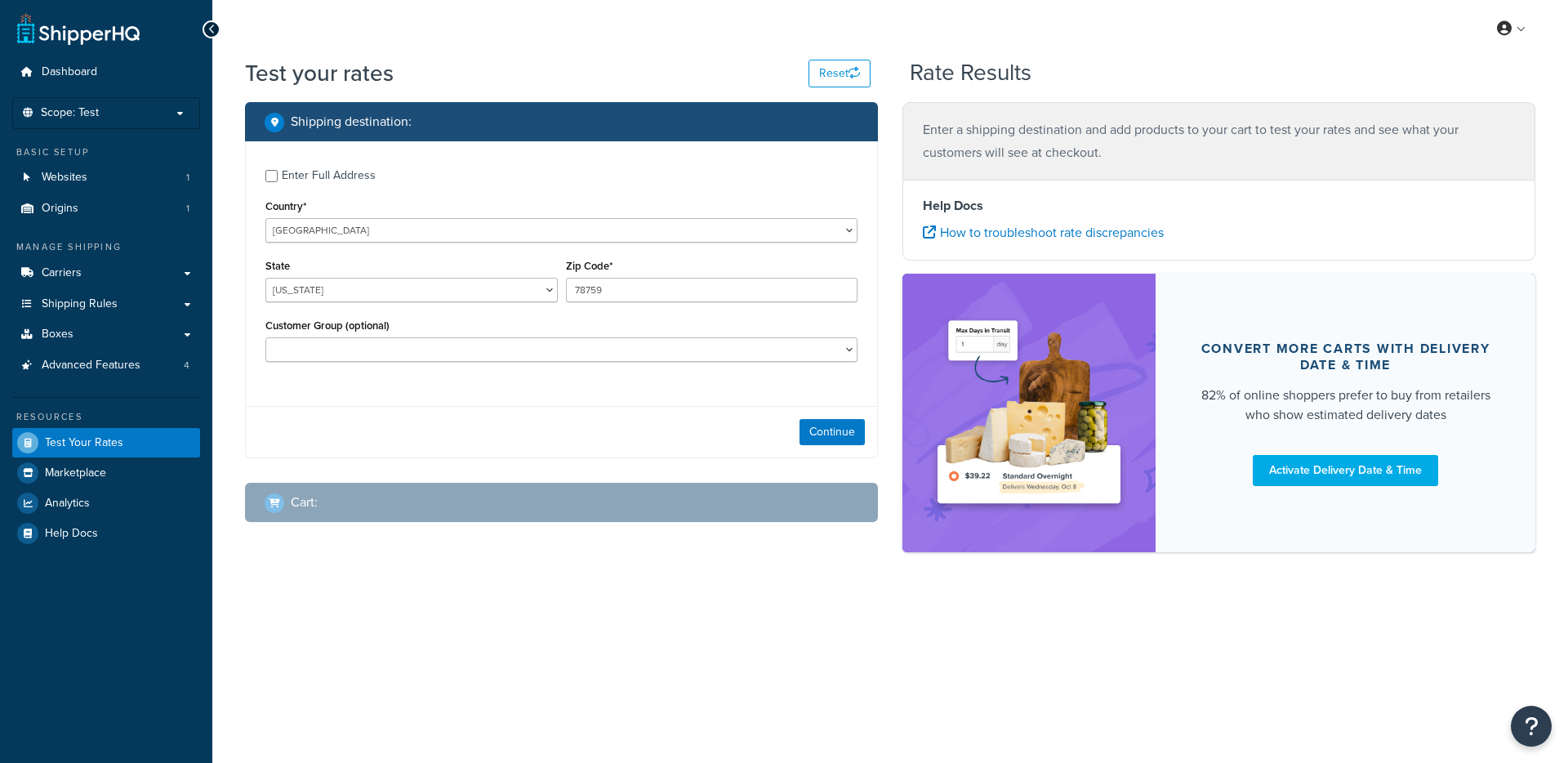
select select "[GEOGRAPHIC_DATA]"
drag, startPoint x: 854, startPoint y: 443, endPoint x: 839, endPoint y: 444, distance: 15.0
click at [853, 443] on button "Continue" at bounding box center [833, 432] width 66 height 26
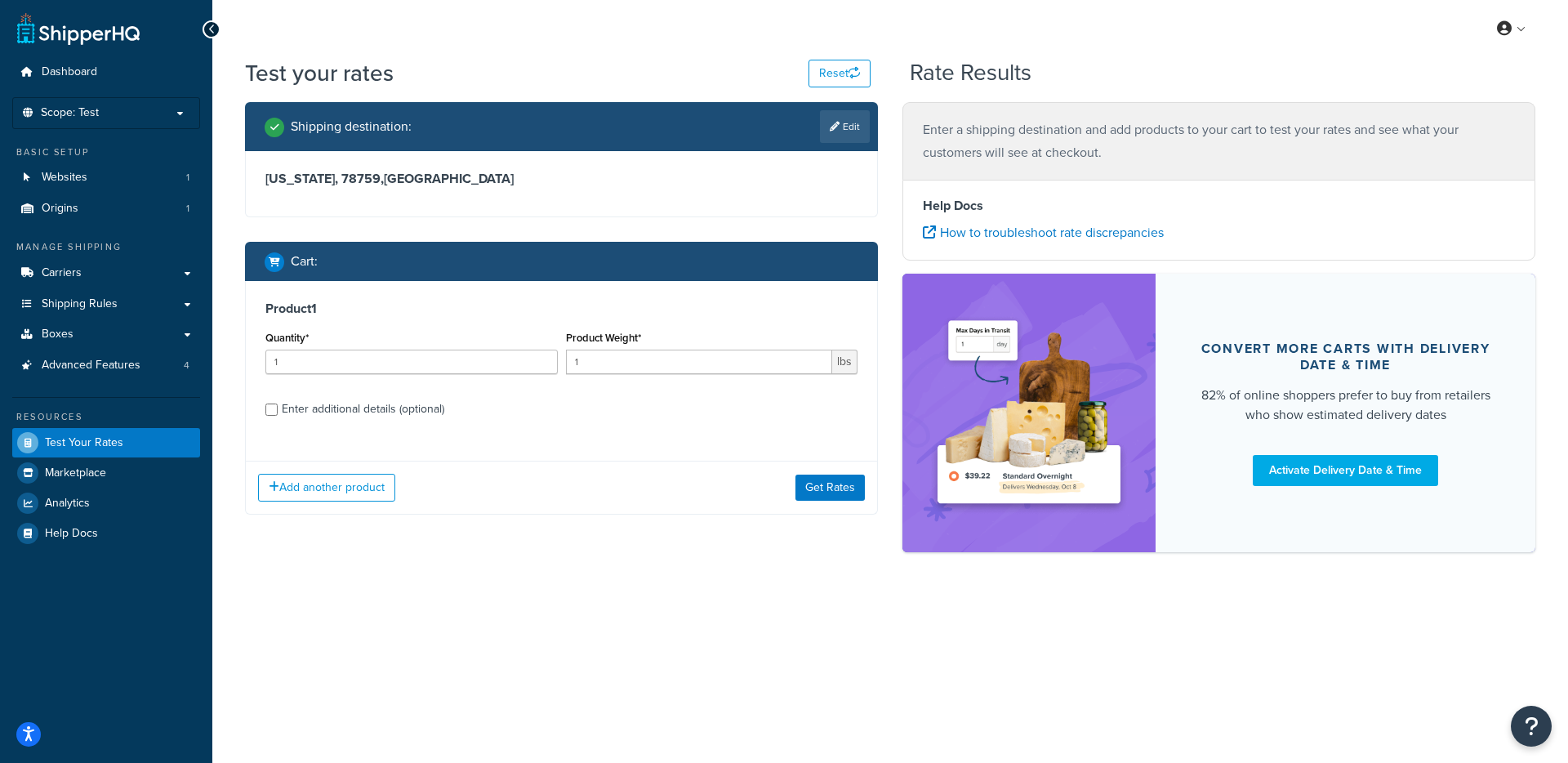
click at [353, 411] on div "Enter additional details (optional)" at bounding box center [363, 409] width 162 height 23
click at [278, 411] on input "Enter additional details (optional)" at bounding box center [272, 410] width 13 height 13
checkbox input "true"
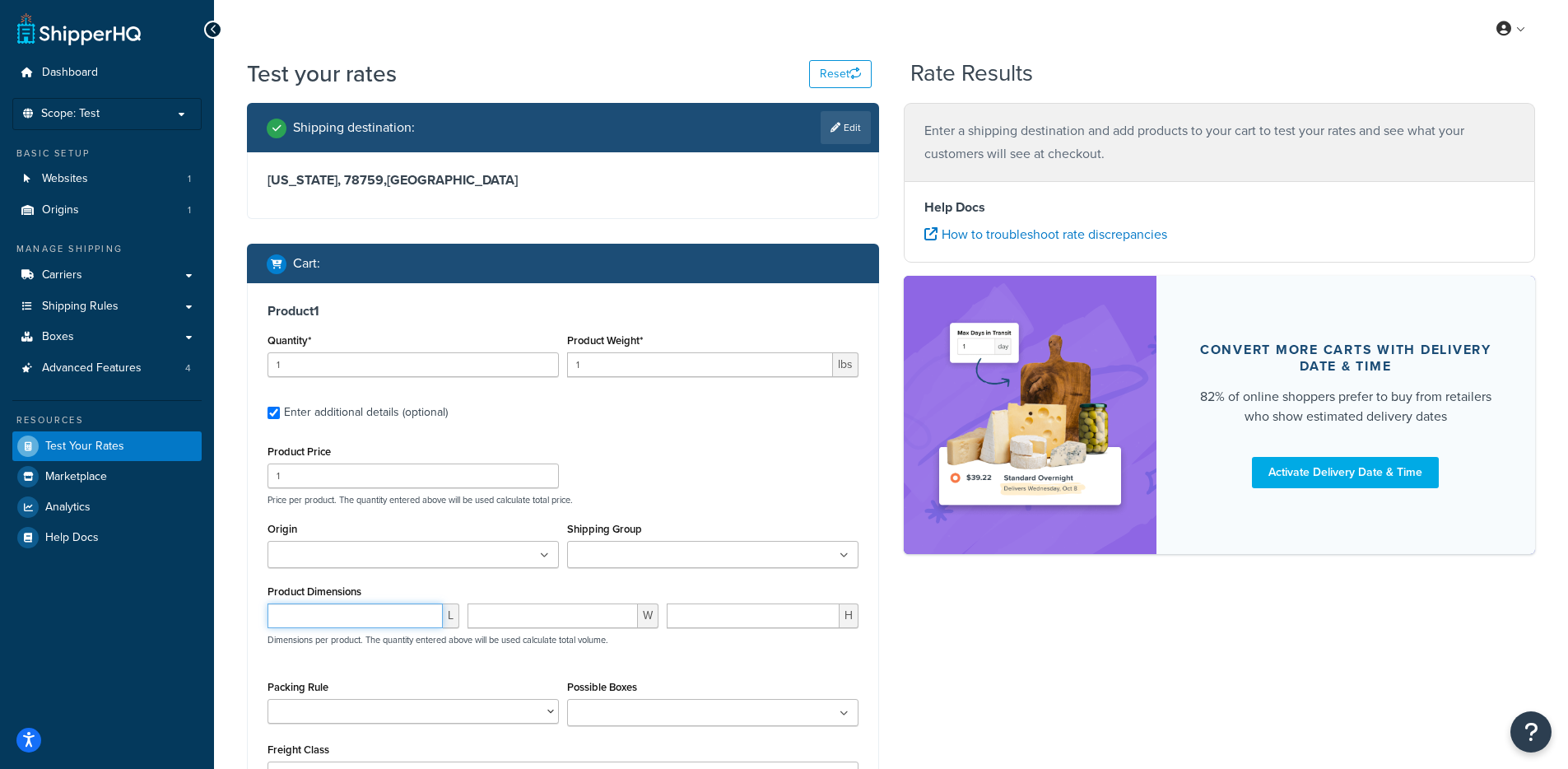
click at [317, 623] on input "number" at bounding box center [355, 616] width 175 height 25
type input "10"
click at [873, 598] on div "Product 1 Quantity* 1 Product Weight* 1 lbs Enter additional details (optional)…" at bounding box center [563, 550] width 631 height 535
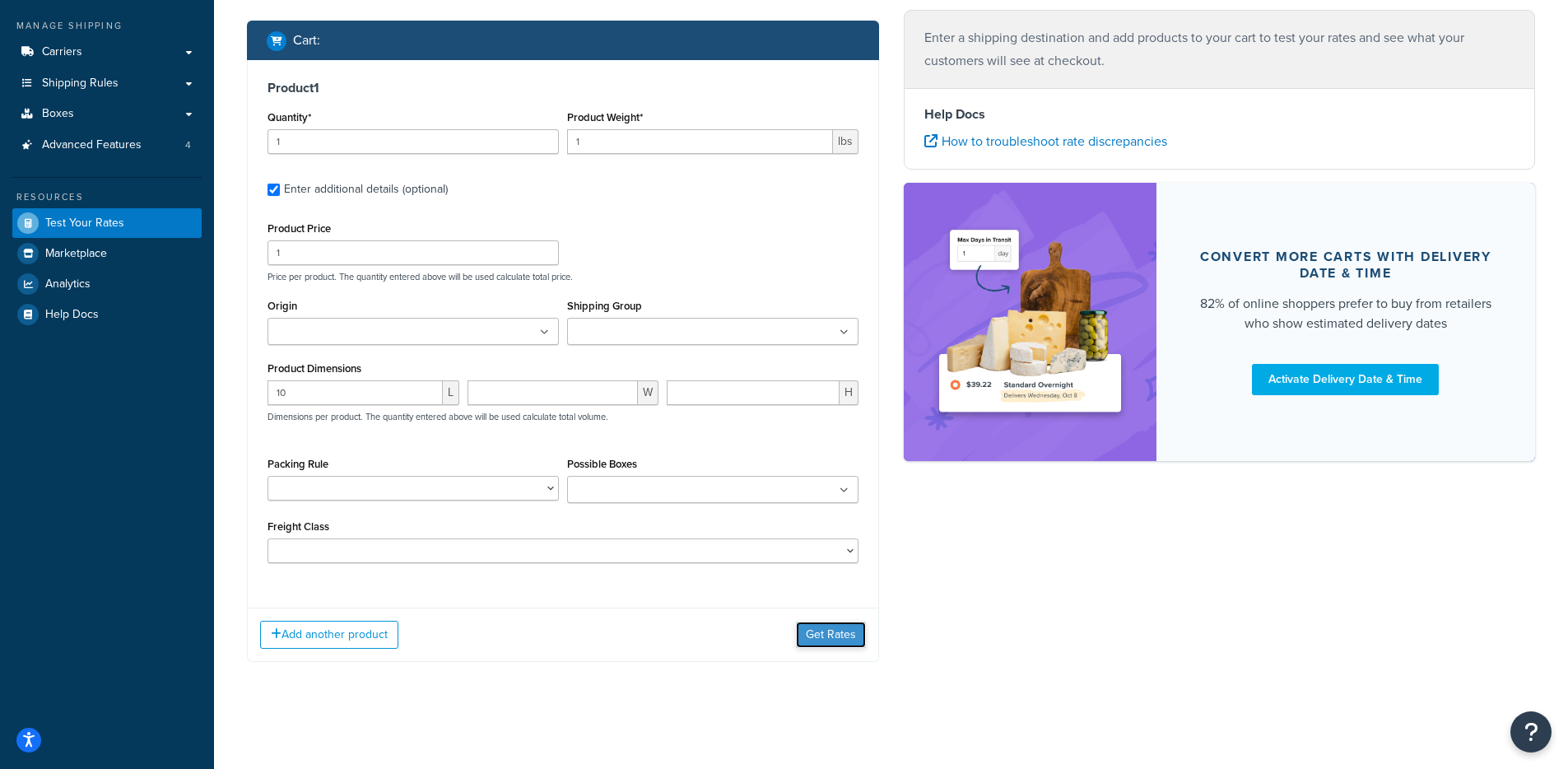
click at [825, 645] on button "Get Rates" at bounding box center [831, 634] width 70 height 26
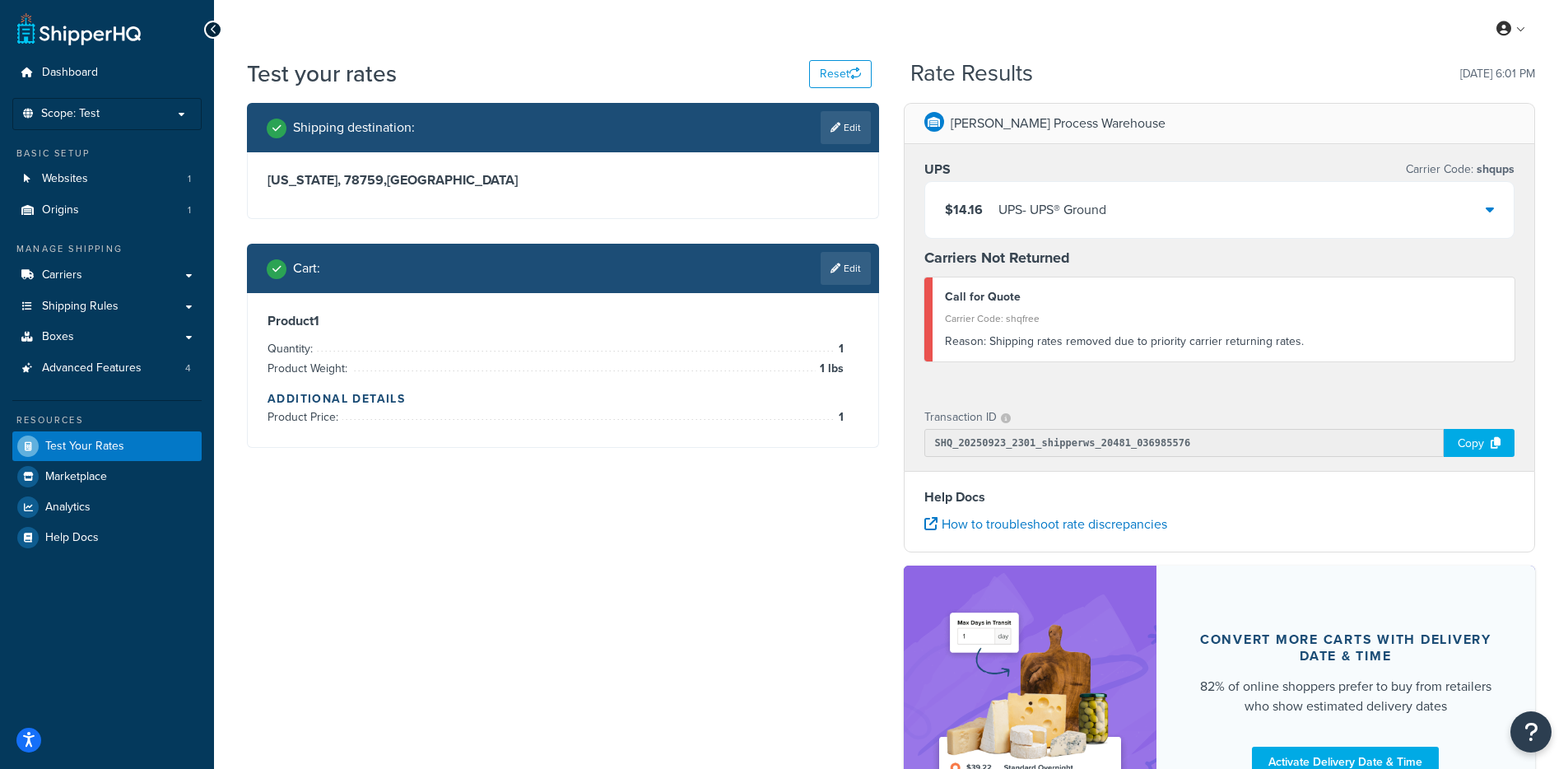
click at [812, 273] on div "Cart : Edit" at bounding box center [569, 268] width 604 height 33
click at [831, 271] on icon at bounding box center [836, 269] width 10 height 10
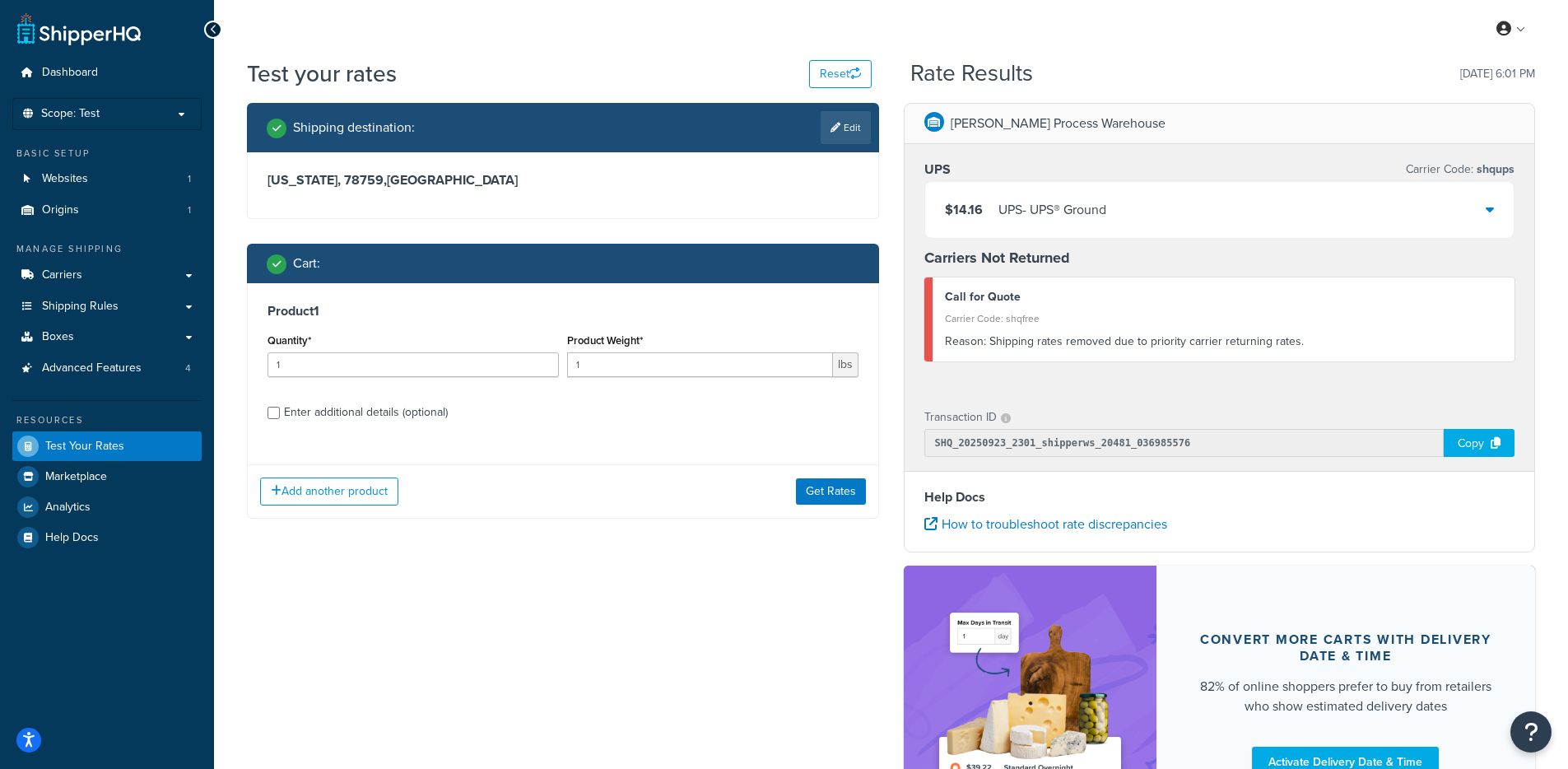
click at [319, 421] on div "Enter additional details (optional)" at bounding box center [365, 412] width 164 height 23
click at [280, 419] on input "Enter additional details (optional)" at bounding box center [274, 413] width 13 height 13
checkbox input "true"
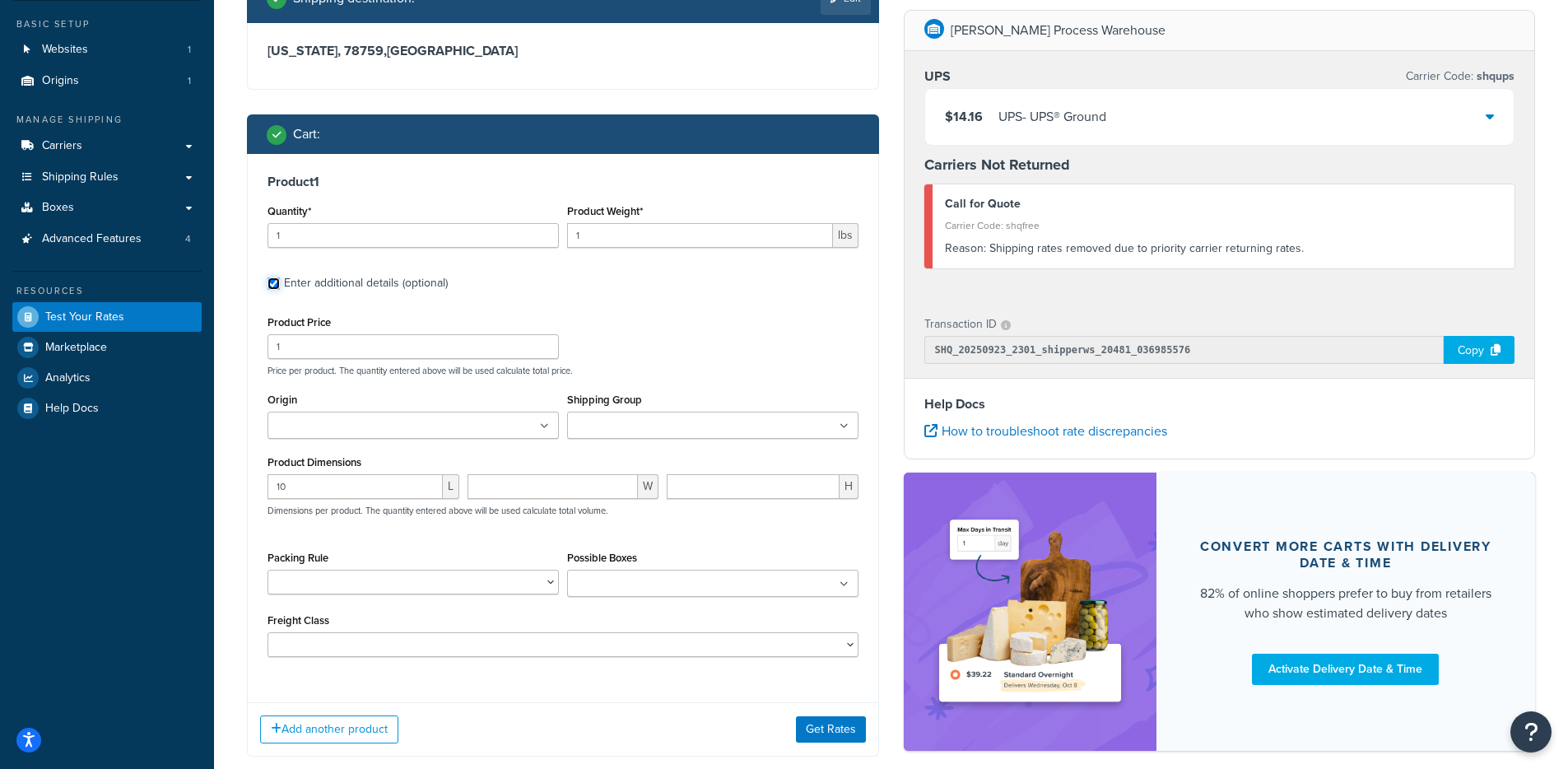
scroll to position [175, 0]
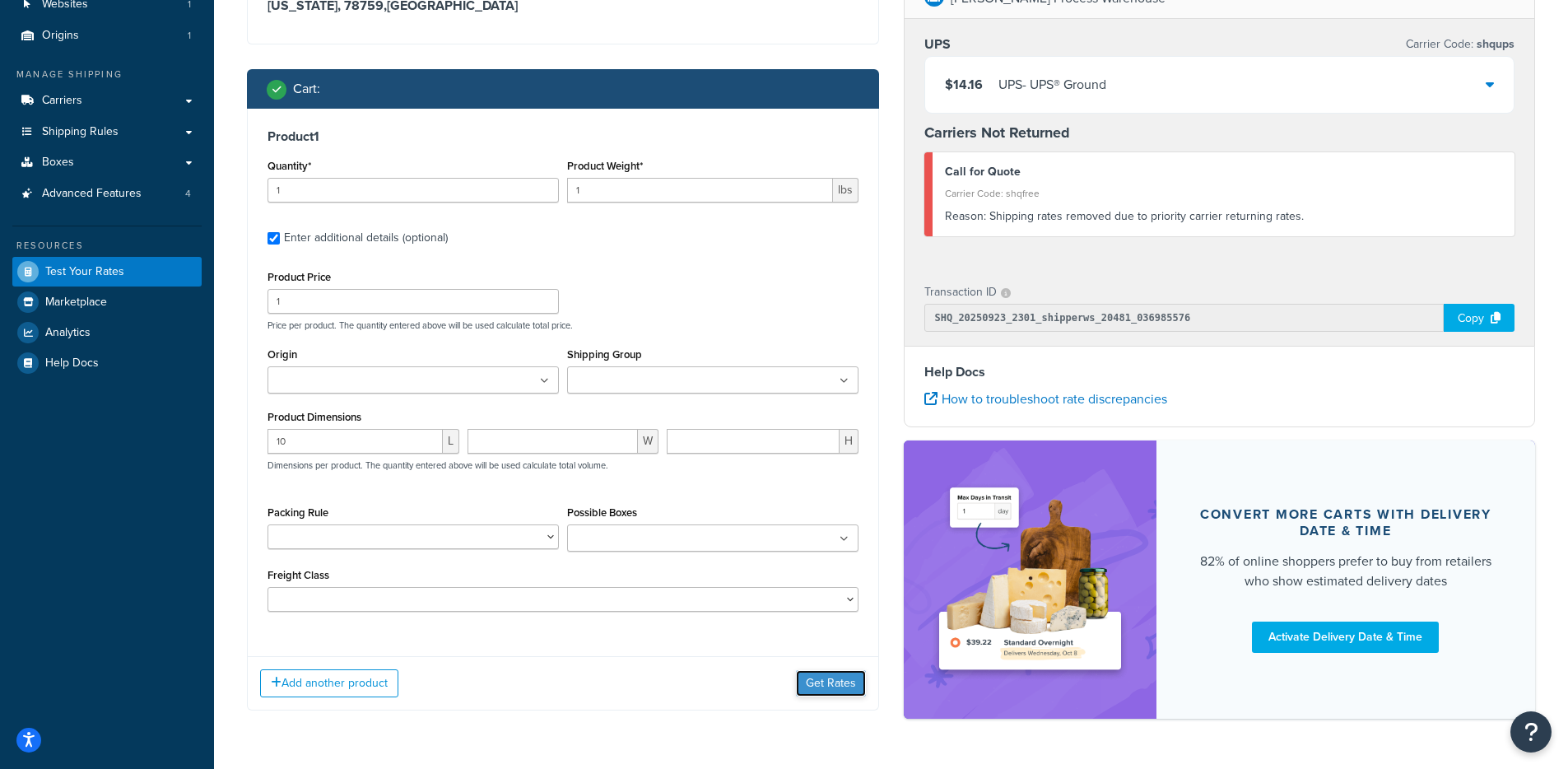
click at [825, 689] on button "Get Rates" at bounding box center [831, 683] width 70 height 26
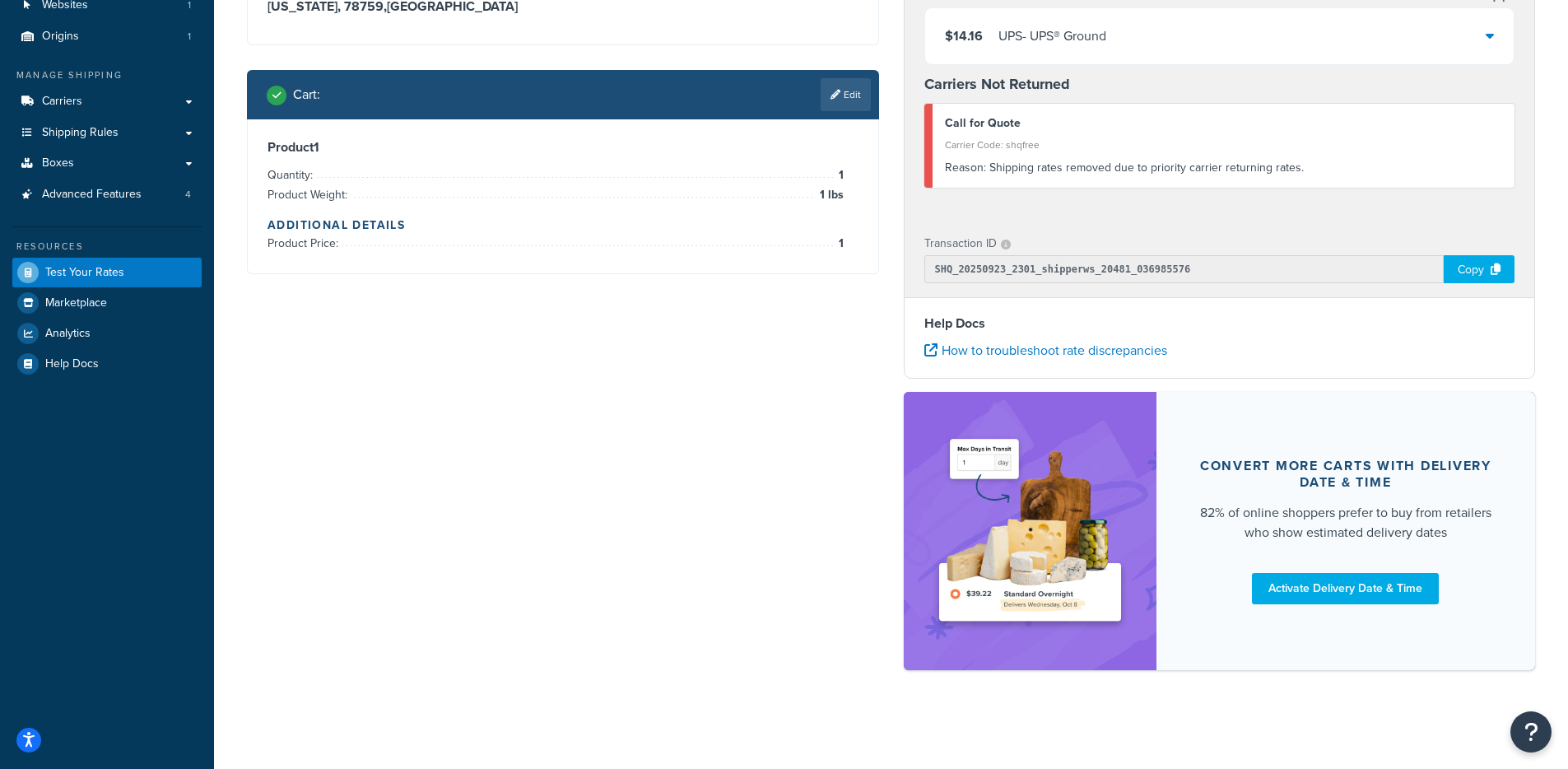
click at [1137, 64] on div "UPS Carrier Code: shqups $14.16 UPS - UPS® Ground Carriers Not Returned Call fo…" at bounding box center [1220, 94] width 631 height 248
click at [1136, 42] on div "$14.16 UPS - UPS® Ground" at bounding box center [1219, 36] width 589 height 56
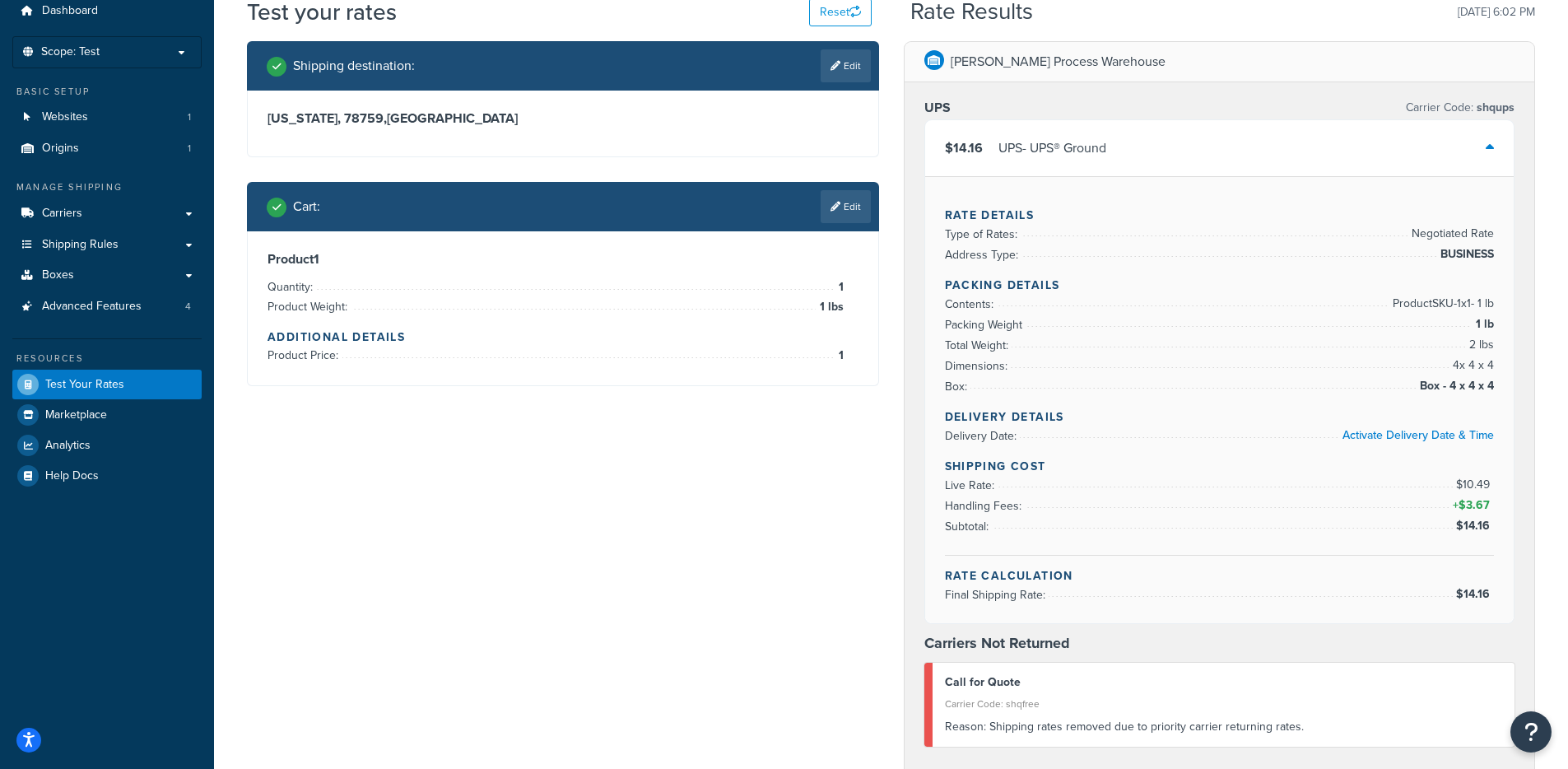
scroll to position [0, 0]
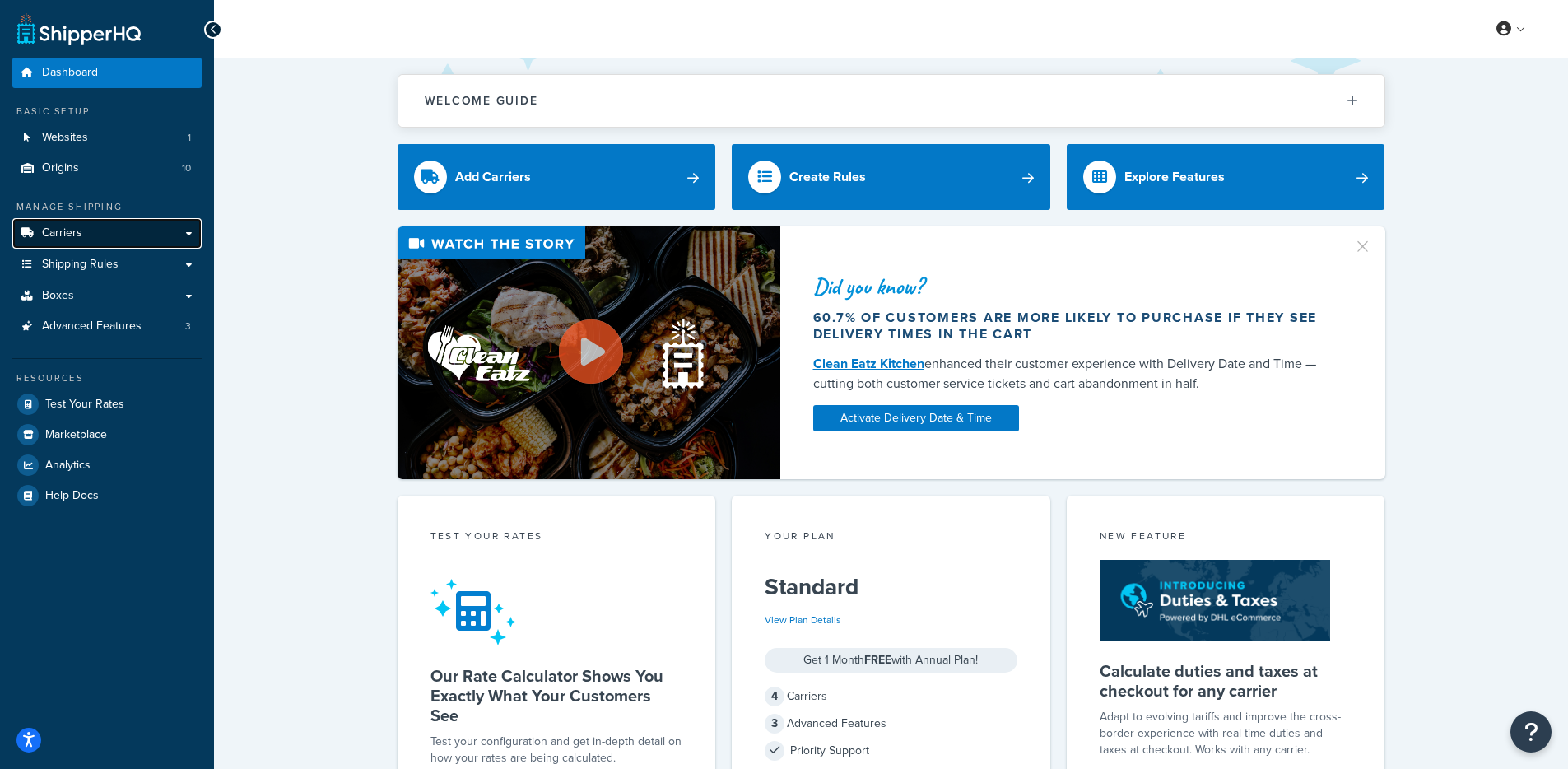
click at [83, 237] on link "Carriers" at bounding box center [107, 233] width 189 height 31
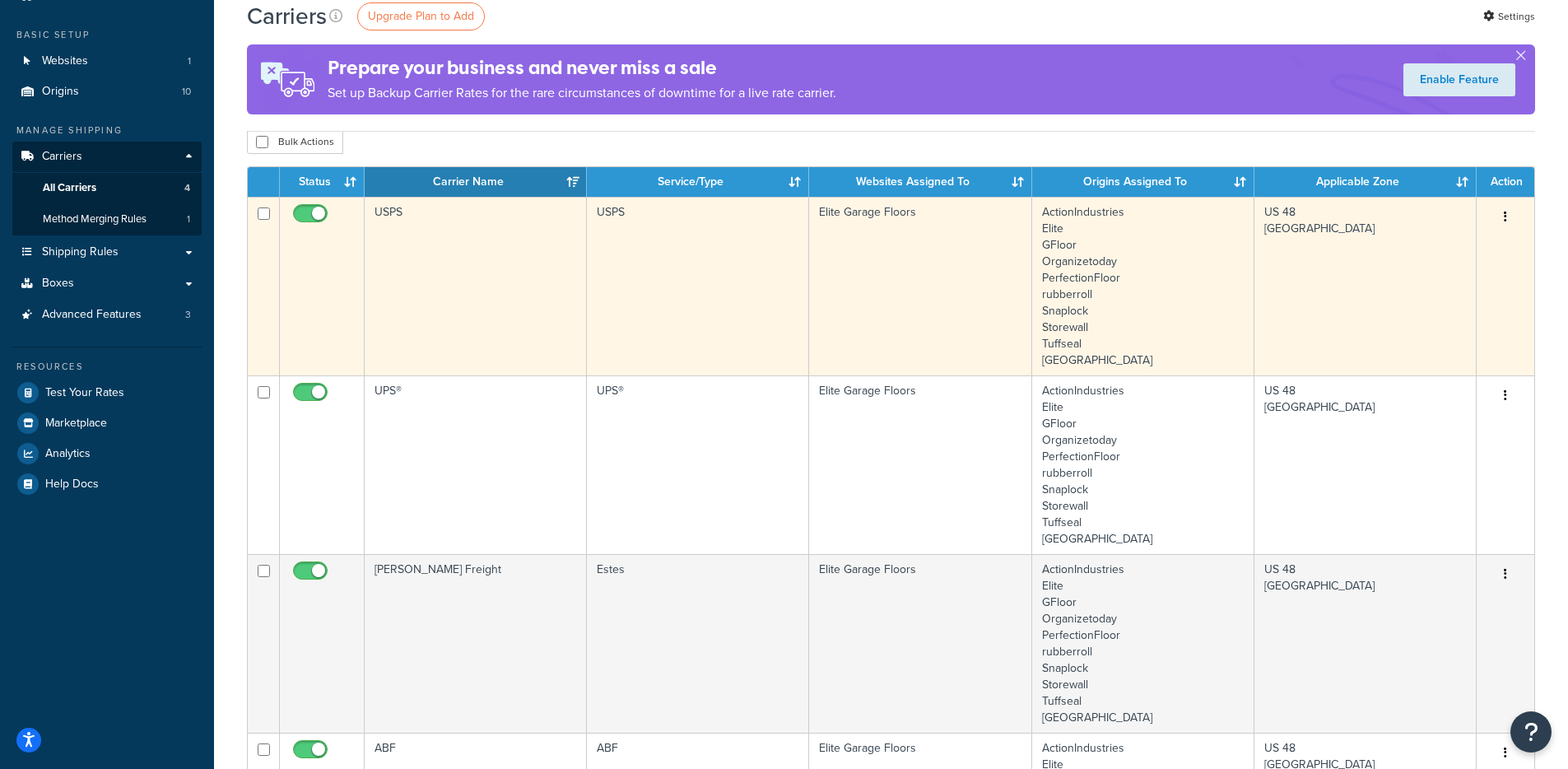
scroll to position [319, 0]
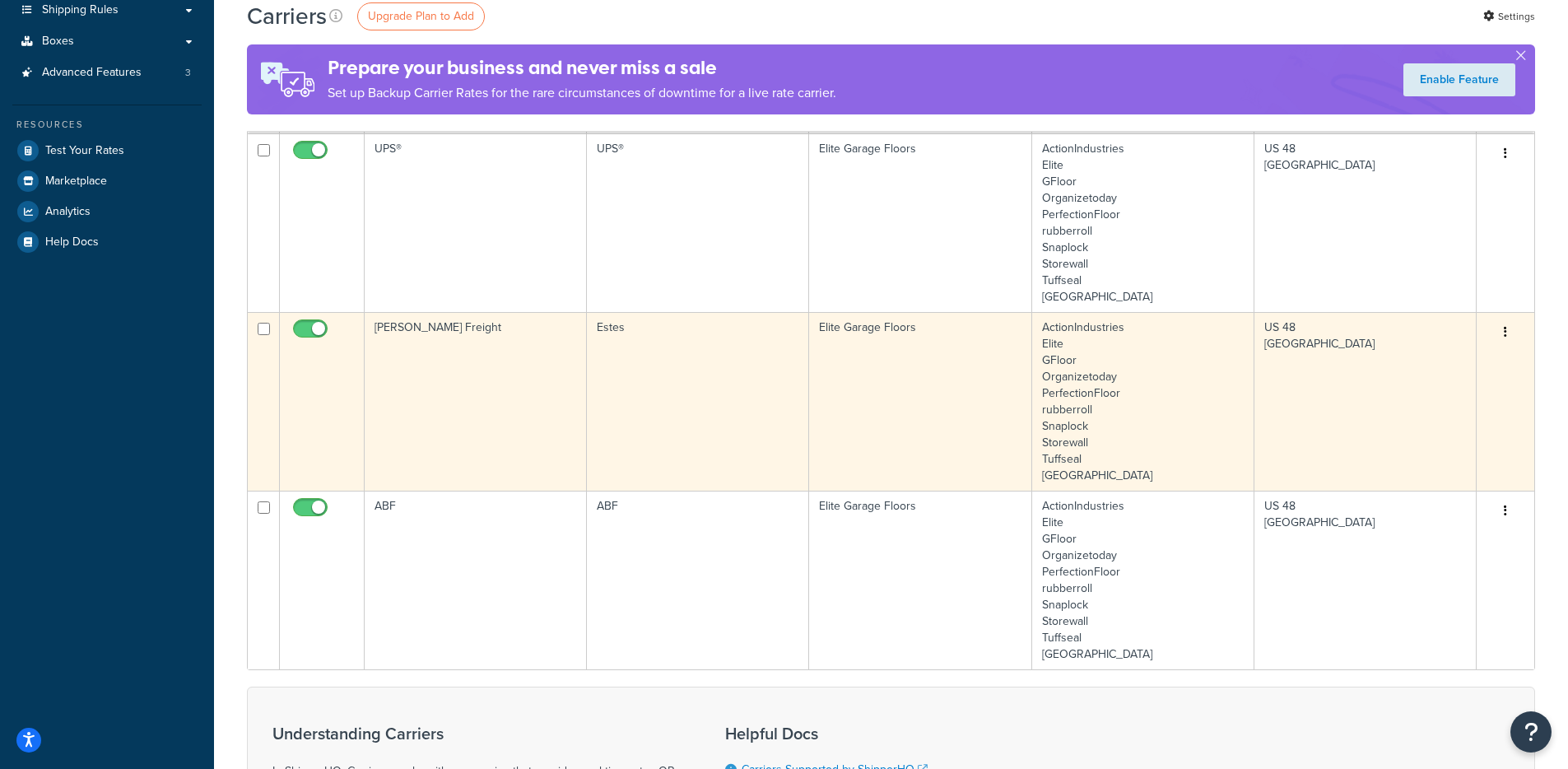
click at [687, 405] on td "Estes" at bounding box center [698, 401] width 222 height 179
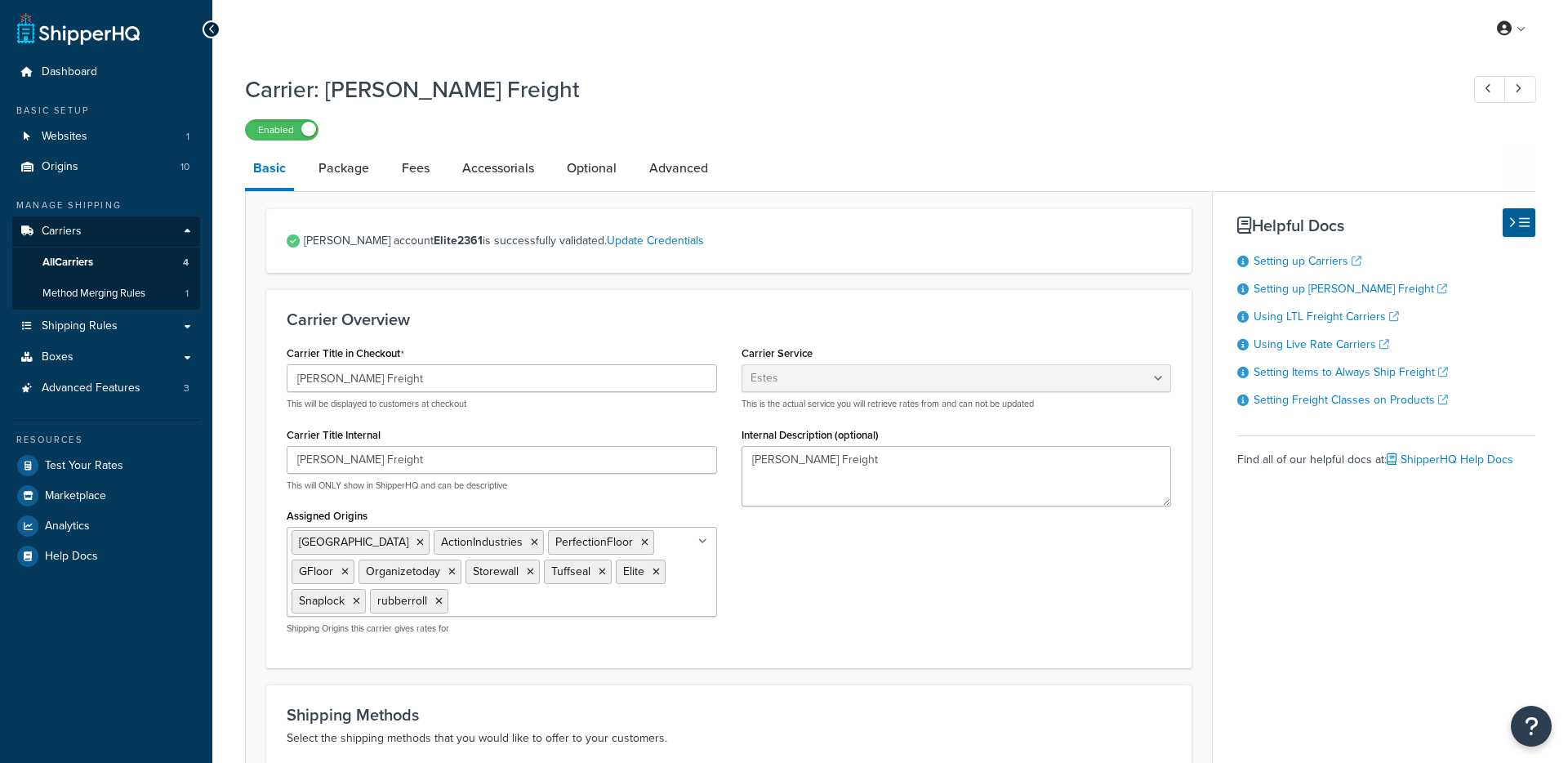
select select "estesFreight"
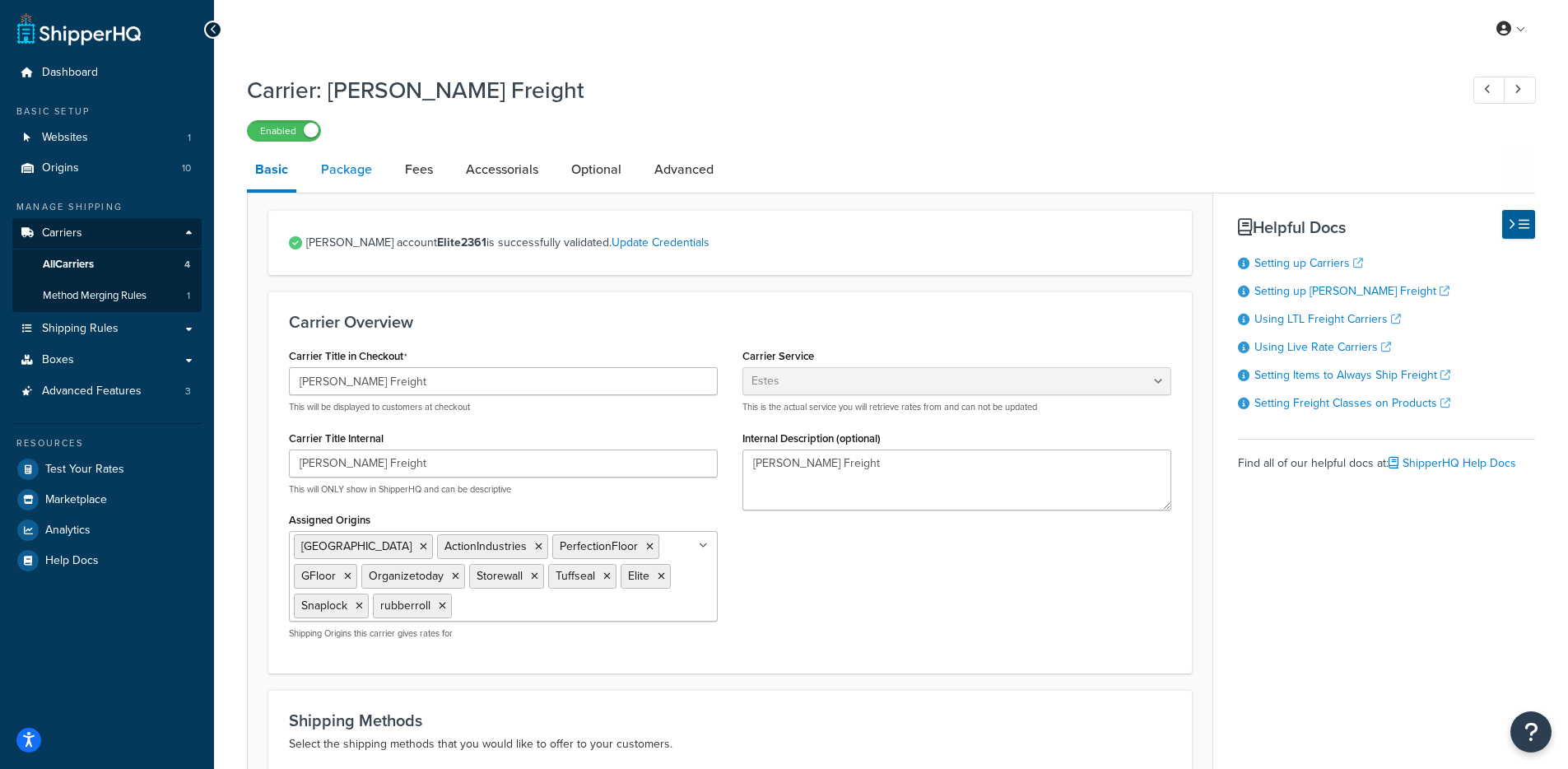
click at [336, 167] on link "Package" at bounding box center [347, 170] width 68 height 40
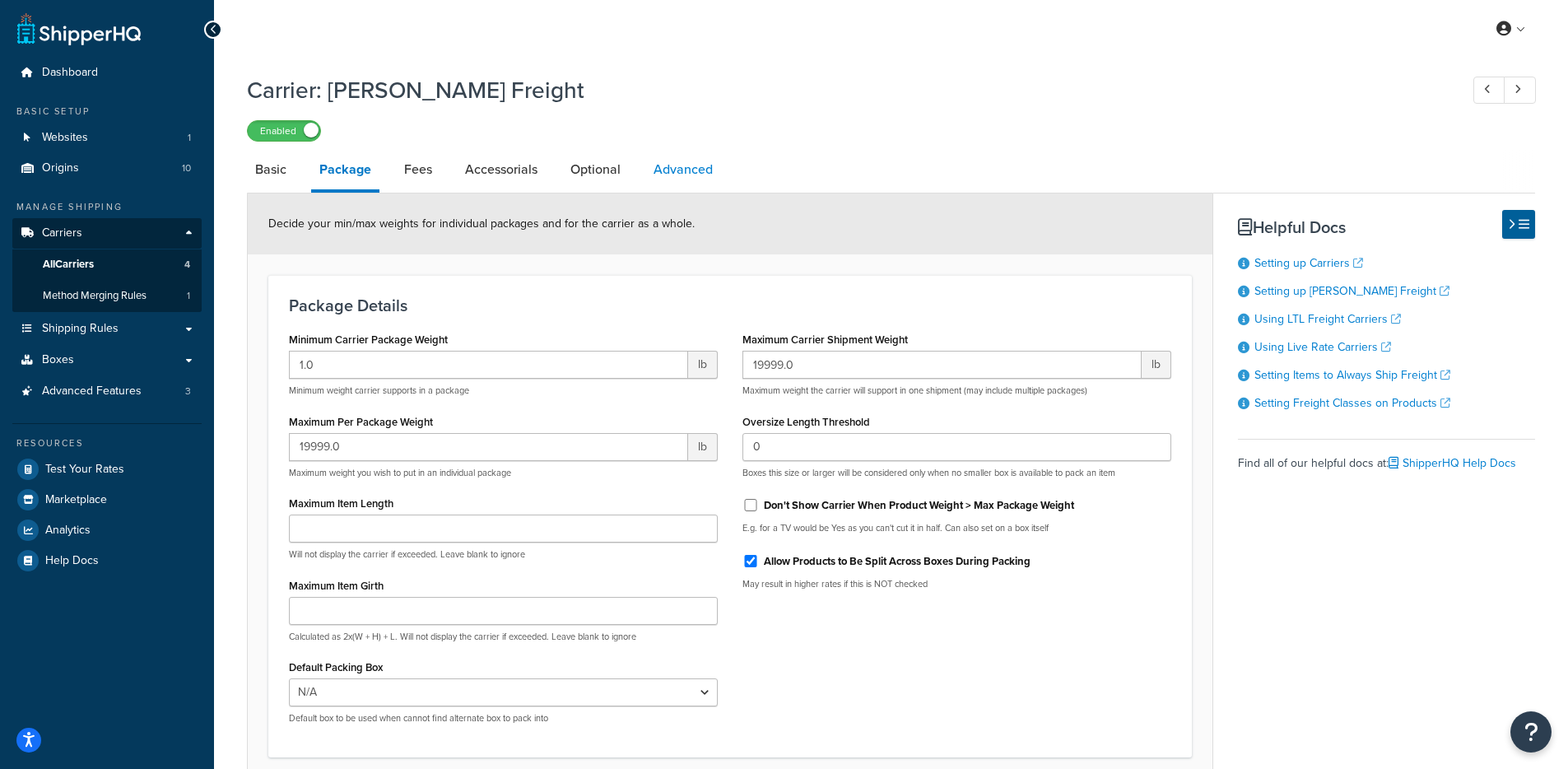
click at [706, 174] on link "Advanced" at bounding box center [682, 170] width 75 height 40
select select "false"
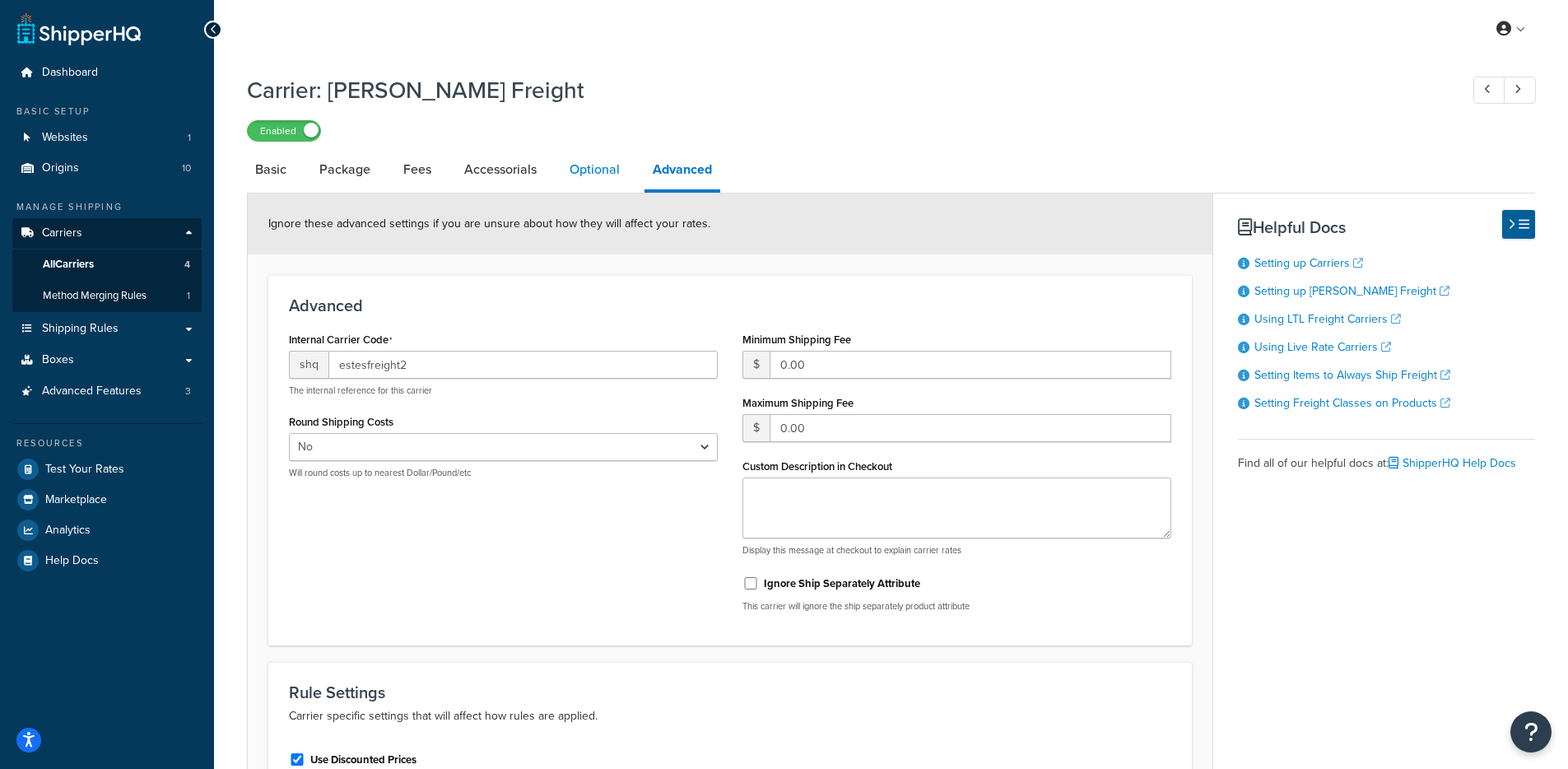
click at [606, 170] on link "Optional" at bounding box center [594, 170] width 67 height 40
select select "70"
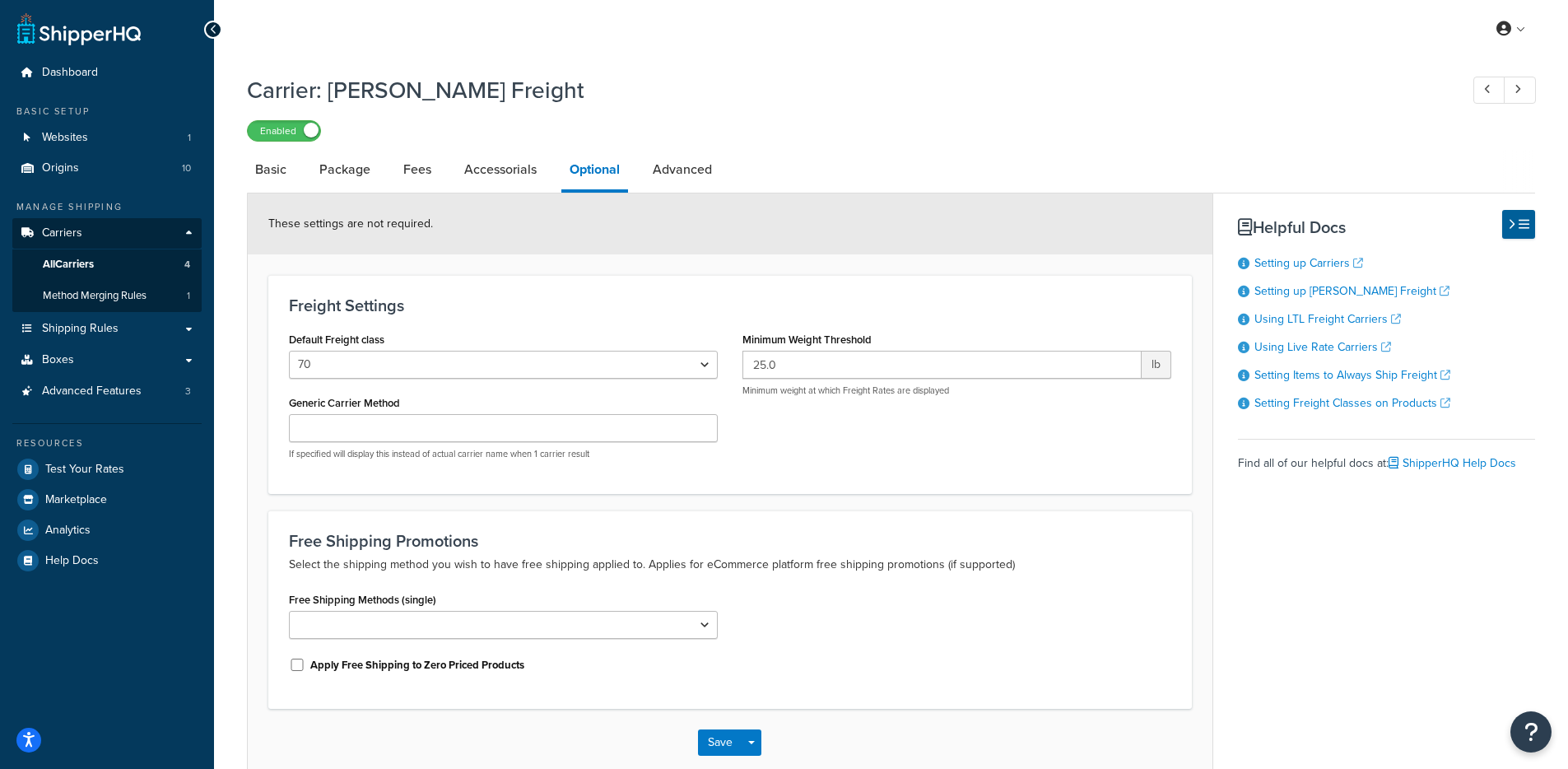
click at [385, 171] on li "Package" at bounding box center [353, 170] width 84 height 40
click at [353, 173] on link "Package" at bounding box center [345, 170] width 68 height 40
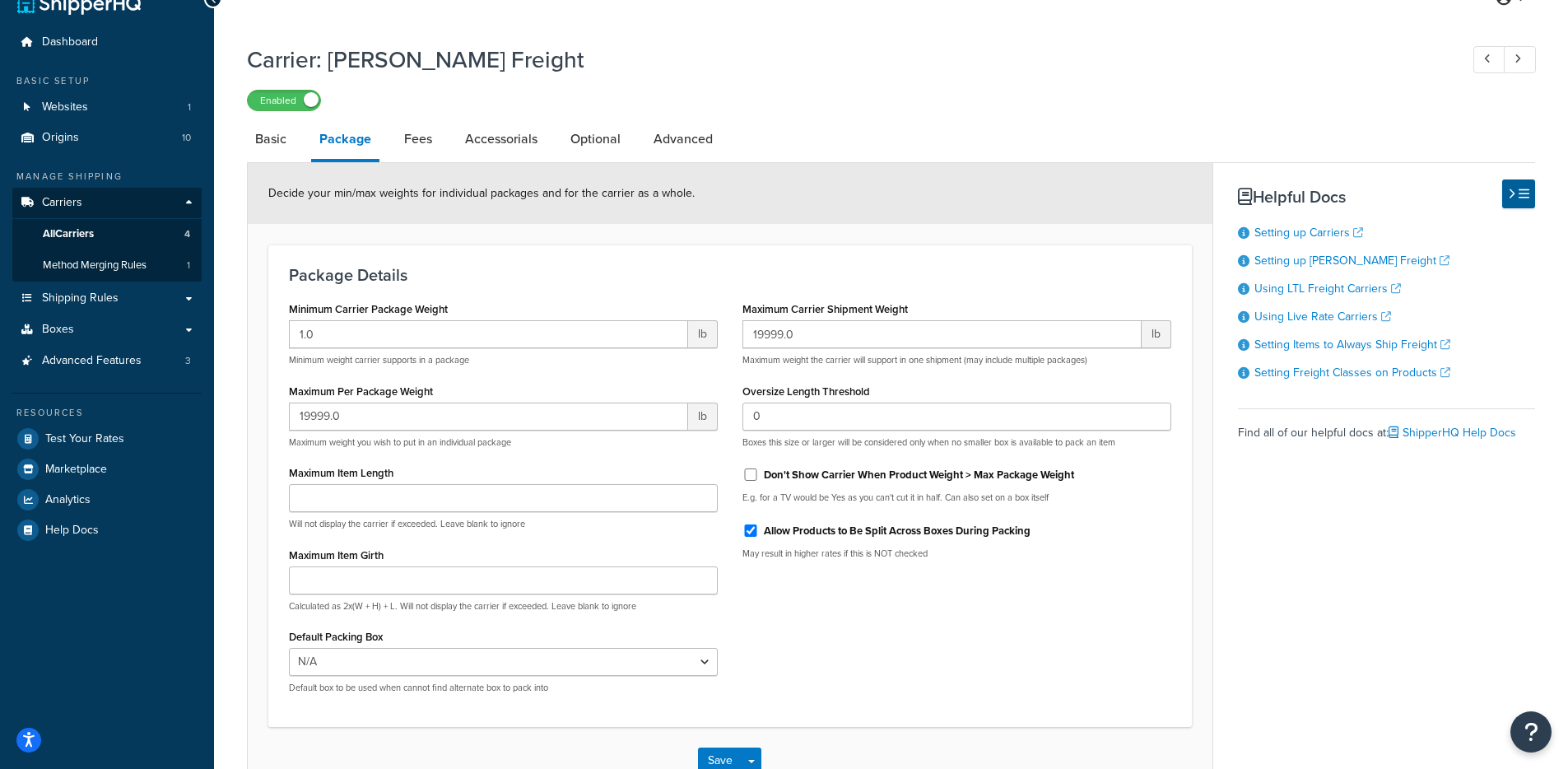
scroll to position [11, 0]
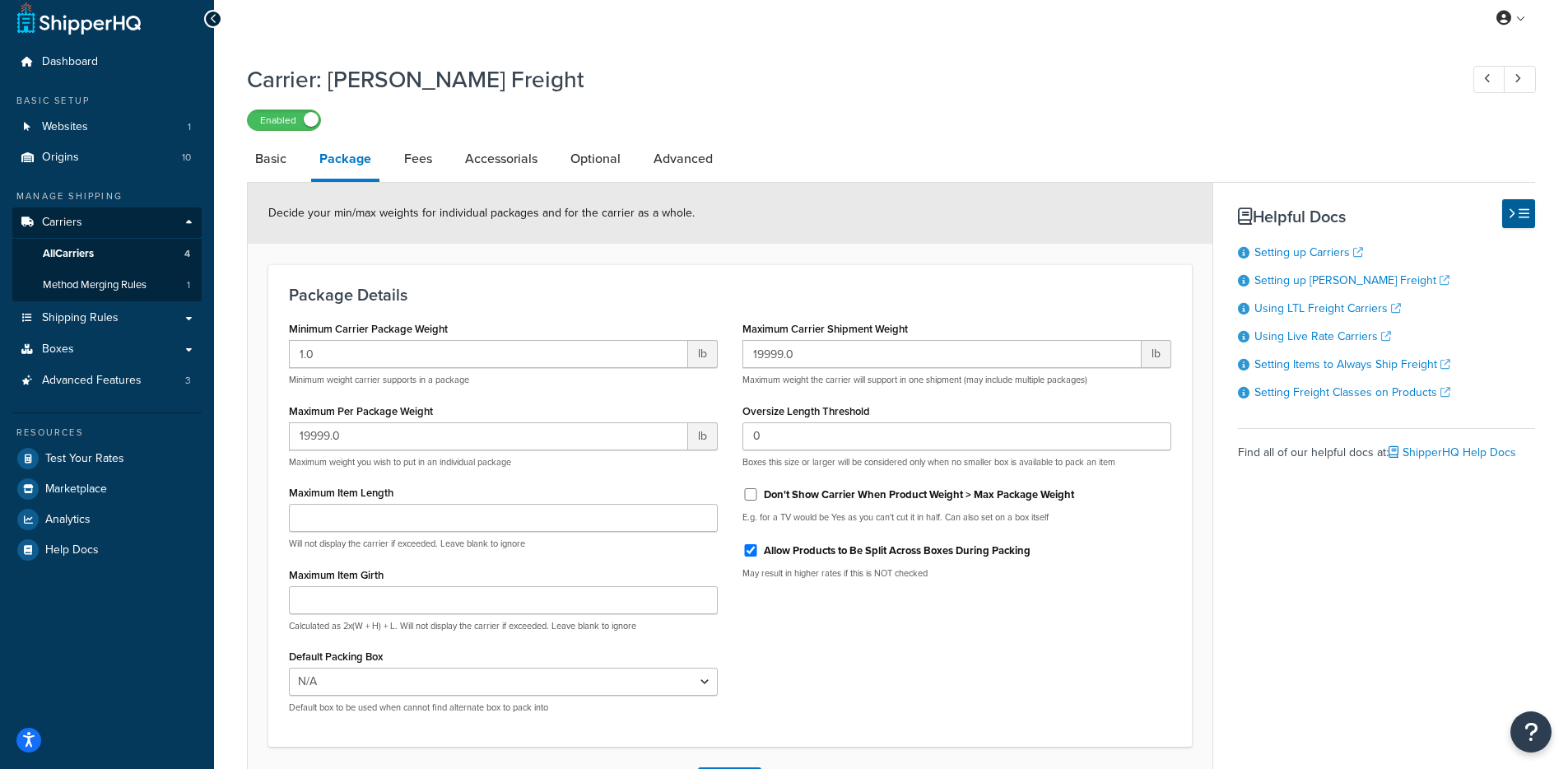
click at [301, 173] on li "Basic" at bounding box center [279, 159] width 64 height 40
click at [289, 170] on link "Basic" at bounding box center [270, 159] width 47 height 40
select select "estesFreight"
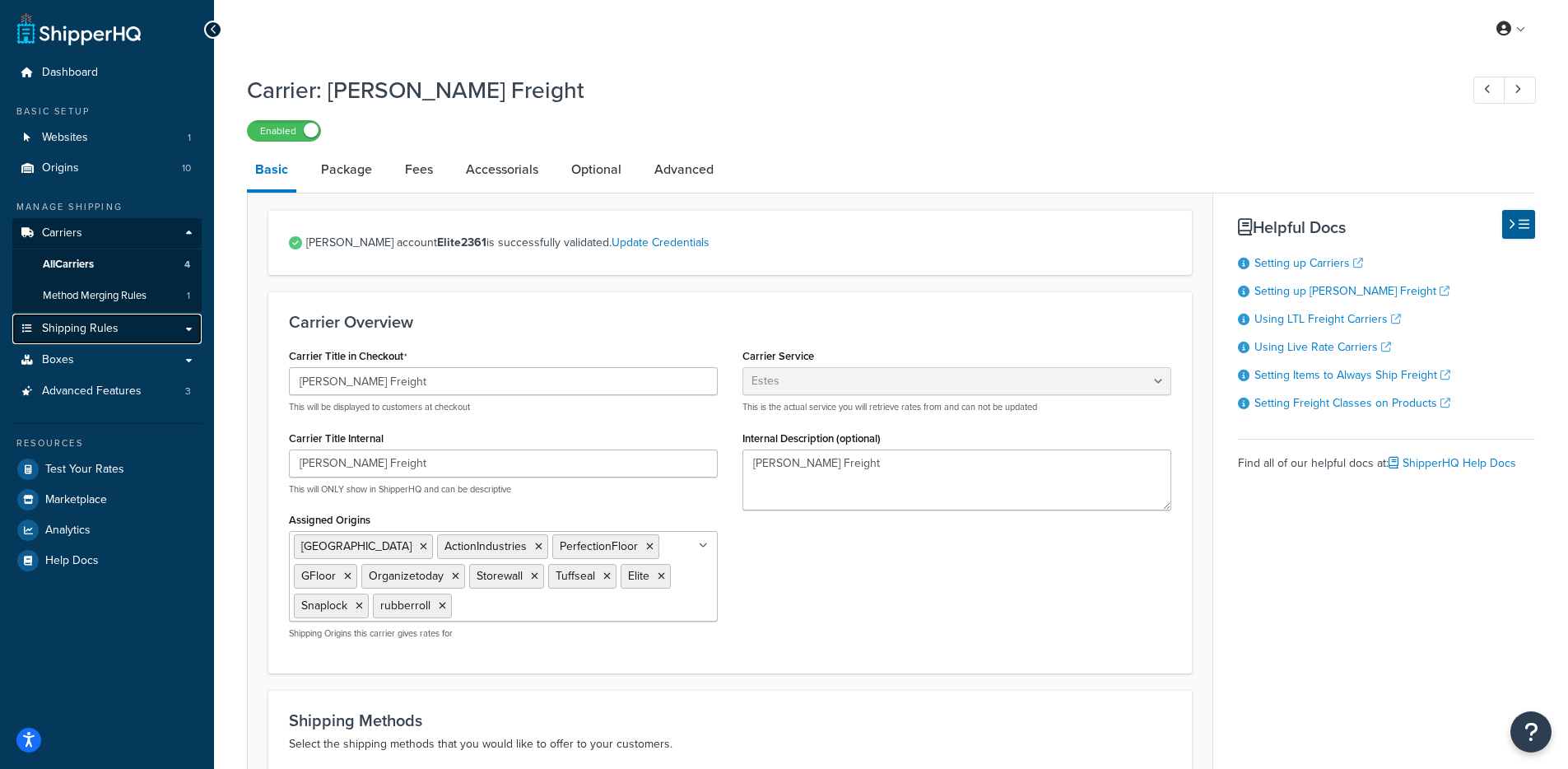
click at [89, 340] on link "Shipping Rules" at bounding box center [107, 329] width 189 height 31
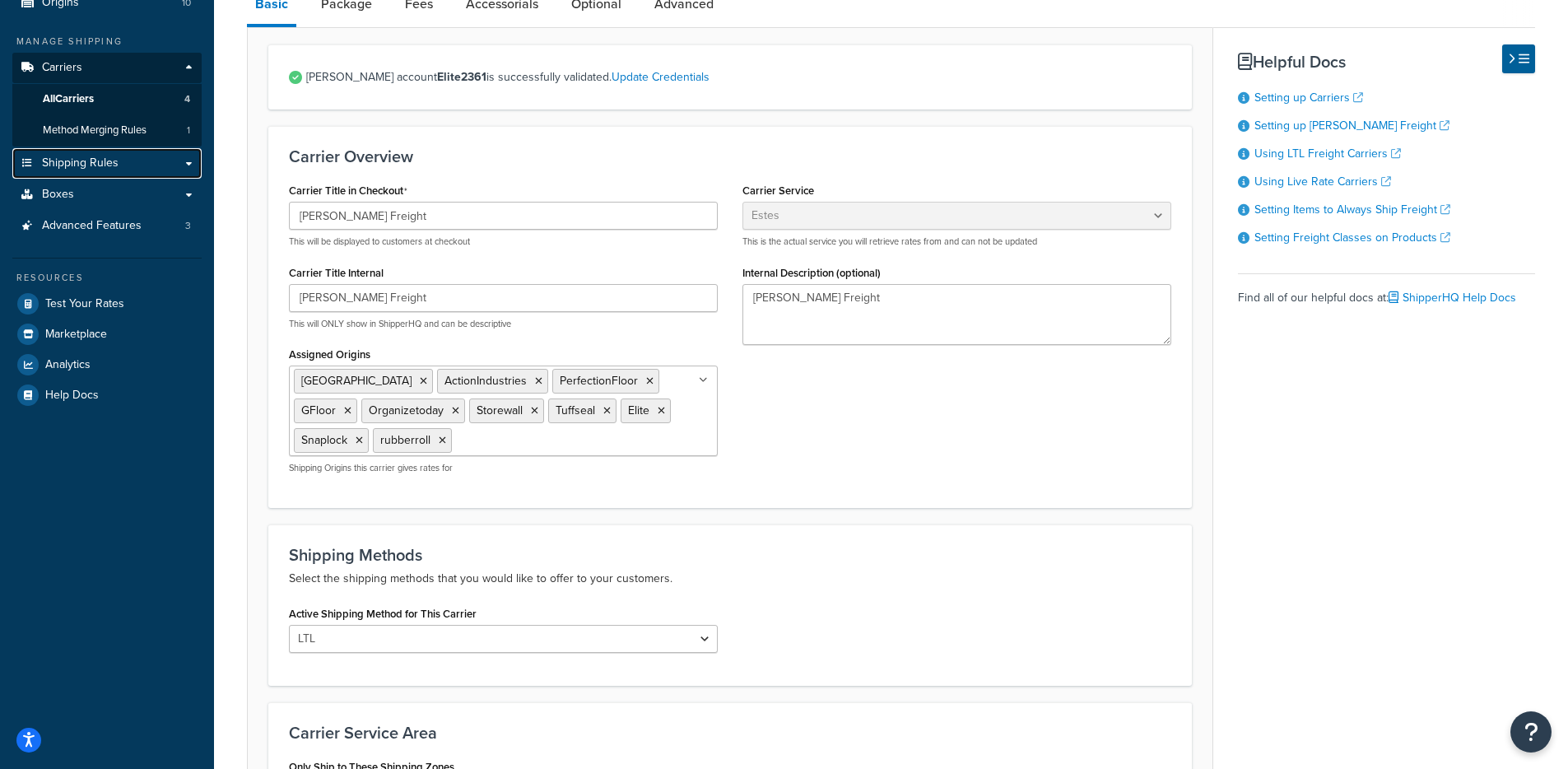
scroll to position [422, 0]
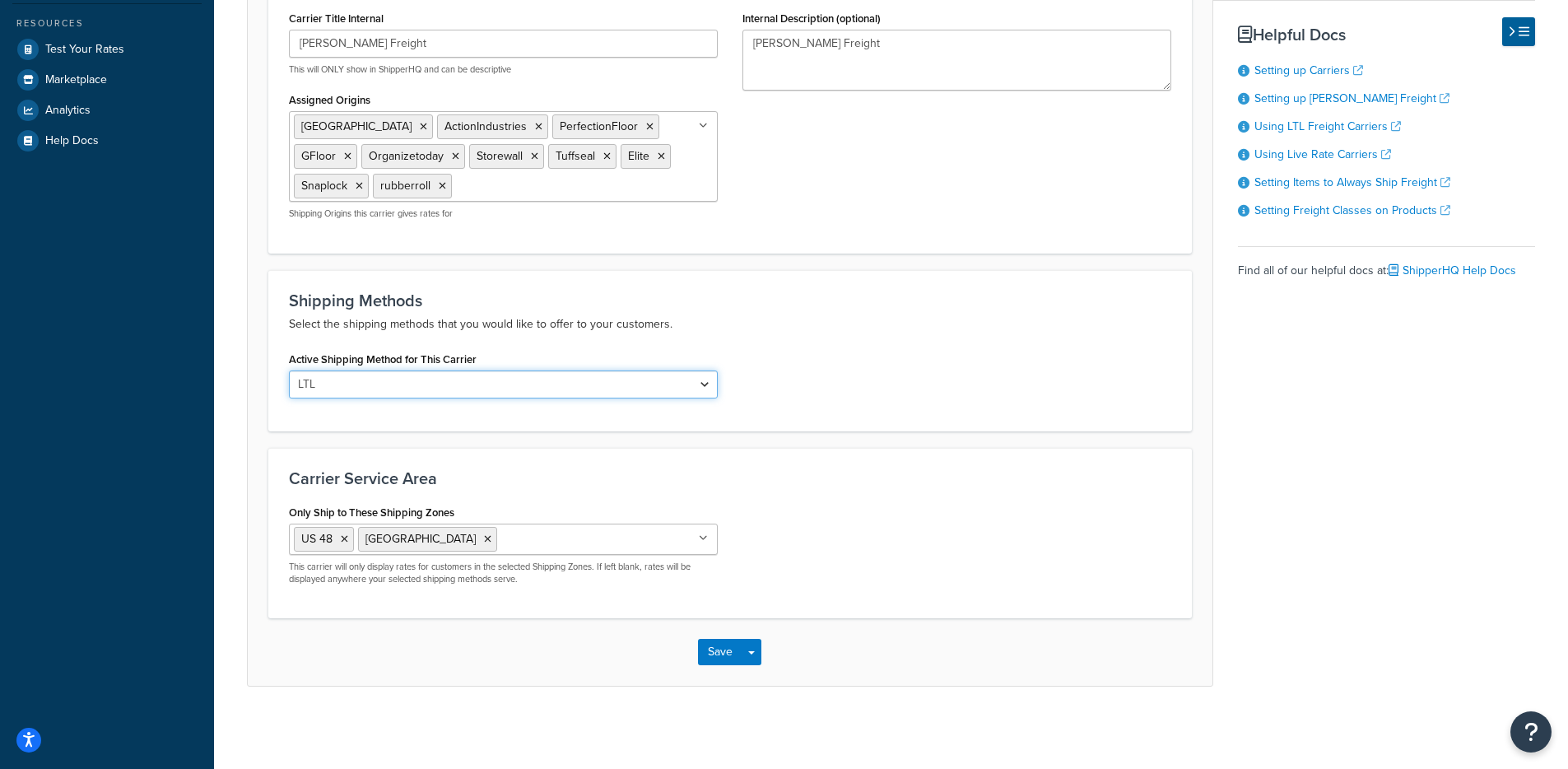
click at [594, 383] on select "LTL" at bounding box center [503, 384] width 429 height 28
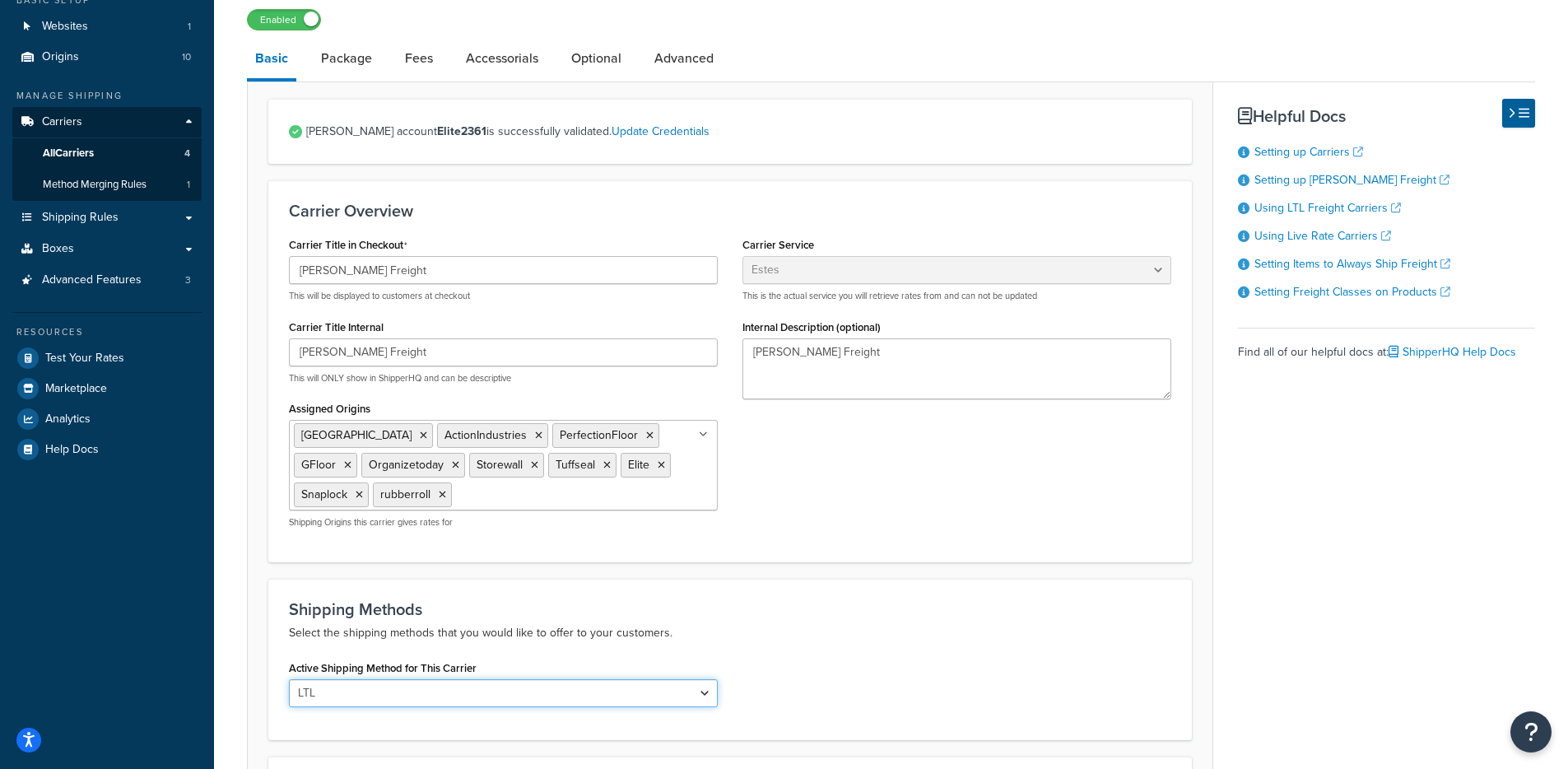
scroll to position [52, 0]
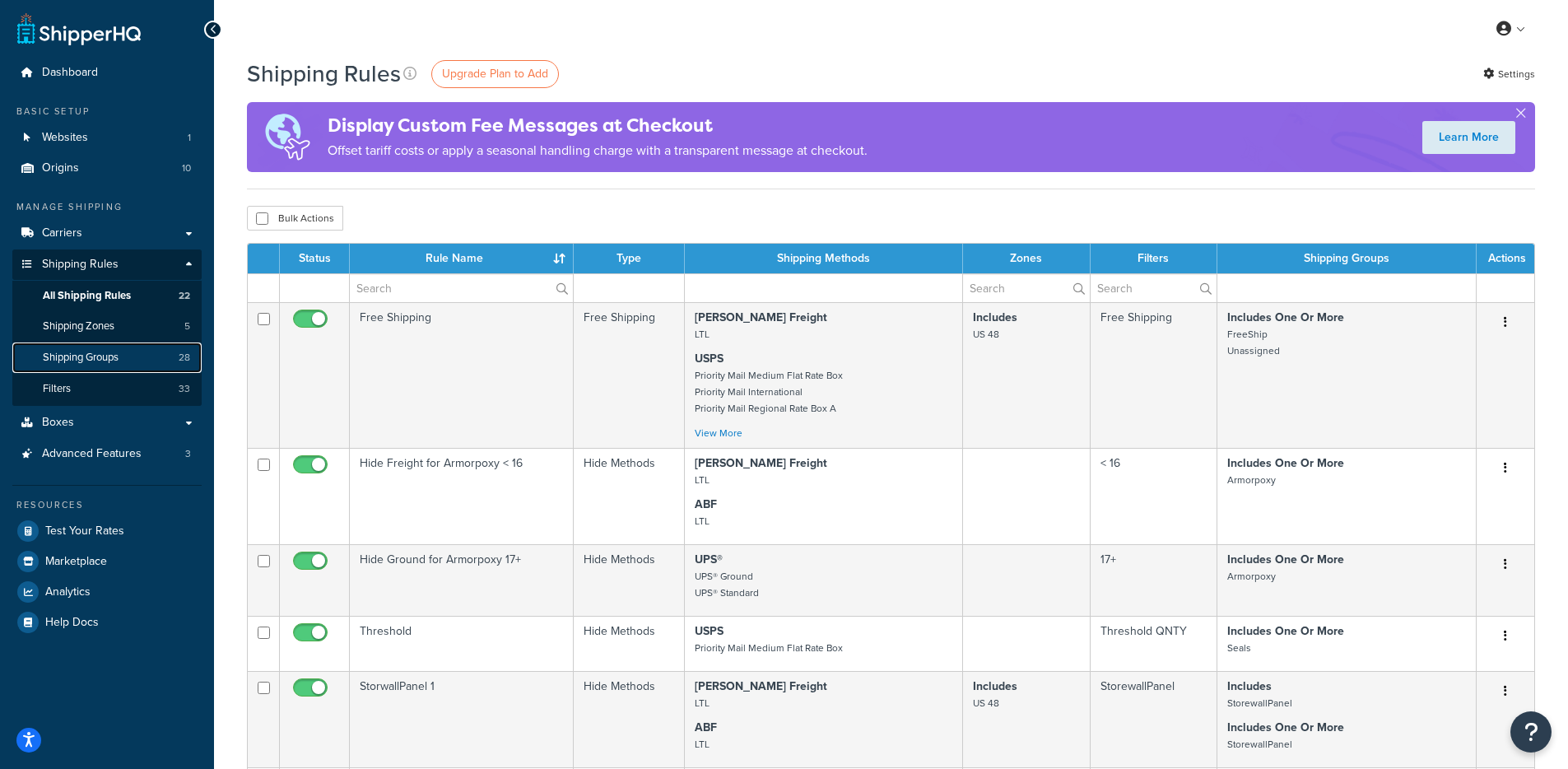
click at [159, 352] on link "Shipping Groups 28" at bounding box center [107, 358] width 189 height 31
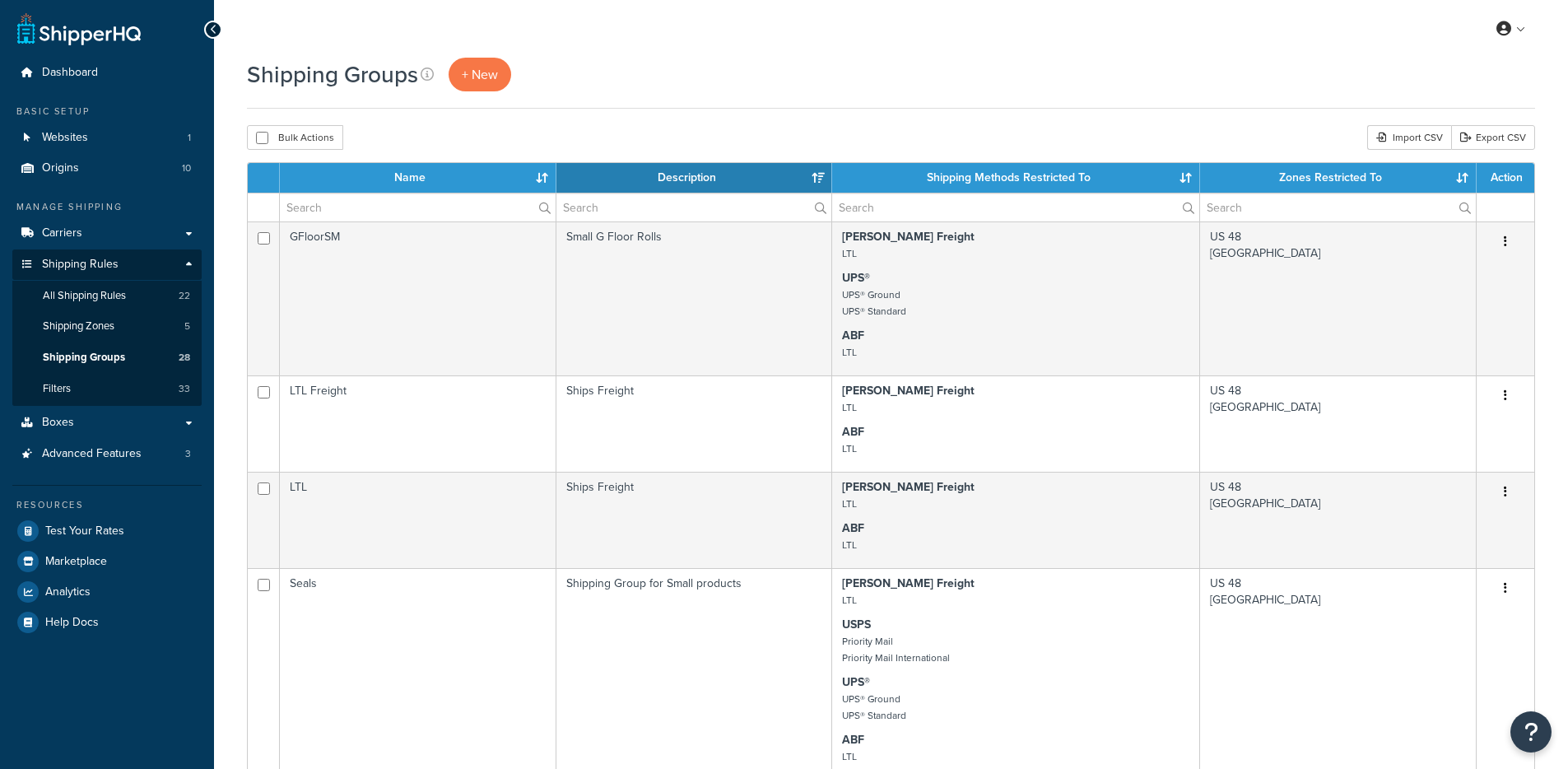
select select "15"
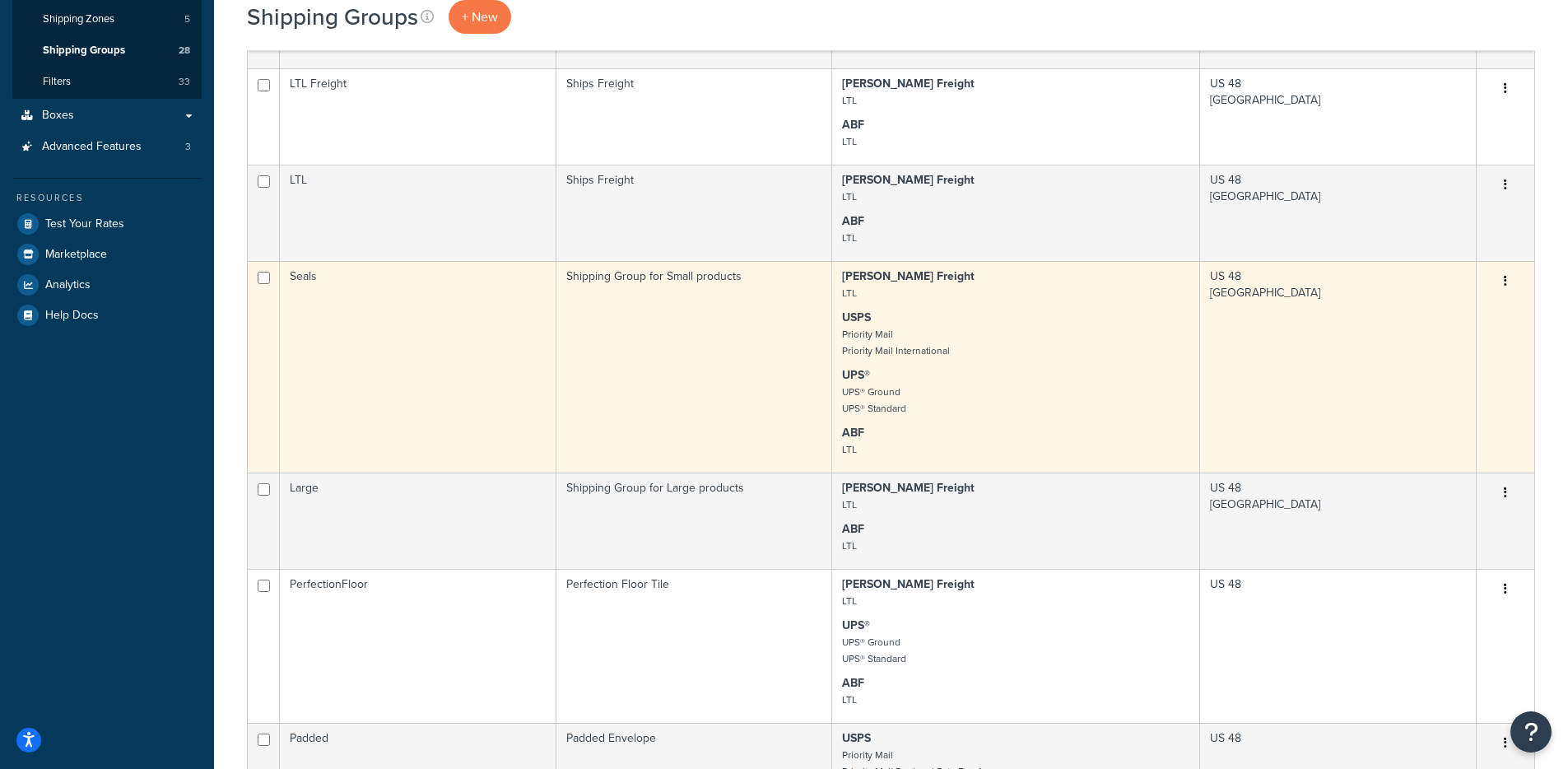
scroll to position [308, 0]
click at [421, 323] on td "Seals" at bounding box center [418, 366] width 276 height 212
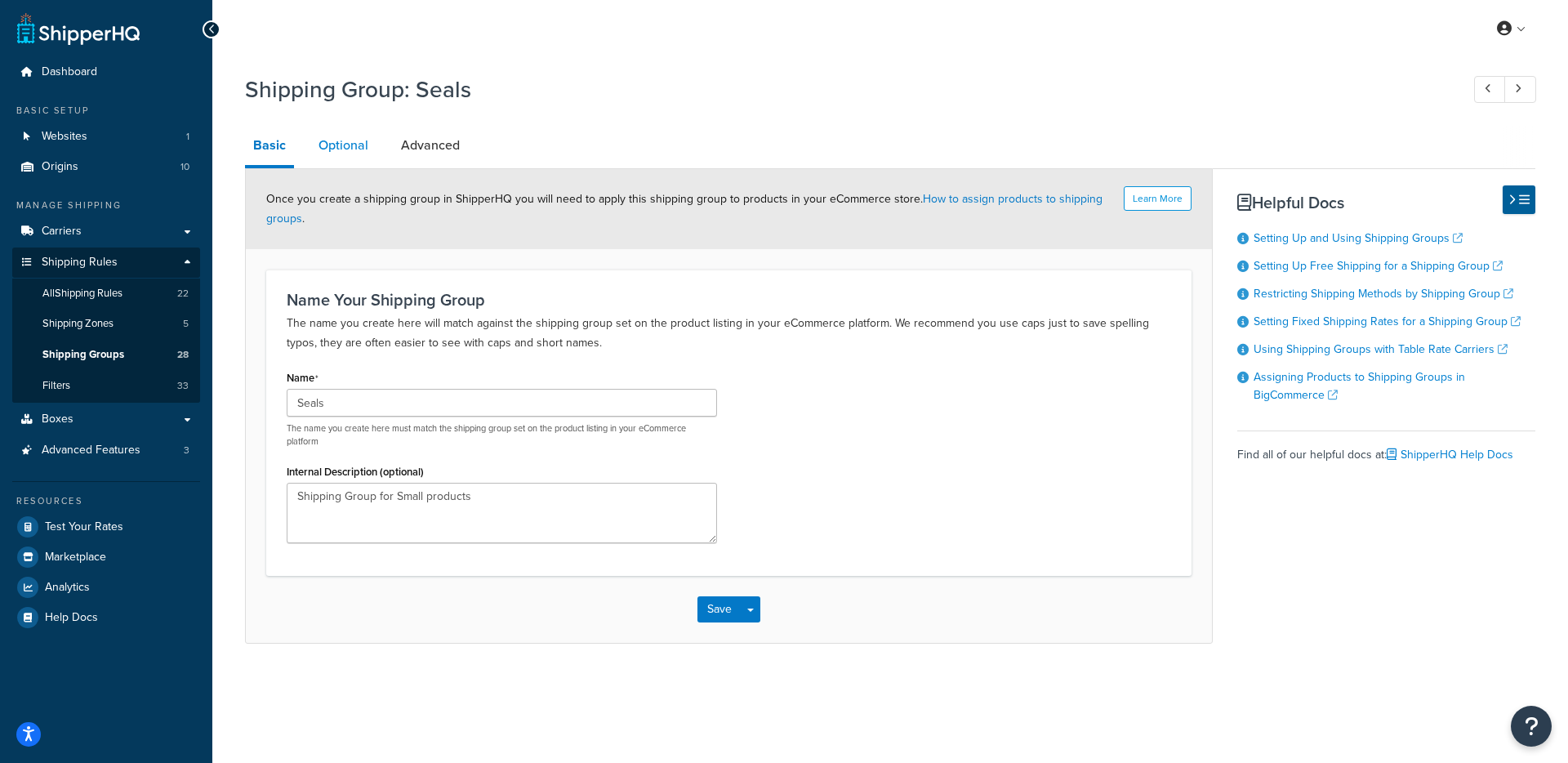
click at [320, 145] on link "Optional" at bounding box center [343, 146] width 66 height 40
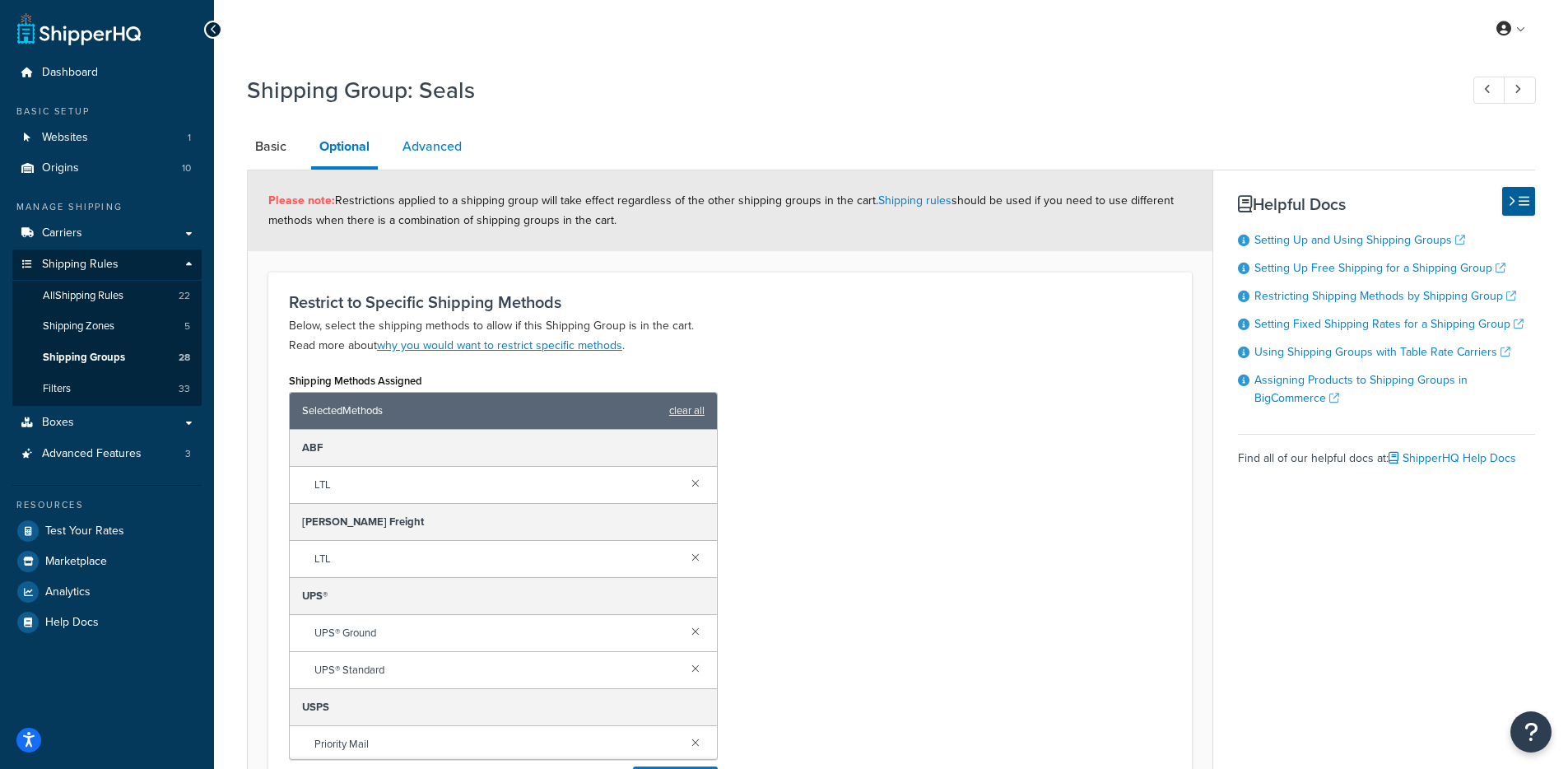
click at [422, 148] on link "Advanced" at bounding box center [431, 147] width 75 height 40
select select "70"
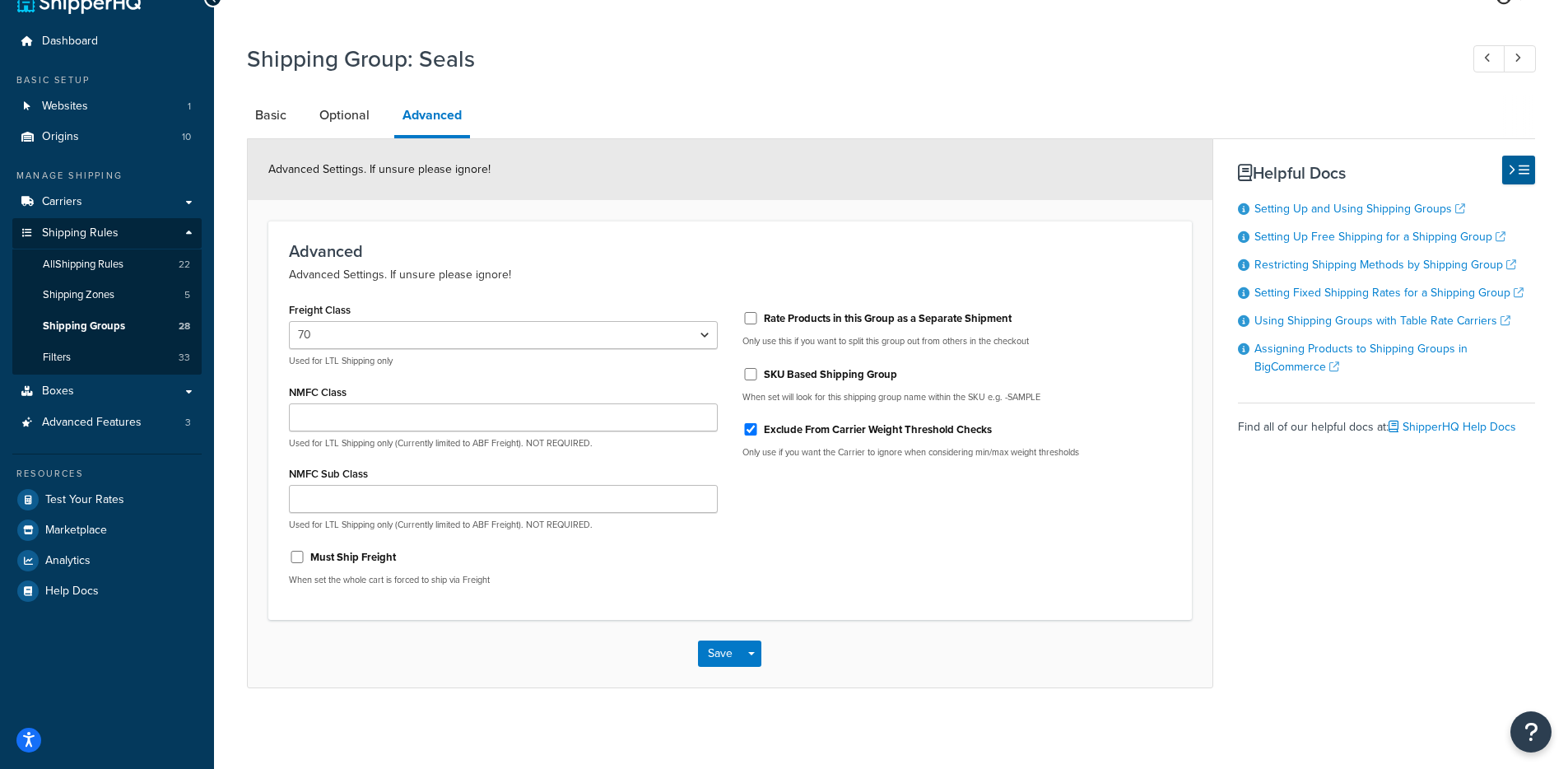
scroll to position [34, 0]
drag, startPoint x: 961, startPoint y: 433, endPoint x: 787, endPoint y: 482, distance: 180.8
click at [805, 432] on div "Exclude From Carrier Weight Threshold Checks" at bounding box center [957, 426] width 429 height 25
click at [781, 488] on div "Freight Class 50 55 60 65 70 77.5 85 92.5 100 110 125 150 175 200 250 300 400 5…" at bounding box center [730, 447] width 907 height 301
click at [115, 484] on link "Test Your Rates" at bounding box center [107, 498] width 189 height 30
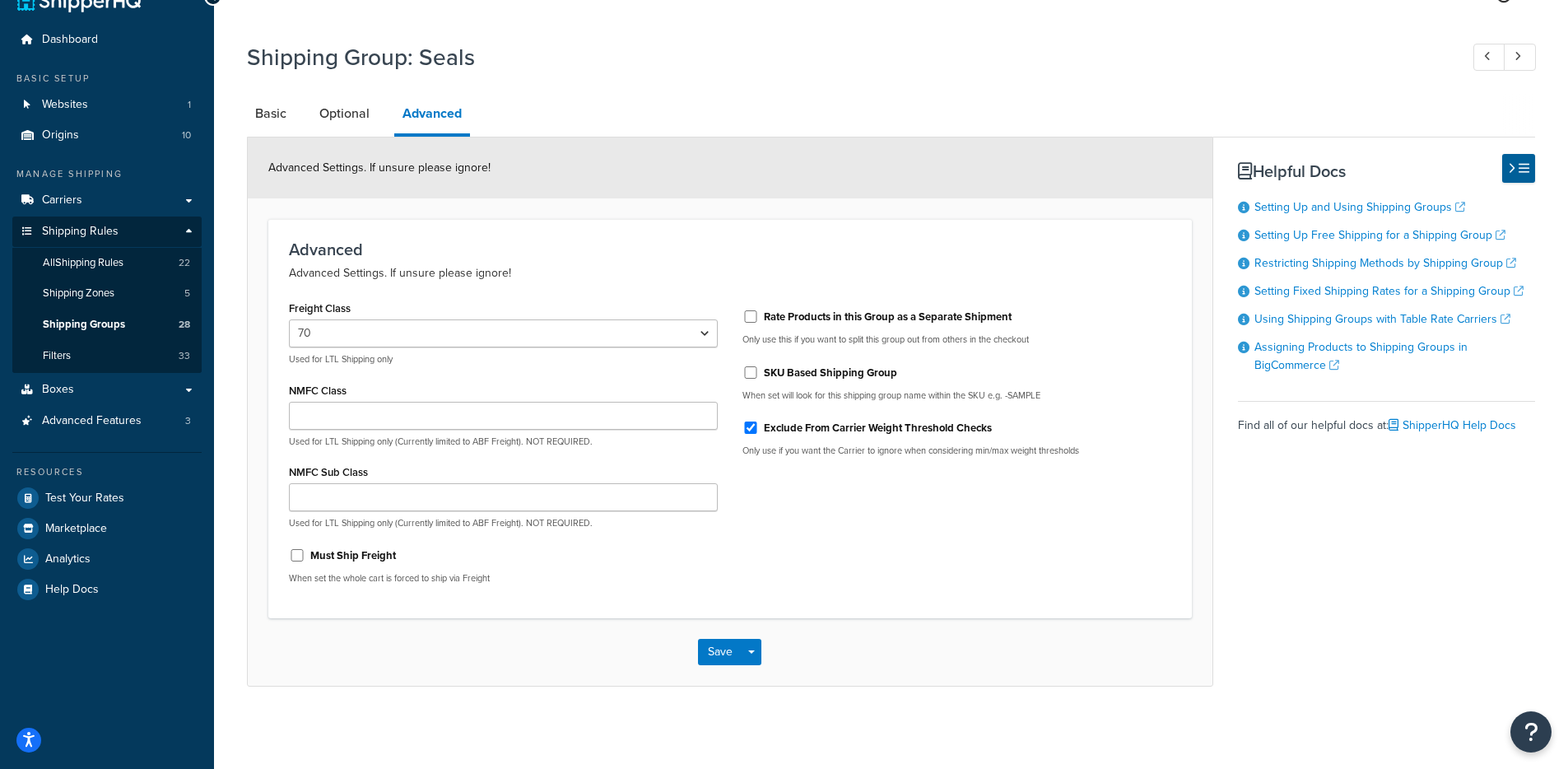
click at [777, 423] on label "Exclude From Carrier Weight Threshold Checks" at bounding box center [877, 427] width 228 height 14
click at [748, 431] on input "Exclude From Carrier Weight Threshold Checks" at bounding box center [750, 427] width 16 height 13
checkbox input "false"
click at [757, 655] on button "Save Dropdown" at bounding box center [751, 652] width 19 height 26
click at [759, 671] on button "Save and Edit" at bounding box center [776, 683] width 158 height 35
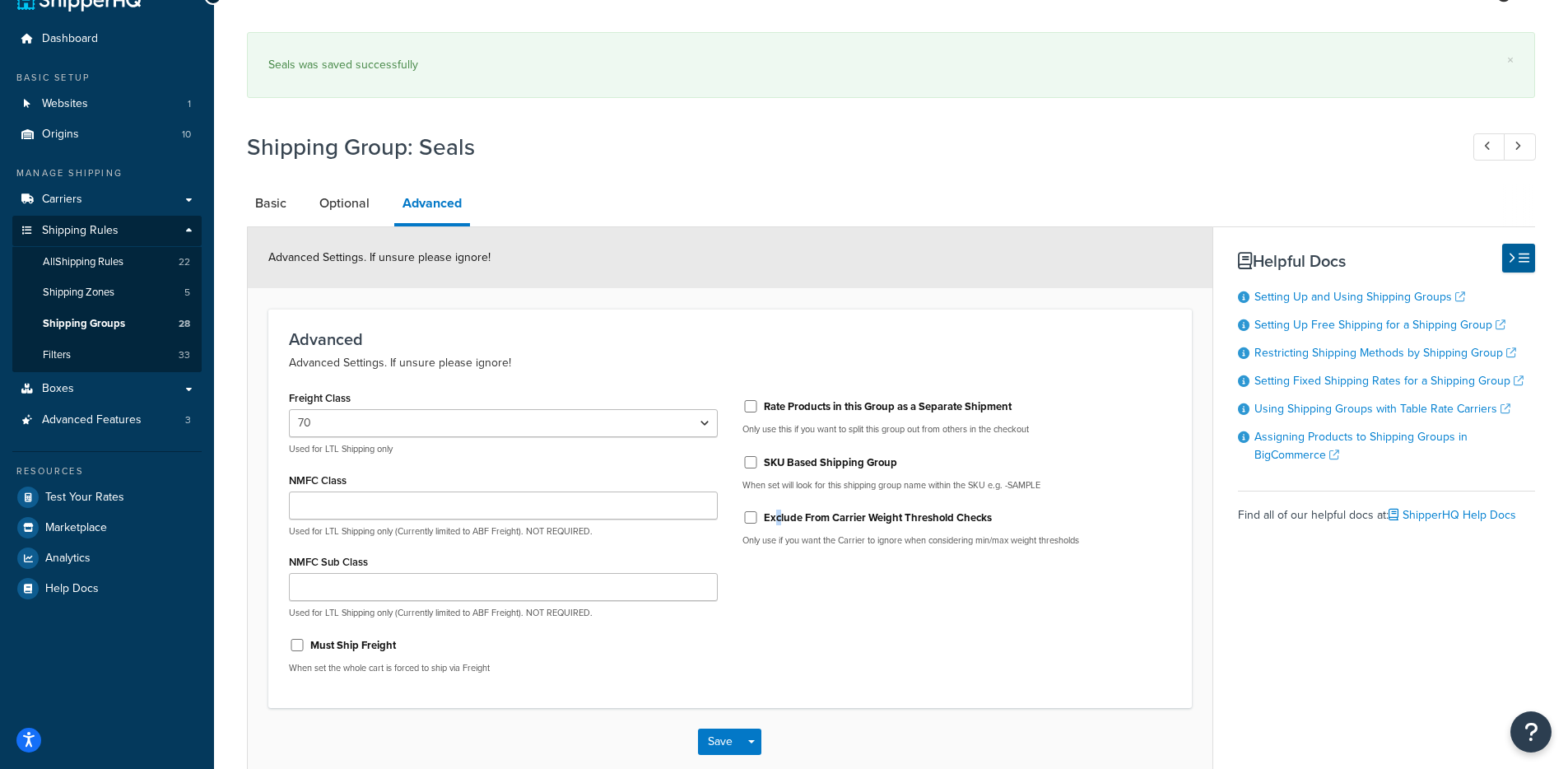
scroll to position [0, 0]
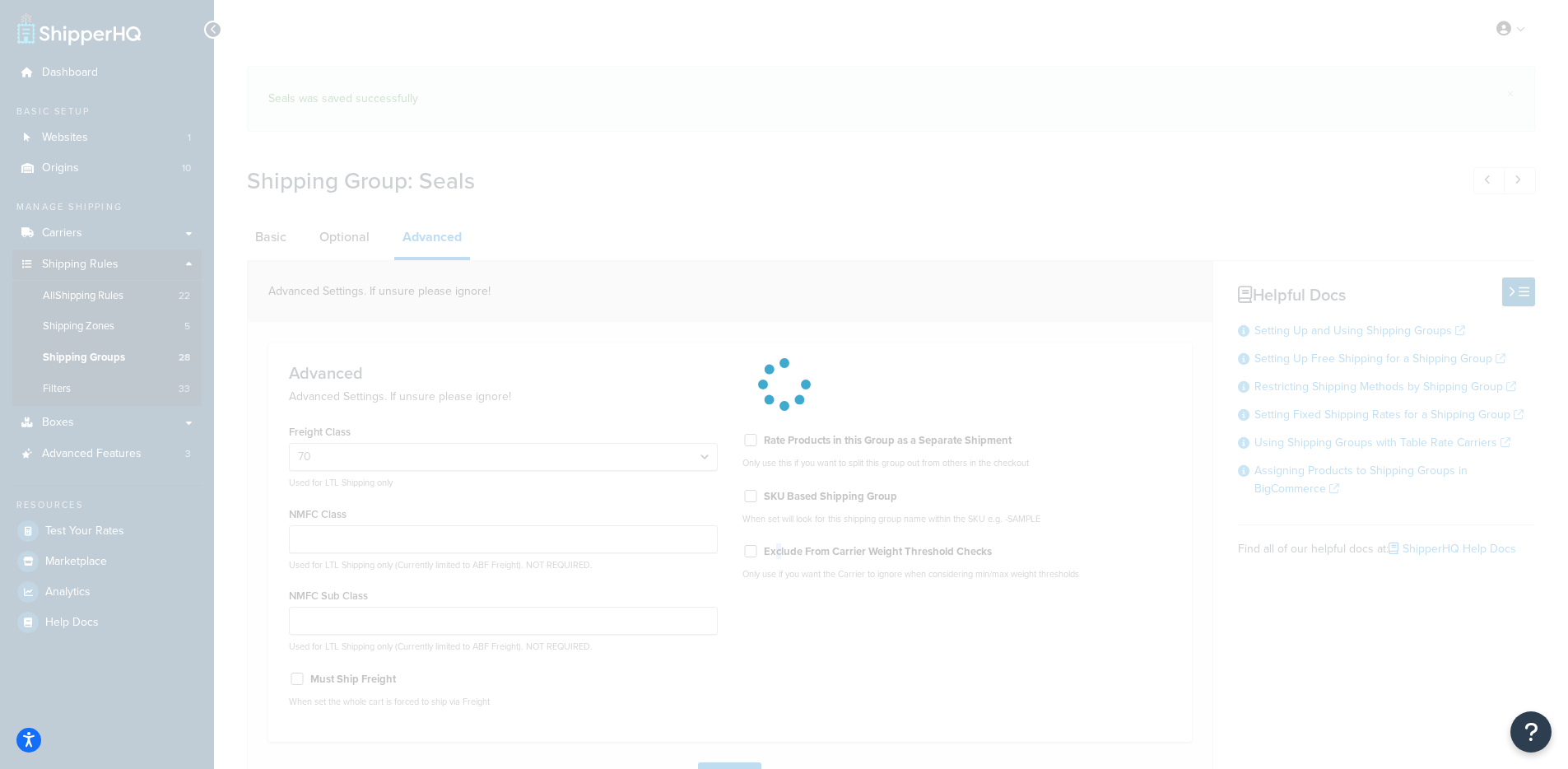
select select "70"
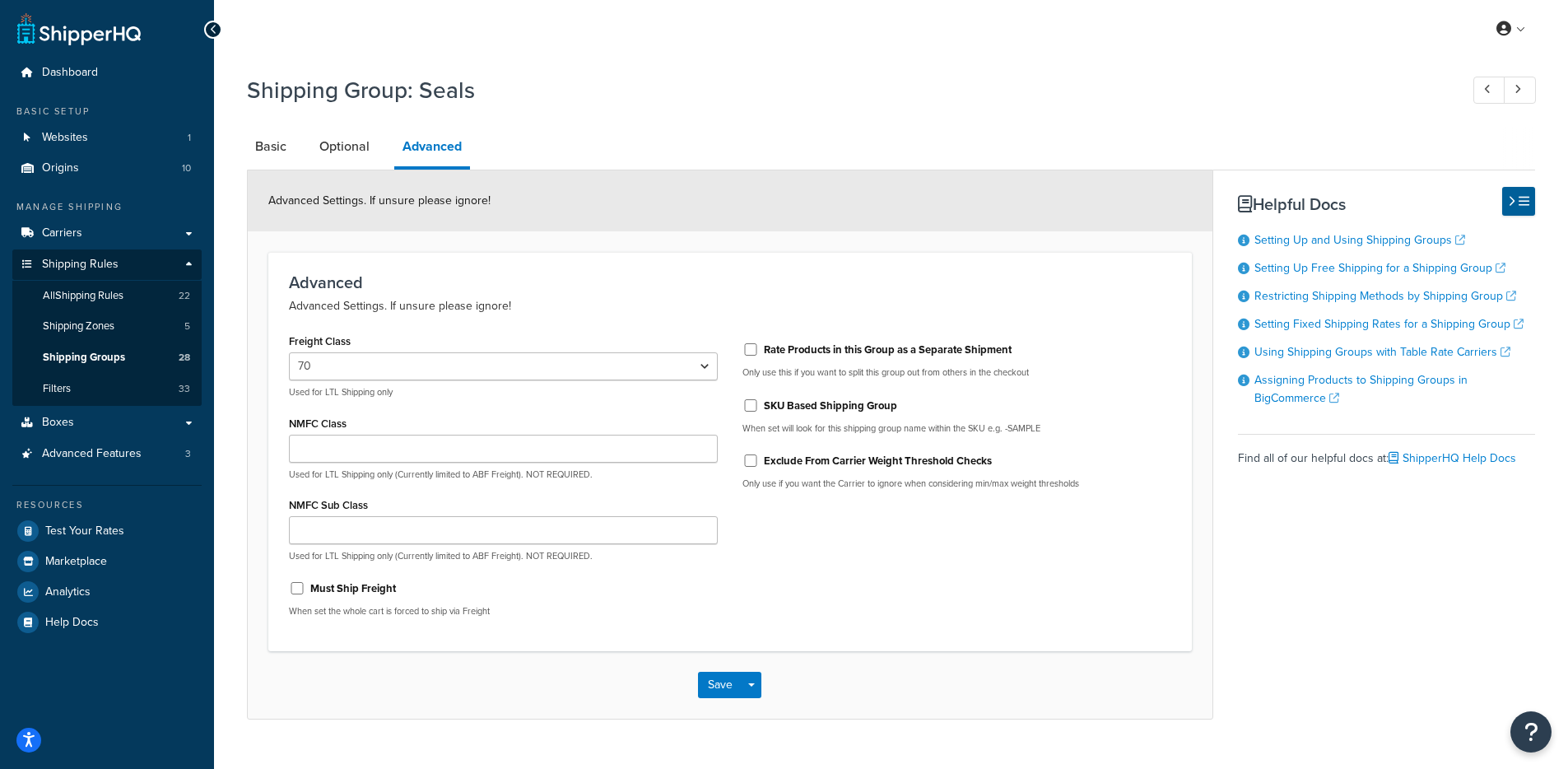
click at [814, 453] on div "Exclude From Carrier Weight Threshold Checks" at bounding box center [957, 459] width 429 height 25
click at [812, 460] on label "Exclude From Carrier Weight Threshold Checks" at bounding box center [877, 460] width 228 height 14
click at [759, 460] on input "Exclude From Carrier Weight Threshold Checks" at bounding box center [750, 460] width 16 height 13
checkbox input "true"
click at [752, 683] on button "Save Dropdown" at bounding box center [751, 684] width 19 height 26
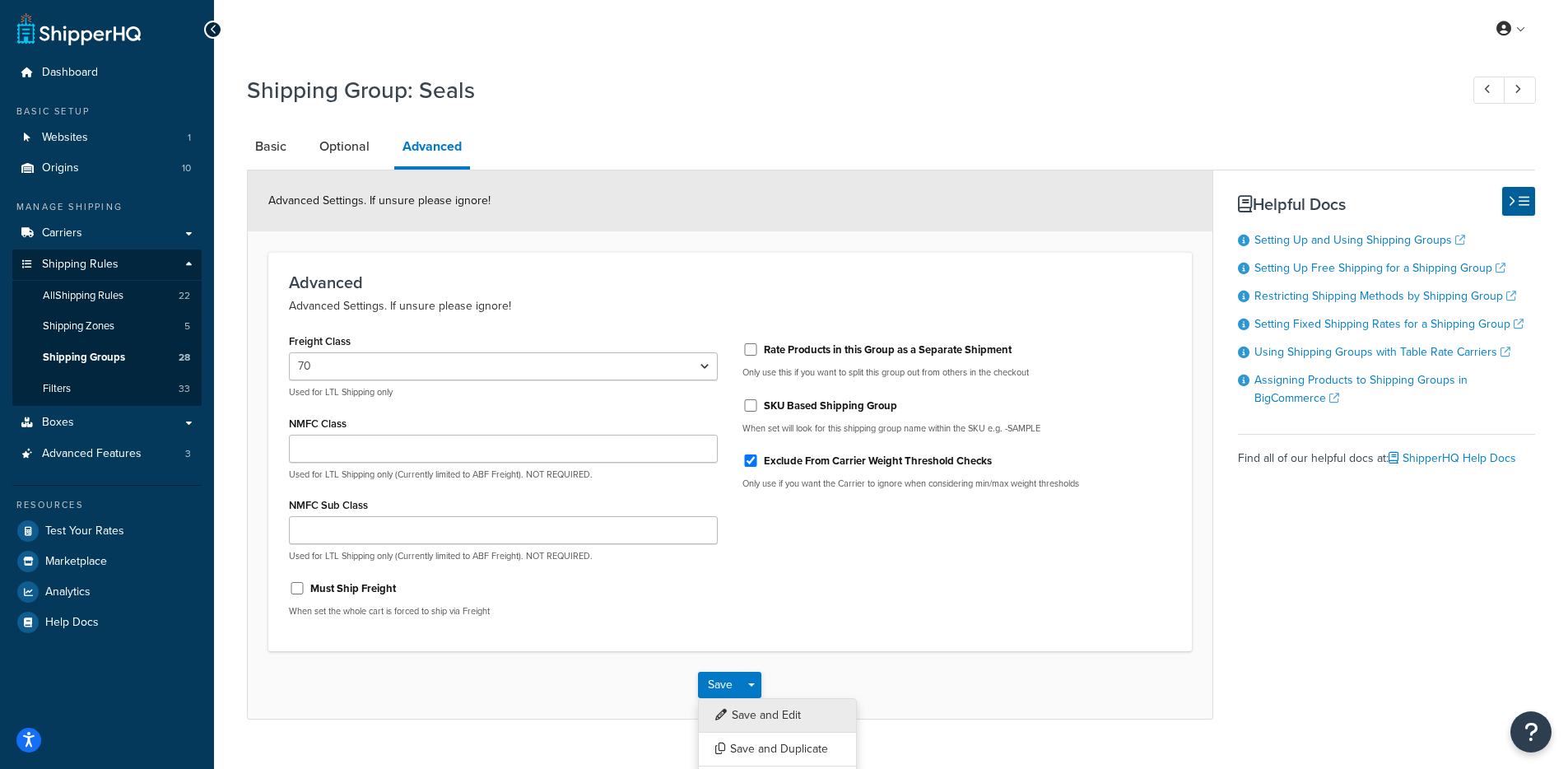
click at [778, 718] on button "Save and Edit" at bounding box center [776, 715] width 158 height 35
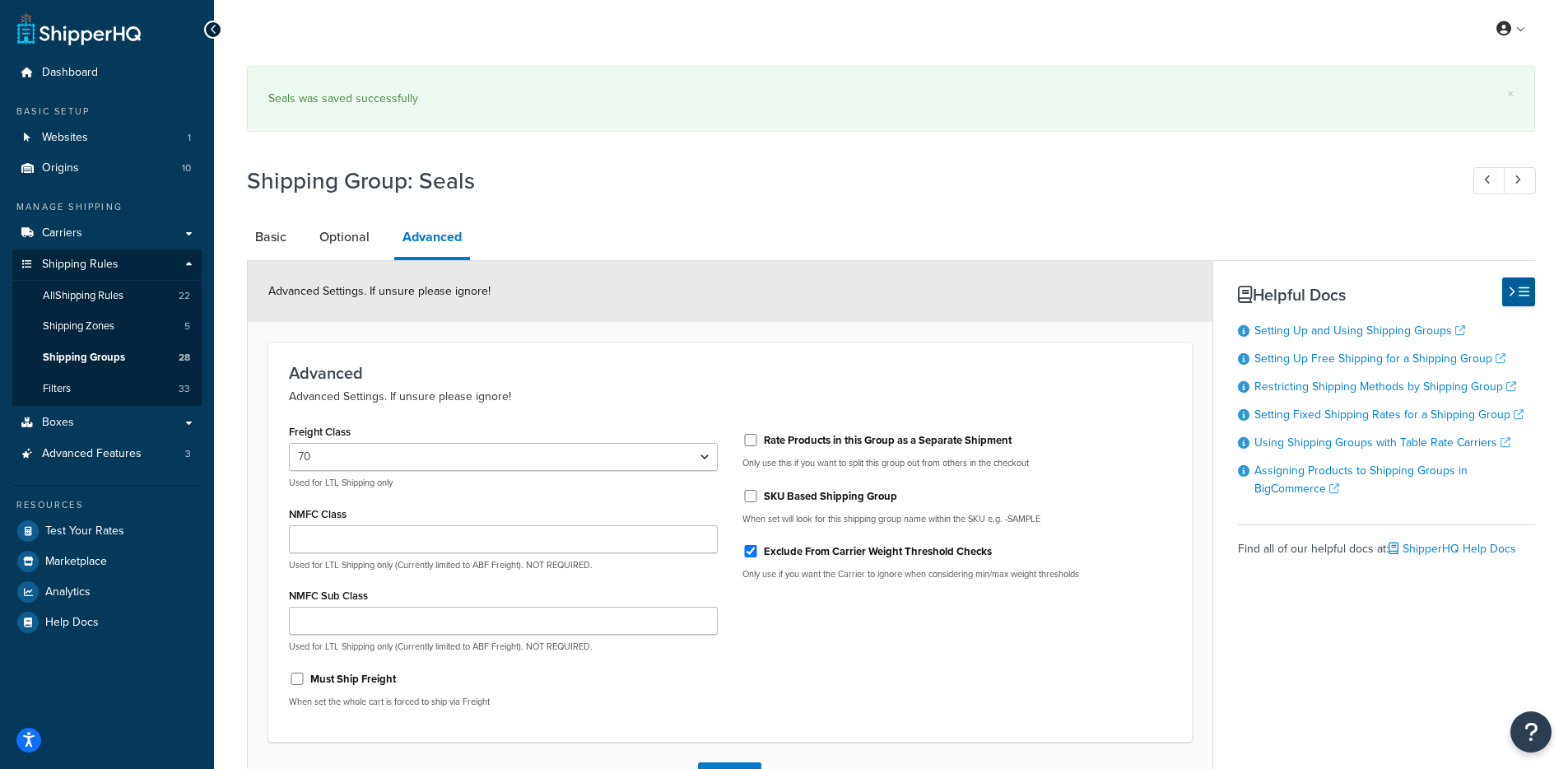
select select "70"
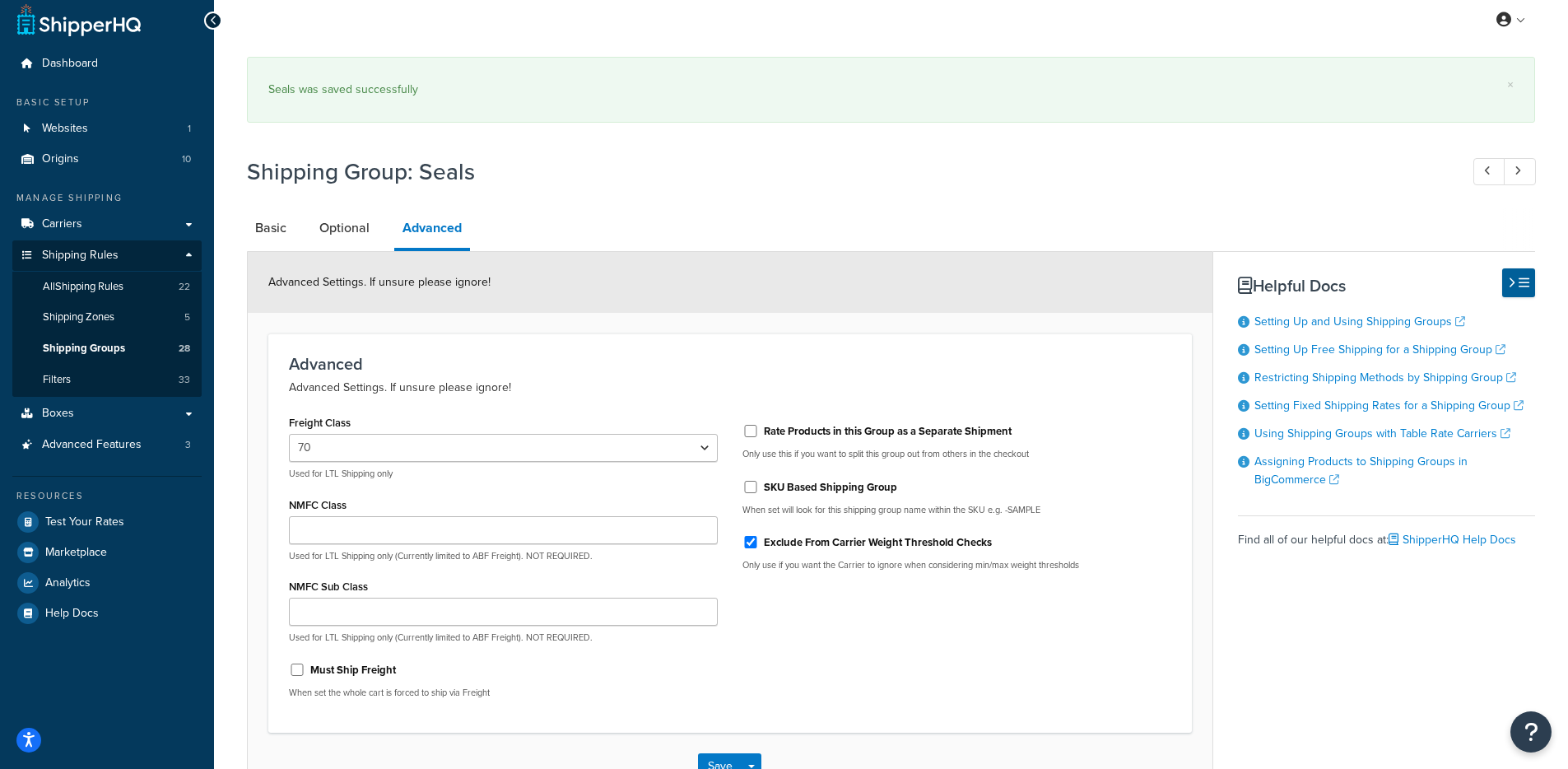
scroll to position [20, 0]
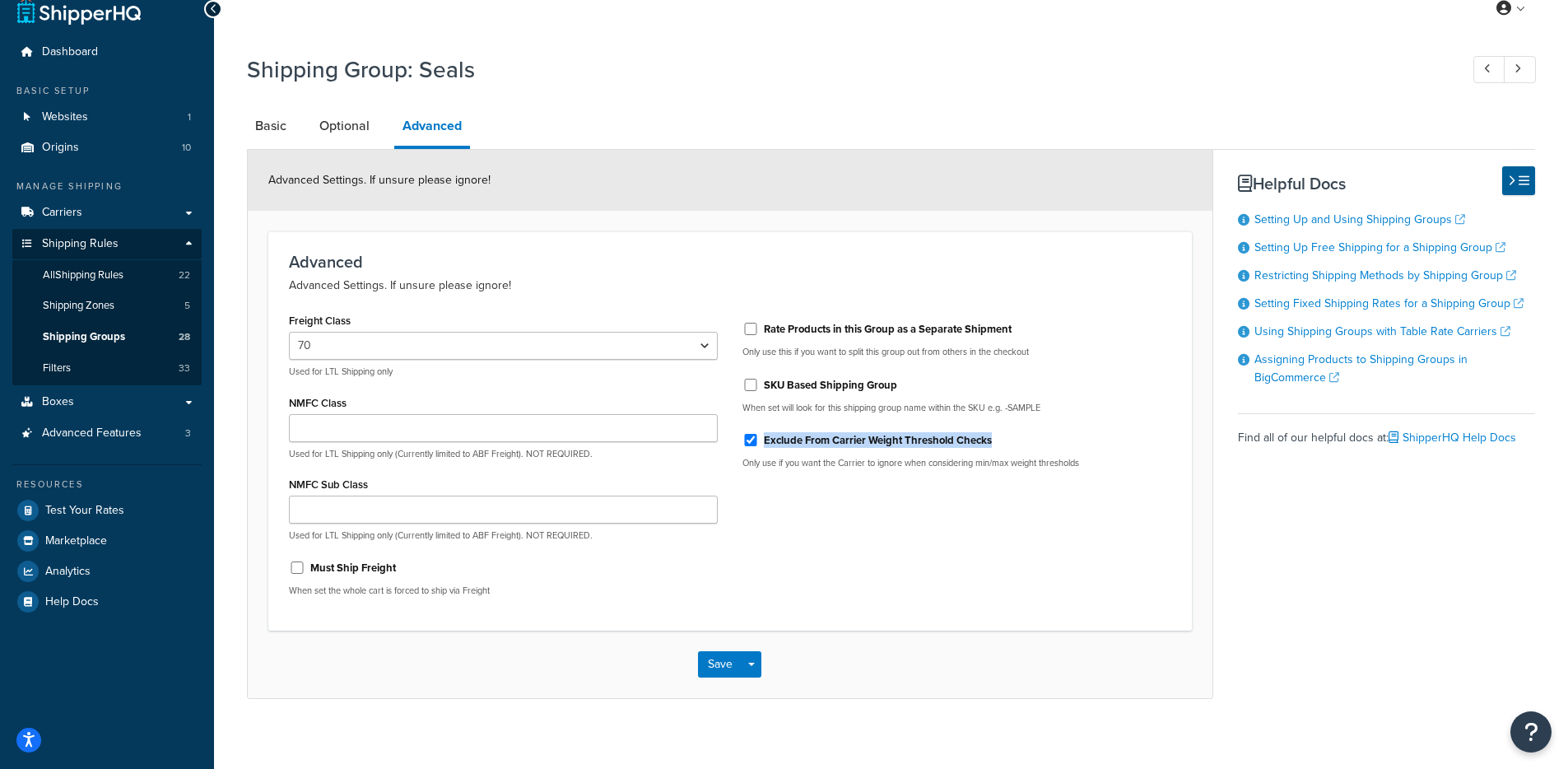
drag, startPoint x: 986, startPoint y: 437, endPoint x: 765, endPoint y: 437, distance: 221.0
click at [764, 437] on div "Exclude From Carrier Weight Threshold Checks" at bounding box center [957, 438] width 429 height 25
copy label "Exclude From Carrier Weight Threshold Checks"
drag, startPoint x: 337, startPoint y: 568, endPoint x: 362, endPoint y: 579, distance: 27.3
click at [337, 568] on label "Must Ship Freight" at bounding box center [353, 567] width 86 height 14
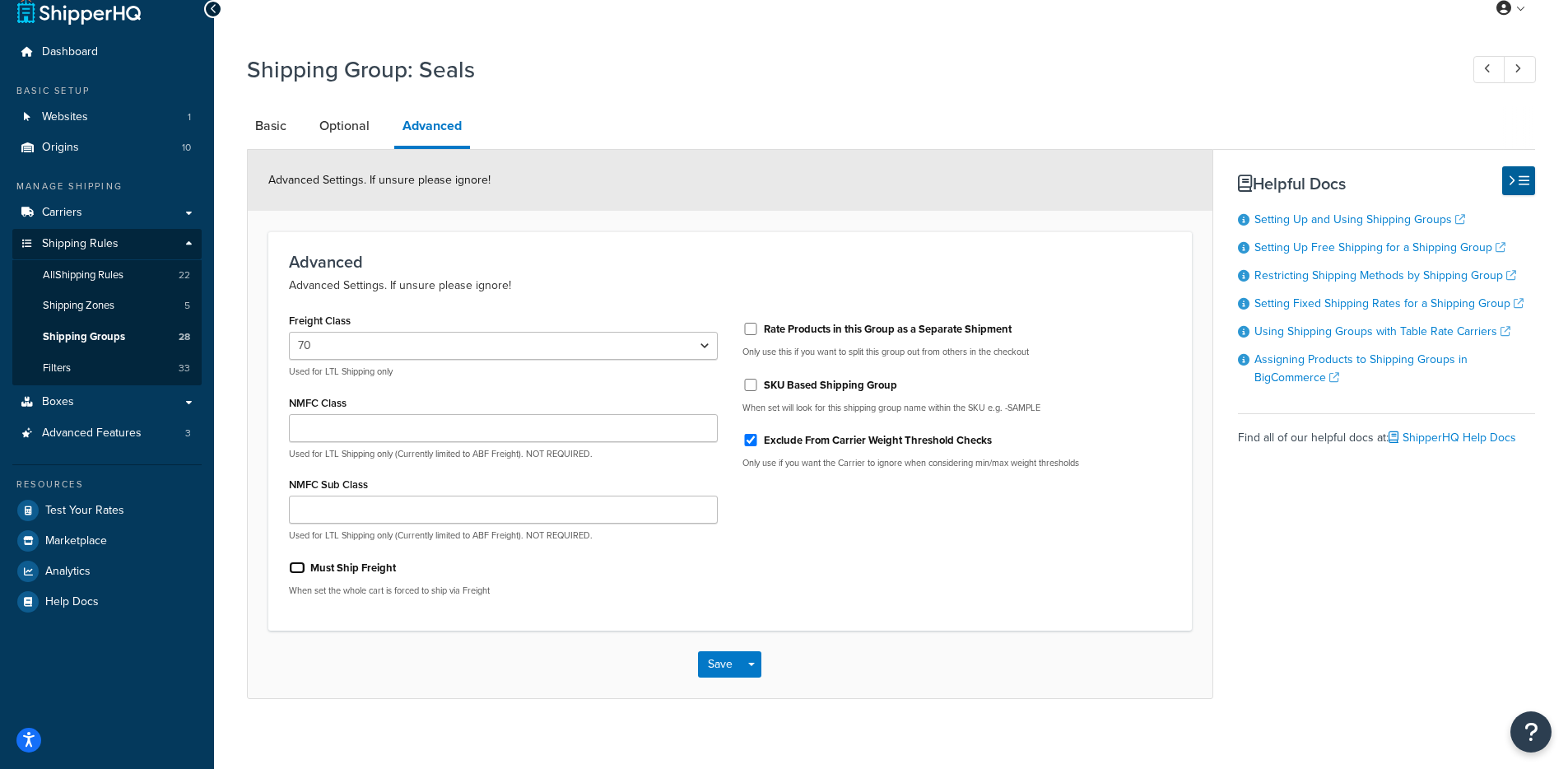
click at [305, 568] on input "Must Ship Freight" at bounding box center [297, 567] width 16 height 13
checkbox input "true"
click at [749, 668] on button "Save Dropdown" at bounding box center [751, 664] width 19 height 26
click at [757, 702] on button "Save and Edit" at bounding box center [776, 694] width 158 height 35
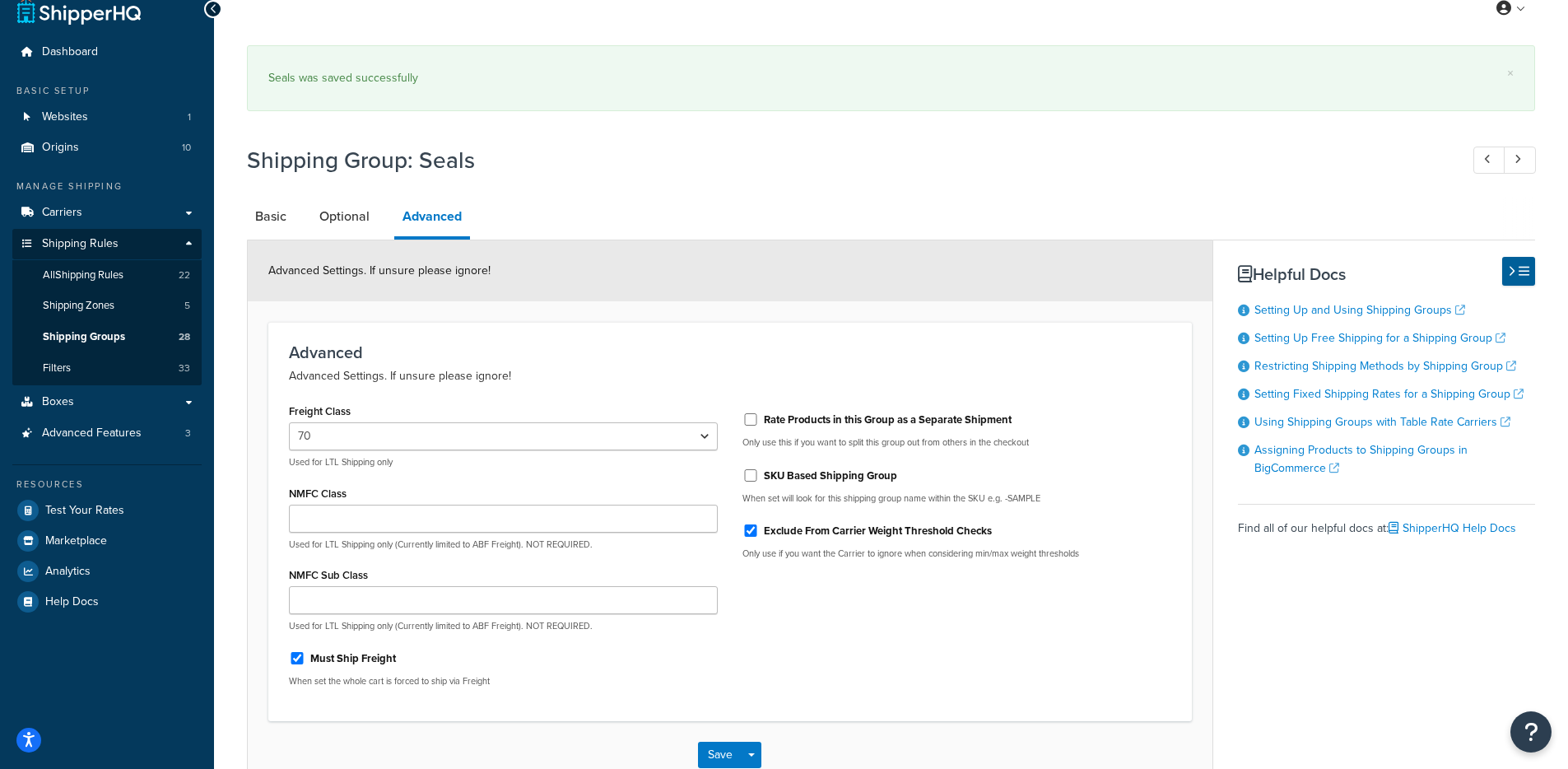
scroll to position [0, 0]
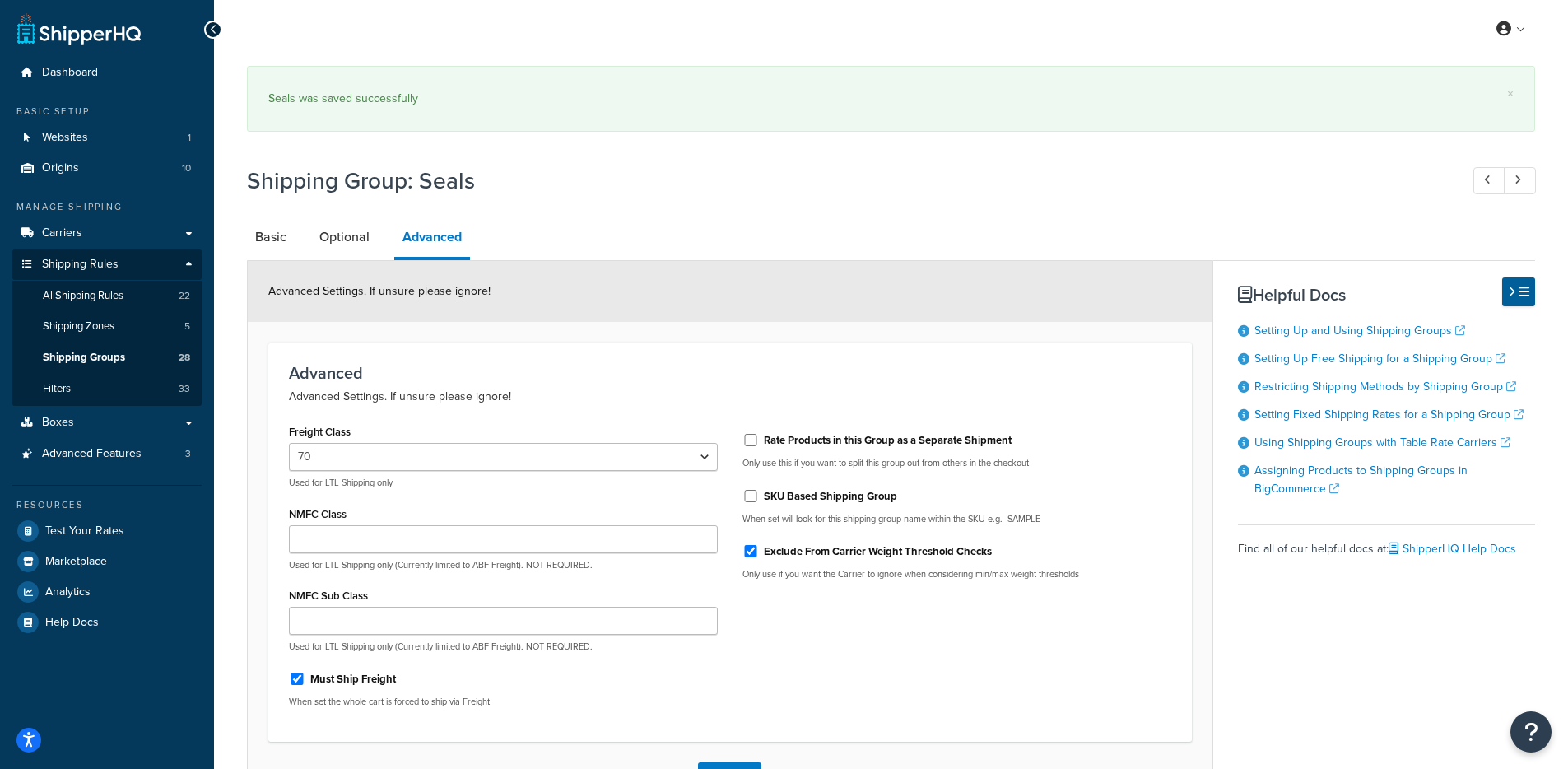
select select "70"
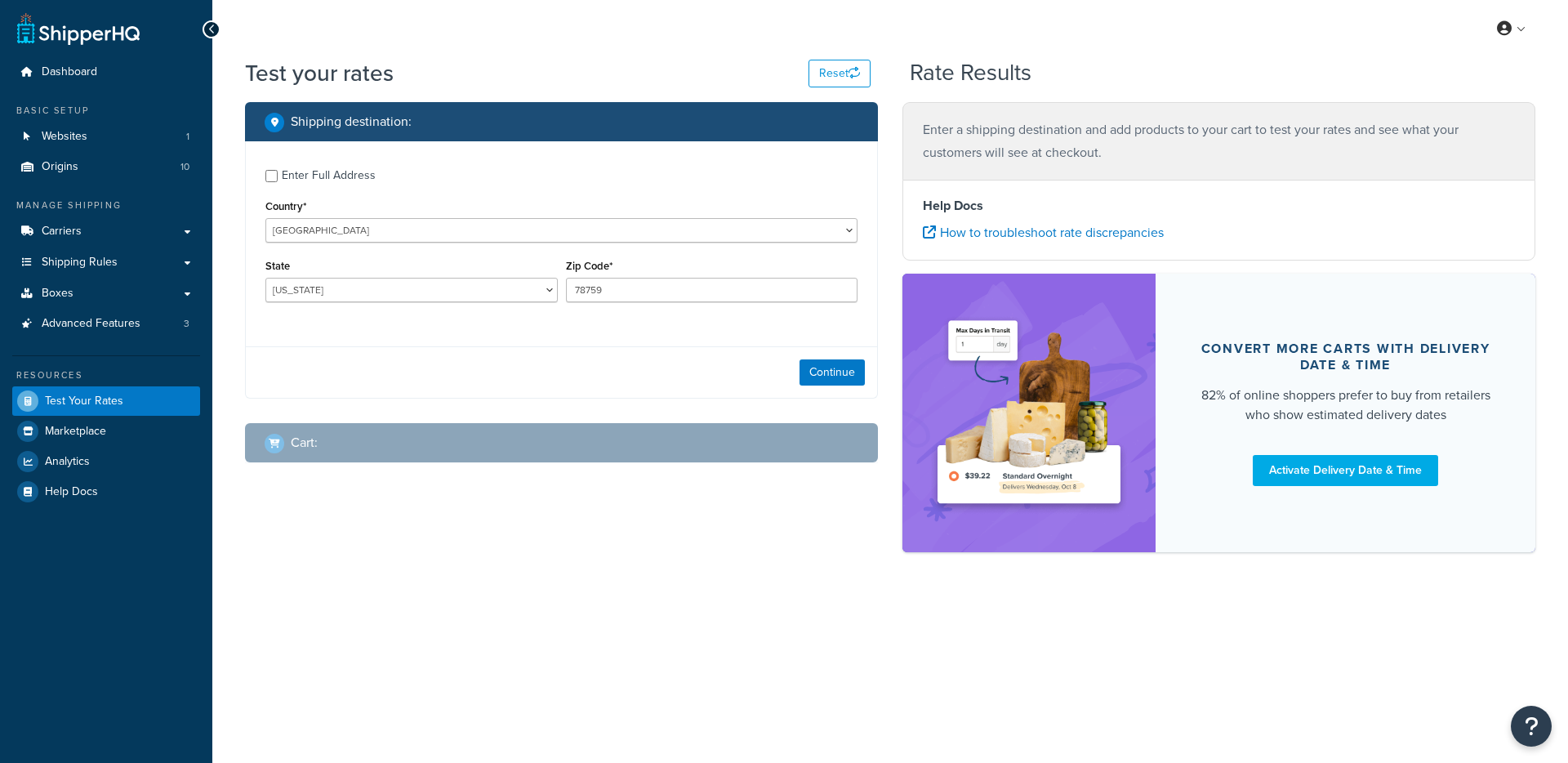
select select "[GEOGRAPHIC_DATA]"
checkbox input "true"
type input "49454"
select select "MI"
select select "87997"
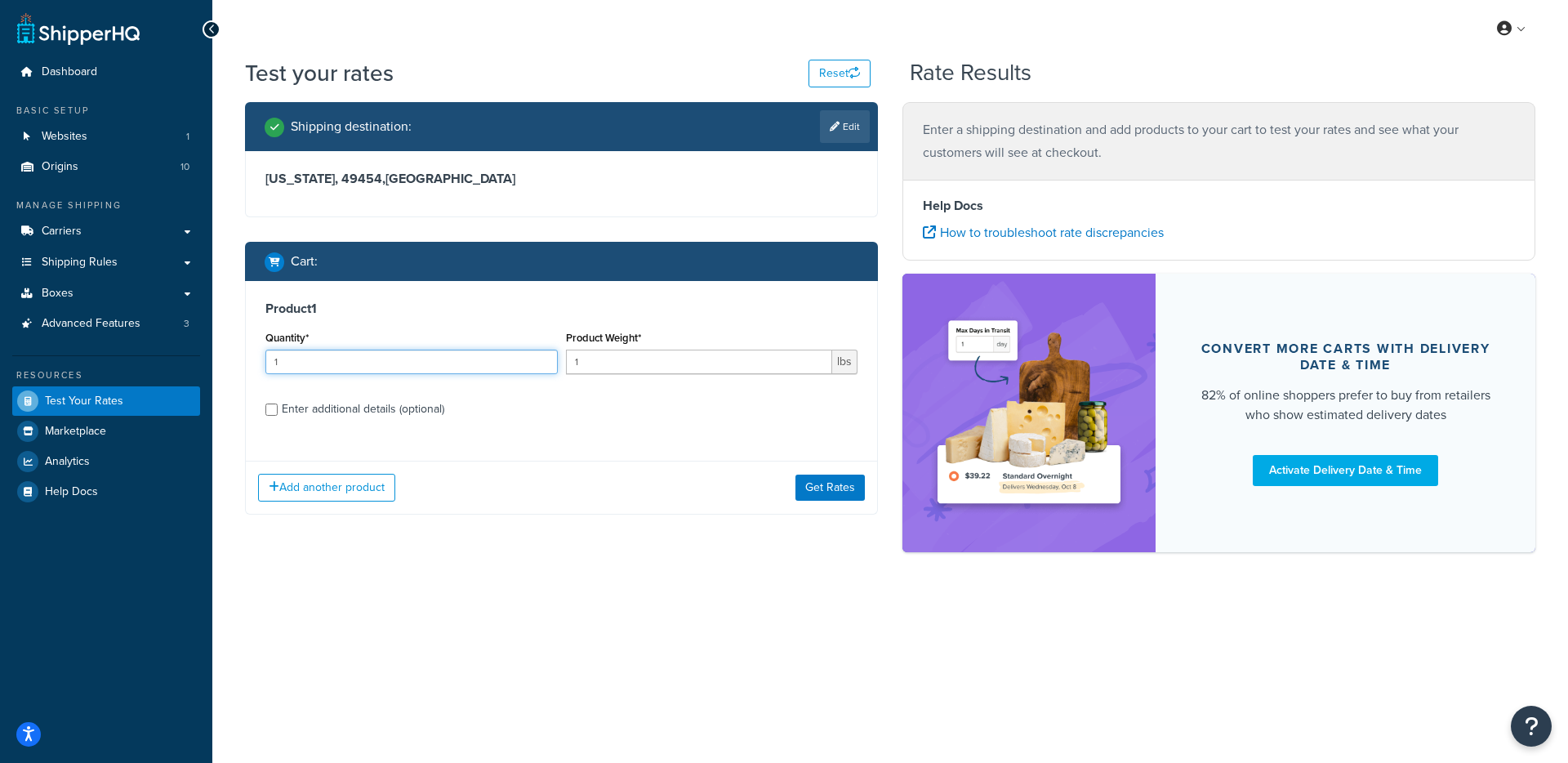
click at [384, 368] on input "1" at bounding box center [412, 362] width 293 height 24
click at [383, 368] on input "1" at bounding box center [412, 362] width 293 height 24
select select "MI"
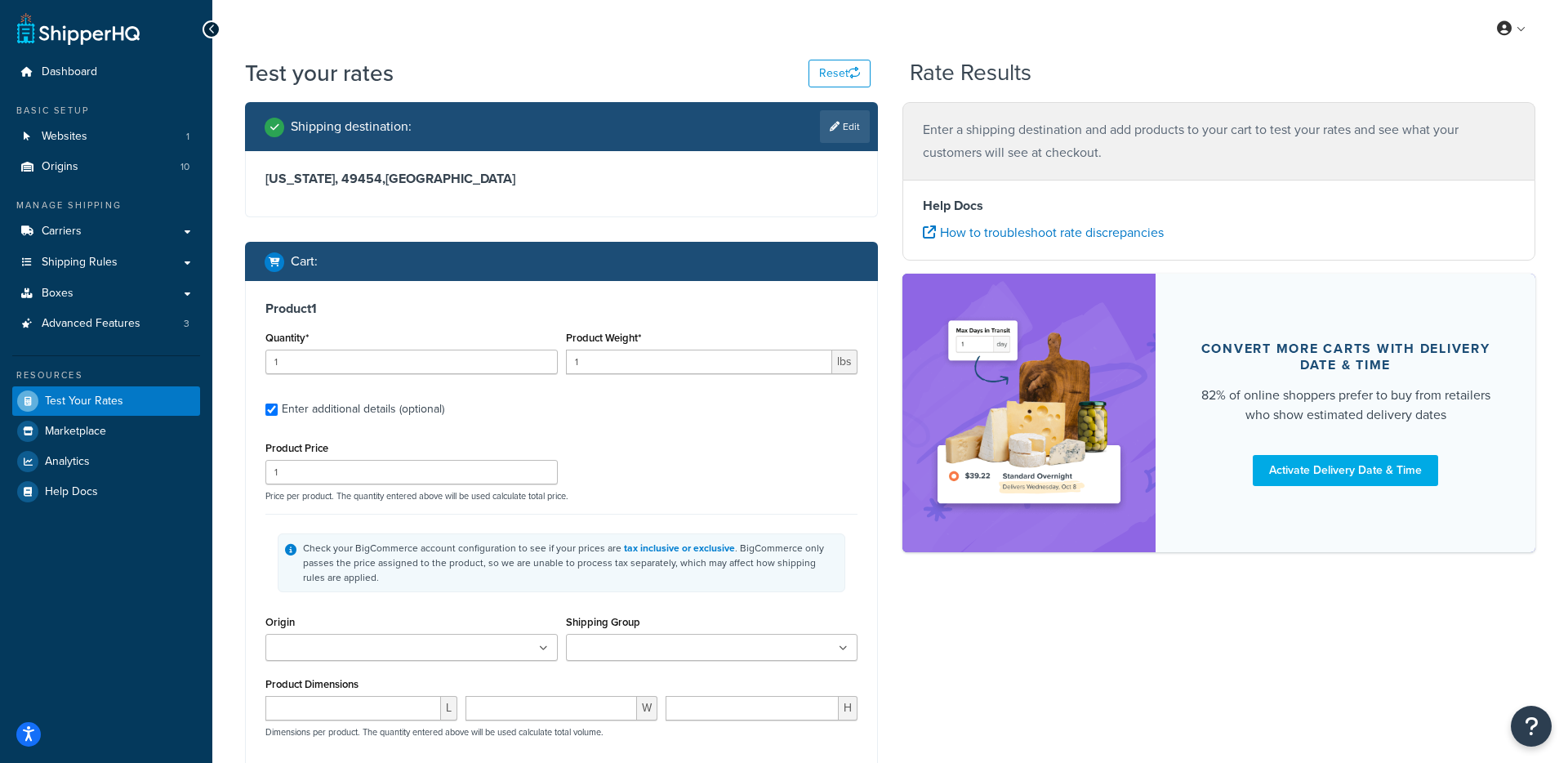
type input "7"
type input "58"
type input "199"
type input "22.0000"
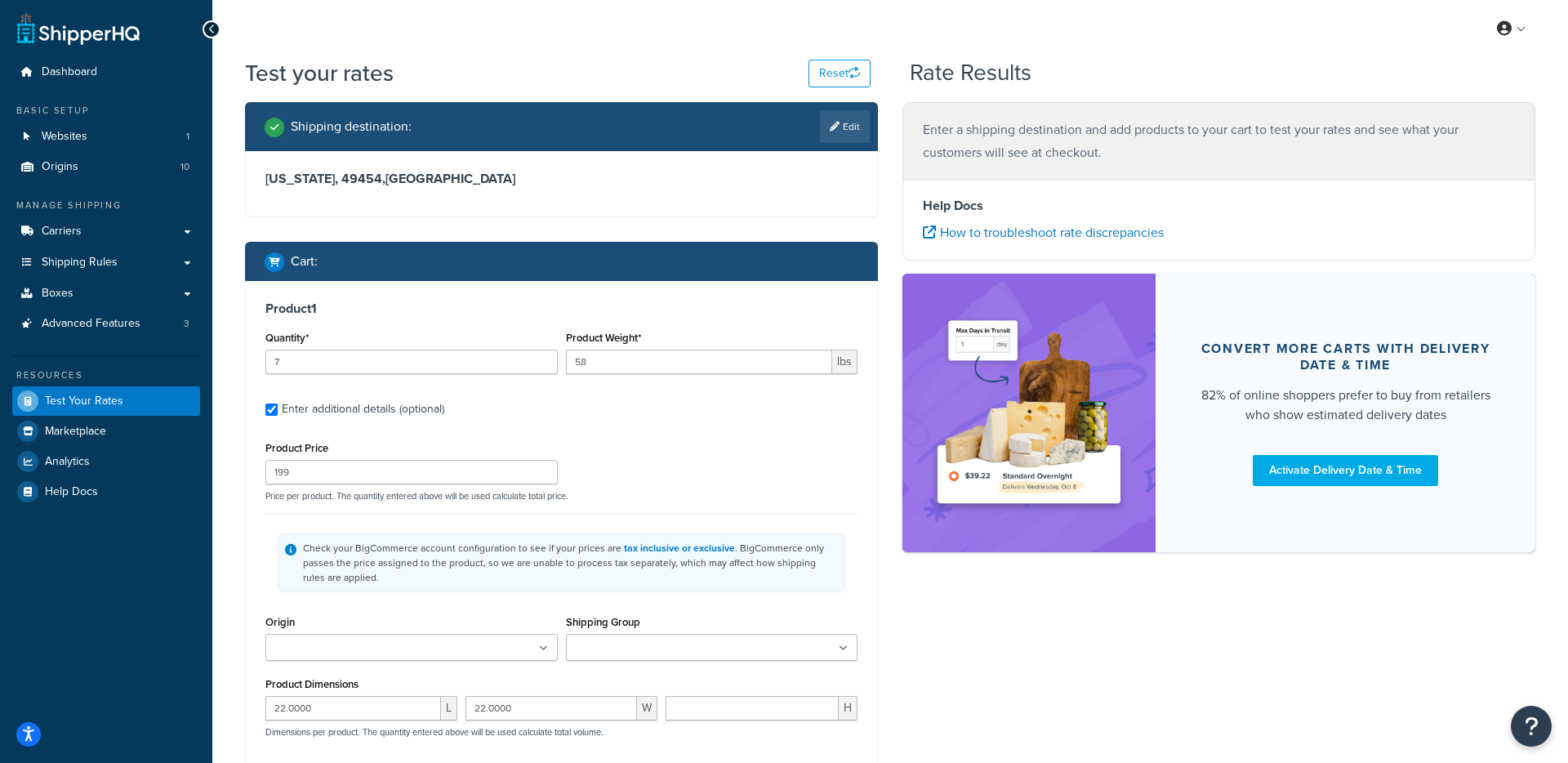
type input "6.0000"
select select "87997"
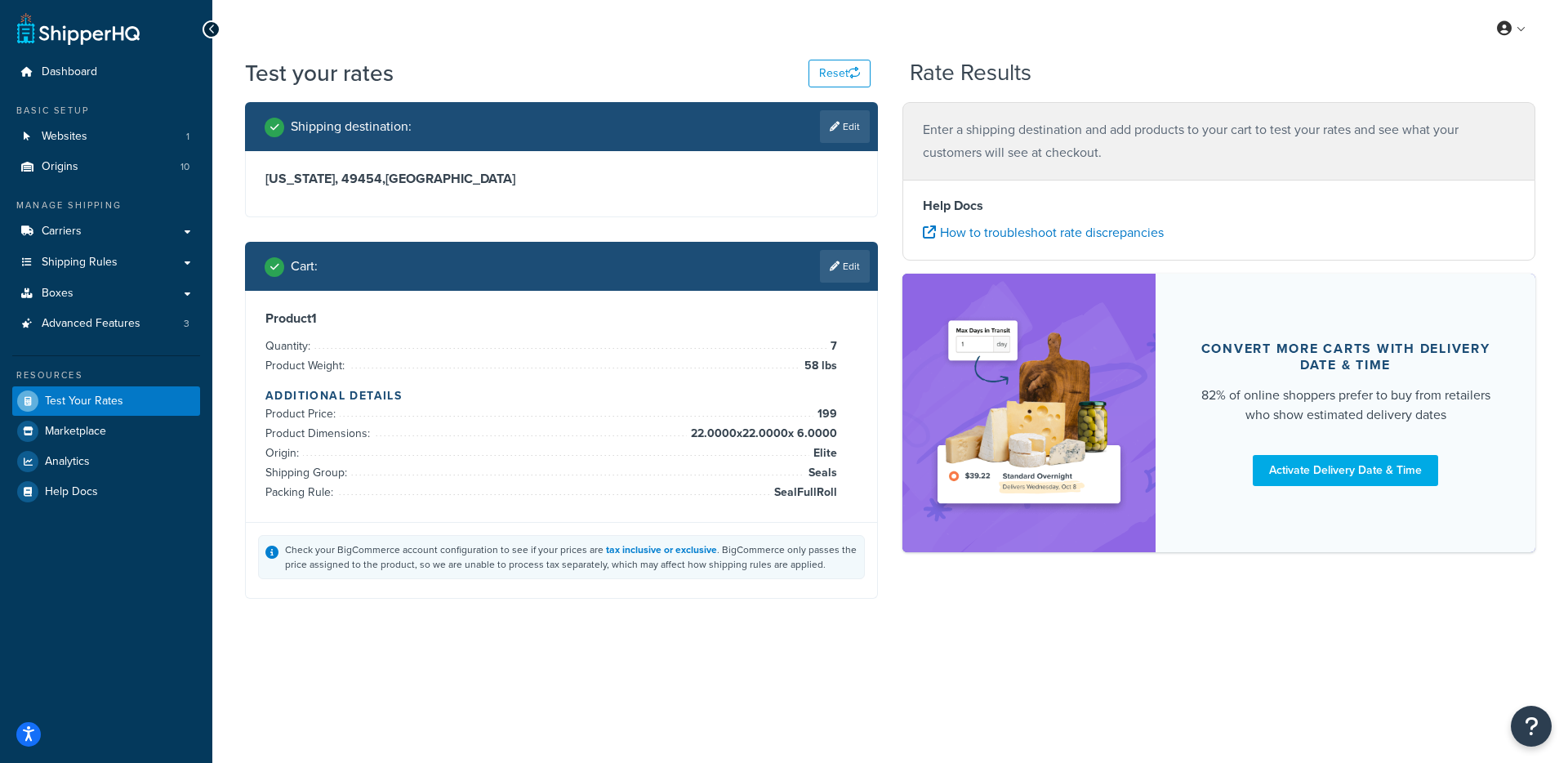
click at [831, 517] on div "Dashboard Basic Setup Websites 1 Origins 10 Manage Shipping Carriers Carriers A…" at bounding box center [784, 381] width 1568 height 763
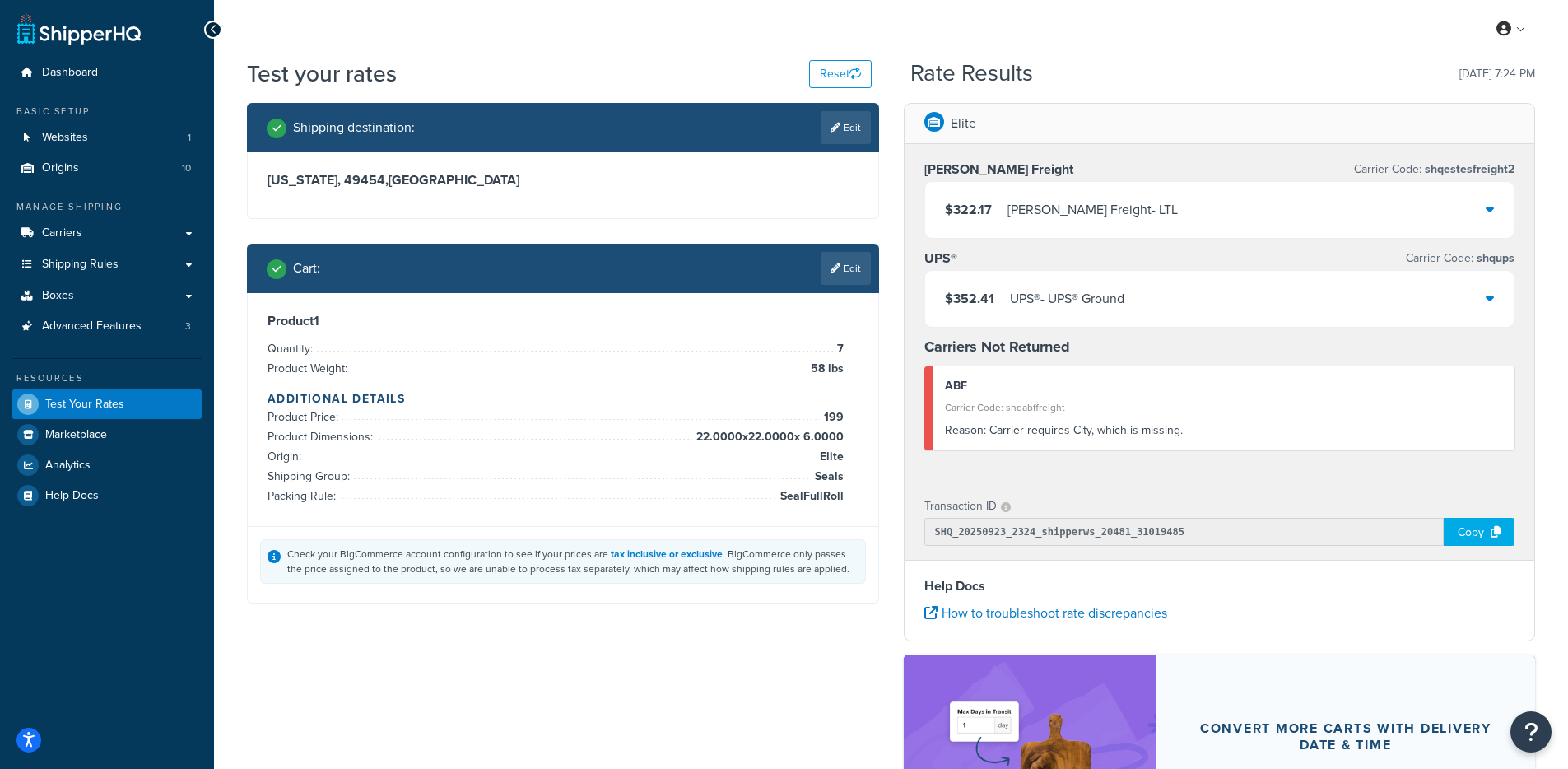
click at [1025, 223] on div "$322.17 Estes Freight - LTL" at bounding box center [1219, 210] width 589 height 56
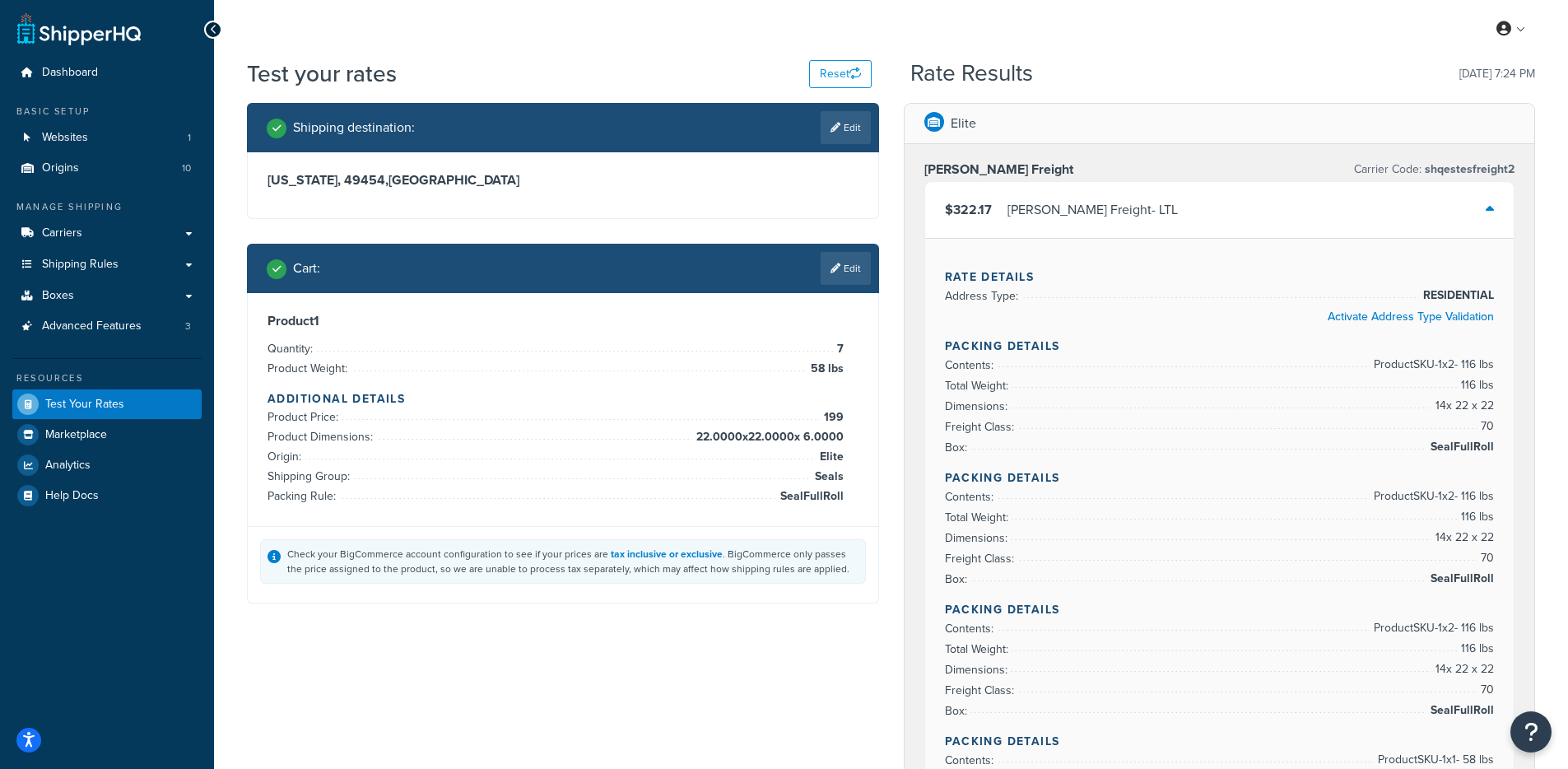
click at [1028, 215] on div "Estes Freight - LTL" at bounding box center [1093, 209] width 170 height 23
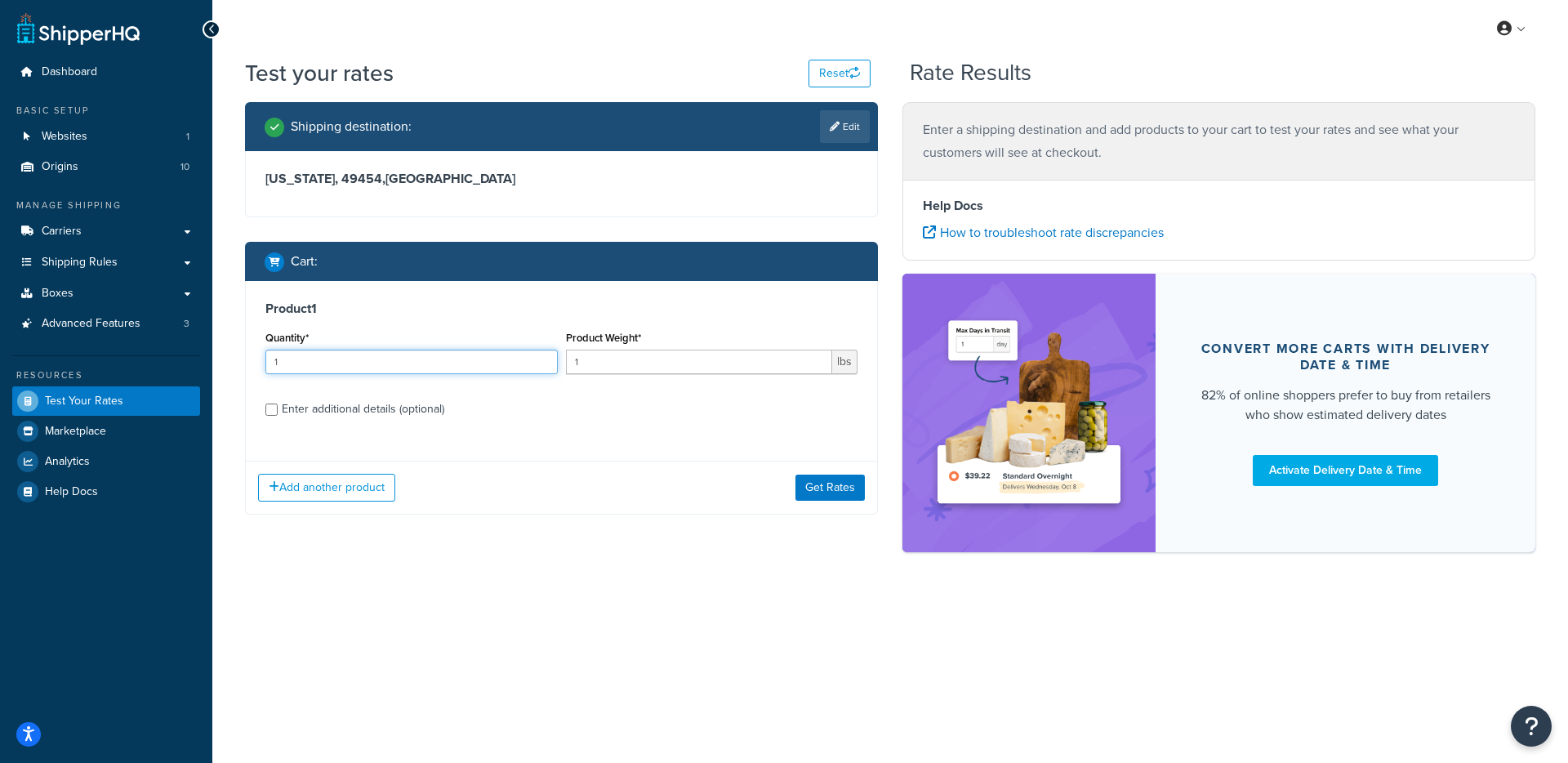
click at [428, 360] on input "1" at bounding box center [412, 362] width 293 height 24
type input "7"
click at [698, 360] on input "1" at bounding box center [700, 362] width 268 height 24
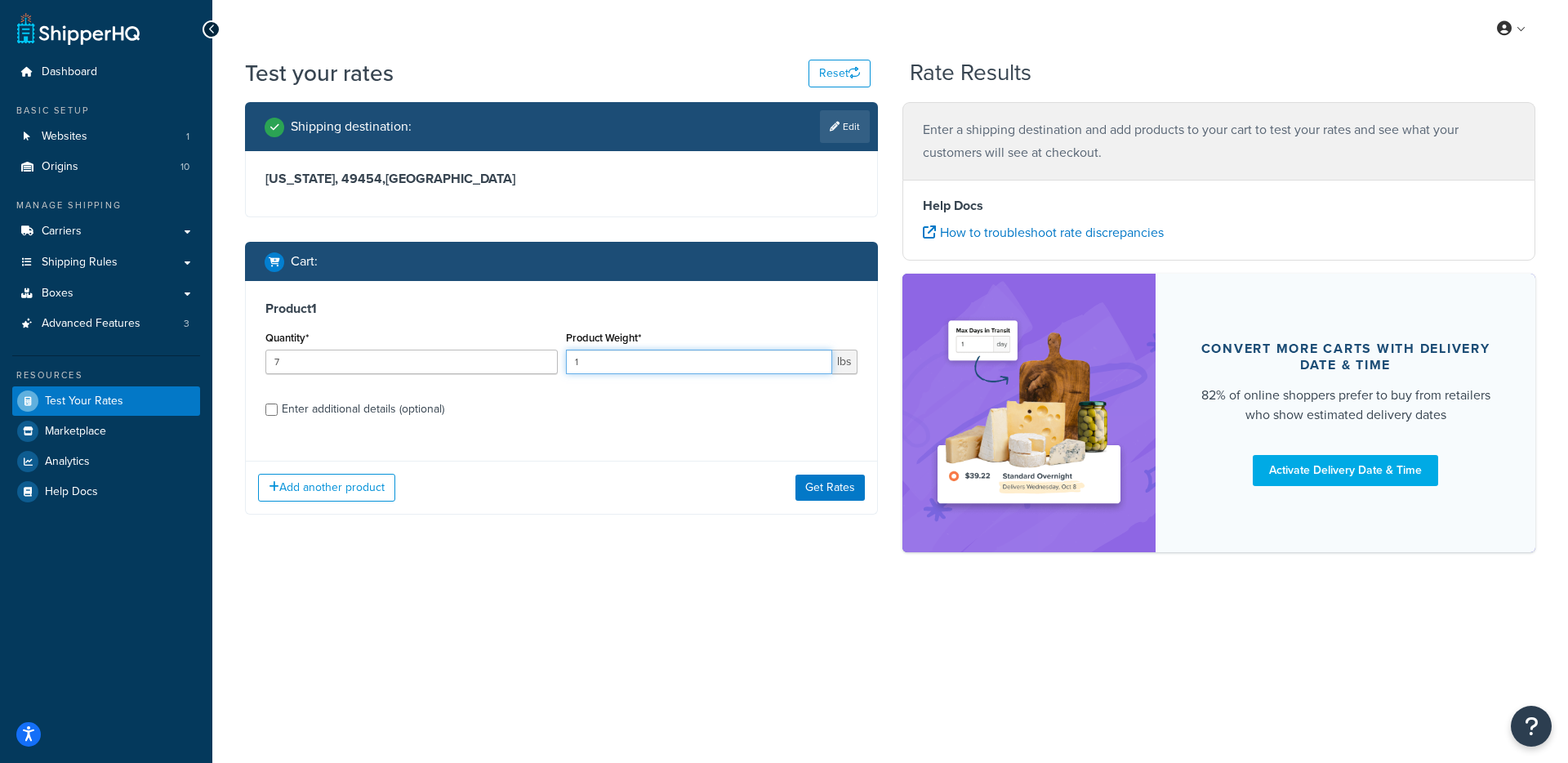
click at [698, 360] on input "1" at bounding box center [700, 362] width 268 height 24
click at [698, 359] on input "1" at bounding box center [700, 362] width 268 height 24
type input "58"
click at [818, 485] on button "Get Rates" at bounding box center [830, 487] width 70 height 26
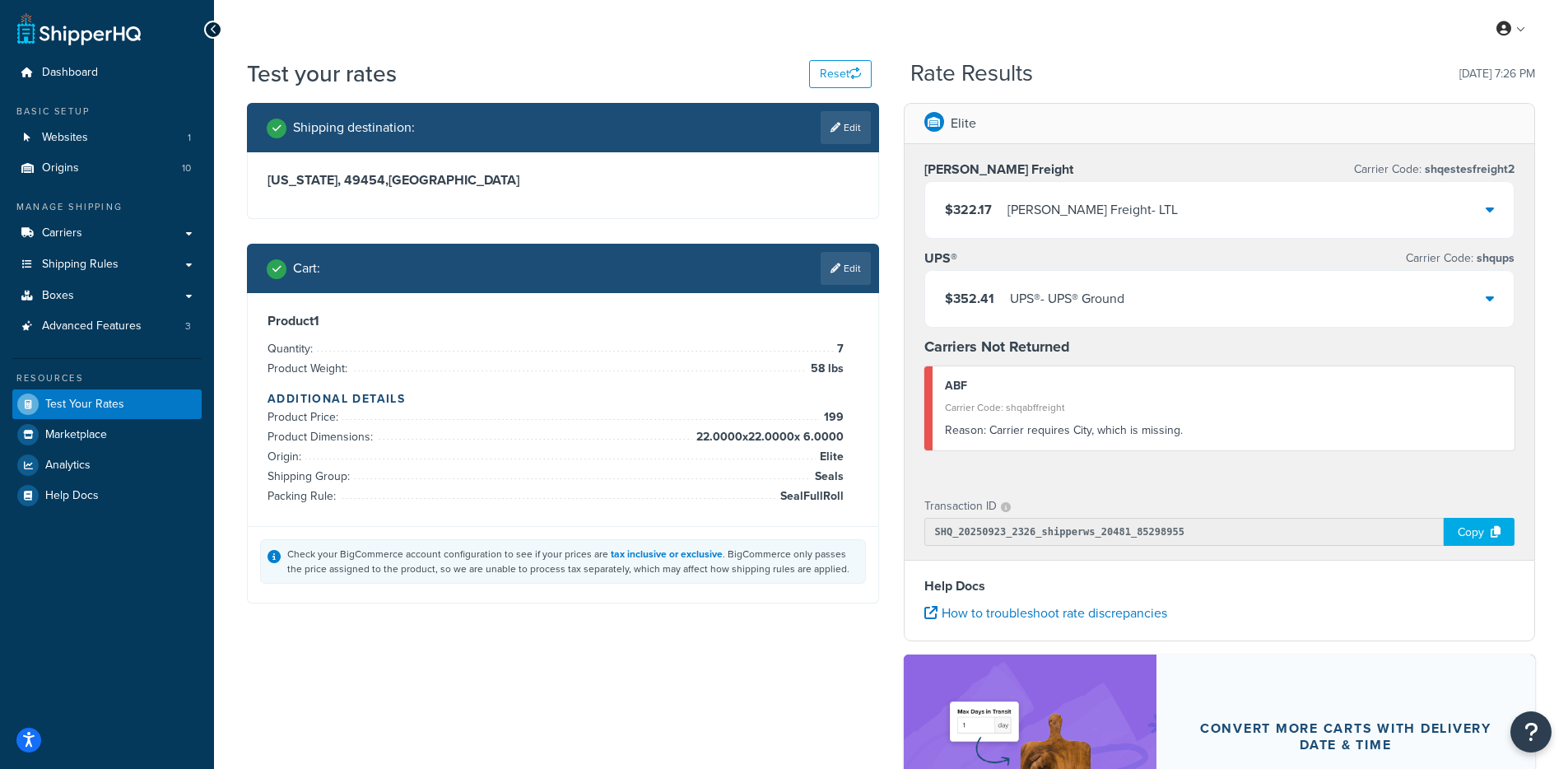
click at [1072, 193] on div "$322.17 Estes Freight - LTL" at bounding box center [1219, 210] width 589 height 56
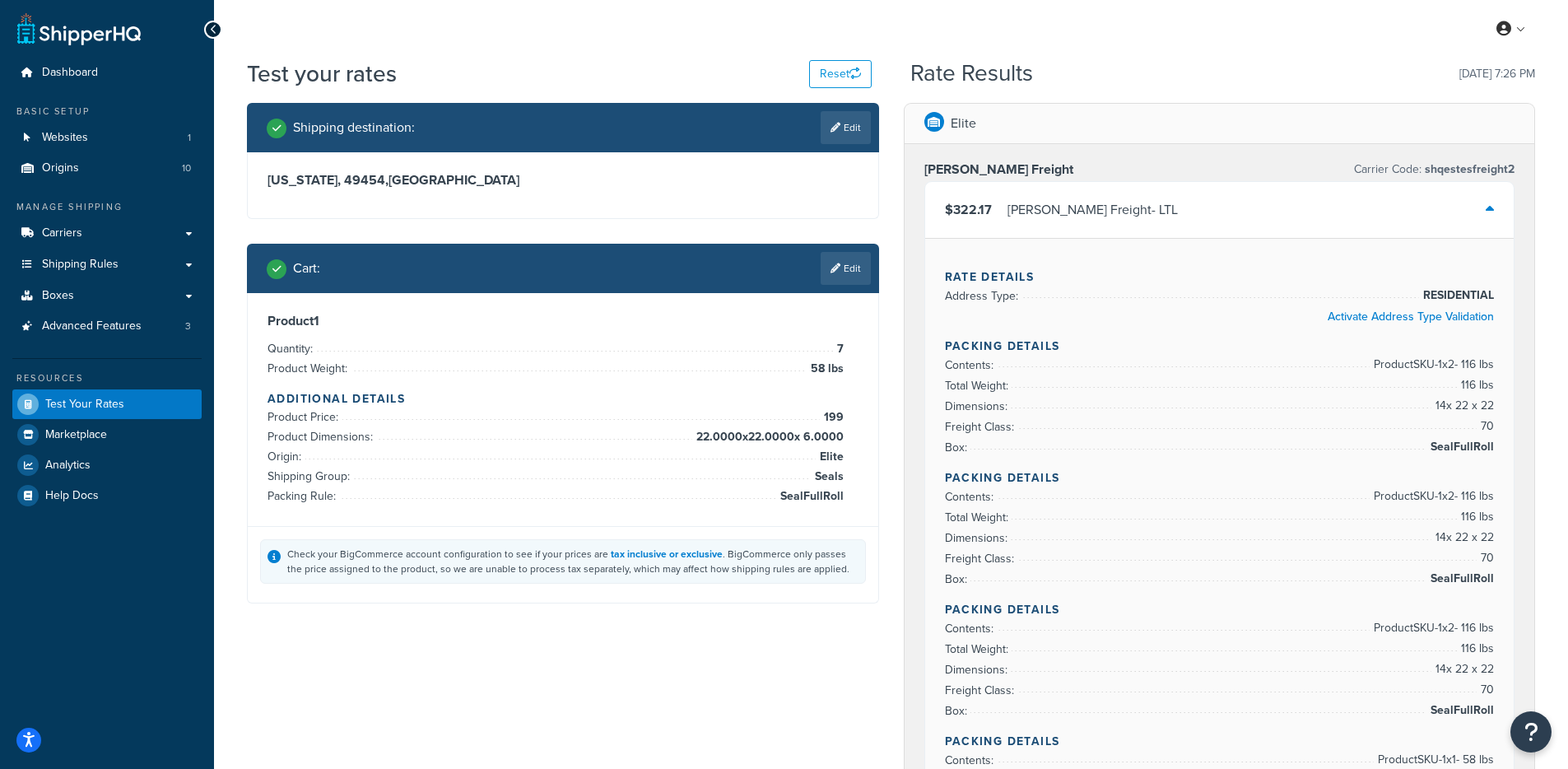
click at [1024, 204] on div "Estes Freight - LTL" at bounding box center [1093, 209] width 170 height 23
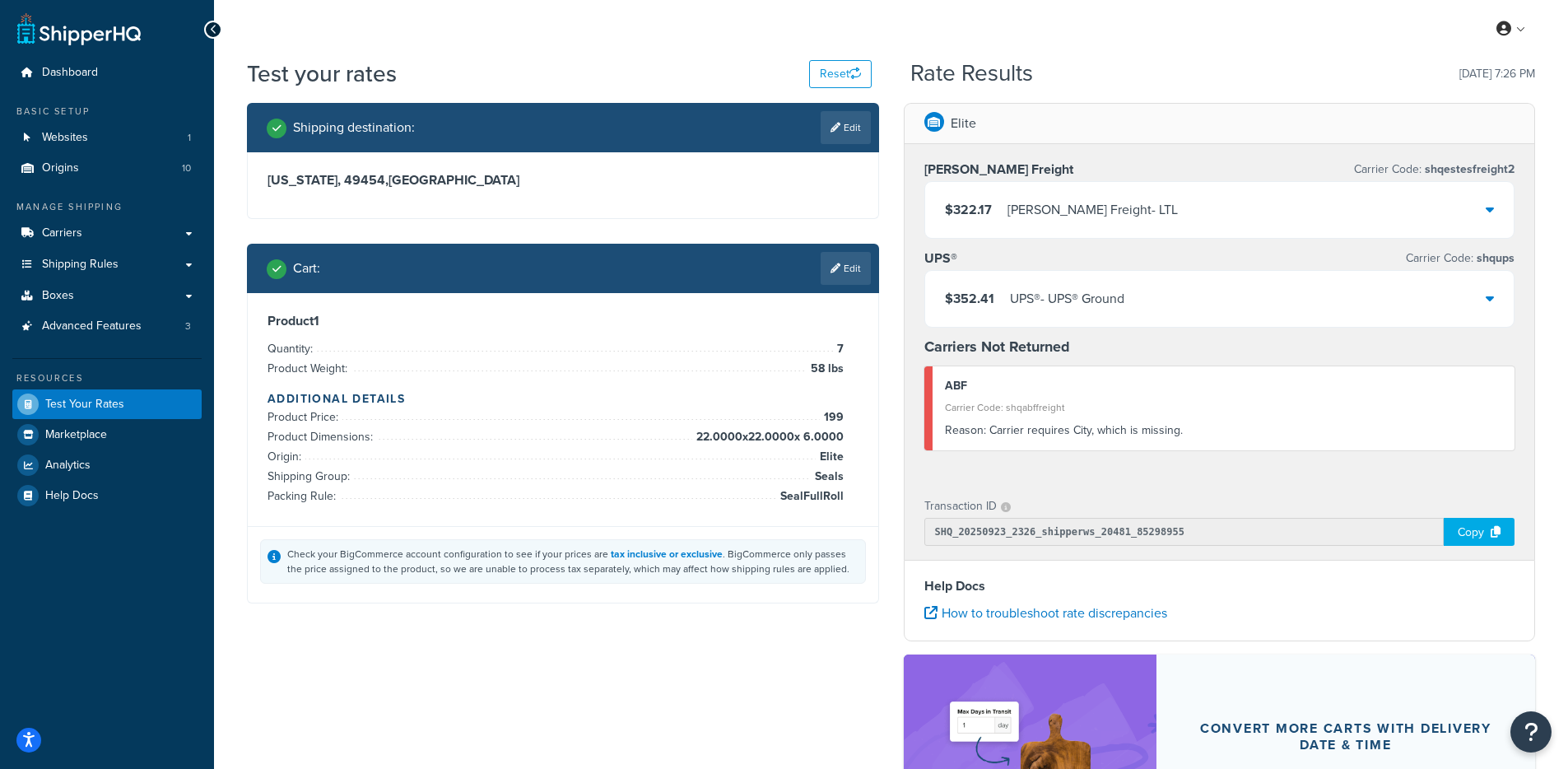
click at [1123, 200] on div "$322.17 Estes Freight - LTL" at bounding box center [1219, 210] width 589 height 56
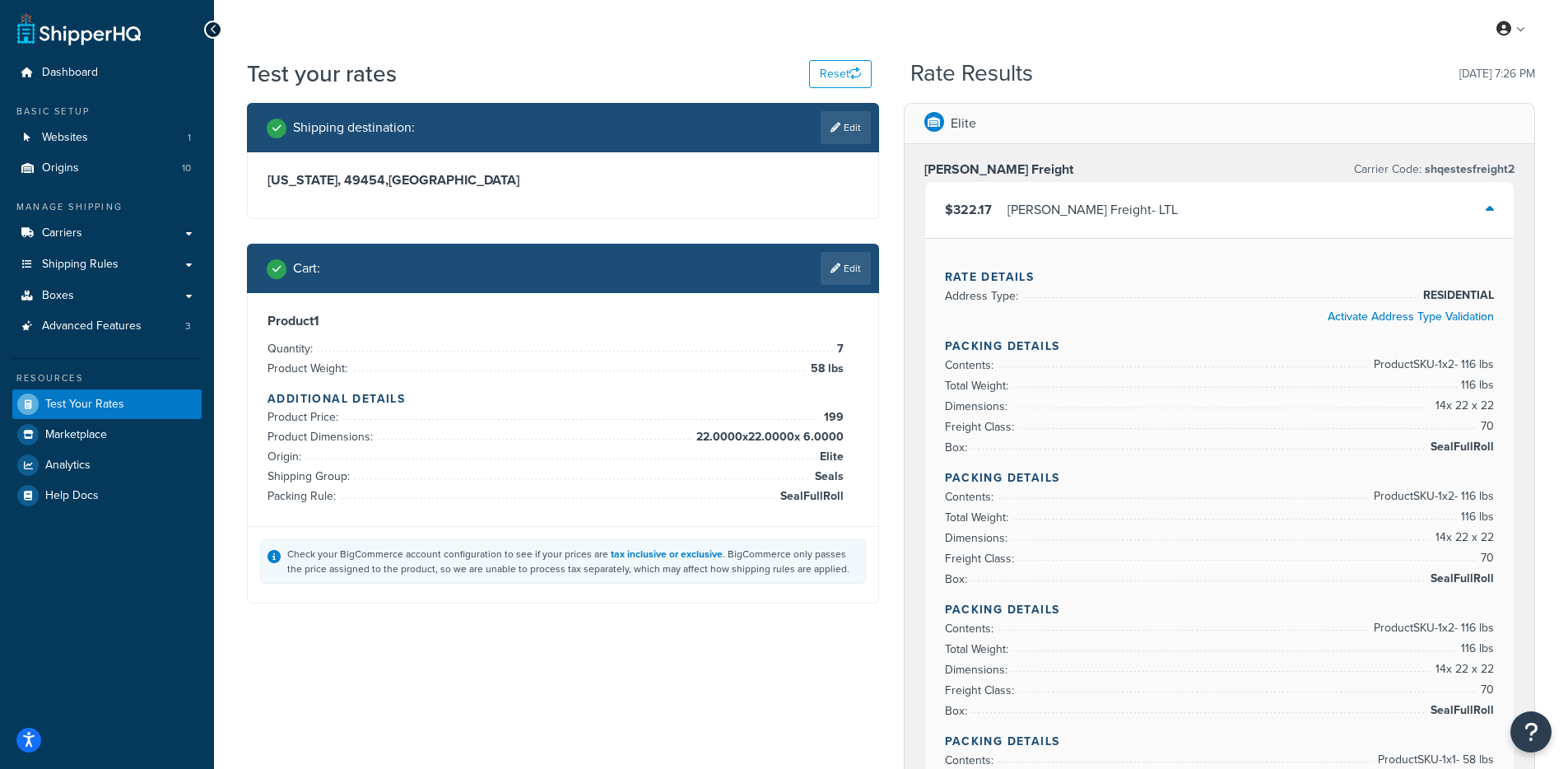
click at [1122, 203] on div "$322.17 Estes Freight - LTL" at bounding box center [1219, 210] width 589 height 56
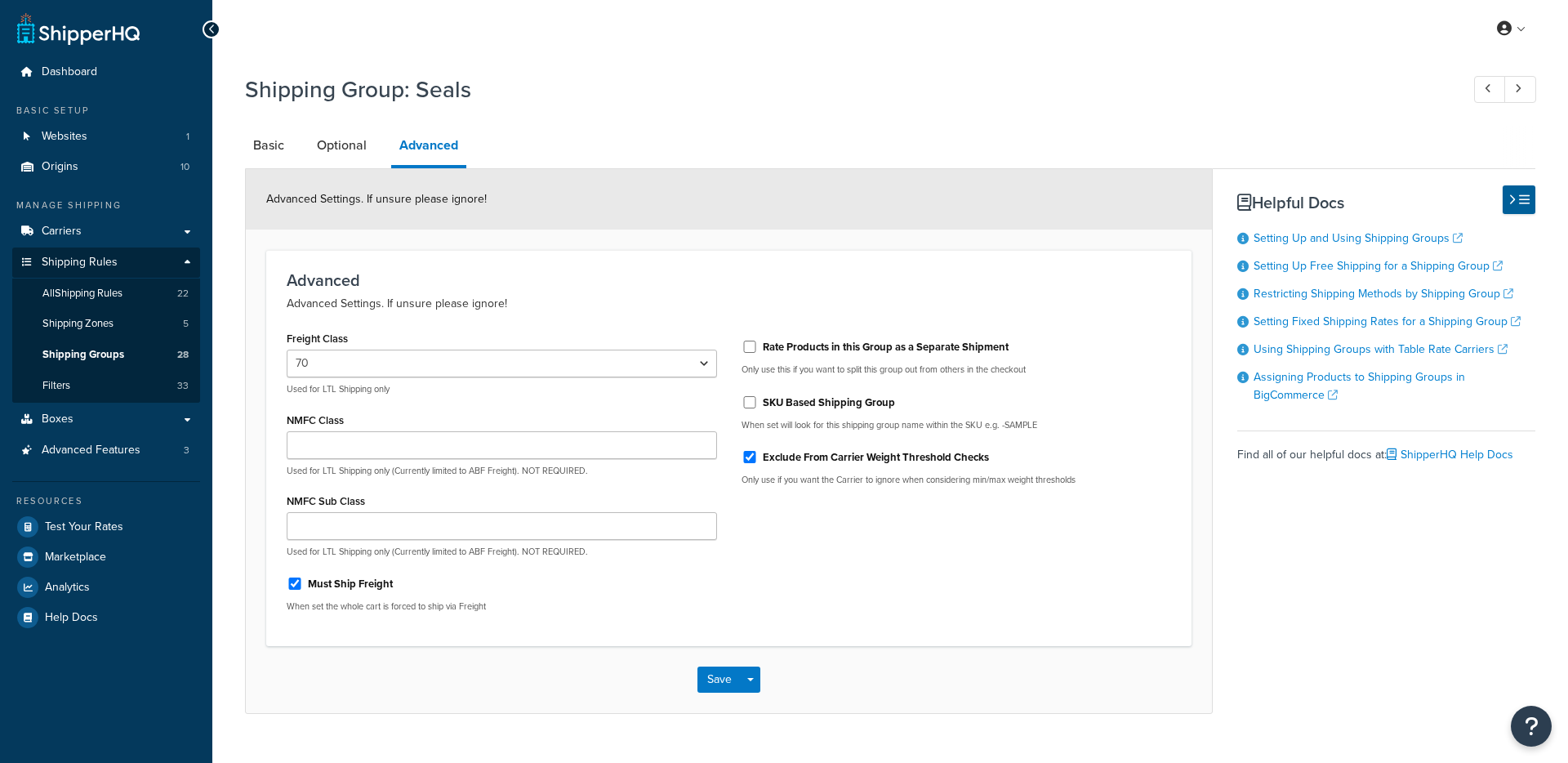
select select "70"
